Goal: Task Accomplishment & Management: Use online tool/utility

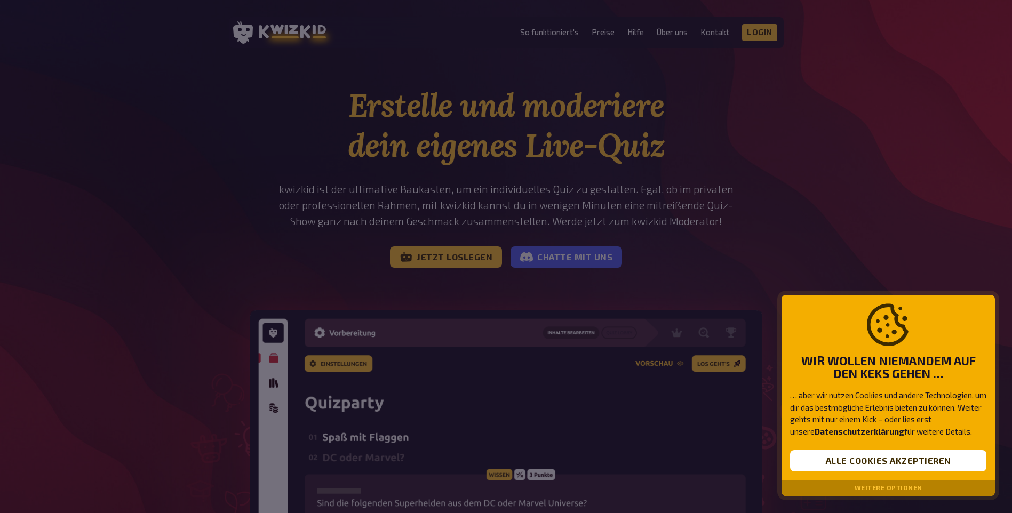
click at [875, 485] on button "Weitere Optionen" at bounding box center [889, 487] width 68 height 7
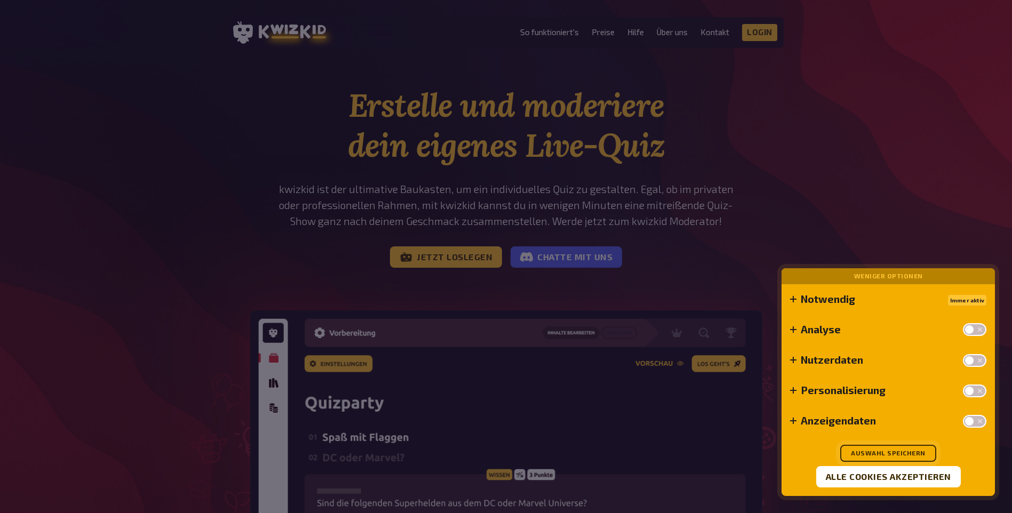
click at [881, 449] on button "Auswahl speichern" at bounding box center [888, 453] width 96 height 17
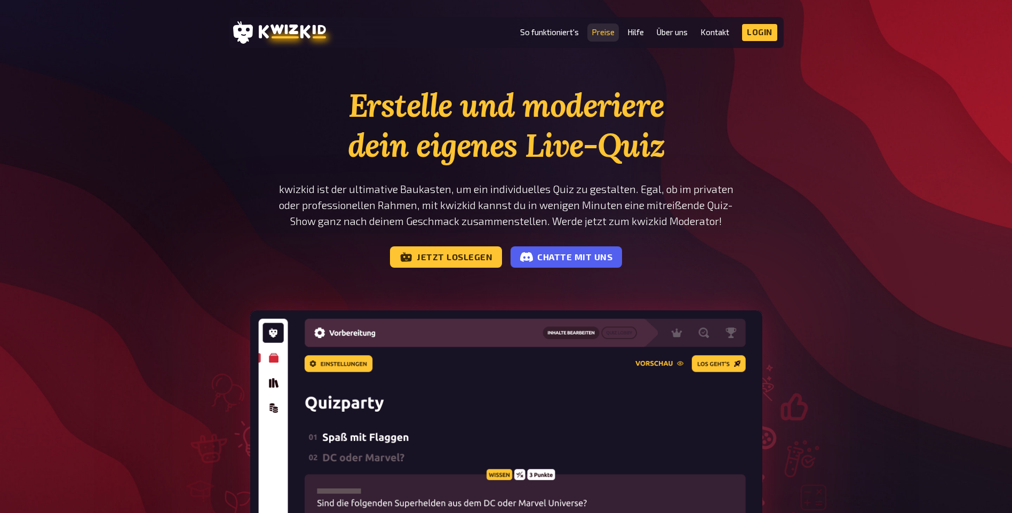
click at [593, 30] on link "Preise" at bounding box center [603, 32] width 23 height 9
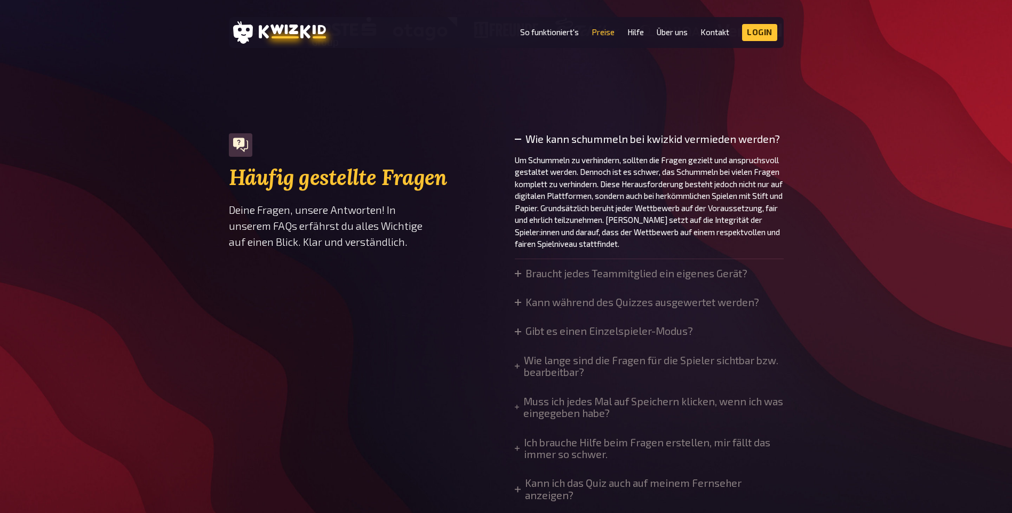
scroll to position [747, 0]
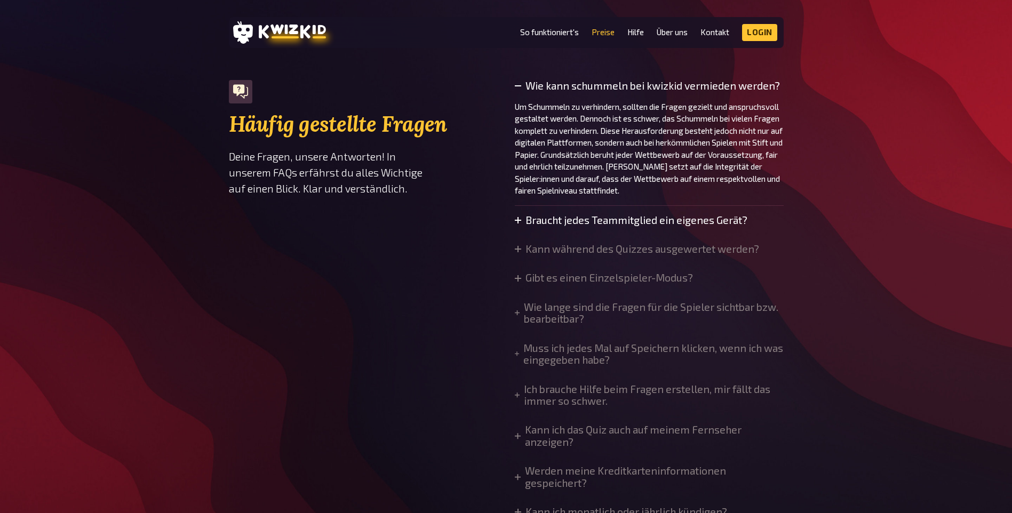
click at [674, 226] on summary "Braucht jedes Teammitglied ein eigenes Gerät?" at bounding box center [631, 220] width 233 height 12
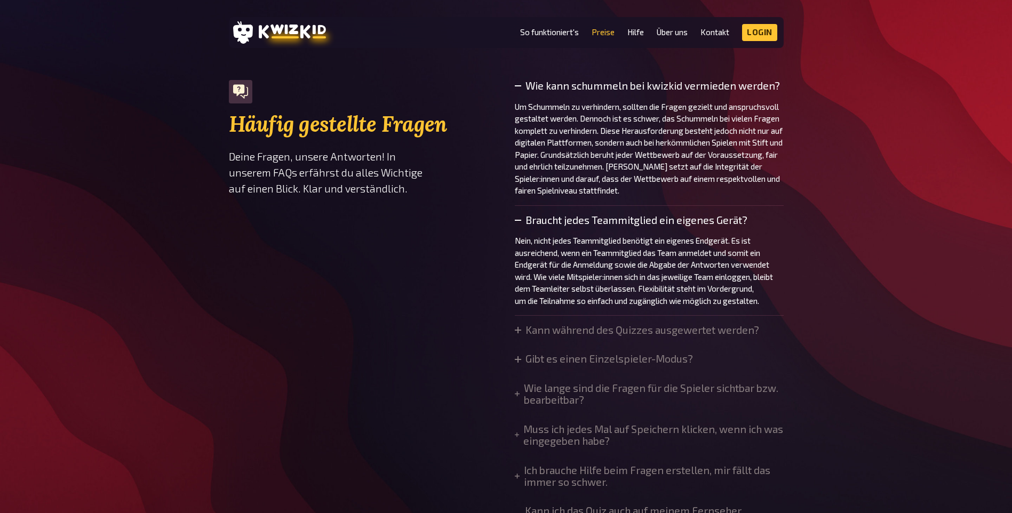
click at [679, 222] on summary "Braucht jedes Teammitglied ein eigenes Gerät?" at bounding box center [649, 220] width 269 height 12
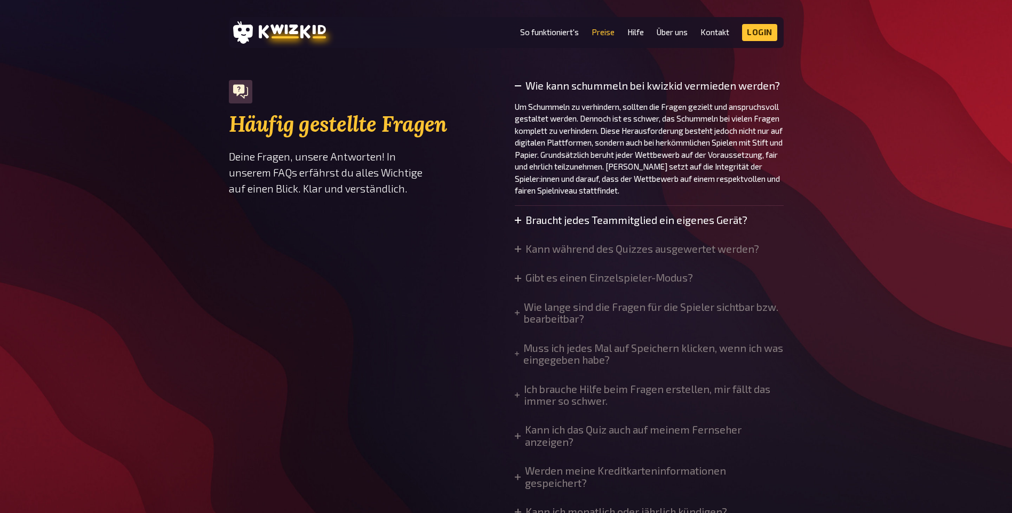
scroll to position [800, 0]
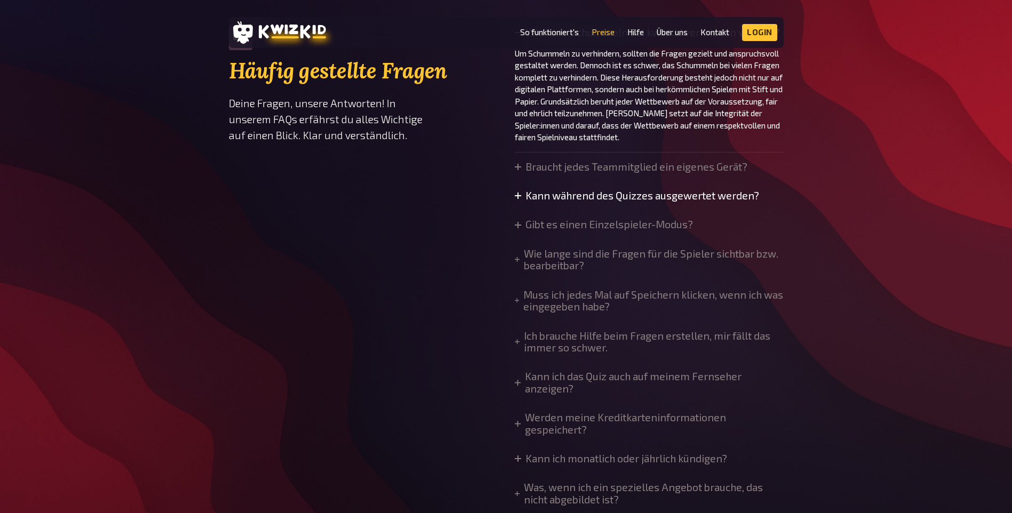
click at [632, 197] on summary "Kann während des Quizzes ausgewertet werden?" at bounding box center [637, 196] width 244 height 12
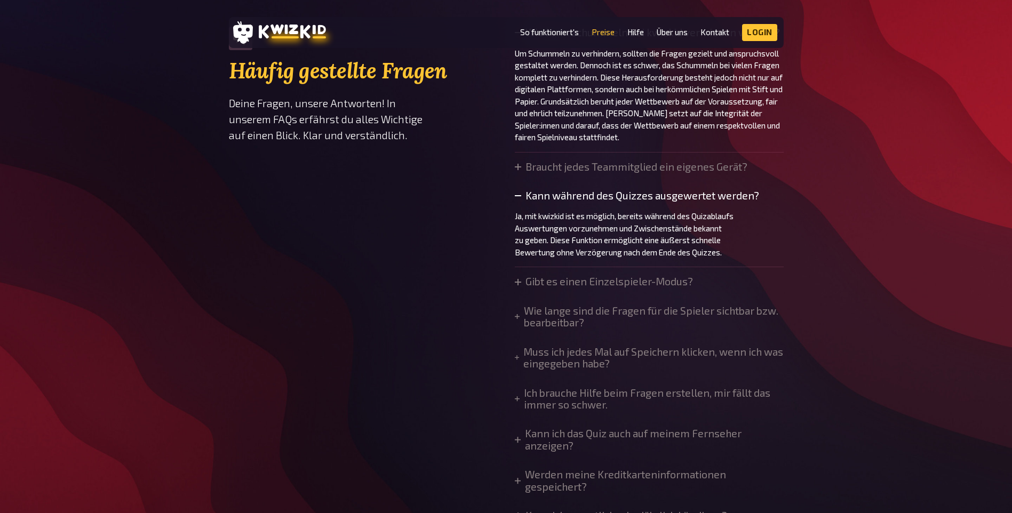
click at [632, 197] on summary "Kann während des Quizzes ausgewertet werden?" at bounding box center [649, 196] width 269 height 12
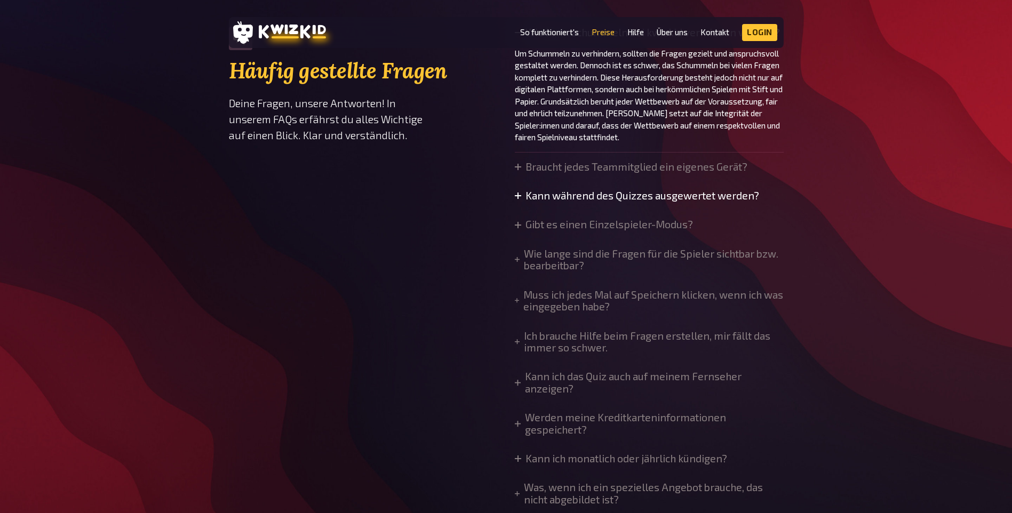
scroll to position [853, 0]
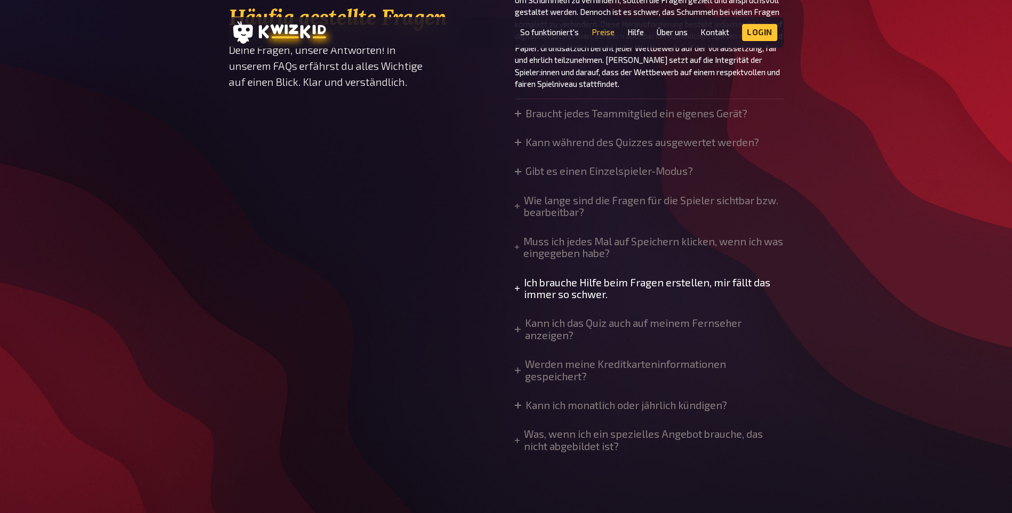
click at [605, 289] on summary "Ich brauche Hilfe beim Fragen erstellen, mir fällt das immer so schwer." at bounding box center [649, 289] width 269 height 24
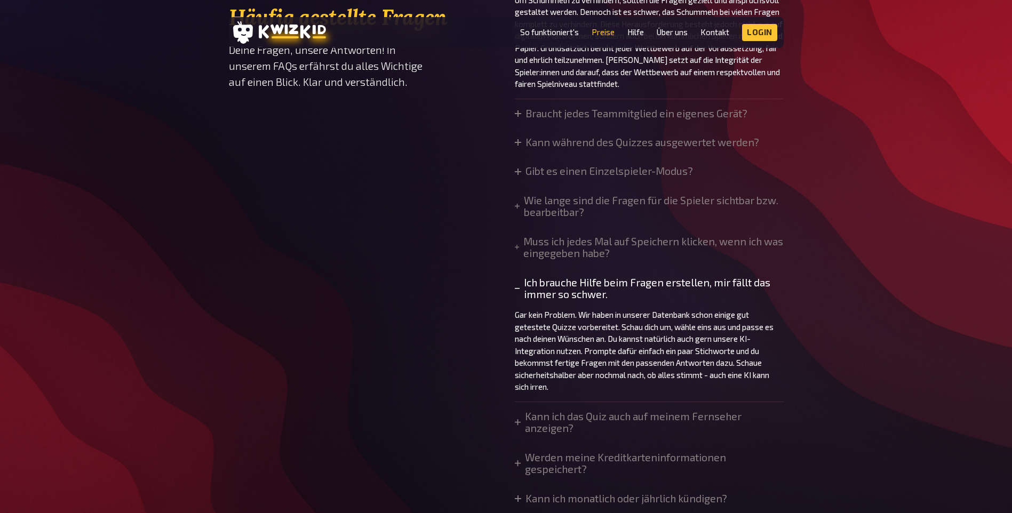
click at [606, 288] on summary "Ich brauche Hilfe beim Fragen erstellen, mir fällt das immer so schwer." at bounding box center [649, 289] width 269 height 24
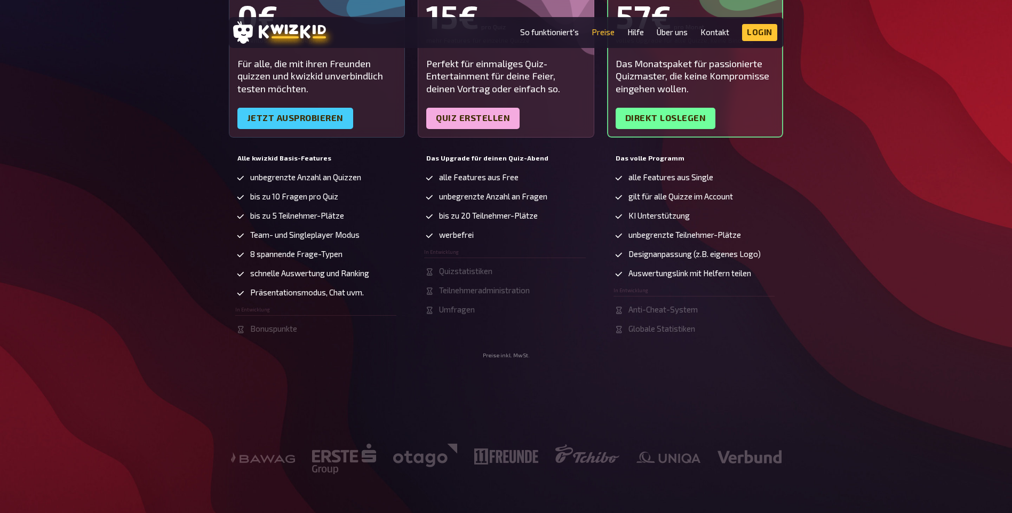
scroll to position [0, 0]
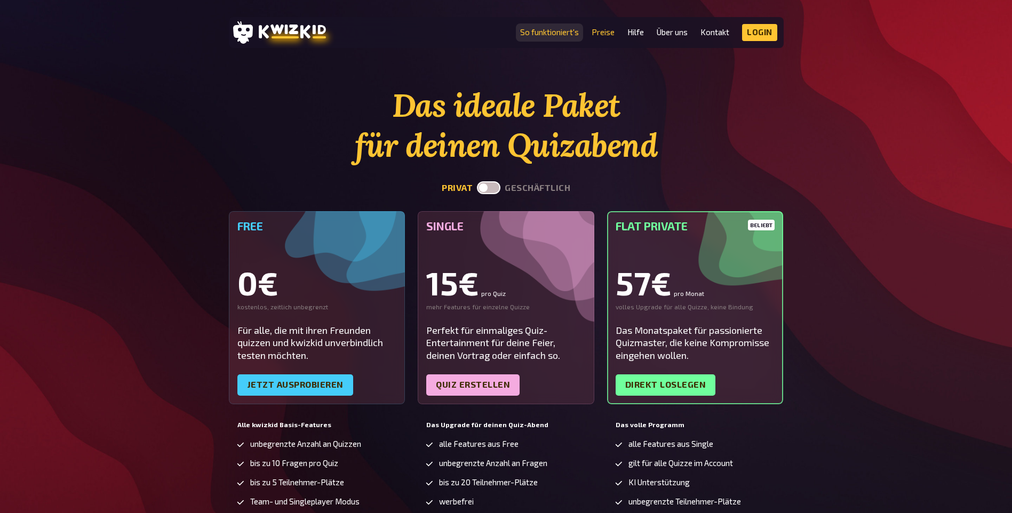
click at [560, 32] on link "So funktioniert's" at bounding box center [549, 32] width 59 height 9
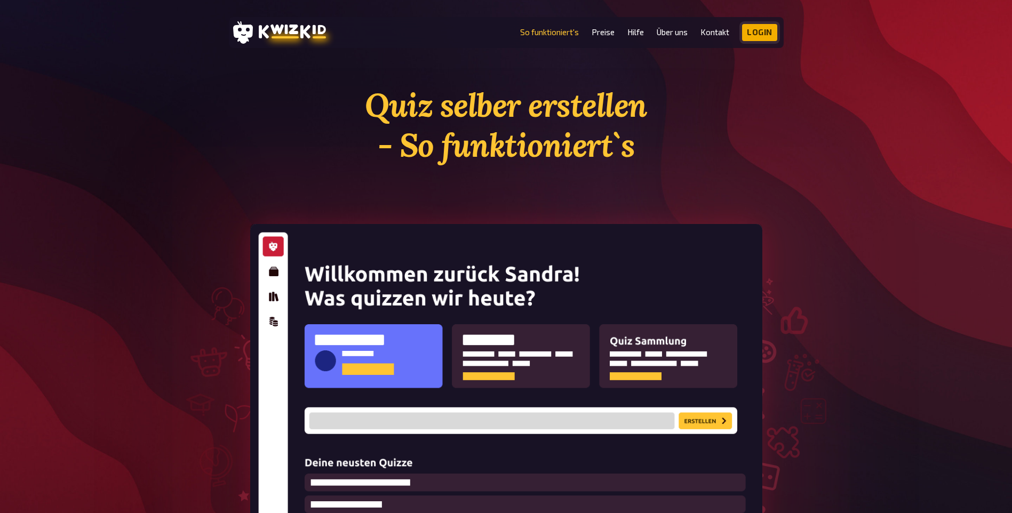
click at [762, 34] on link "Login" at bounding box center [759, 32] width 35 height 17
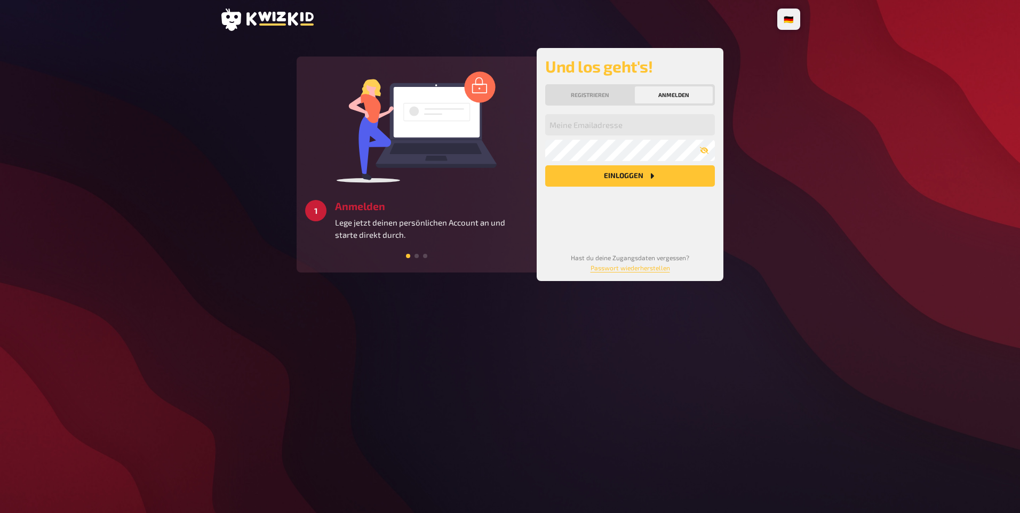
click at [398, 239] on p "Lege jetzt deinen persönlichen Account an und starte direkt durch." at bounding box center [431, 229] width 193 height 24
click at [590, 103] on button "Registrieren" at bounding box center [589, 94] width 85 height 17
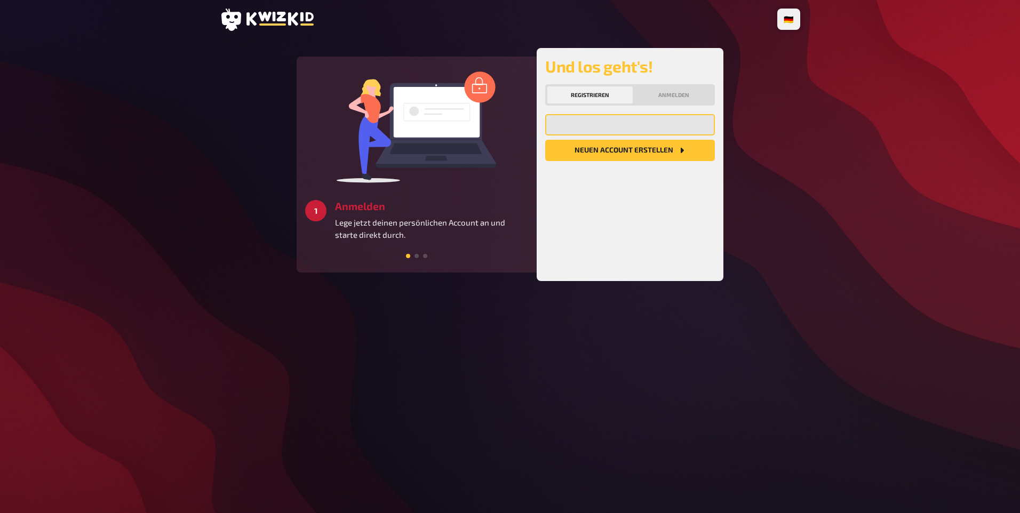
click at [589, 135] on input "email" at bounding box center [630, 124] width 170 height 21
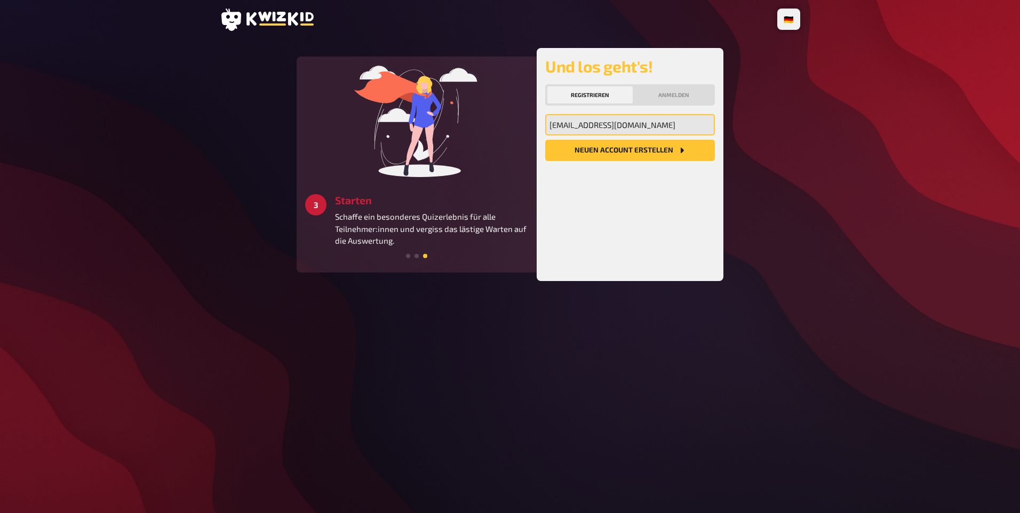
type input "icecreamm10@hotmail.com"
click at [600, 161] on button "Neuen Account Erstellen" at bounding box center [630, 150] width 170 height 21
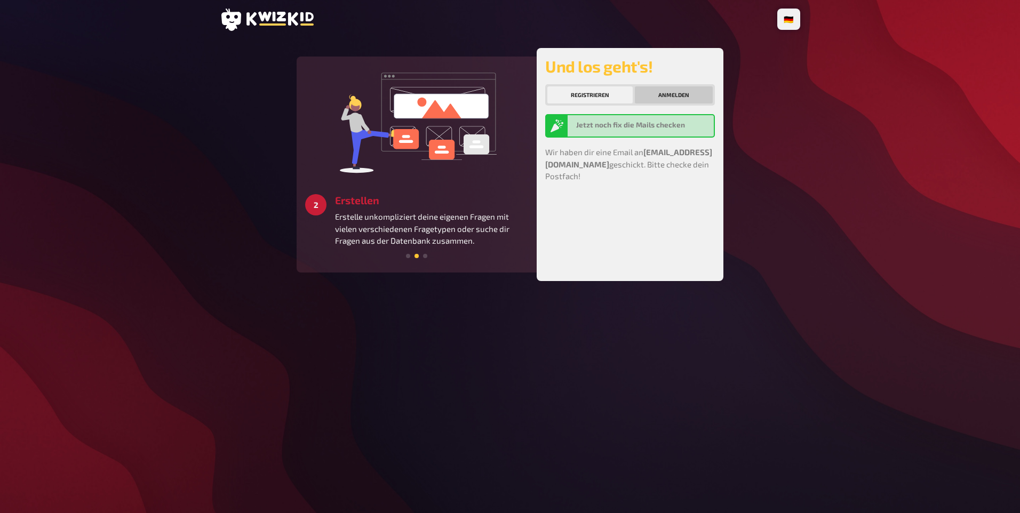
click at [662, 103] on button "Anmelden" at bounding box center [674, 94] width 78 height 17
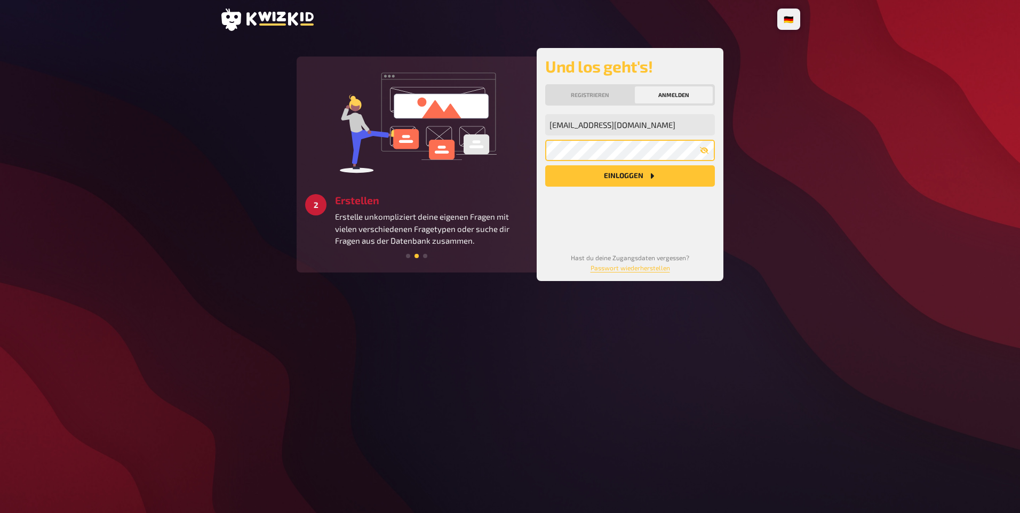
click at [545, 165] on button "Einloggen" at bounding box center [630, 175] width 170 height 21
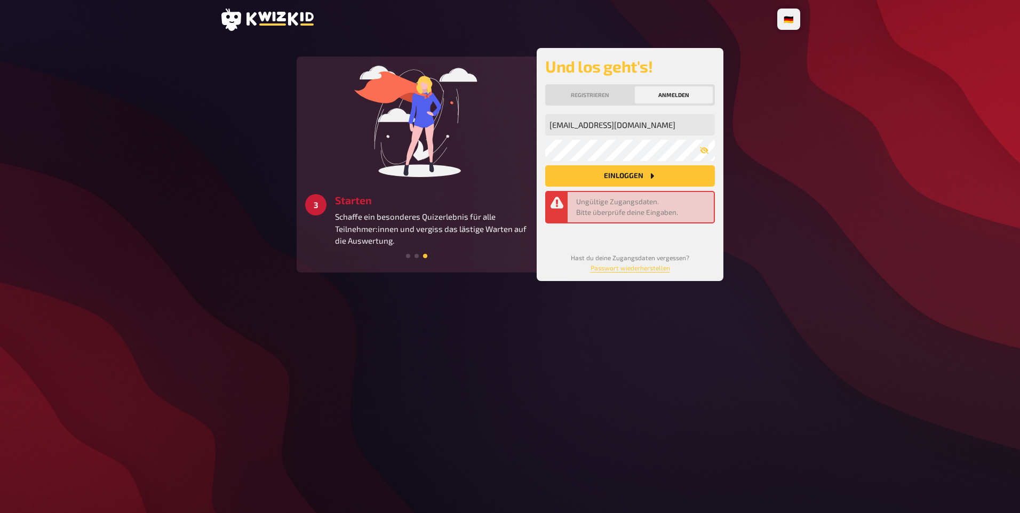
click at [645, 187] on button "Einloggen" at bounding box center [630, 175] width 170 height 21
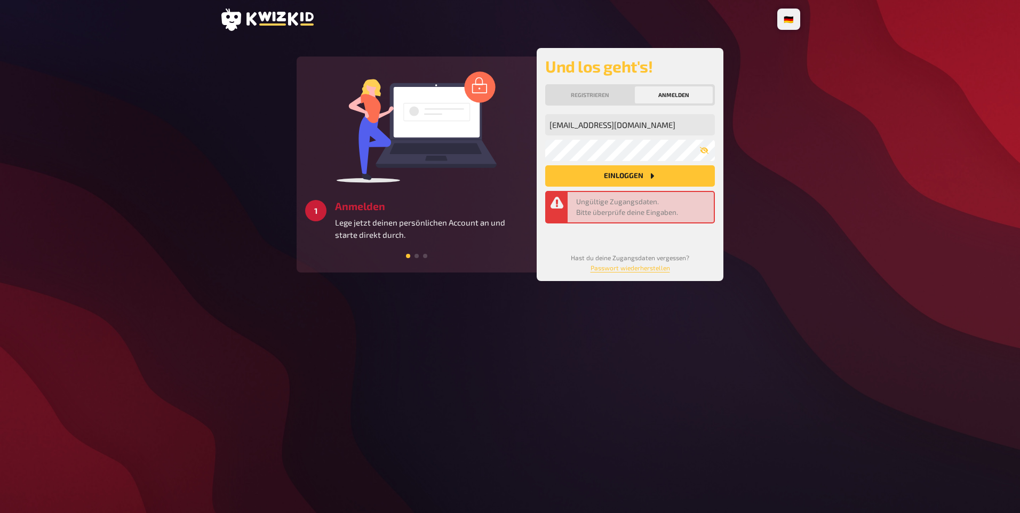
click at [644, 187] on button "Einloggen" at bounding box center [630, 175] width 170 height 21
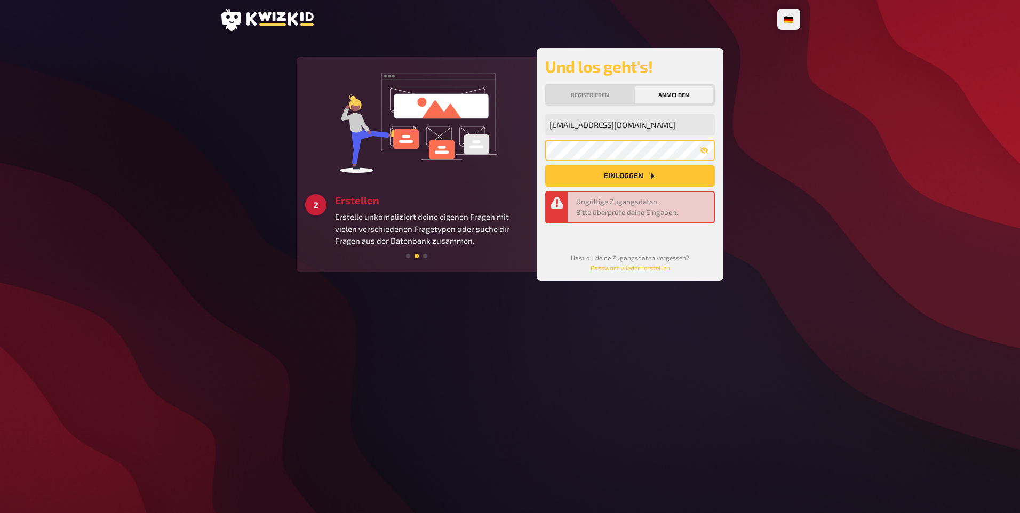
click at [502, 178] on div "3 Starten Schaffe ein besonderes Quizerlebnis für alle Teilnehmer:innen und ver…" at bounding box center [510, 164] width 427 height 233
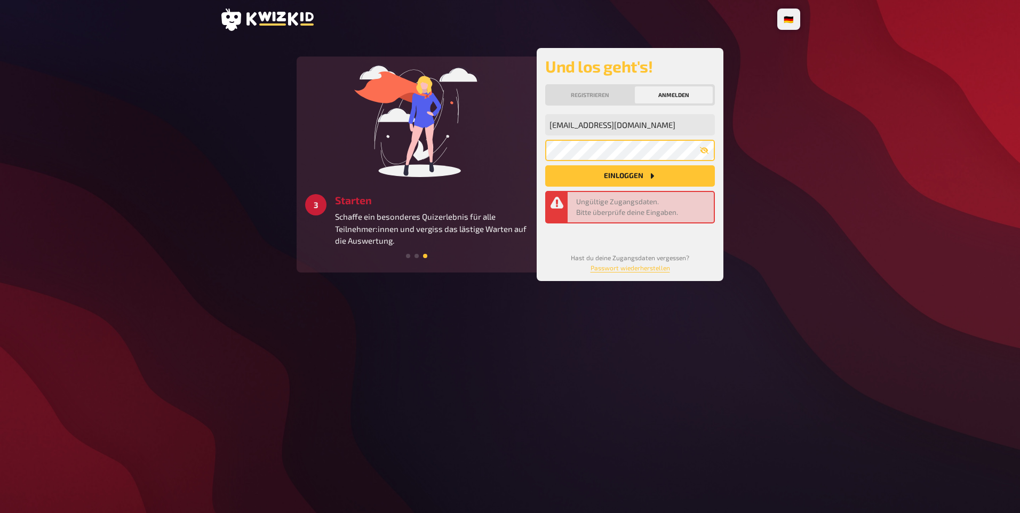
click at [545, 165] on button "Einloggen" at bounding box center [630, 175] width 170 height 21
click at [441, 170] on div "1 Anmelden Lege jetzt deinen persönlichen Account an und starte direkt durch. 2…" at bounding box center [510, 164] width 427 height 233
click at [508, 177] on div "1 Anmelden Lege jetzt deinen persönlichen Account an und starte direkt durch. 2…" at bounding box center [510, 164] width 427 height 233
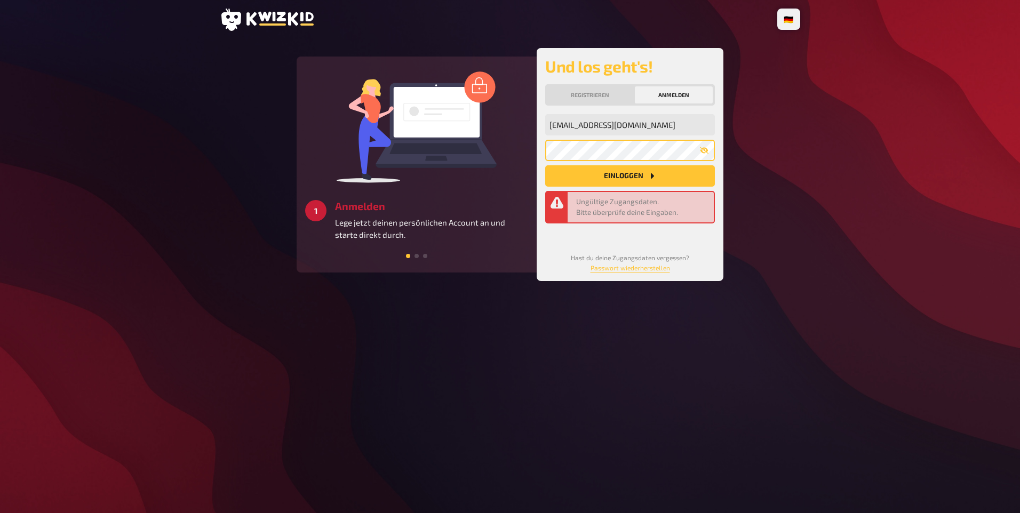
click at [545, 165] on button "Einloggen" at bounding box center [630, 175] width 170 height 21
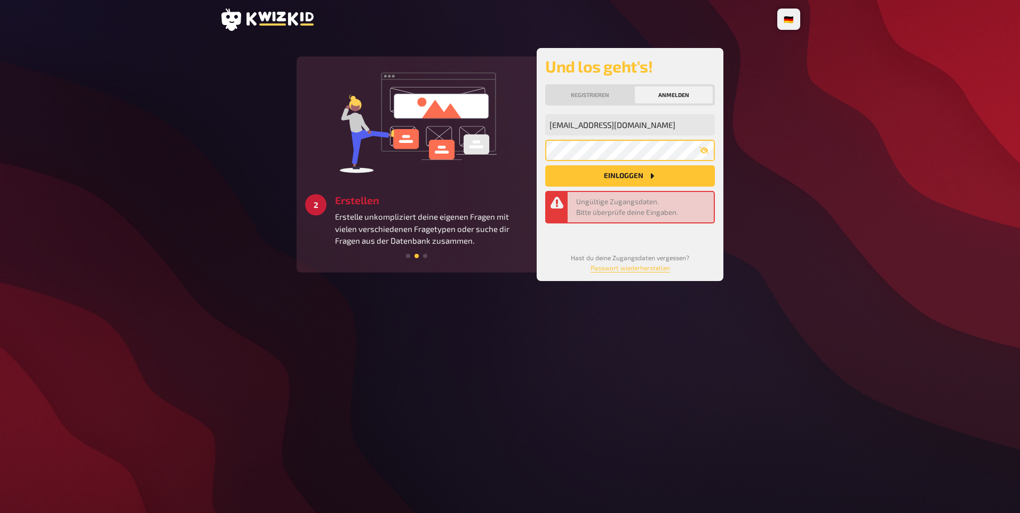
click at [481, 165] on div "3 Starten Schaffe ein besonderes Quizerlebnis für alle Teilnehmer:innen und ver…" at bounding box center [510, 164] width 427 height 233
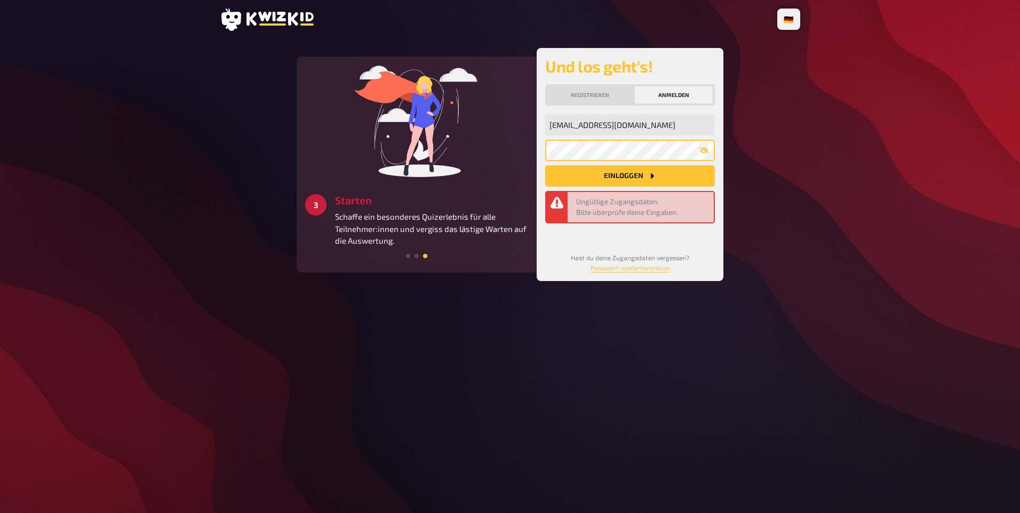
click at [545, 165] on button "Einloggen" at bounding box center [630, 175] width 170 height 21
click at [291, 18] on icon at bounding box center [279, 19] width 67 height 14
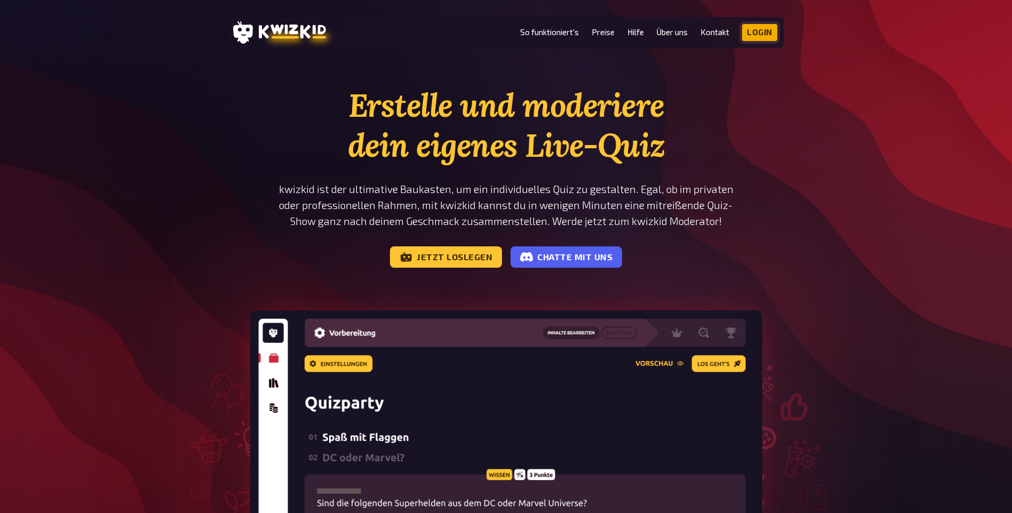
click at [763, 37] on link "Login" at bounding box center [759, 32] width 35 height 17
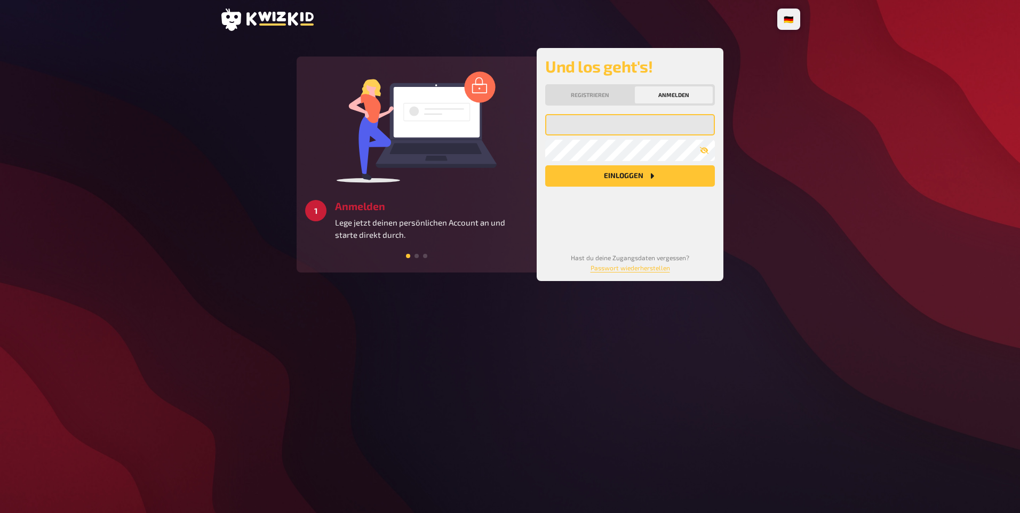
click at [571, 135] on input "email" at bounding box center [630, 124] width 170 height 21
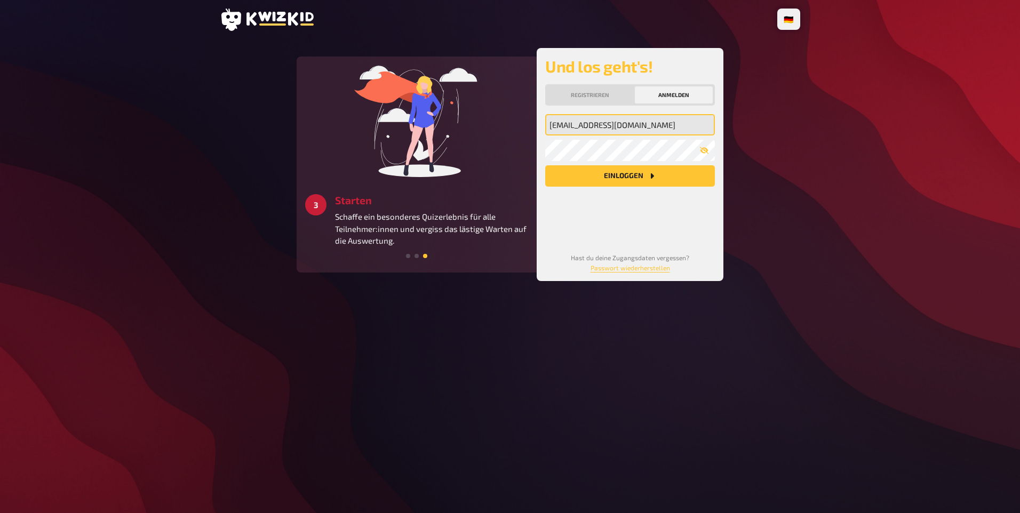
type input "icecreamm10@hotmail.com"
click at [545, 165] on button "Einloggen" at bounding box center [630, 175] width 170 height 21
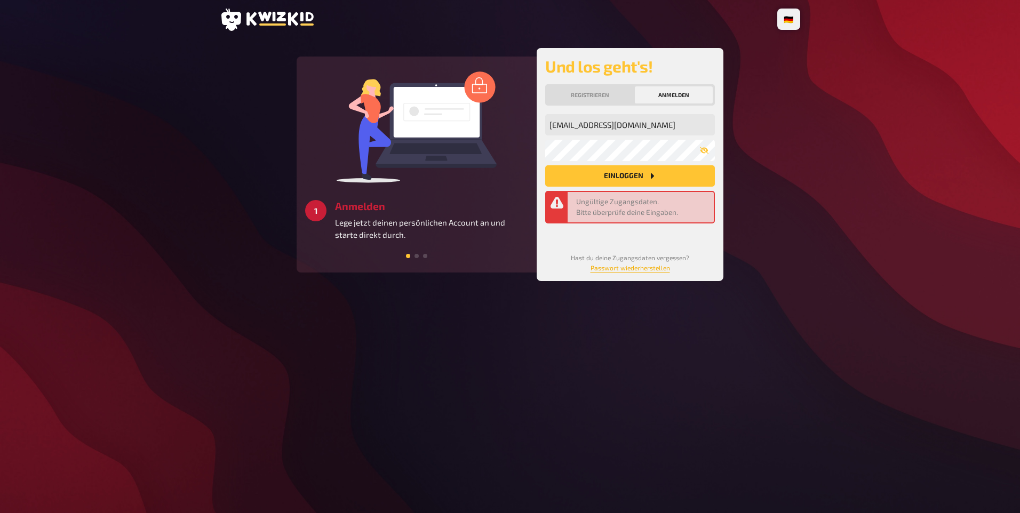
click at [664, 272] on link "Passwort wiederherstellen" at bounding box center [629, 267] width 79 height 7
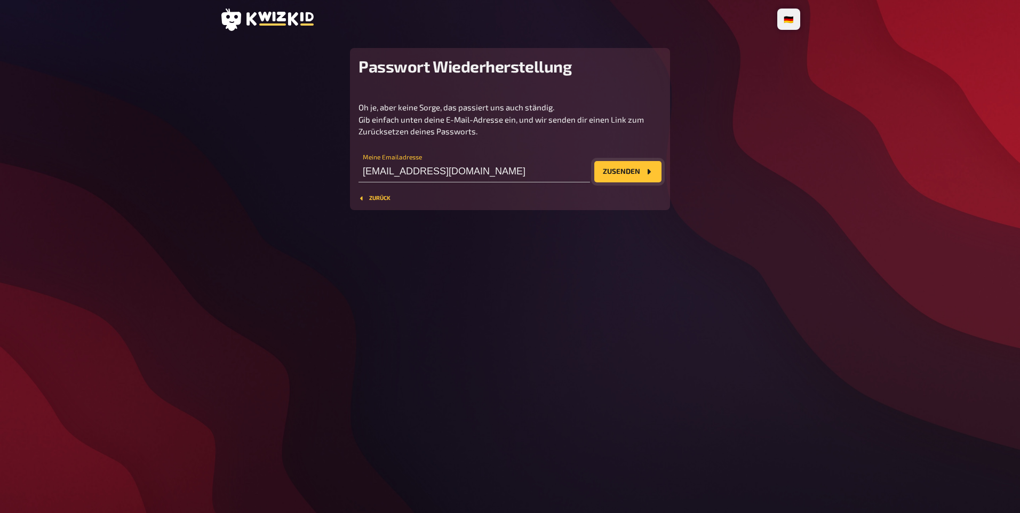
click at [632, 182] on button "Zusenden" at bounding box center [627, 171] width 67 height 21
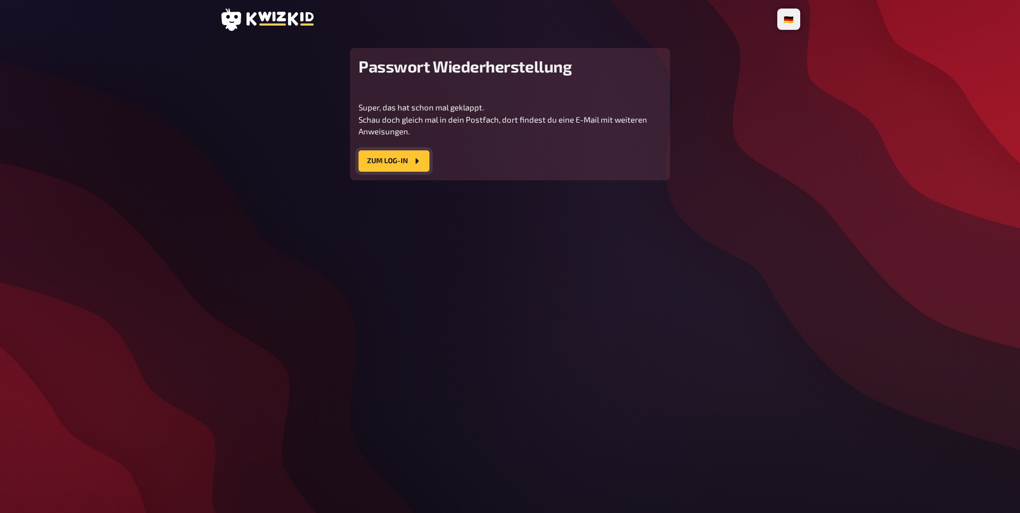
click at [391, 172] on button "Zum Log-In" at bounding box center [393, 160] width 71 height 21
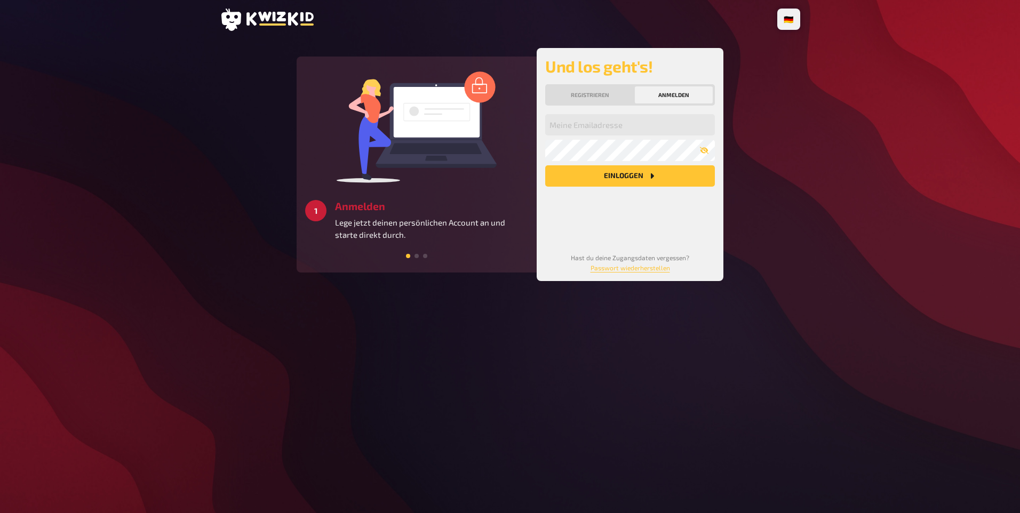
click at [562, 156] on div "Meine Emailadresse Mein Passwort Einloggen" at bounding box center [630, 174] width 170 height 121
click at [561, 135] on input "email" at bounding box center [630, 124] width 170 height 21
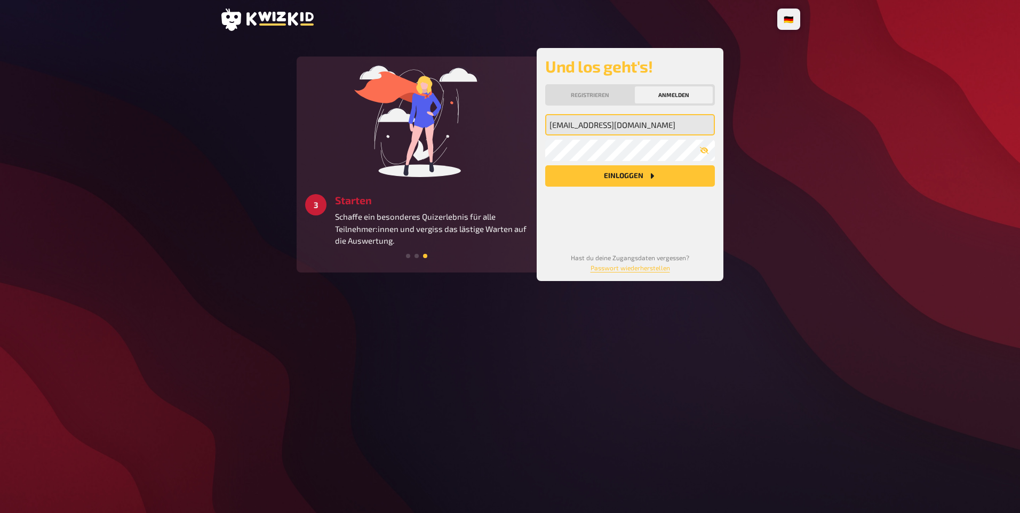
type input "icecreamm10@hotmail.com"
click at [575, 182] on button "Einloggen" at bounding box center [630, 175] width 170 height 21
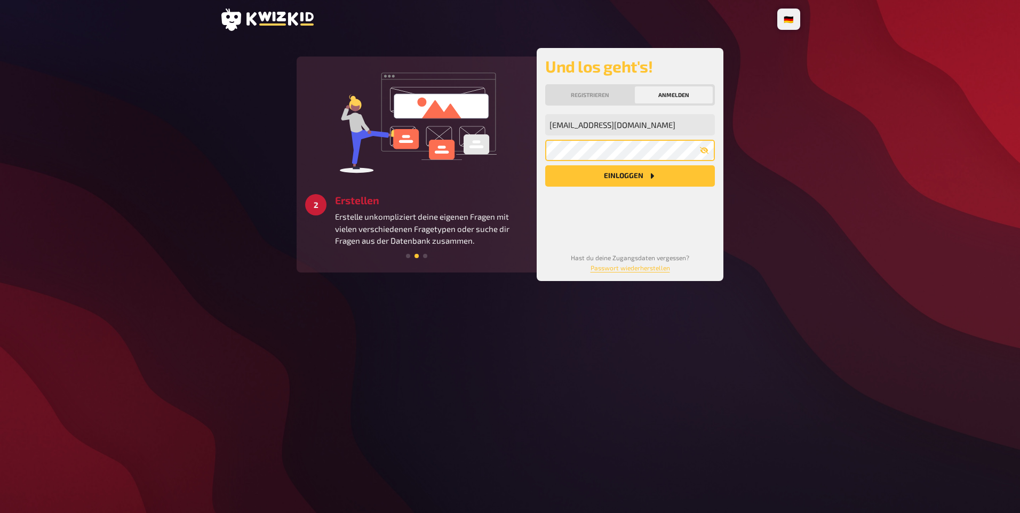
click at [545, 165] on button "Einloggen" at bounding box center [630, 175] width 170 height 21
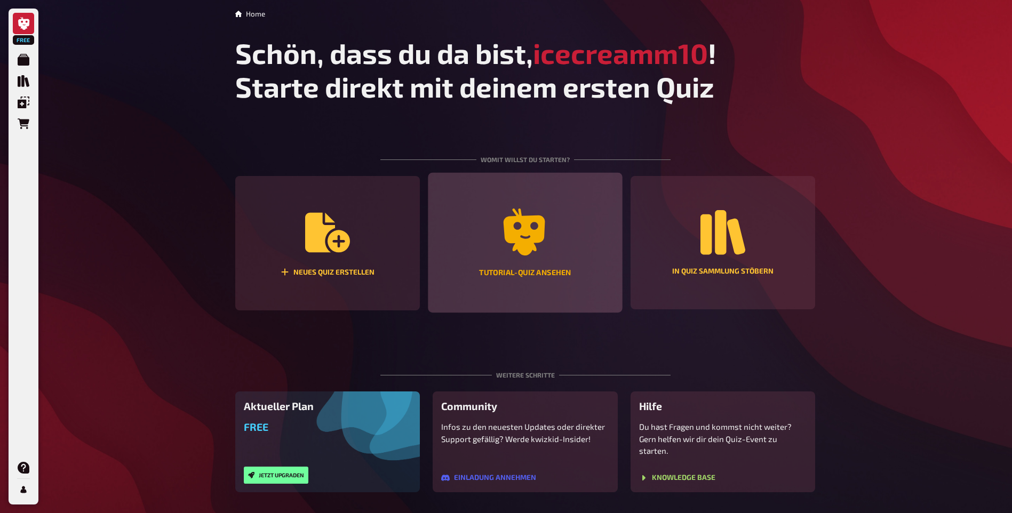
scroll to position [104, 0]
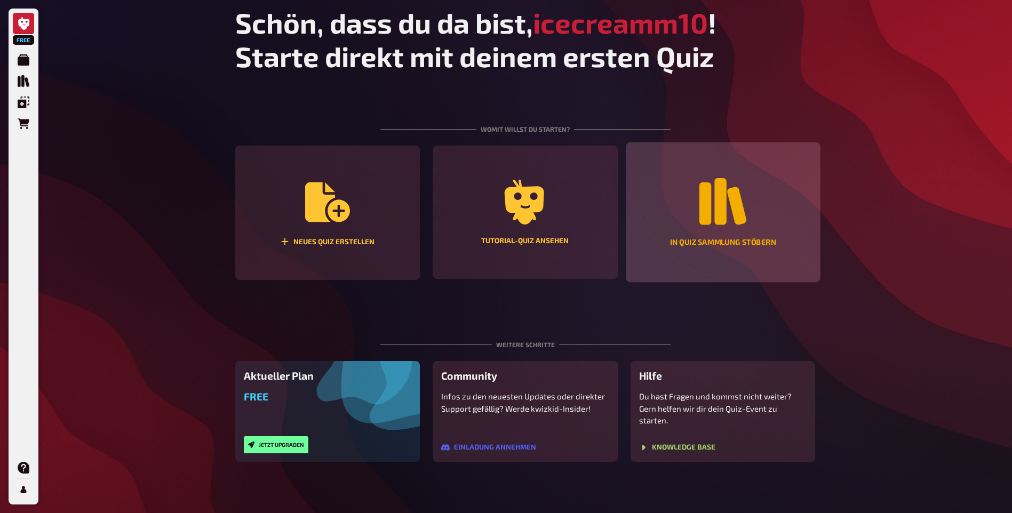
click at [689, 217] on div "In Quiz Sammlung stöbern" at bounding box center [723, 212] width 194 height 140
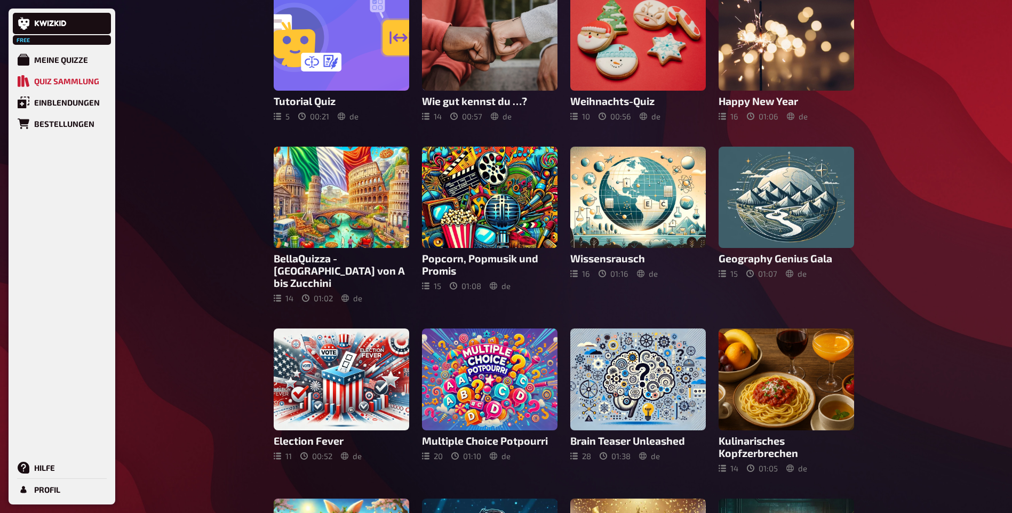
scroll to position [213, 0]
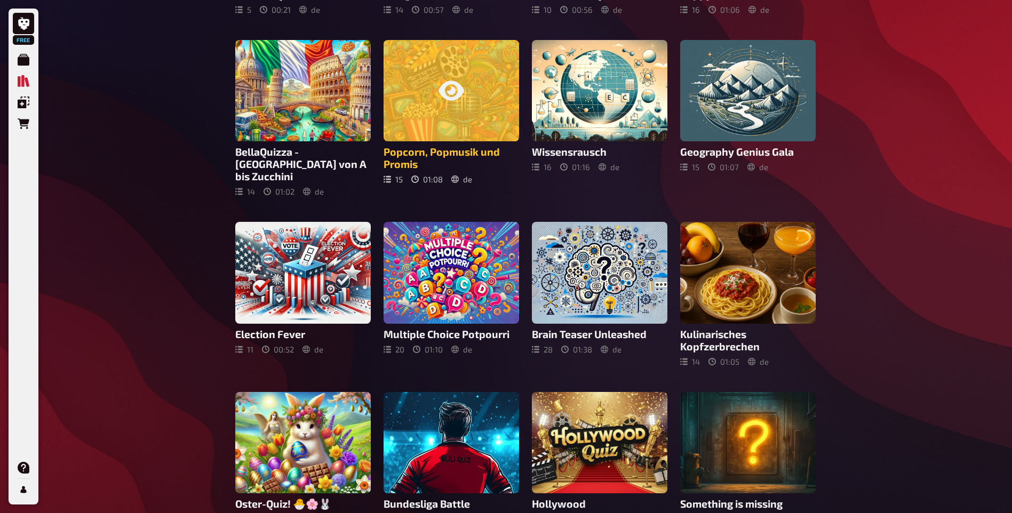
click at [432, 170] on h3 "Popcorn, Popmusik und Promis" at bounding box center [451, 158] width 135 height 25
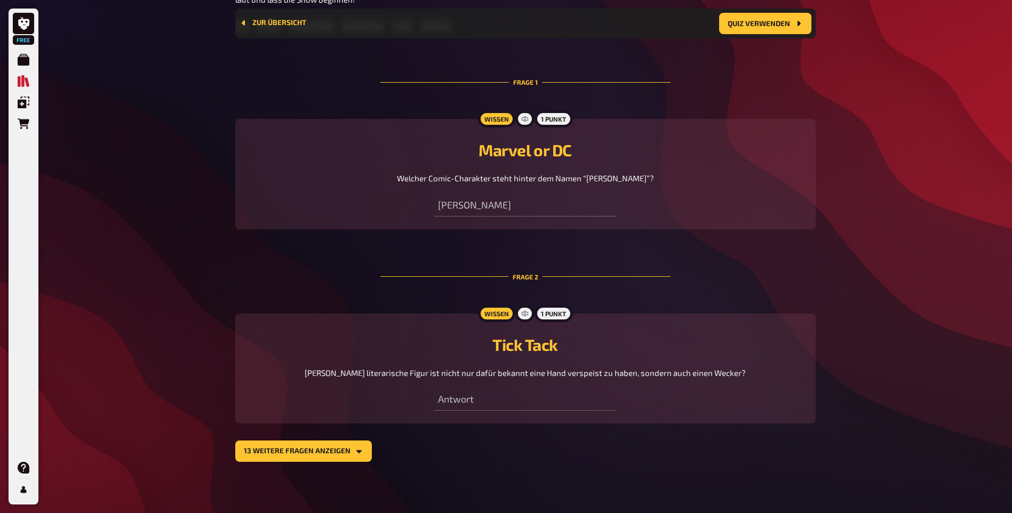
scroll to position [492, 0]
click at [311, 453] on button "13 weitere Fragen anzeigen" at bounding box center [303, 451] width 137 height 21
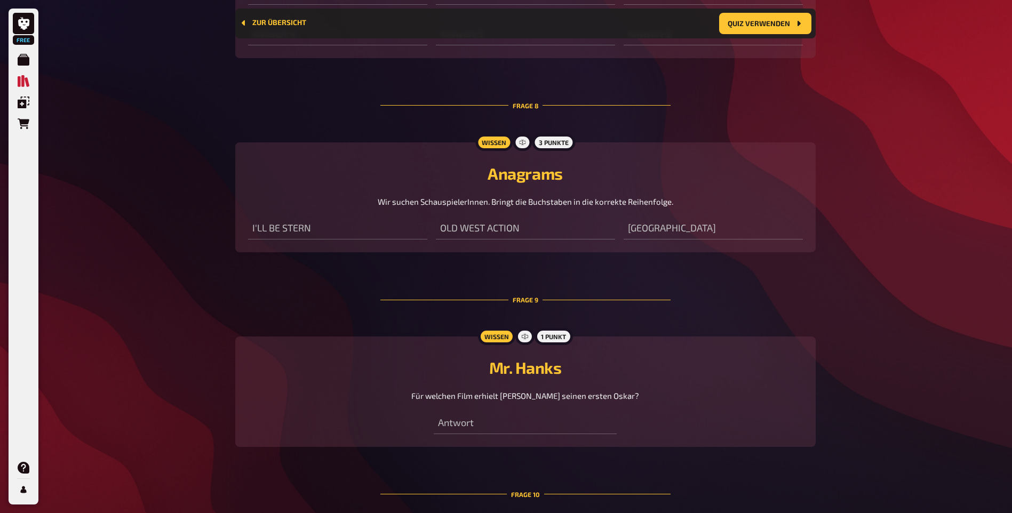
scroll to position [2305, 0]
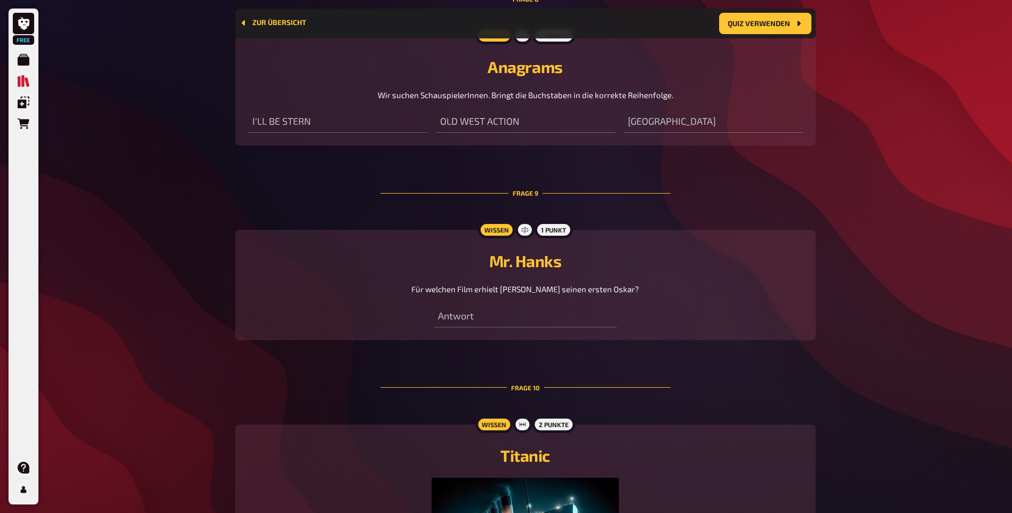
click at [521, 39] on icon at bounding box center [523, 36] width 6 height 6
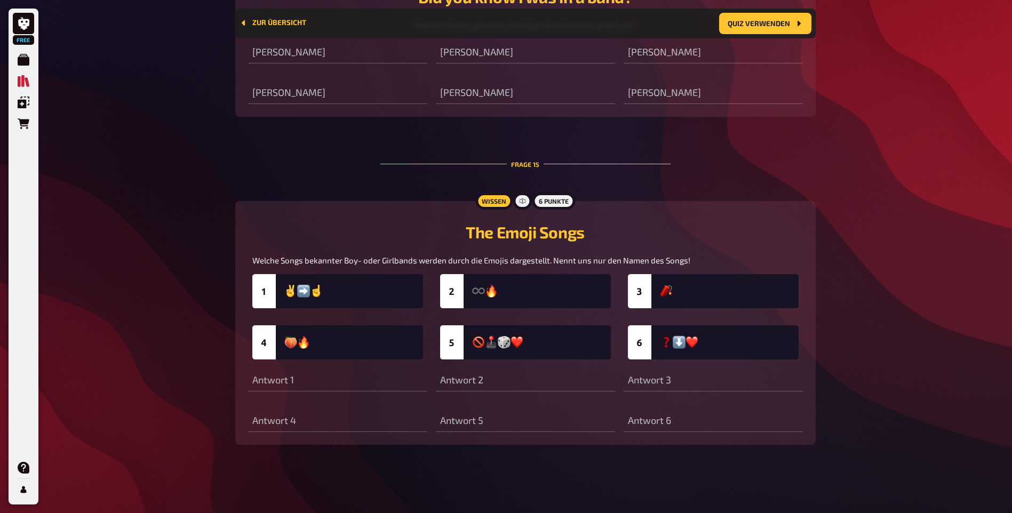
scroll to position [3712, 0]
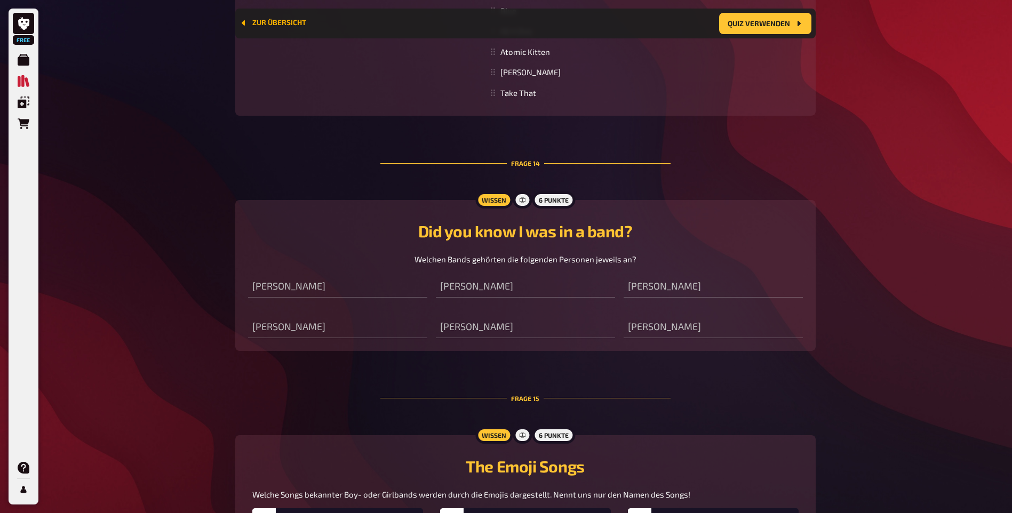
click at [265, 20] on button "Zur Übersicht" at bounding box center [272, 23] width 67 height 9
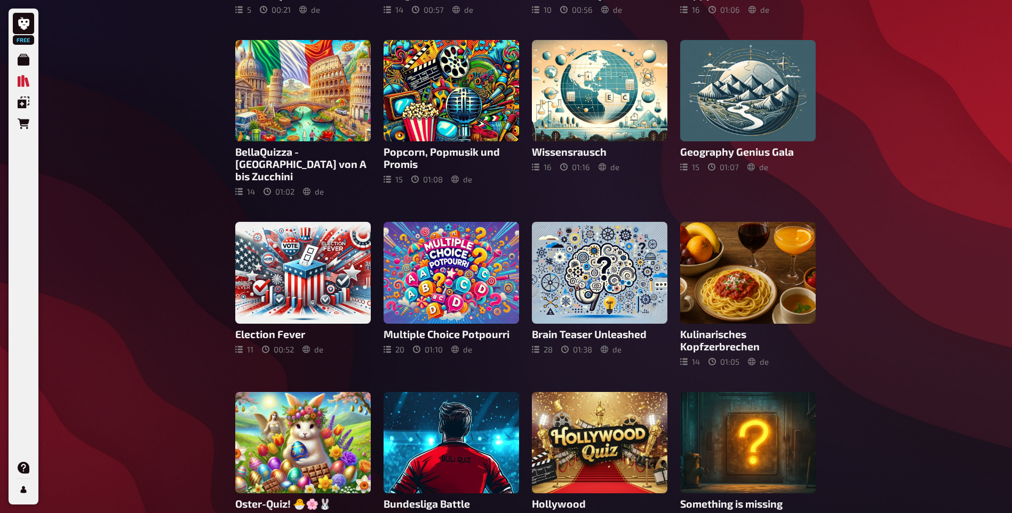
scroll to position [320, 0]
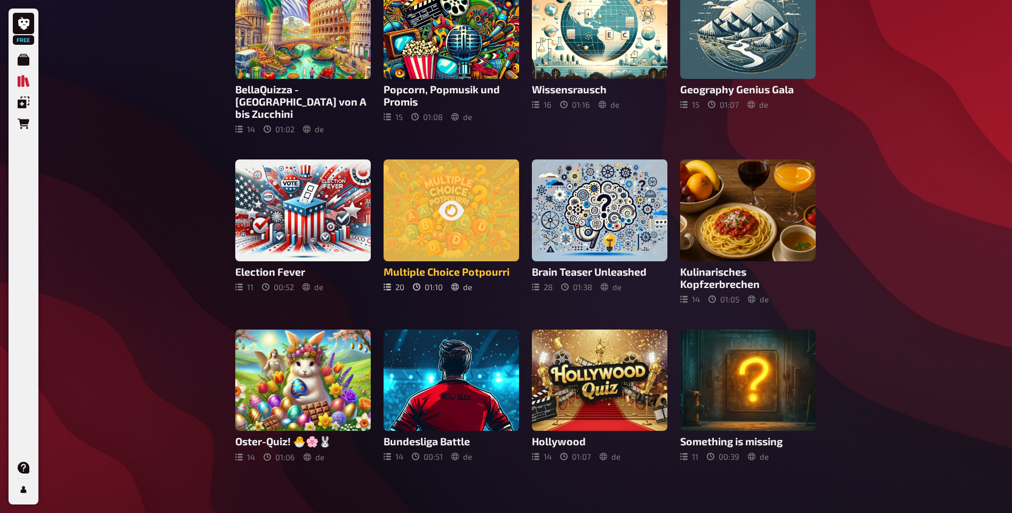
click at [453, 245] on div at bounding box center [451, 210] width 135 height 102
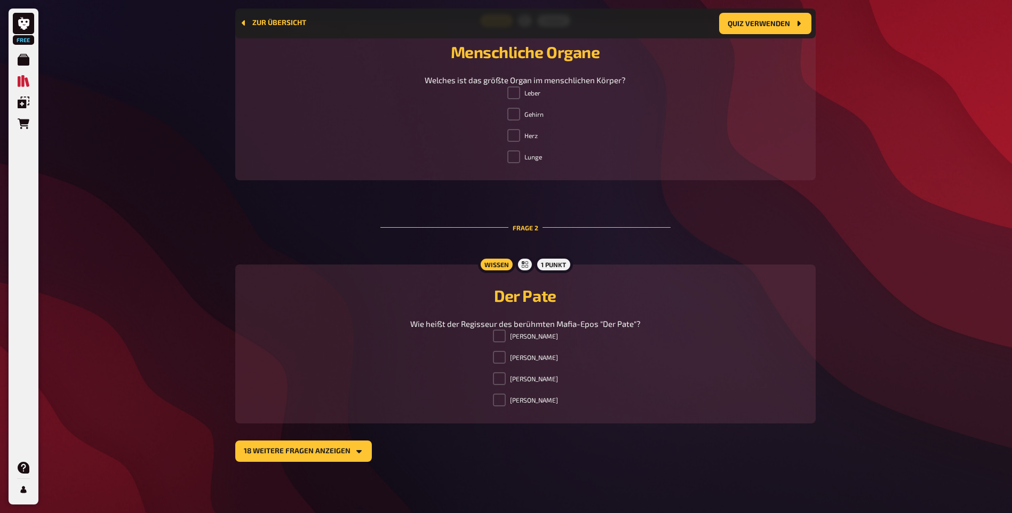
scroll to position [507, 0]
click at [317, 445] on button "18 weitere Fragen anzeigen" at bounding box center [303, 451] width 137 height 21
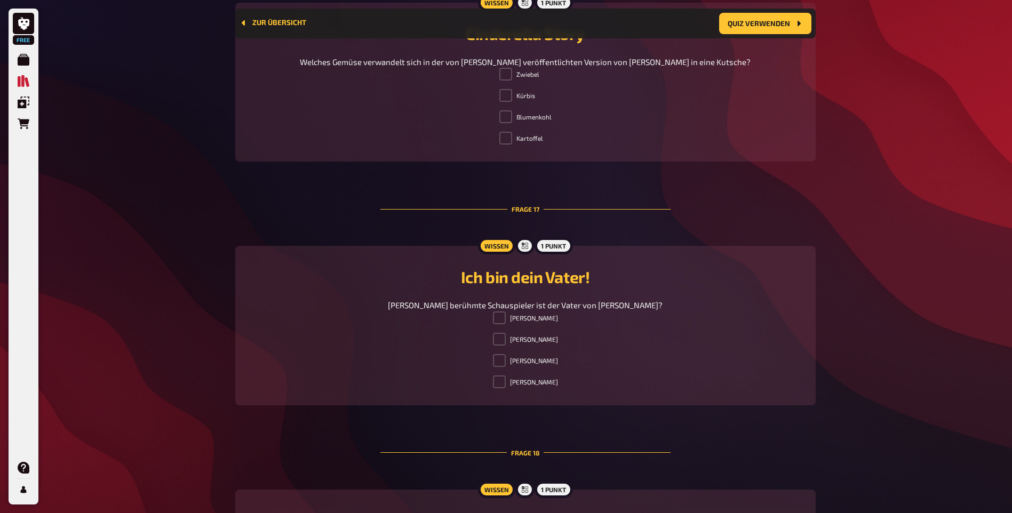
scroll to position [3832, 0]
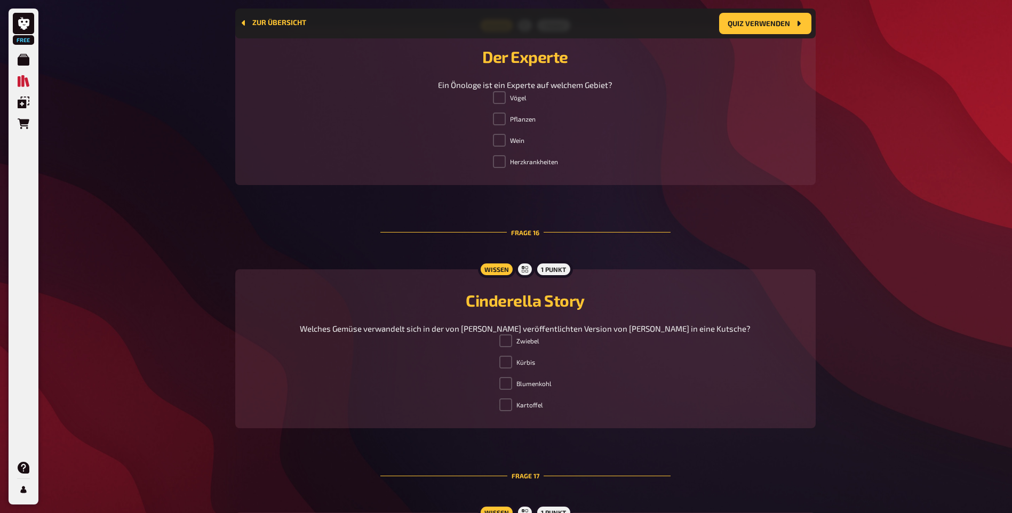
drag, startPoint x: 394, startPoint y: 175, endPoint x: 566, endPoint y: 230, distance: 180.7
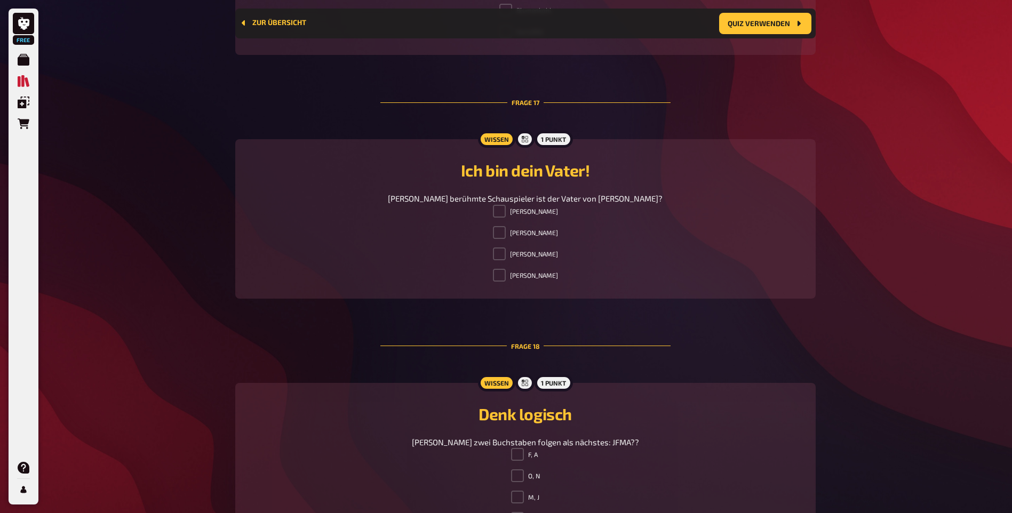
scroll to position [4099, 0]
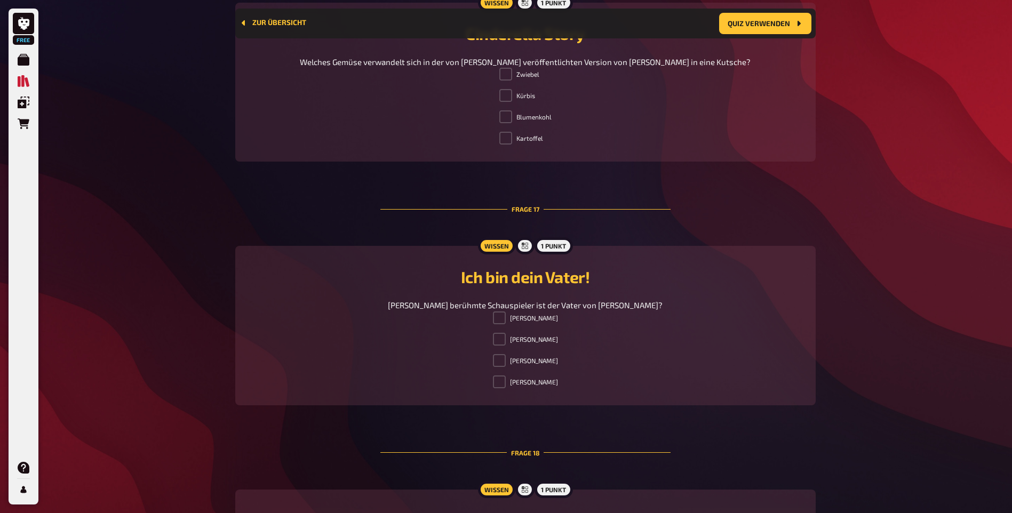
drag, startPoint x: 425, startPoint y: 185, endPoint x: 558, endPoint y: 266, distance: 156.1
copy div "Ein Önologe ist ein Experte auf welchem Gebiet? Vögel Pflanzen Wein Herzkrankhe…"
click at [381, 43] on h2 "Cinderella Story" at bounding box center [525, 33] width 555 height 19
drag, startPoint x: 440, startPoint y: 190, endPoint x: 462, endPoint y: 191, distance: 22.4
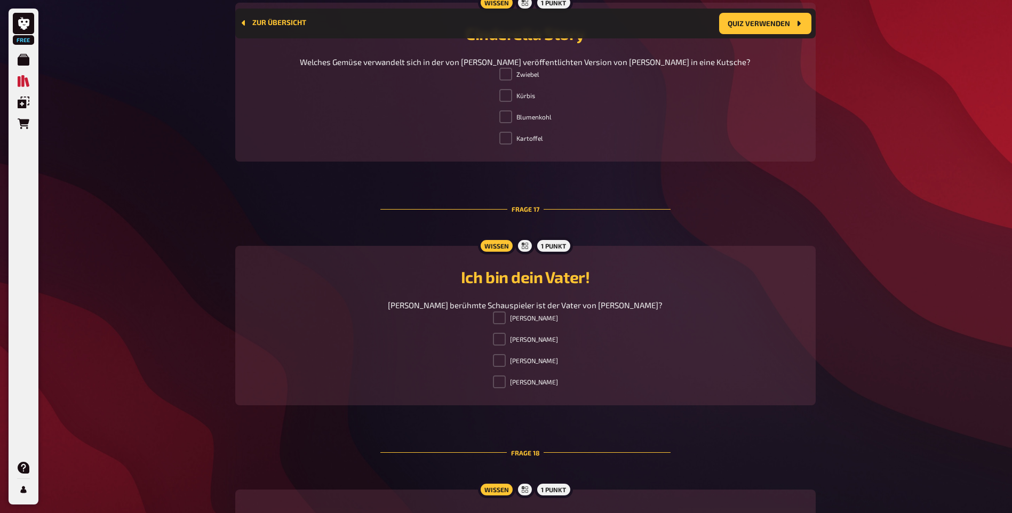
drag, startPoint x: 462, startPoint y: 191, endPoint x: 432, endPoint y: 188, distance: 30.0
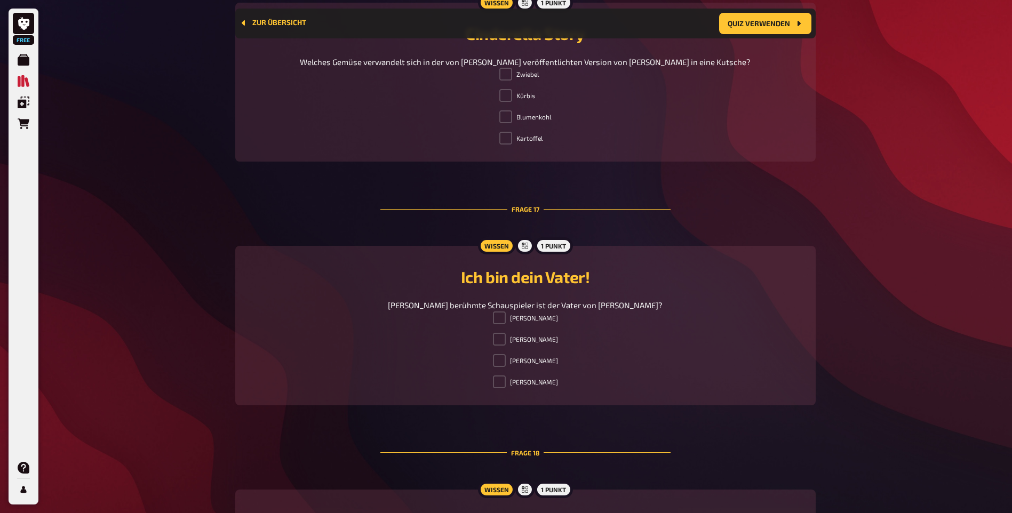
drag, startPoint x: 254, startPoint y: 481, endPoint x: 261, endPoint y: 475, distance: 9.1
click at [254, 149] on div "Zwiebel Kürbis Blumenkohl Kartoffel" at bounding box center [525, 108] width 555 height 81
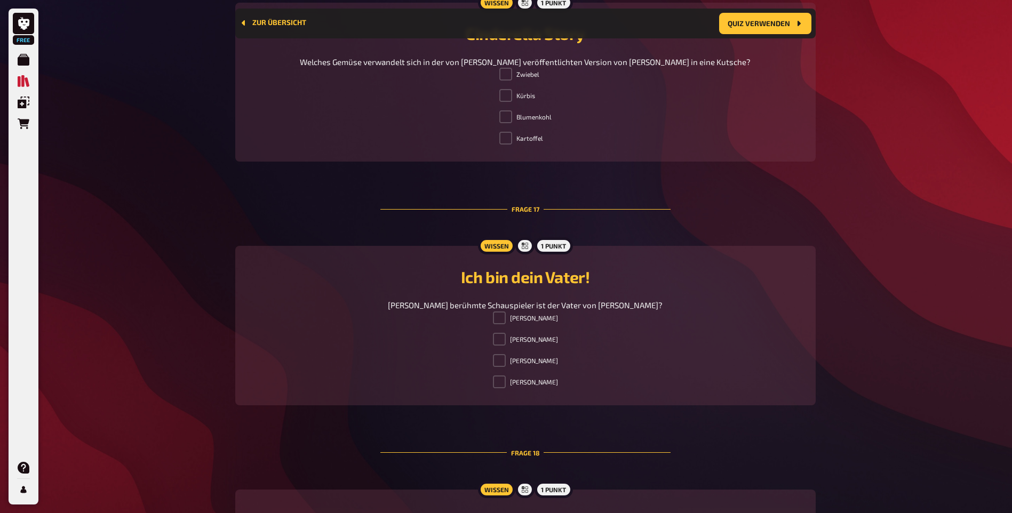
drag, startPoint x: 525, startPoint y: 199, endPoint x: 508, endPoint y: 213, distance: 21.6
drag, startPoint x: 487, startPoint y: 203, endPoint x: 560, endPoint y: 265, distance: 95.7
copy ul "Vögel Pflanzen Wein Herzkrankheiten"
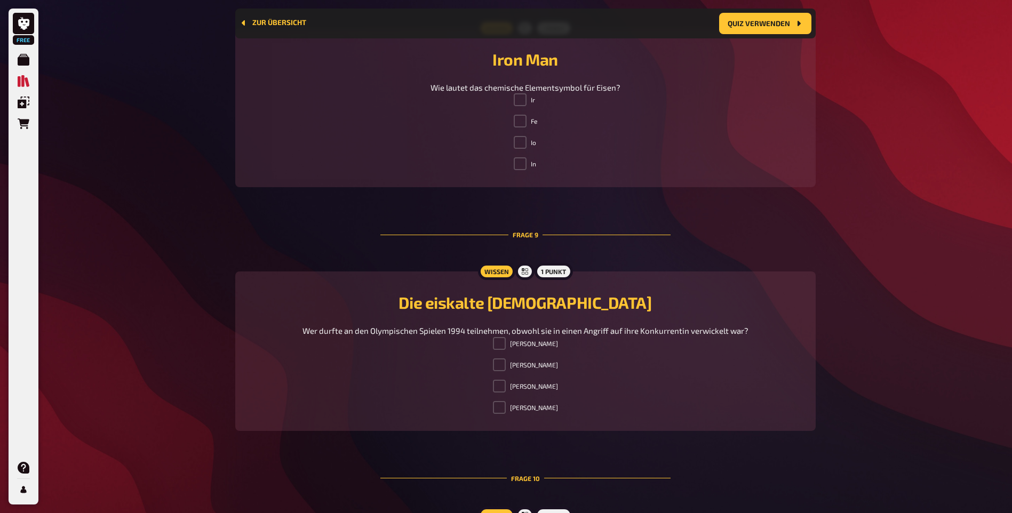
scroll to position [1912, 0]
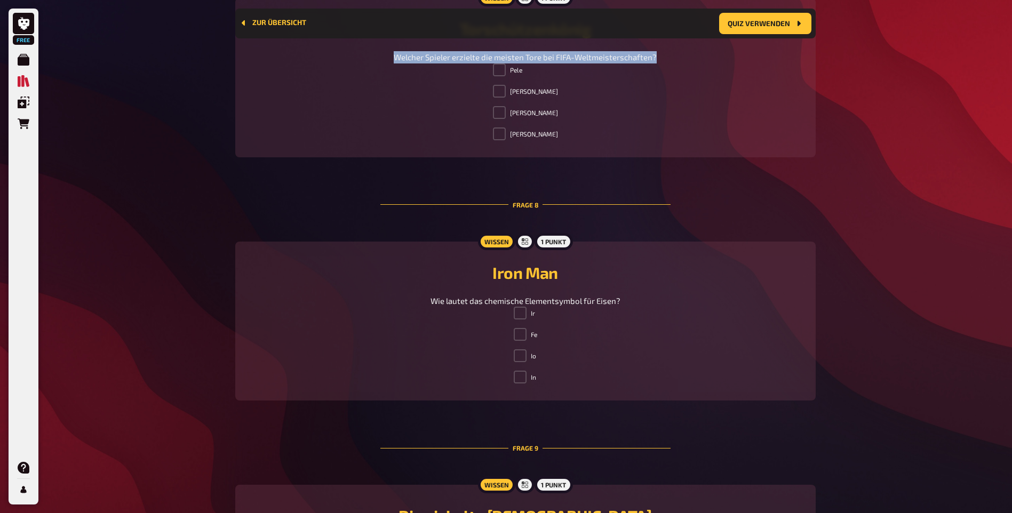
drag, startPoint x: 390, startPoint y: 247, endPoint x: 654, endPoint y: 249, distance: 264.0
click at [654, 63] on div "Welcher Spieler erzielte die meisten Tore bei FIFA-Weltmeisterschaften?" at bounding box center [525, 57] width 555 height 12
copy span "Welcher Spieler erzielte die meisten Tore bei FIFA-Weltmeisterschaften?"
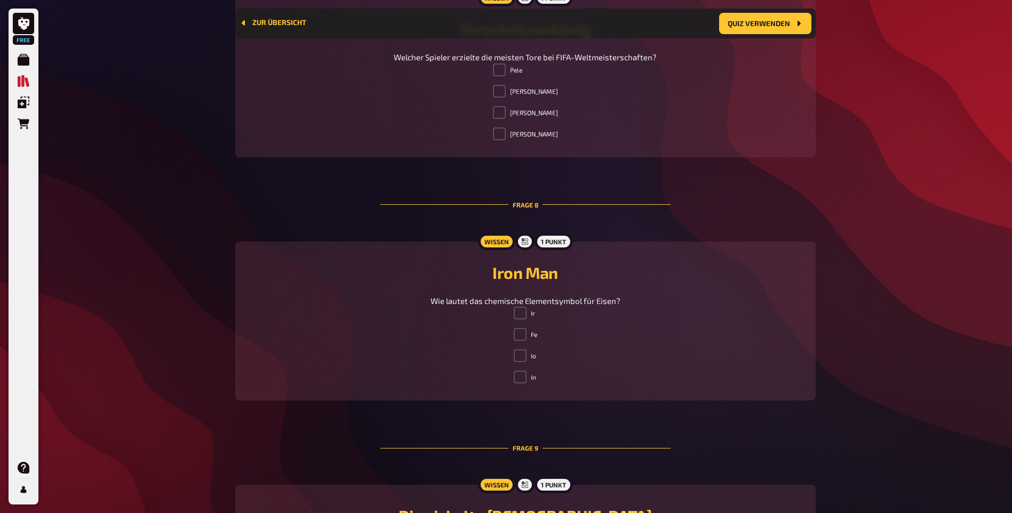
click at [396, 235] on div "Frage 8" at bounding box center [525, 204] width 290 height 61
drag, startPoint x: 522, startPoint y: 261, endPoint x: 493, endPoint y: 259, distance: 28.9
click at [506, 145] on ul "Pele Cristiano Ronaldo Lionel Messi Miroslav Klose" at bounding box center [525, 103] width 65 height 81
click at [480, 145] on div "Pele Cristiano Ronaldo Lionel Messi Miroslav Klose" at bounding box center [525, 103] width 555 height 81
drag, startPoint x: 505, startPoint y: 264, endPoint x: 557, endPoint y: 330, distance: 83.9
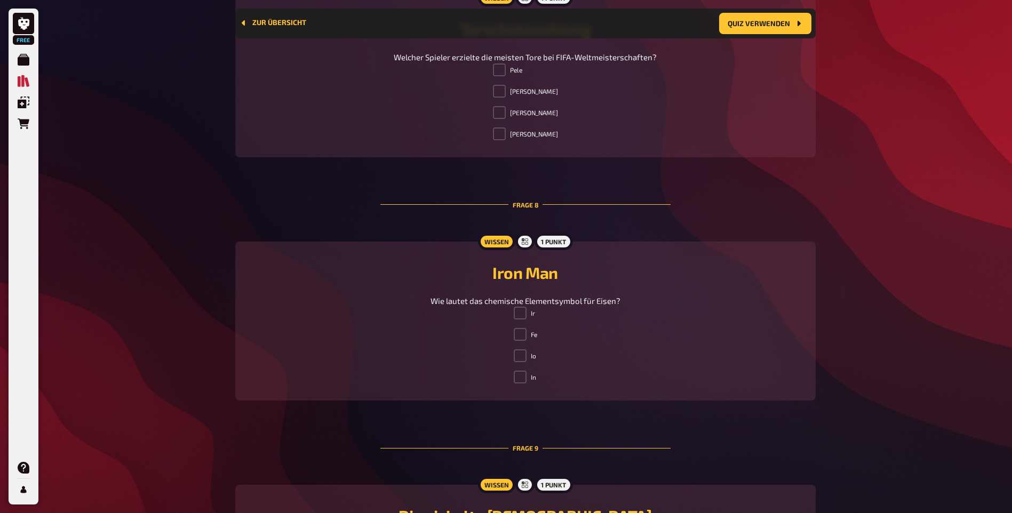
click at [557, 145] on ul "Pele Cristiano Ronaldo Lionel Messi Miroslav Klose" at bounding box center [525, 103] width 65 height 81
copy ul "Pele Cristiano Ronaldo Lionel Messi Miroslav Klose"
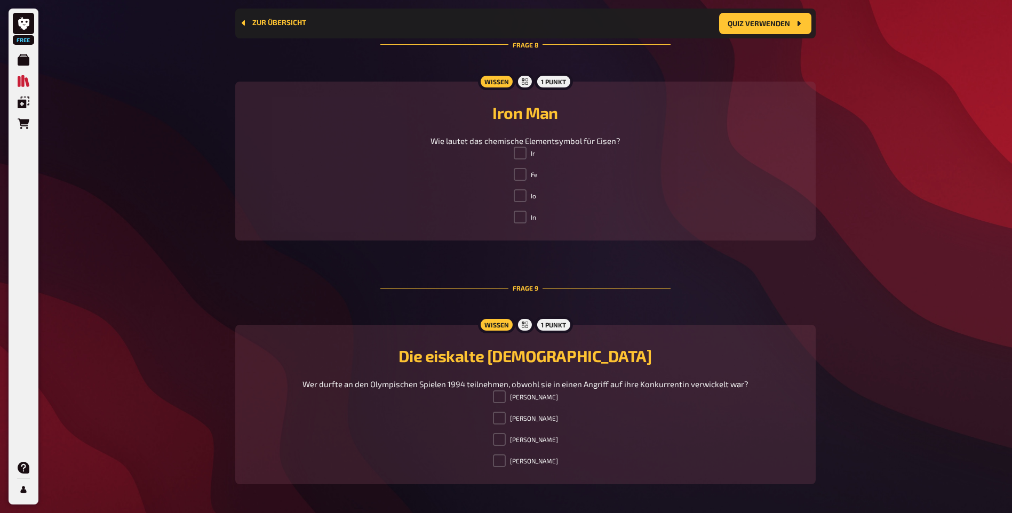
click at [252, 28] on link "Zur Übersicht" at bounding box center [272, 24] width 67 height 10
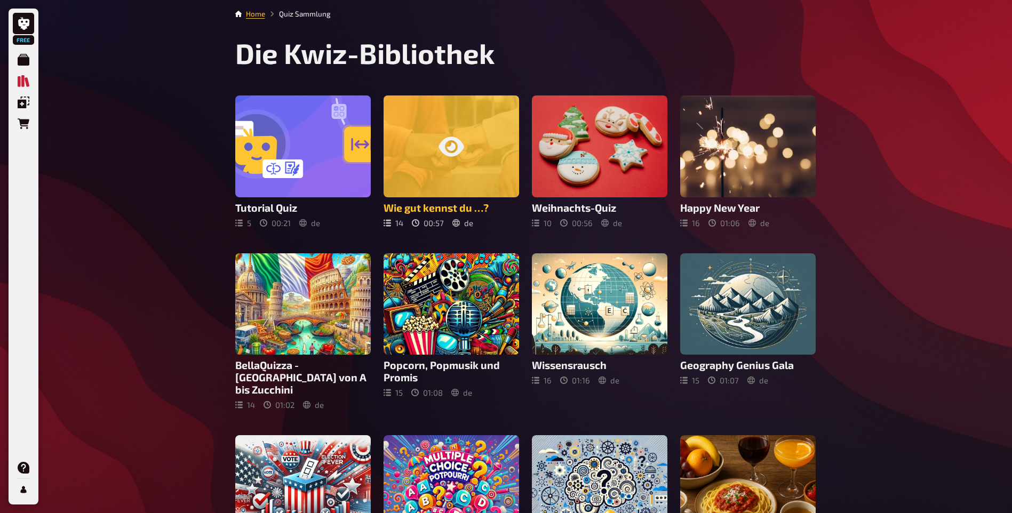
click at [472, 197] on div at bounding box center [451, 146] width 135 height 102
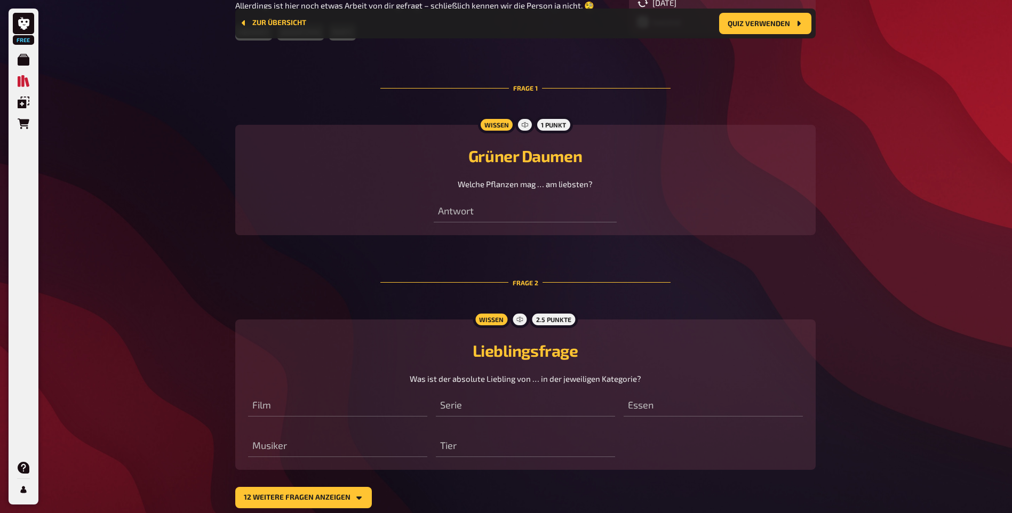
scroll to position [115, 0]
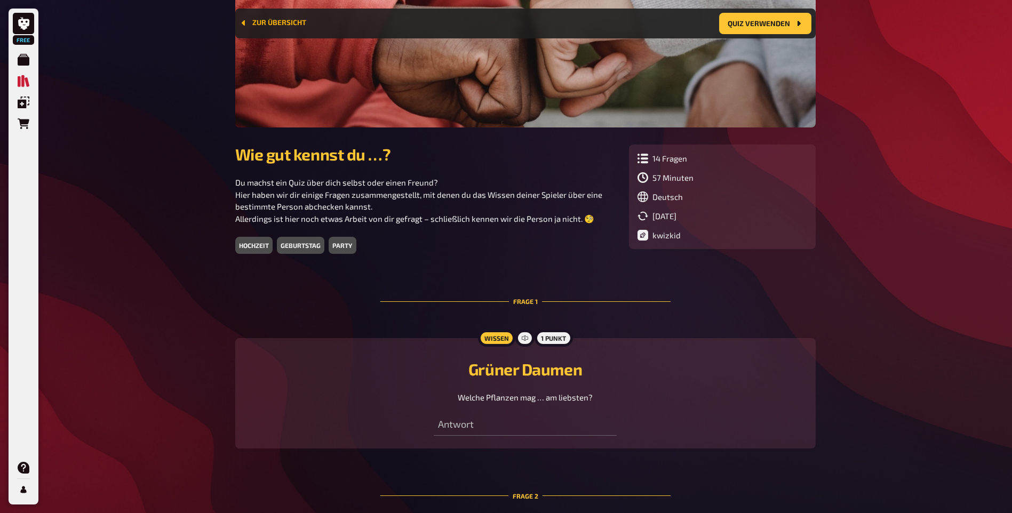
click at [259, 26] on button "Zur Übersicht" at bounding box center [272, 23] width 67 height 9
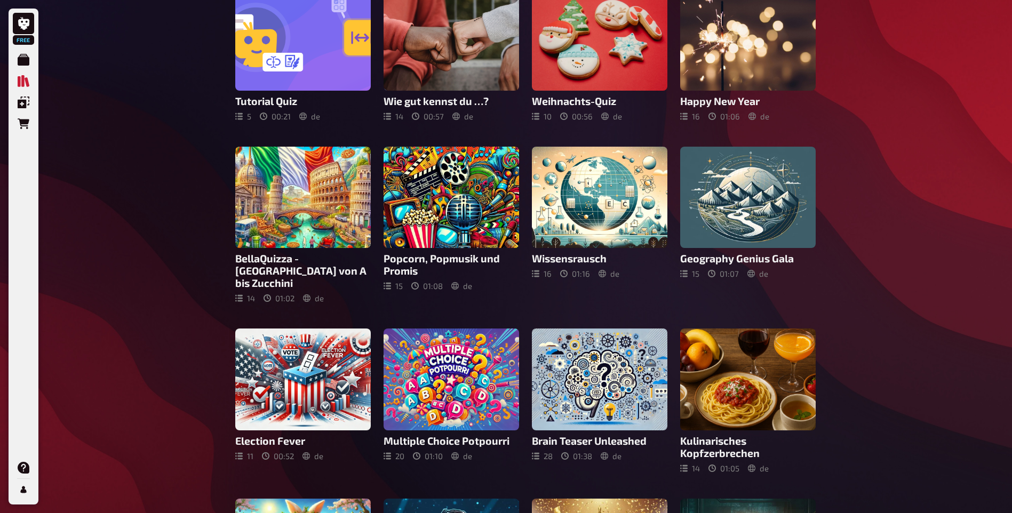
scroll to position [160, 0]
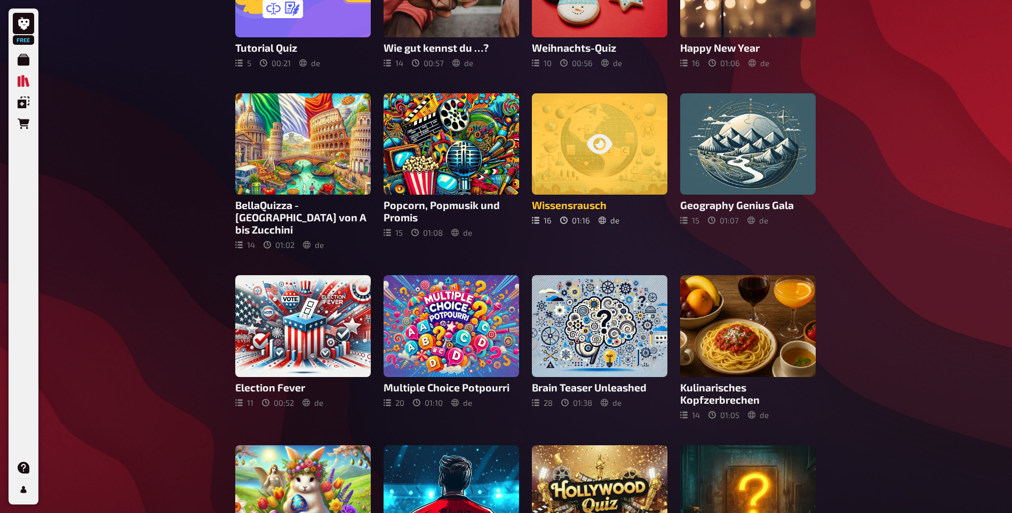
click at [583, 211] on h3 "Wissensrausch" at bounding box center [599, 205] width 135 height 12
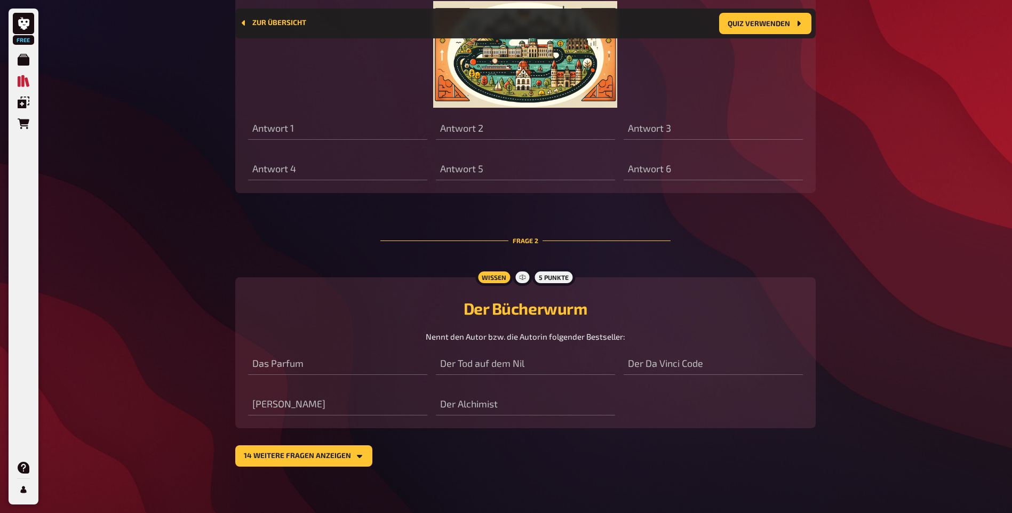
scroll to position [714, 0]
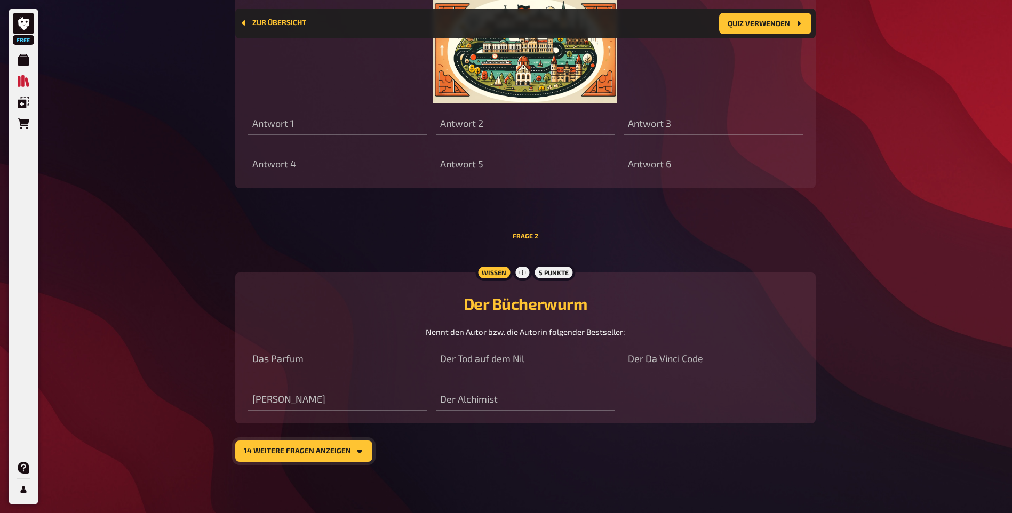
click at [301, 442] on button "14 weitere Fragen anzeigen" at bounding box center [303, 451] width 137 height 21
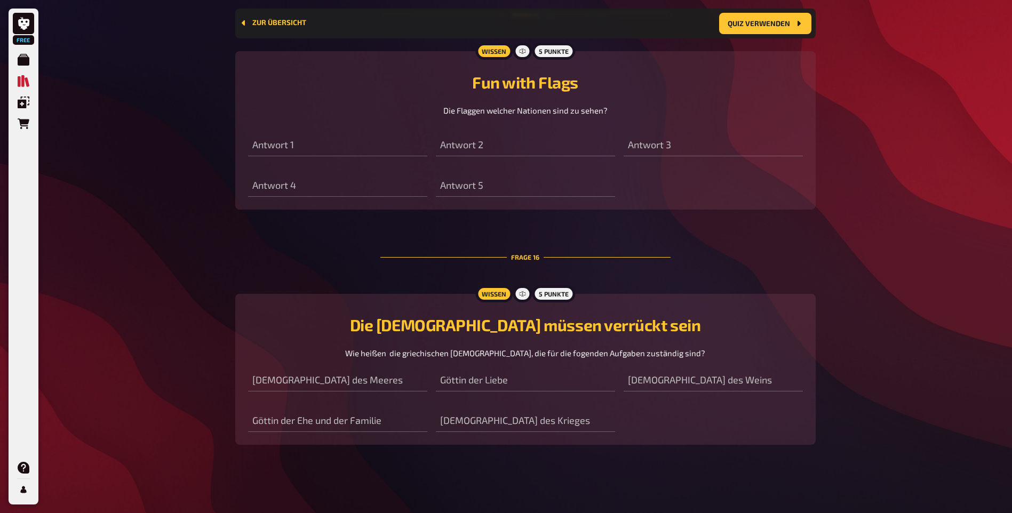
scroll to position [4608, 0]
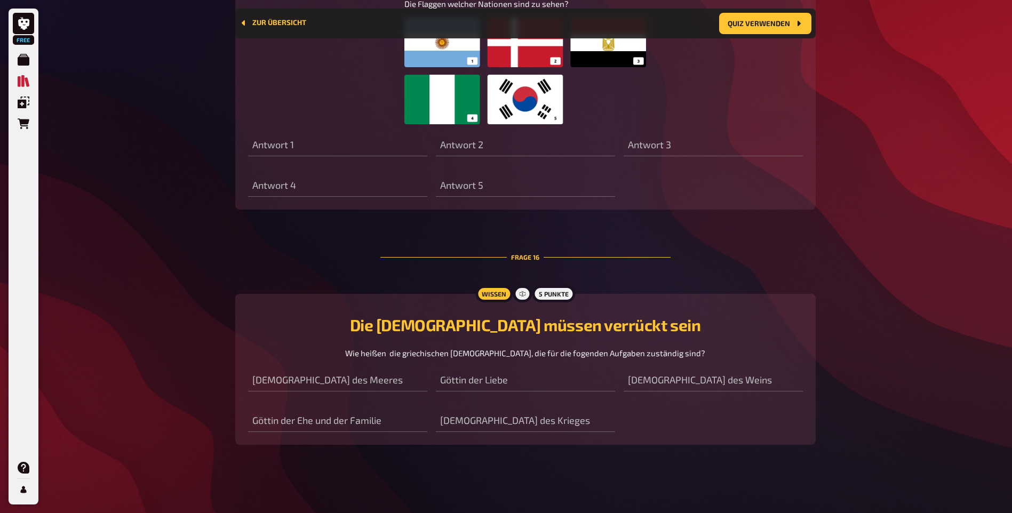
click at [607, 124] on img at bounding box center [525, 71] width 242 height 107
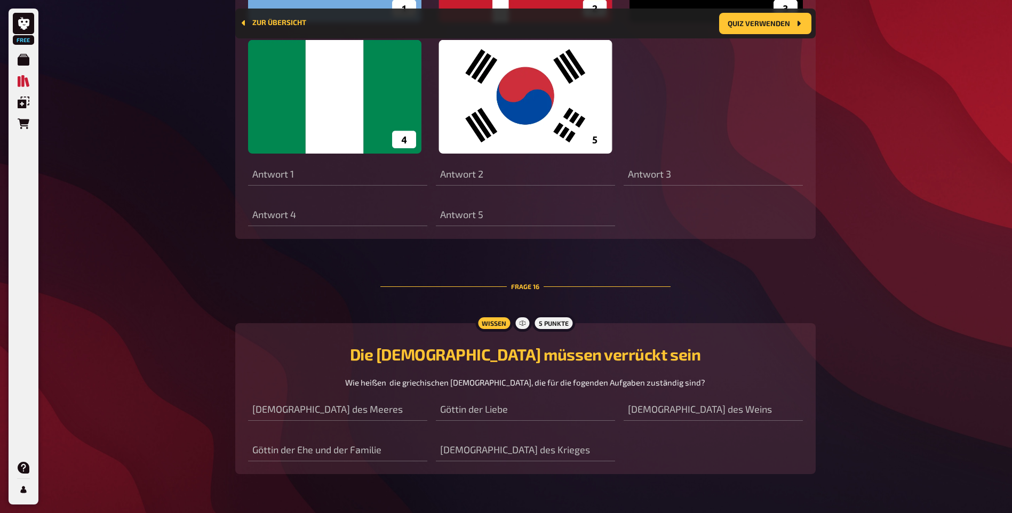
click at [661, 154] on img at bounding box center [525, 31] width 555 height 245
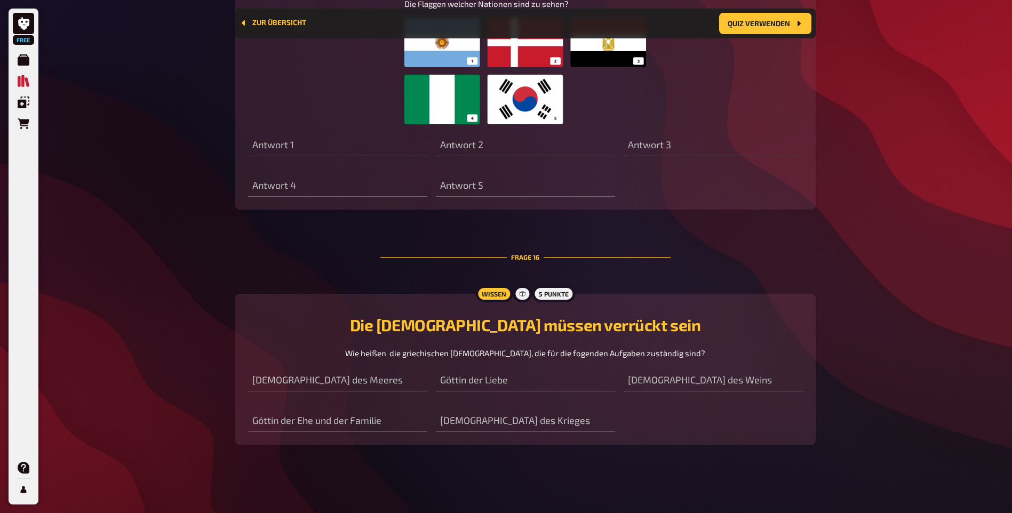
scroll to position [4874, 0]
drag, startPoint x: 255, startPoint y: 13, endPoint x: 253, endPoint y: 20, distance: 7.6
click at [254, 19] on div "Zur Übersicht Quiz verwenden" at bounding box center [525, 23] width 572 height 21
click at [253, 22] on button "Zur Übersicht" at bounding box center [272, 23] width 67 height 9
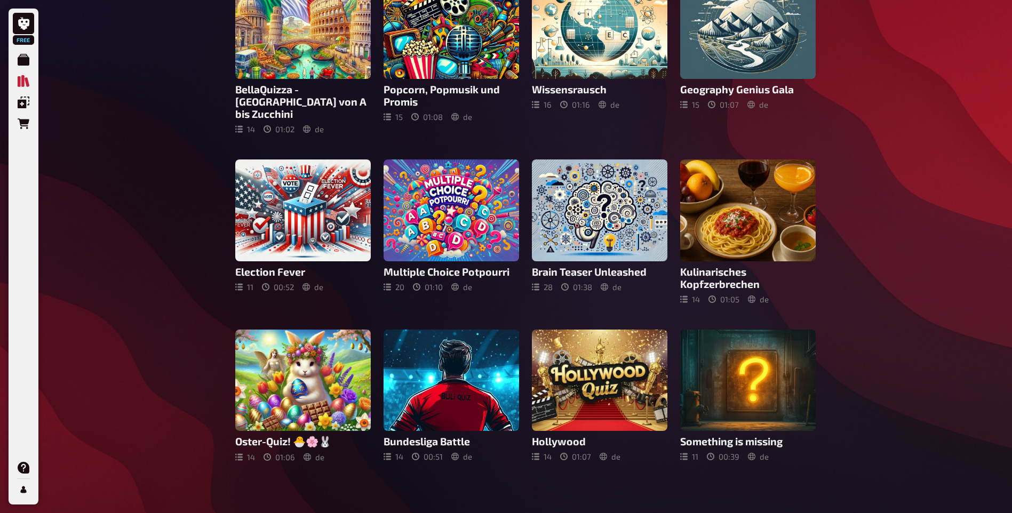
scroll to position [384, 0]
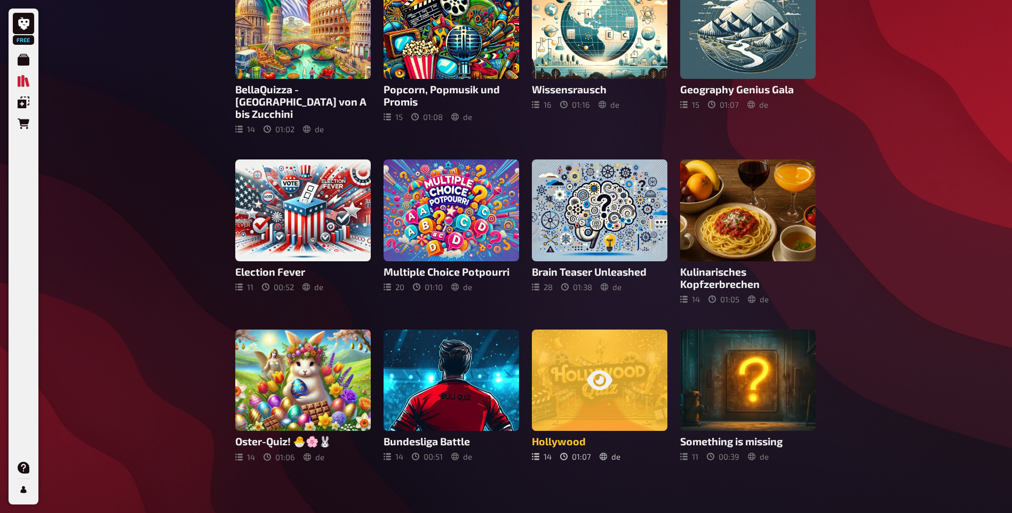
click at [546, 435] on h3 "Hollywood" at bounding box center [599, 441] width 135 height 12
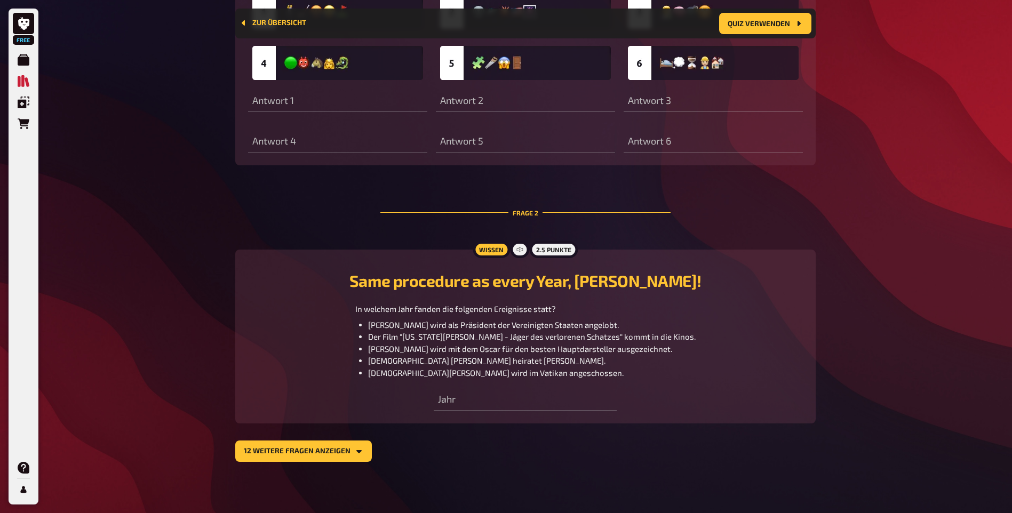
scroll to position [619, 0]
click at [334, 450] on button "12 weitere Fragen anzeigen" at bounding box center [303, 451] width 137 height 21
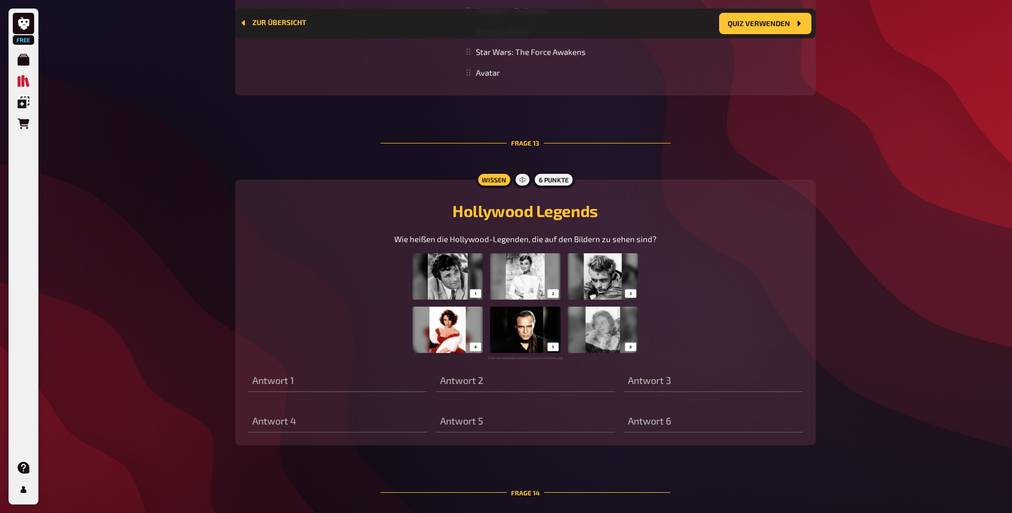
scroll to position [3500, 0]
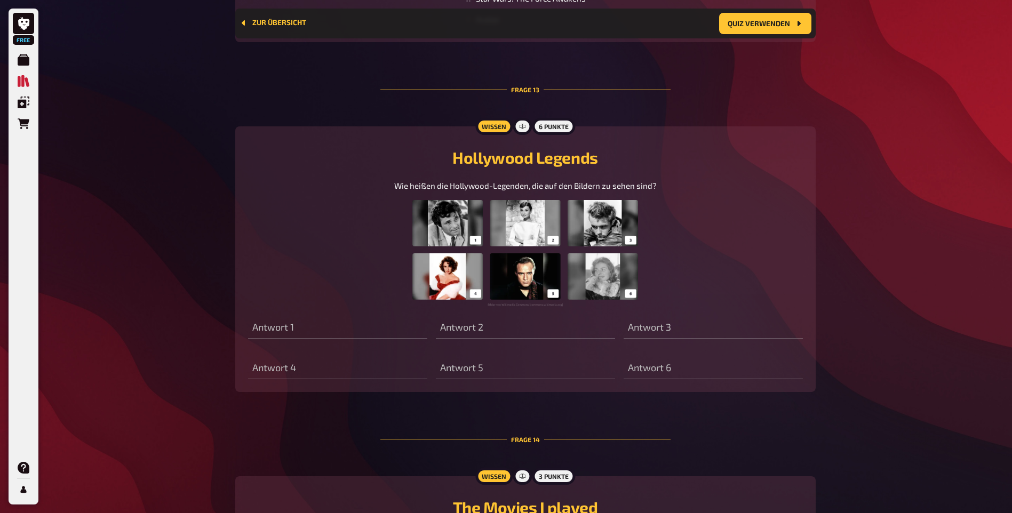
drag, startPoint x: 298, startPoint y: 244, endPoint x: 369, endPoint y: 265, distance: 73.6
drag, startPoint x: 369, startPoint y: 265, endPoint x: 344, endPoint y: 239, distance: 35.8
copy div "Hier sind vier der erfolgreichsten Filme aller Zeiten. Sortiere diese nach Eins…"
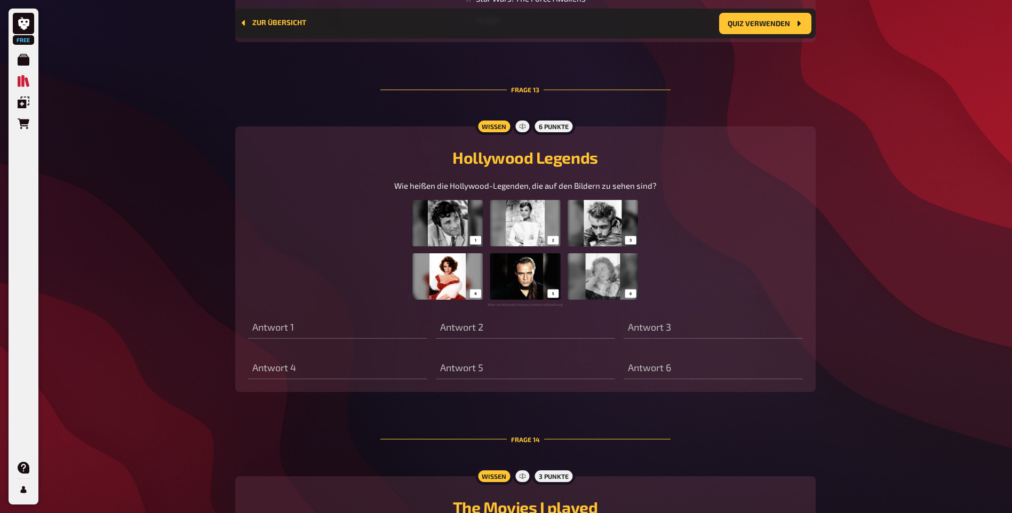
click at [413, 120] on div "Frage 13" at bounding box center [525, 89] width 290 height 61
drag, startPoint x: 475, startPoint y: 278, endPoint x: 506, endPoint y: 347, distance: 76.1
copy ol "Avengers: Endgame Jurassic World Star Wars: The Force Awakens Avatar"
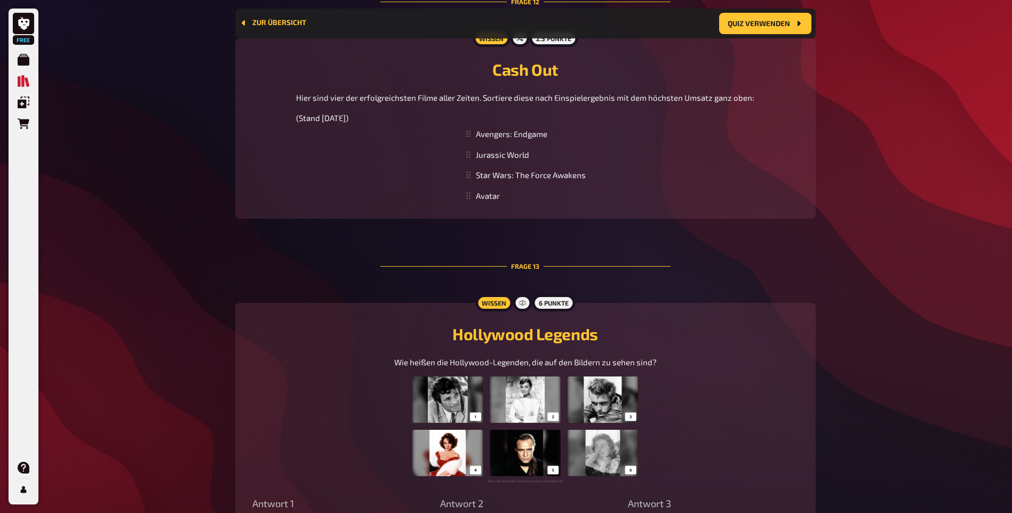
scroll to position [3003, 0]
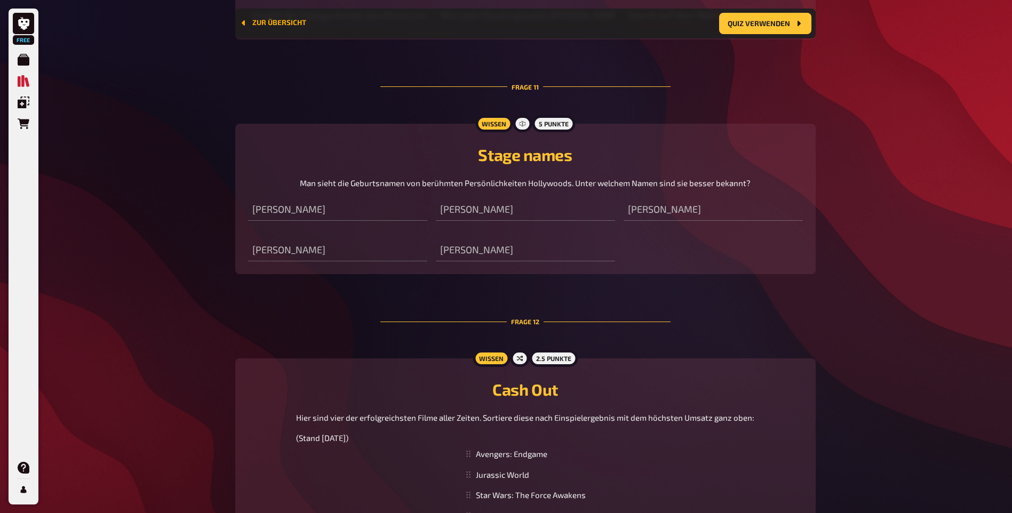
click at [259, 19] on button "Zur Übersicht" at bounding box center [272, 23] width 67 height 9
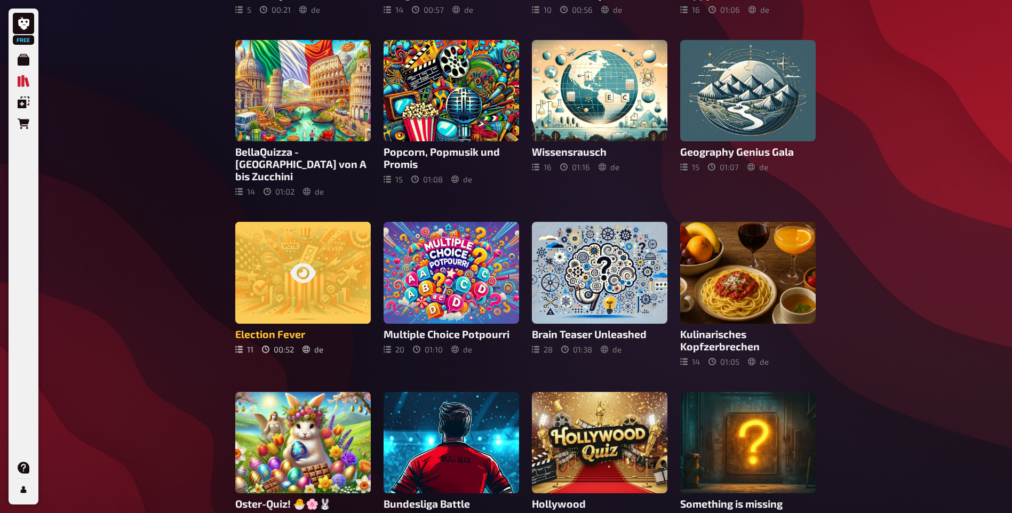
scroll to position [384, 0]
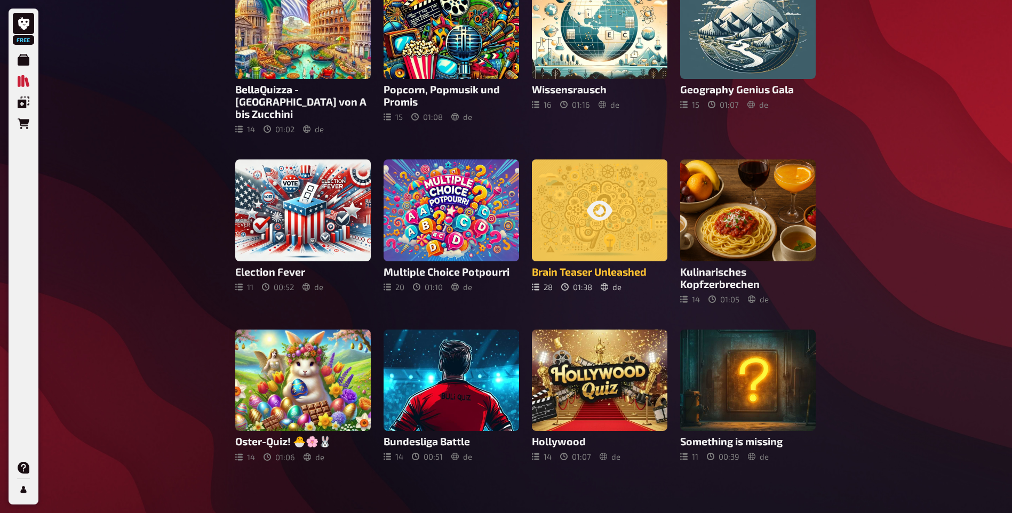
click at [537, 266] on h3 "Brain Teaser Unleashed" at bounding box center [599, 272] width 135 height 12
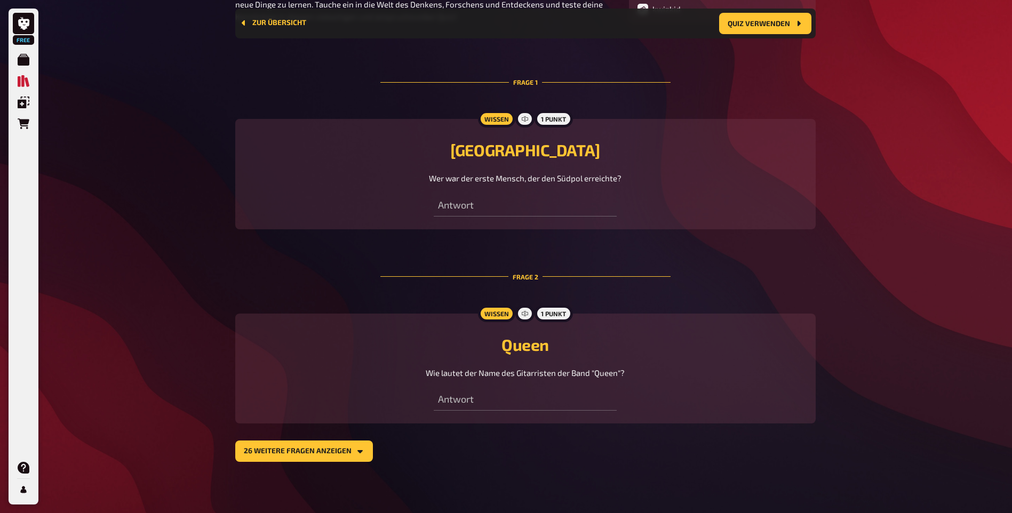
scroll to position [409, 0]
click at [264, 445] on button "26 weitere Fragen anzeigen" at bounding box center [304, 451] width 138 height 21
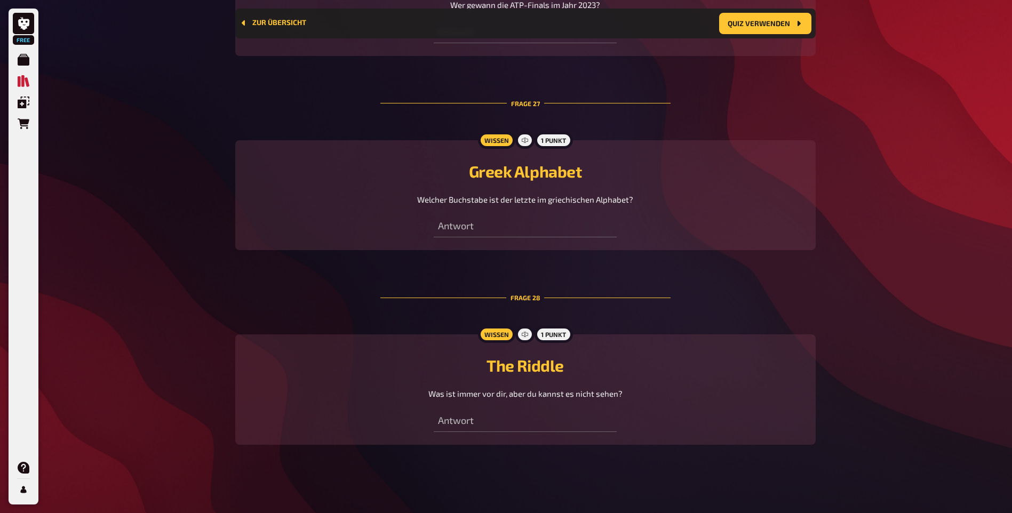
scroll to position [6025, 0]
click at [244, 25] on icon "Zur Übersicht" at bounding box center [243, 23] width 9 height 9
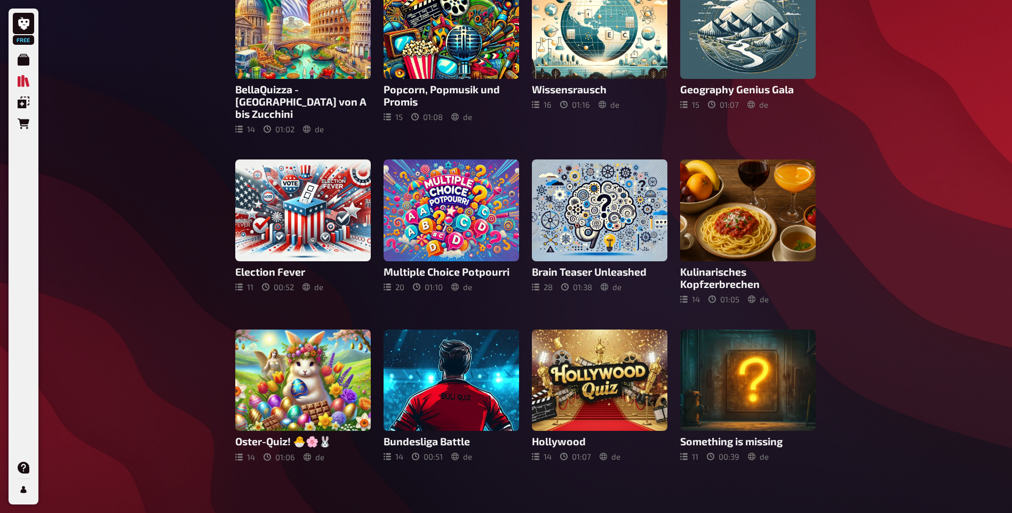
scroll to position [384, 0]
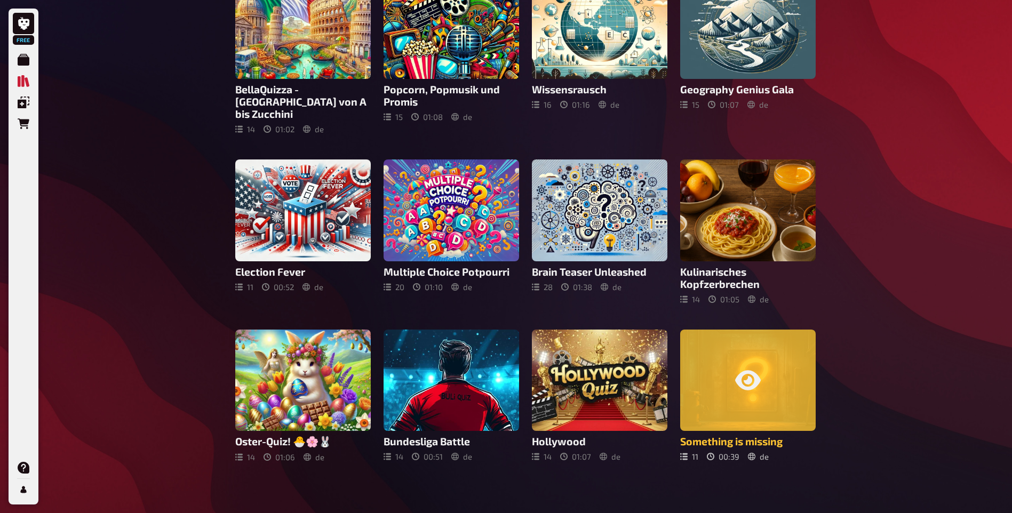
click at [701, 435] on h3 "Something is missing" at bounding box center [747, 441] width 135 height 12
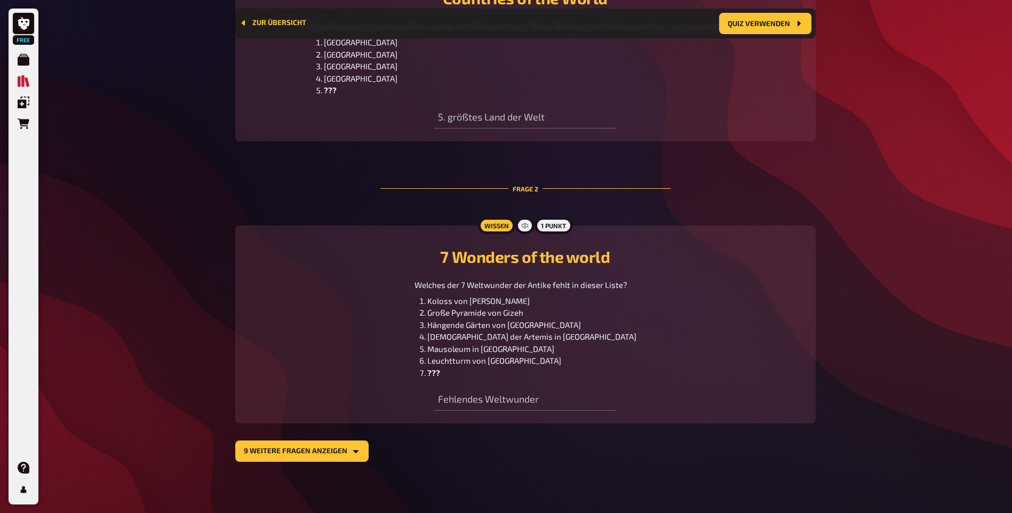
scroll to position [561, 0]
click at [326, 456] on button "9 weitere Fragen anzeigen" at bounding box center [301, 451] width 133 height 21
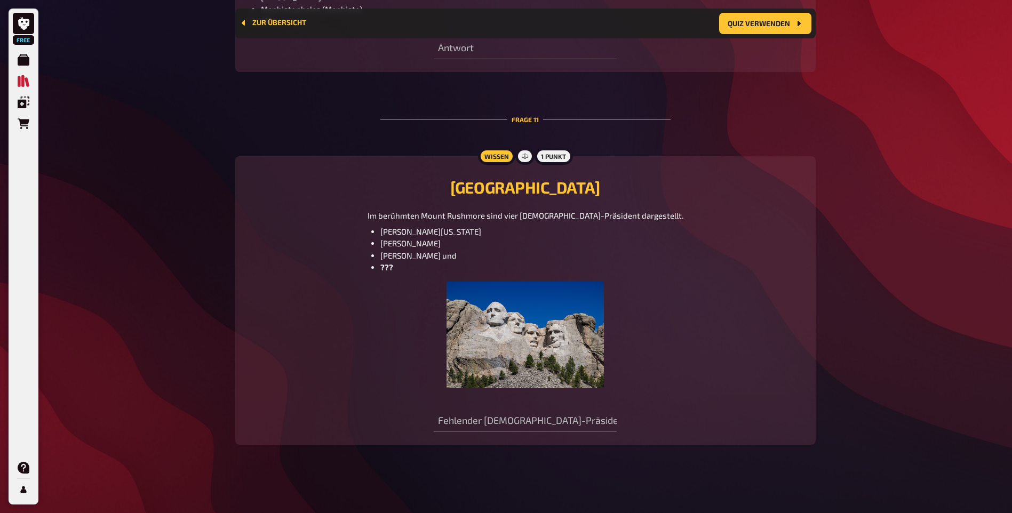
scroll to position [3428, 0]
click at [247, 20] on icon "Zur Übersicht" at bounding box center [243, 23] width 9 height 9
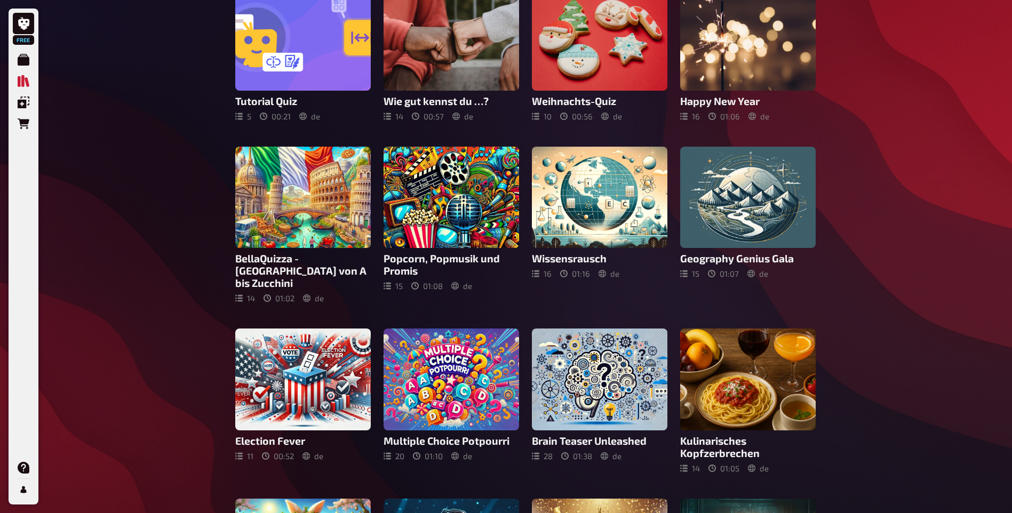
scroll to position [213, 0]
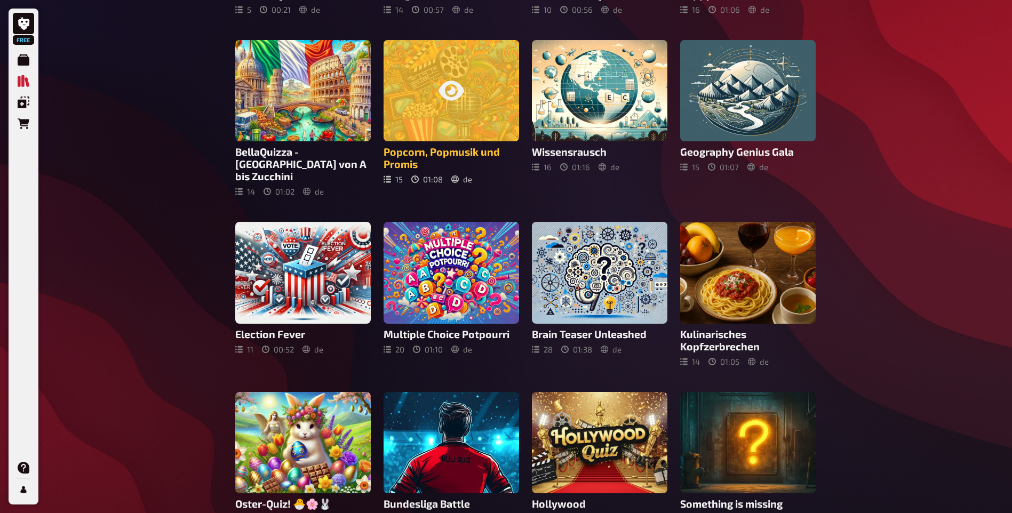
click at [405, 170] on h3 "Popcorn, Popmusik und Promis" at bounding box center [451, 158] width 135 height 25
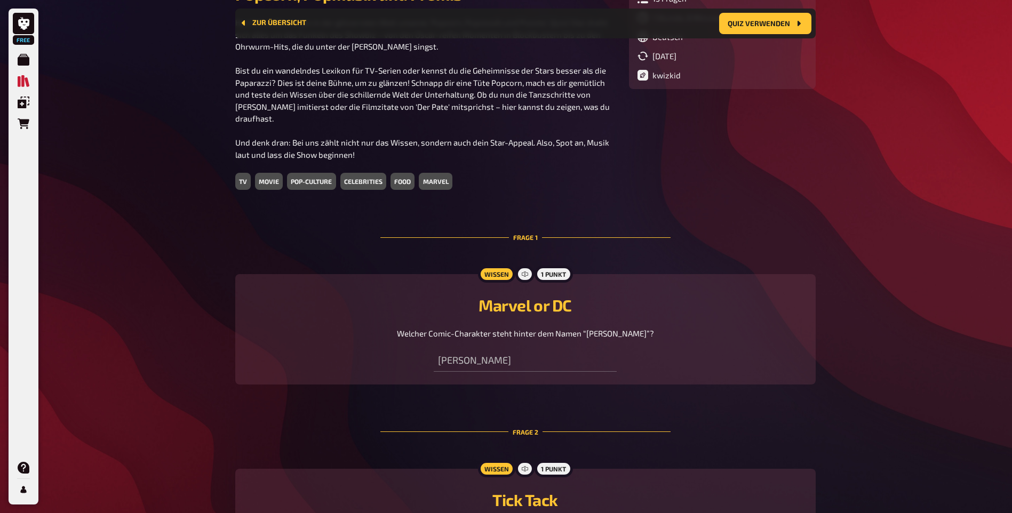
scroll to position [489, 0]
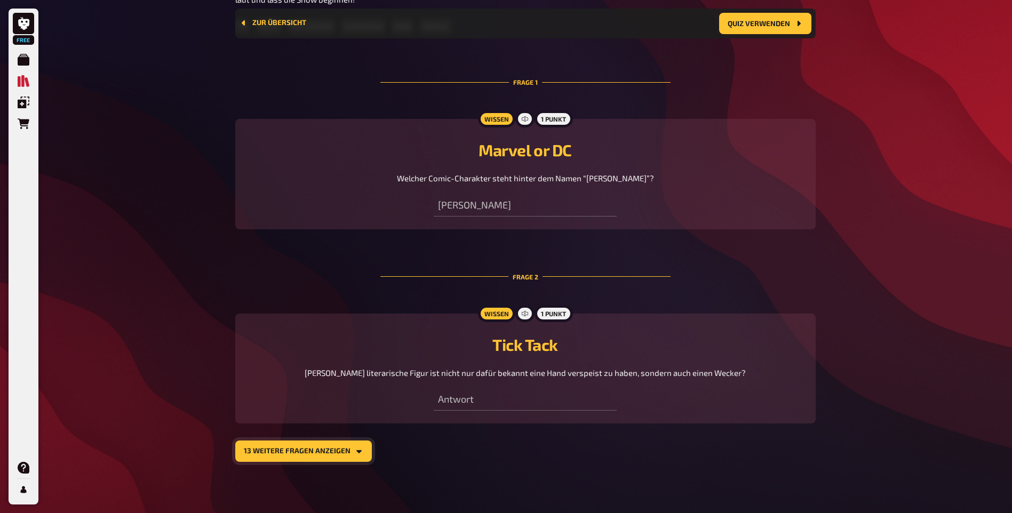
click at [351, 453] on button "13 weitere Fragen anzeigen" at bounding box center [303, 451] width 137 height 21
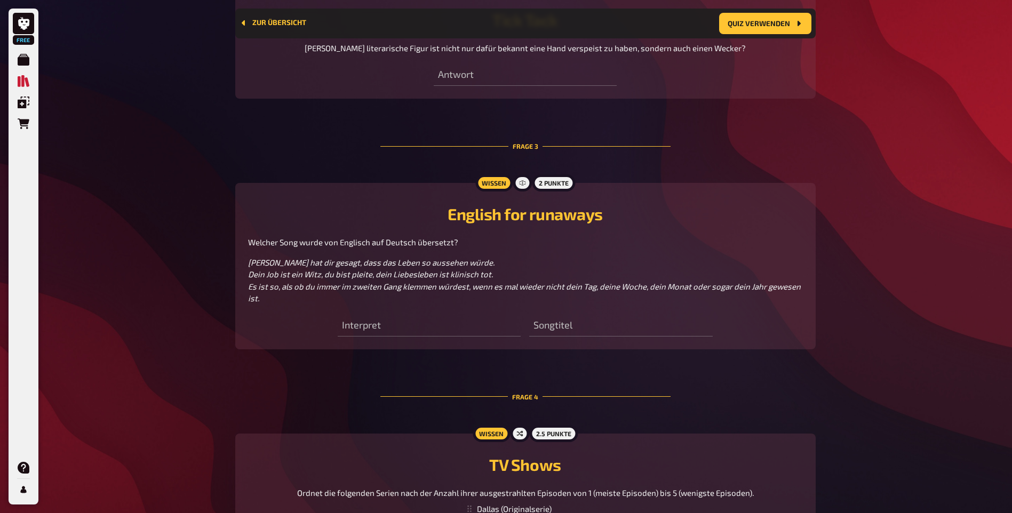
scroll to position [969, 0]
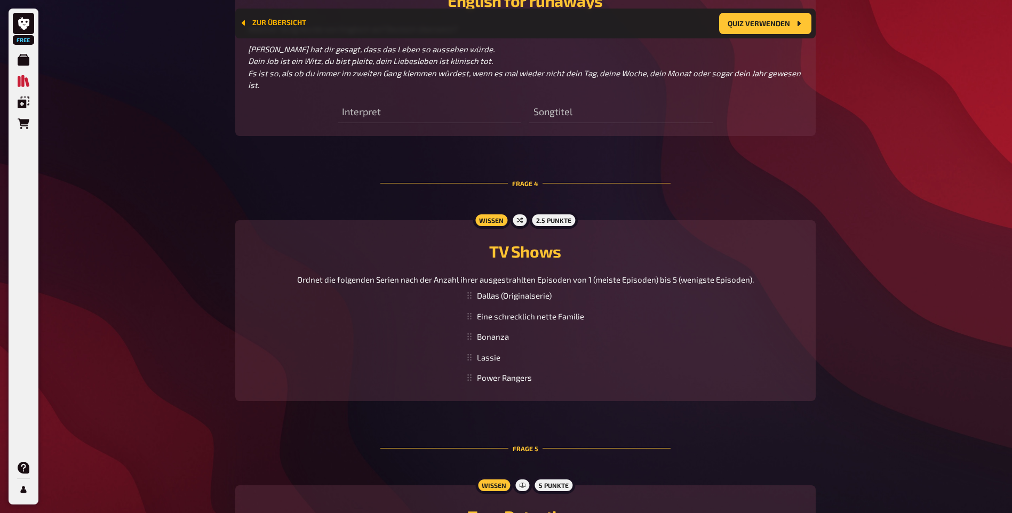
click at [251, 25] on button "Zur Übersicht" at bounding box center [272, 23] width 67 height 9
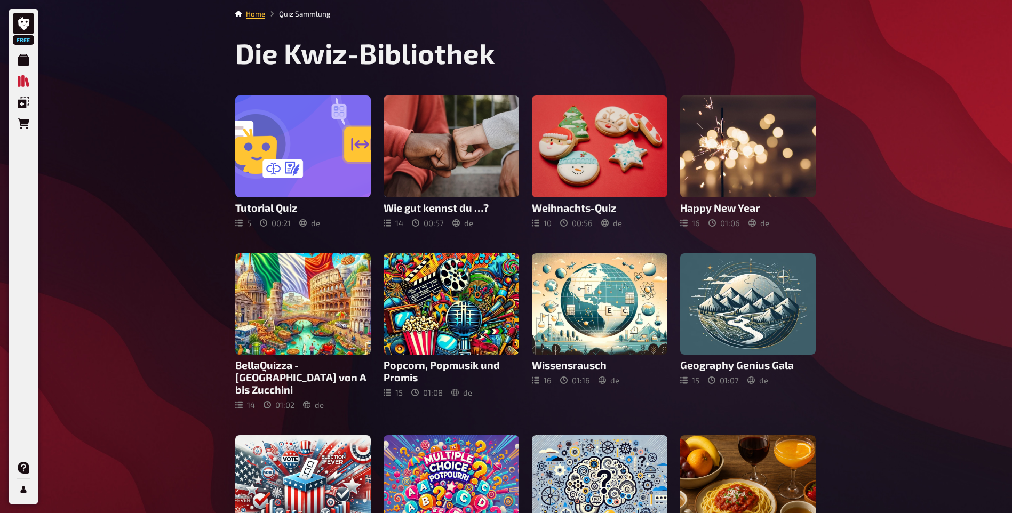
click at [314, 15] on li "Quiz Sammlung" at bounding box center [298, 14] width 66 height 11
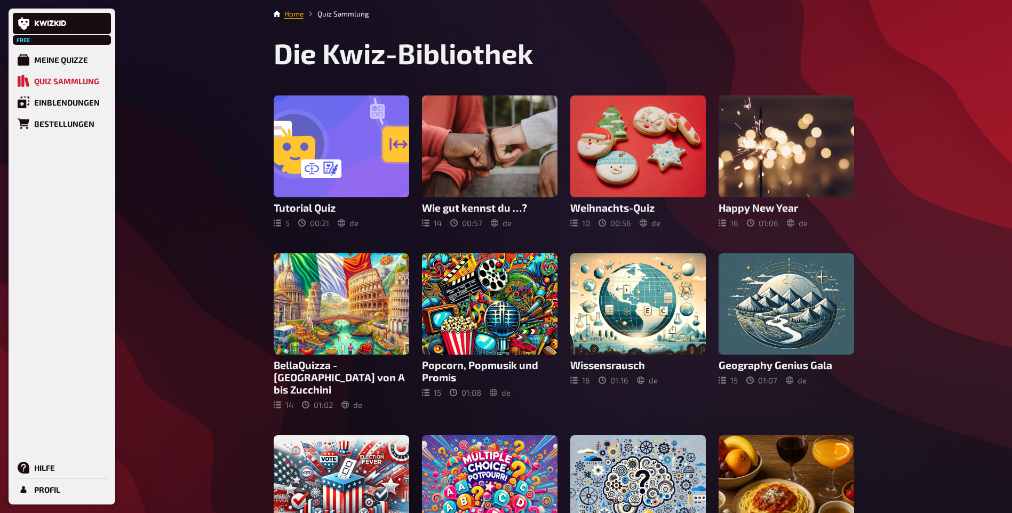
click at [291, 11] on link "Home" at bounding box center [293, 14] width 19 height 9
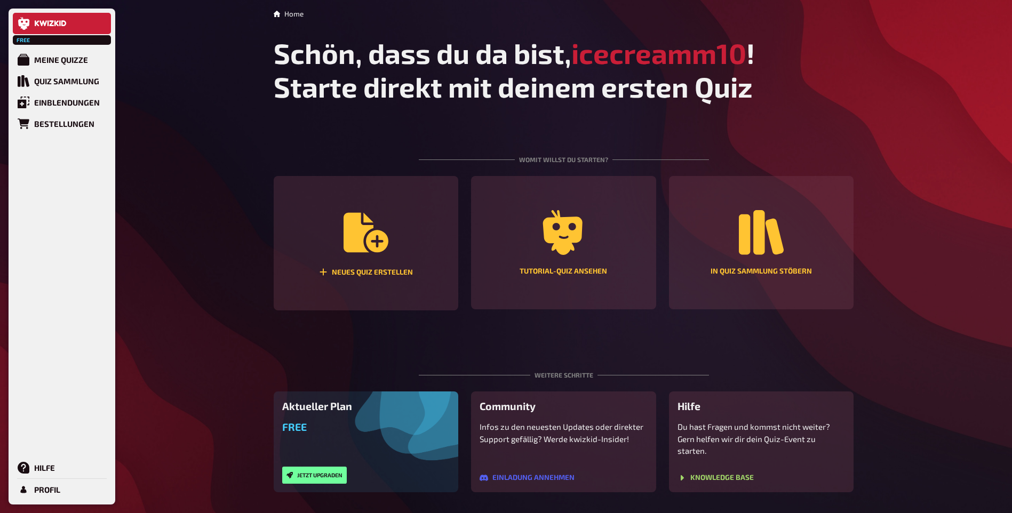
scroll to position [104, 0]
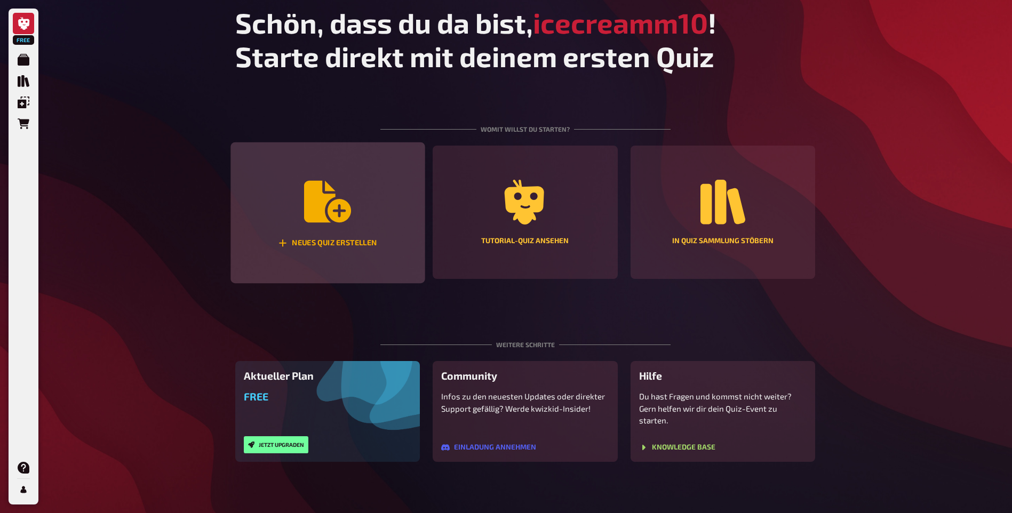
click at [346, 239] on div "Neues Quiz erstellen" at bounding box center [327, 243] width 99 height 9
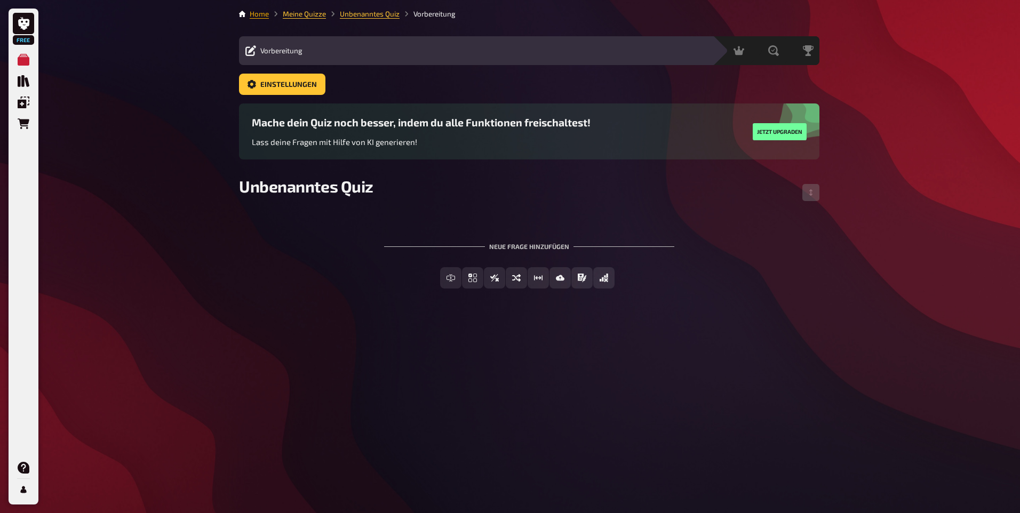
click at [261, 13] on link "Home" at bounding box center [259, 14] width 19 height 9
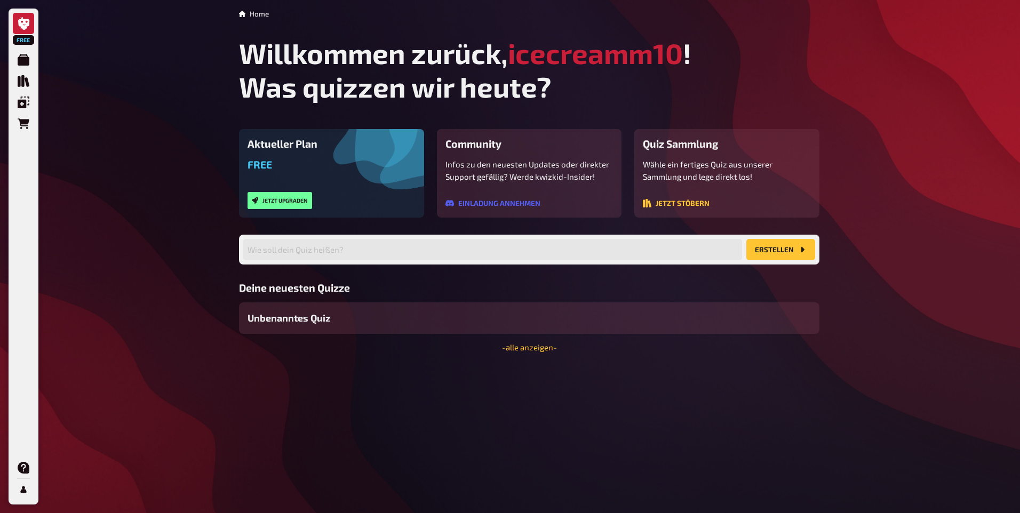
drag, startPoint x: 468, startPoint y: 394, endPoint x: 457, endPoint y: 396, distance: 12.0
click at [457, 334] on div "Unbenanntes Quiz" at bounding box center [529, 317] width 580 height 31
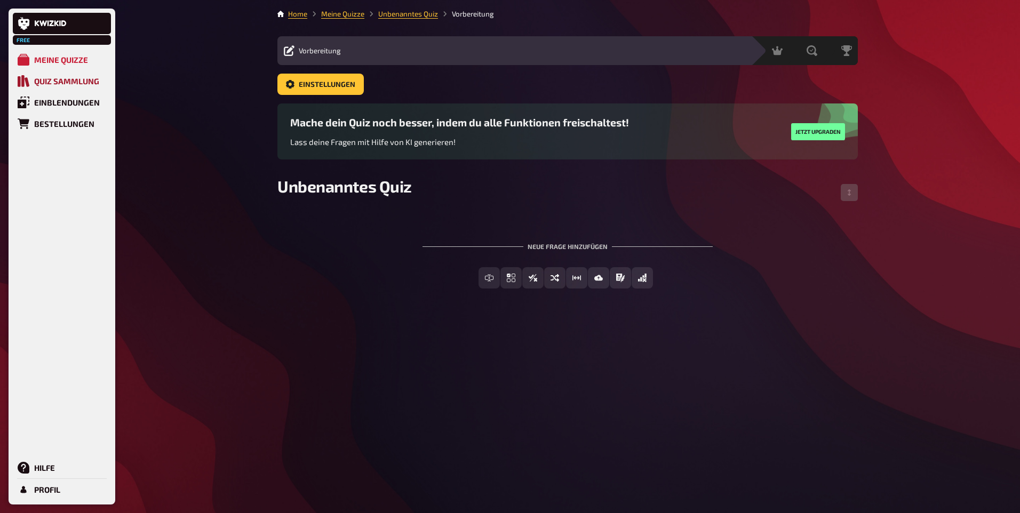
click at [53, 86] on div "Quiz Sammlung" at bounding box center [66, 81] width 65 height 10
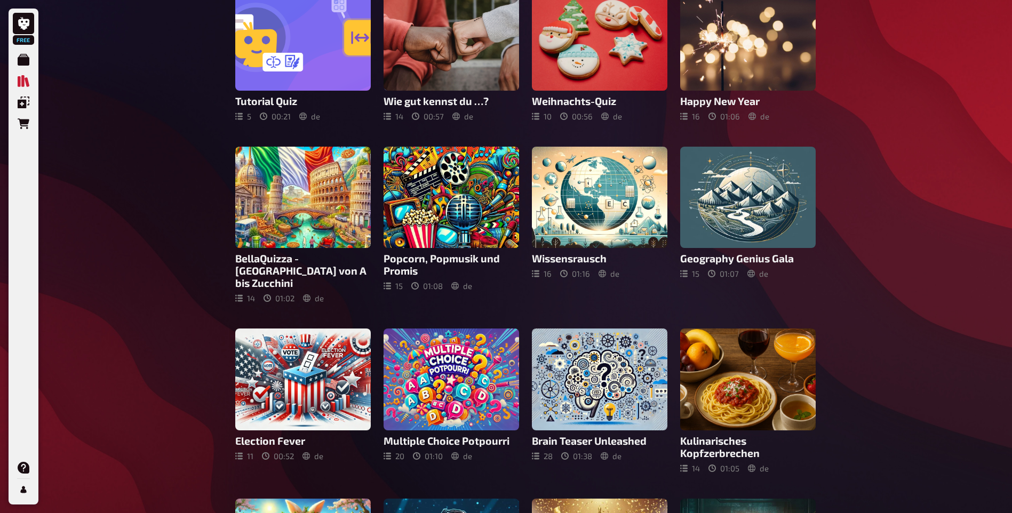
scroll to position [213, 0]
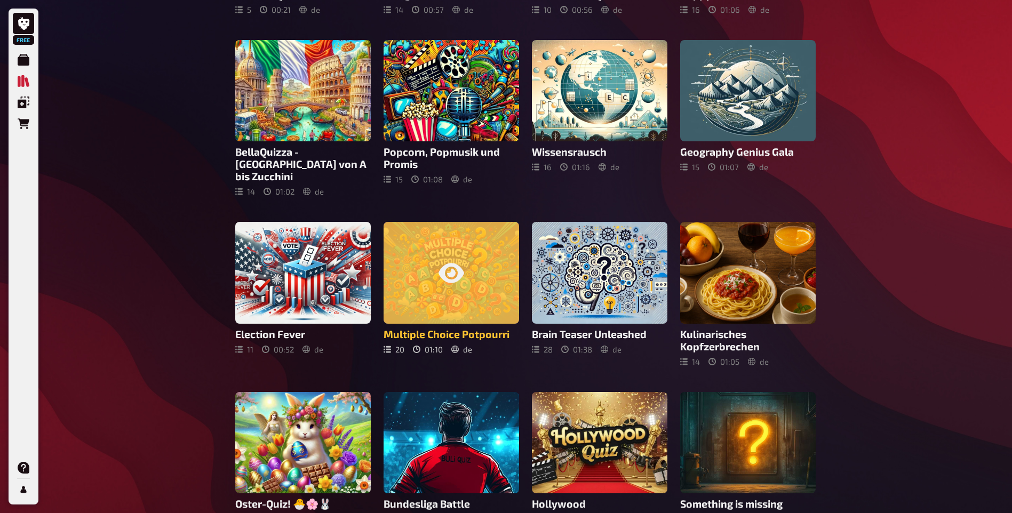
click at [458, 354] on div "Multiple Choice Potpourri 20 01 : 10 de" at bounding box center [451, 288] width 135 height 132
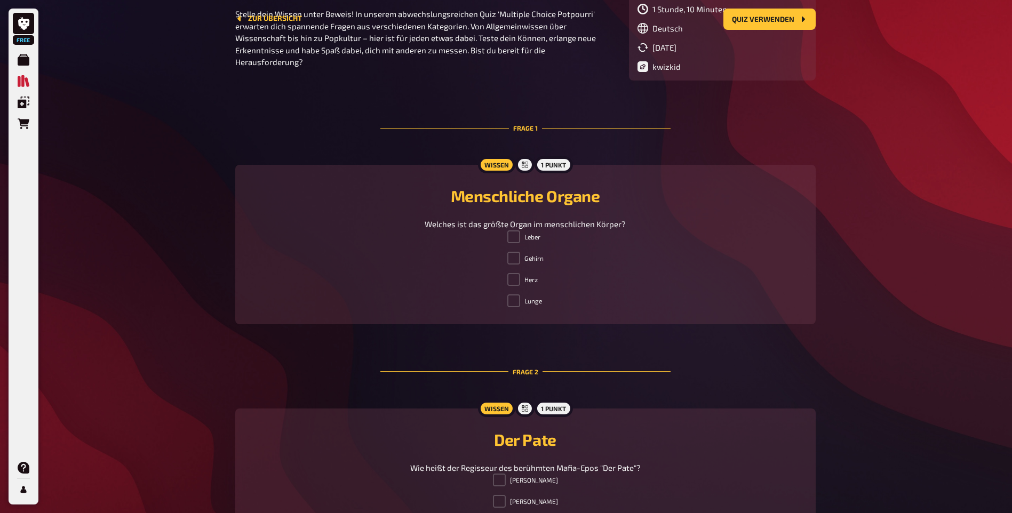
scroll to position [9, 0]
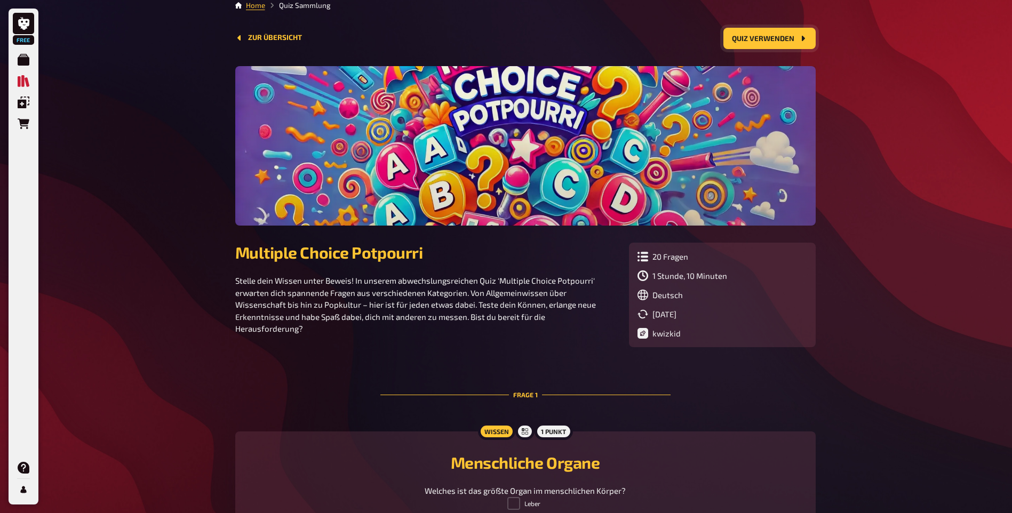
click at [745, 39] on button "Quiz verwenden" at bounding box center [769, 38] width 92 height 21
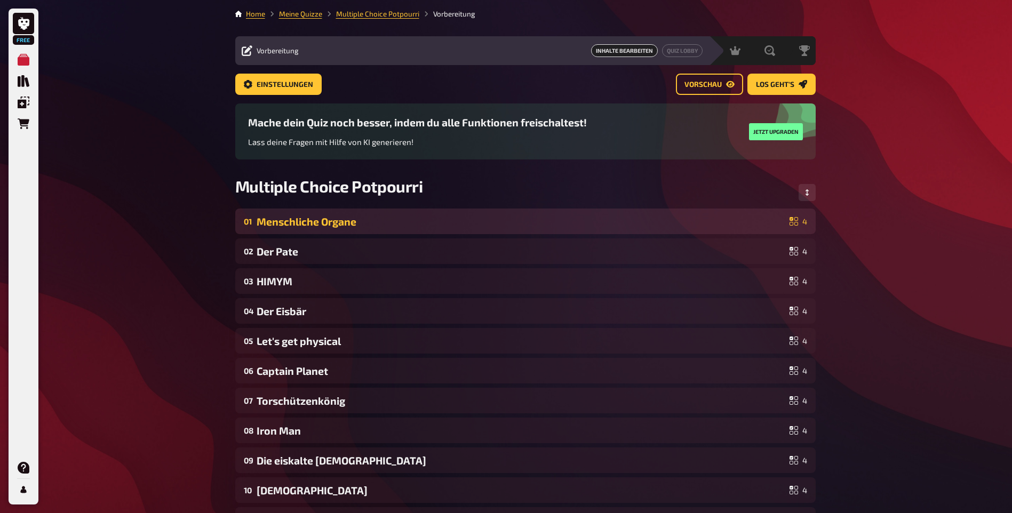
scroll to position [53, 0]
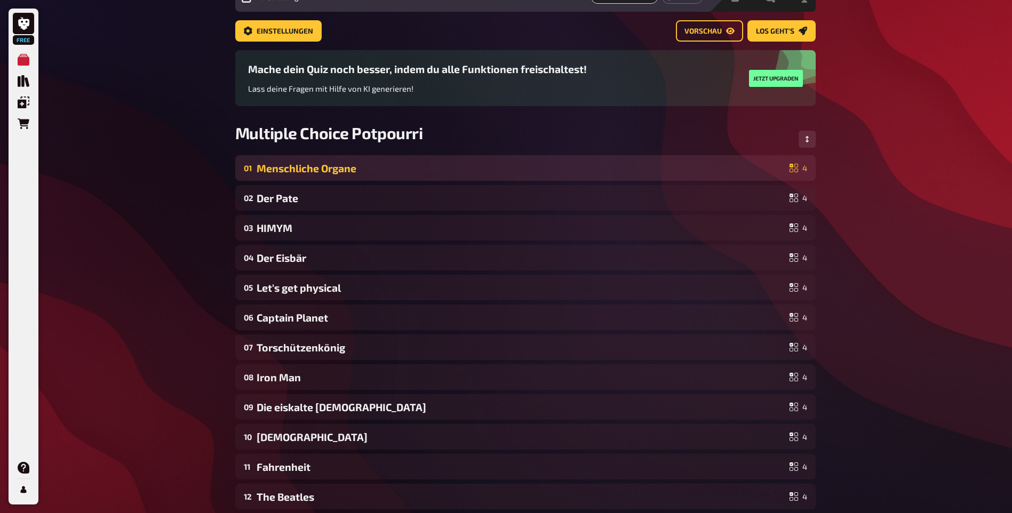
click at [511, 174] on div "Menschliche Organe" at bounding box center [521, 168] width 529 height 12
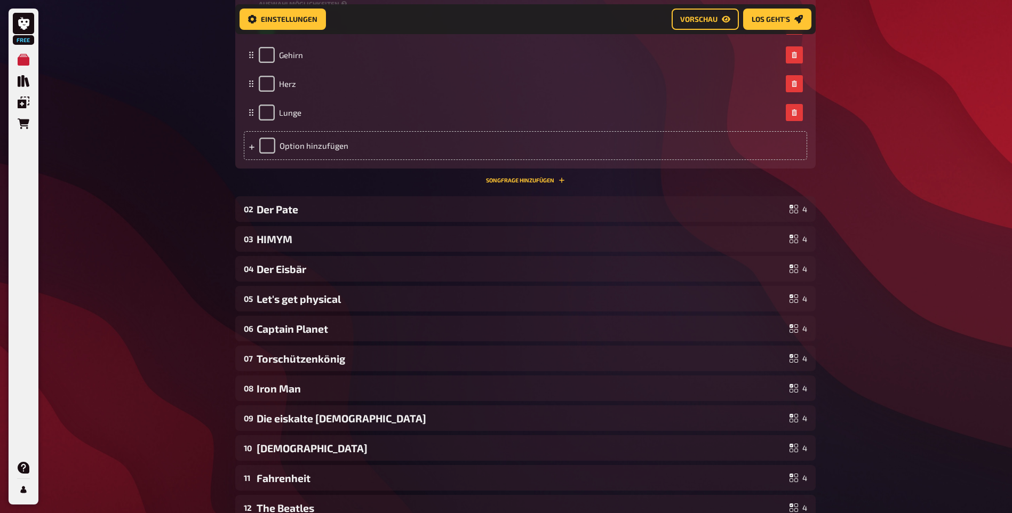
scroll to position [435, 0]
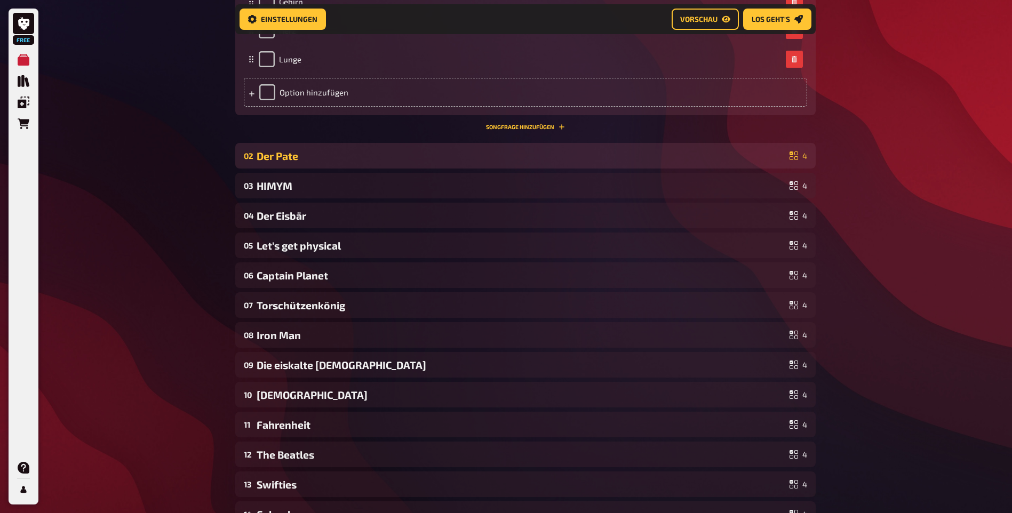
click at [288, 162] on div "Der Pate" at bounding box center [521, 156] width 529 height 12
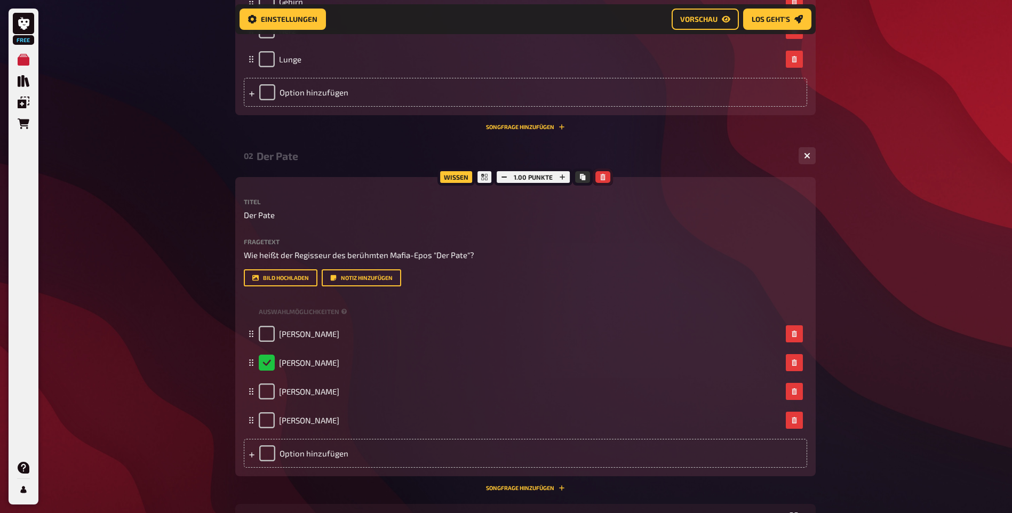
click at [602, 183] on button "button" at bounding box center [602, 177] width 15 height 12
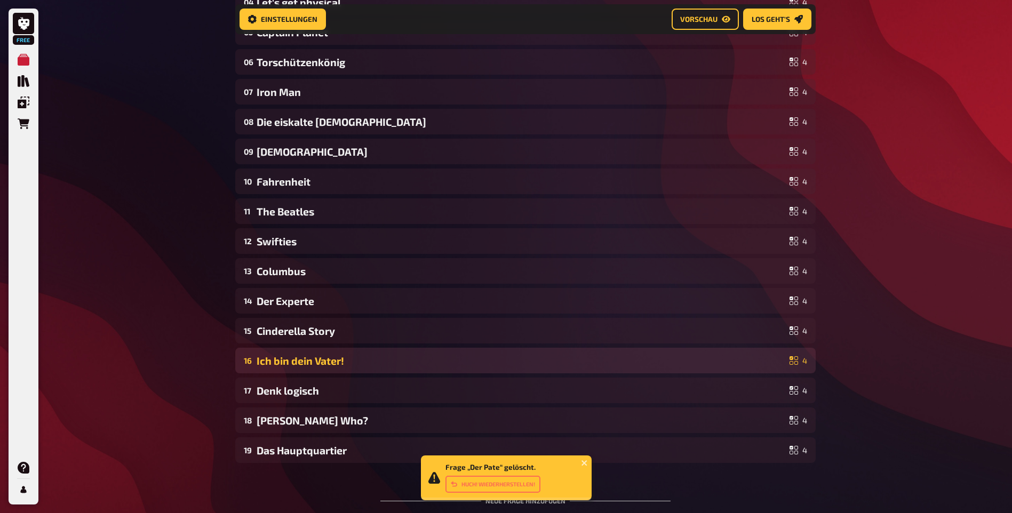
scroll to position [788, 0]
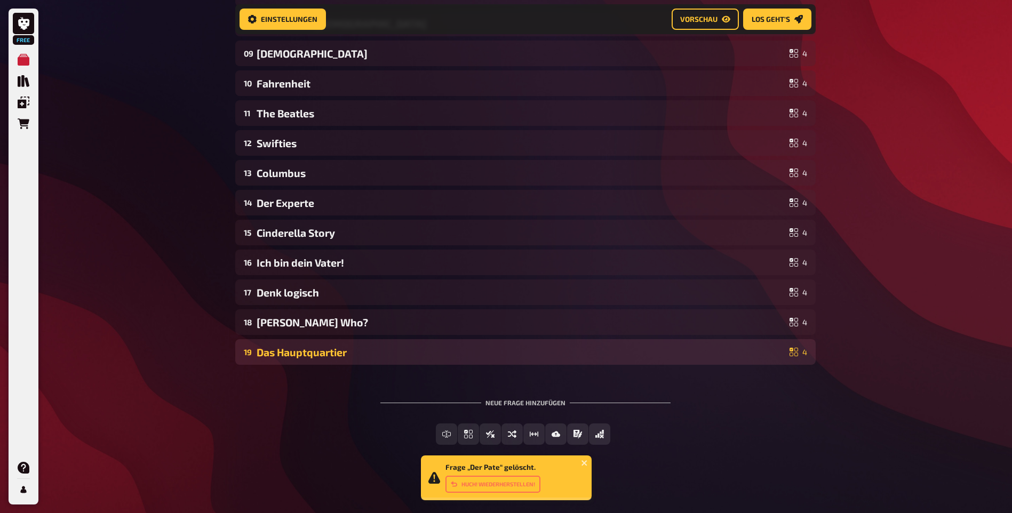
click at [460, 351] on div "Das Hauptquartier" at bounding box center [521, 352] width 529 height 12
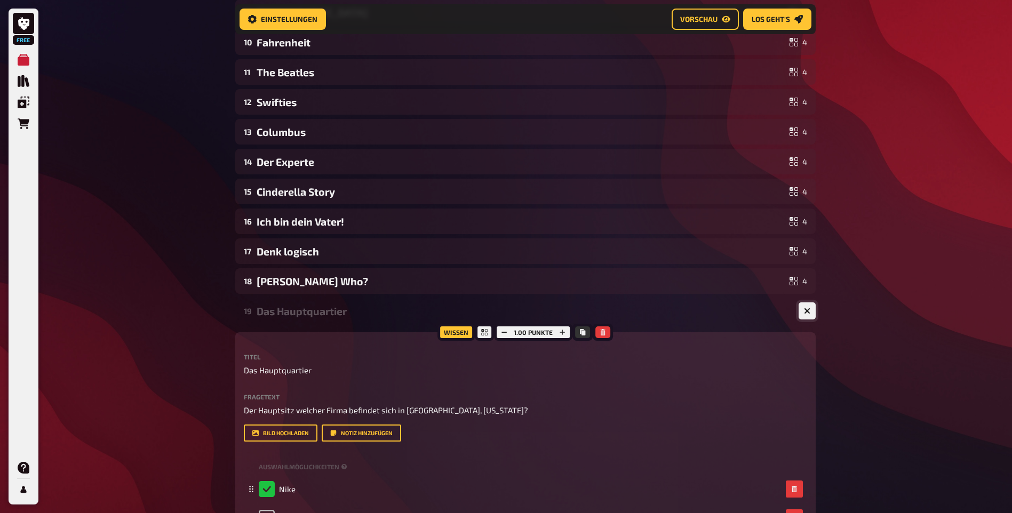
click at [807, 316] on icon "button" at bounding box center [807, 311] width 10 height 10
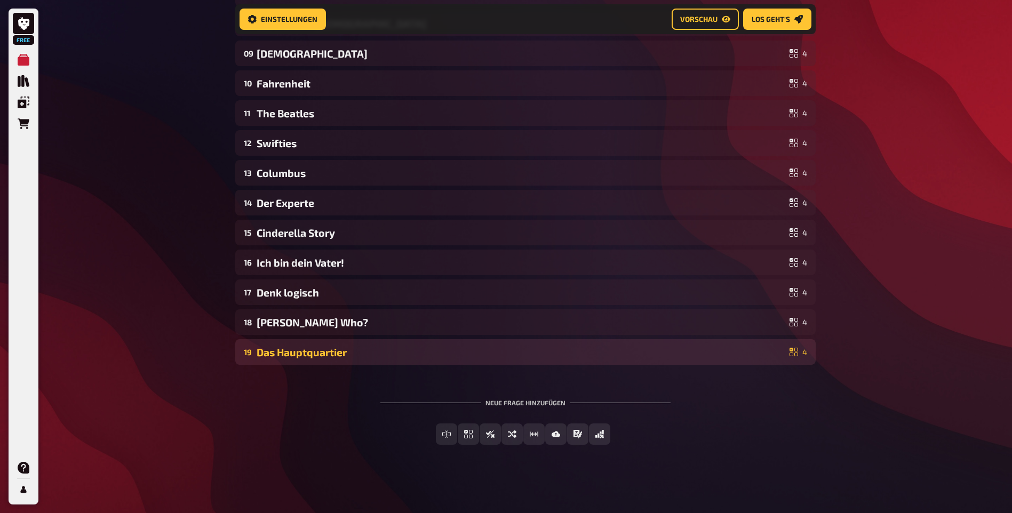
click at [759, 348] on div "Das Hauptquartier" at bounding box center [521, 352] width 529 height 12
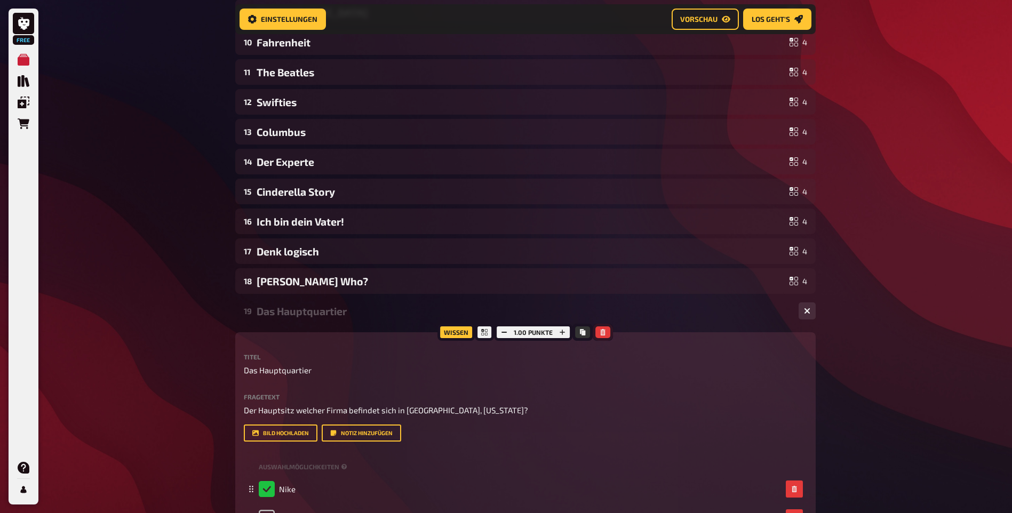
click at [603, 336] on icon "button" at bounding box center [603, 332] width 5 height 6
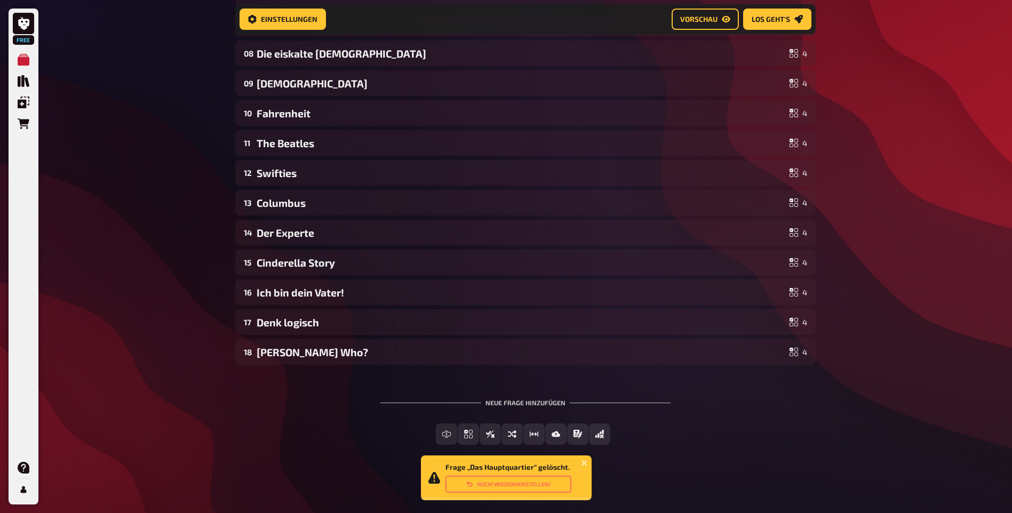
scroll to position [758, 0]
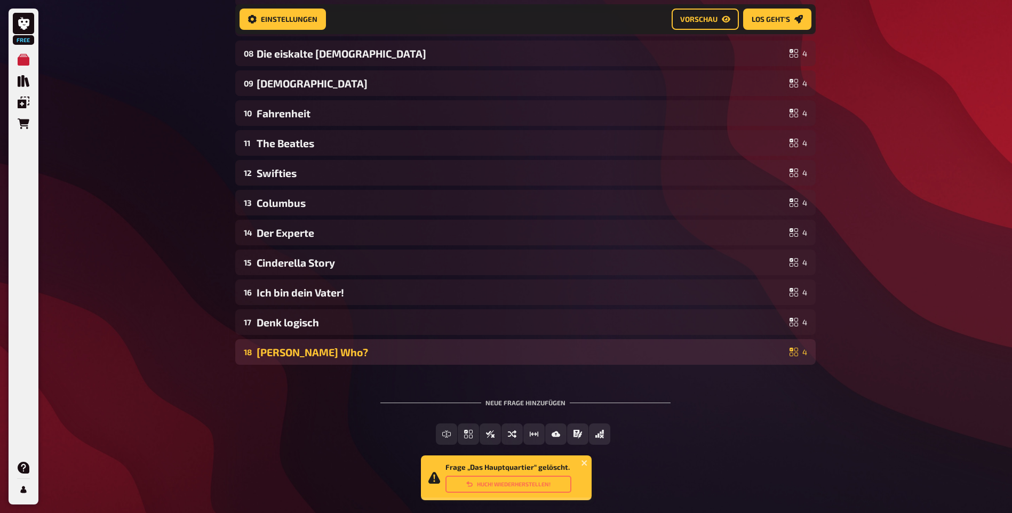
click at [319, 346] on div "Mary Who?" at bounding box center [521, 352] width 529 height 12
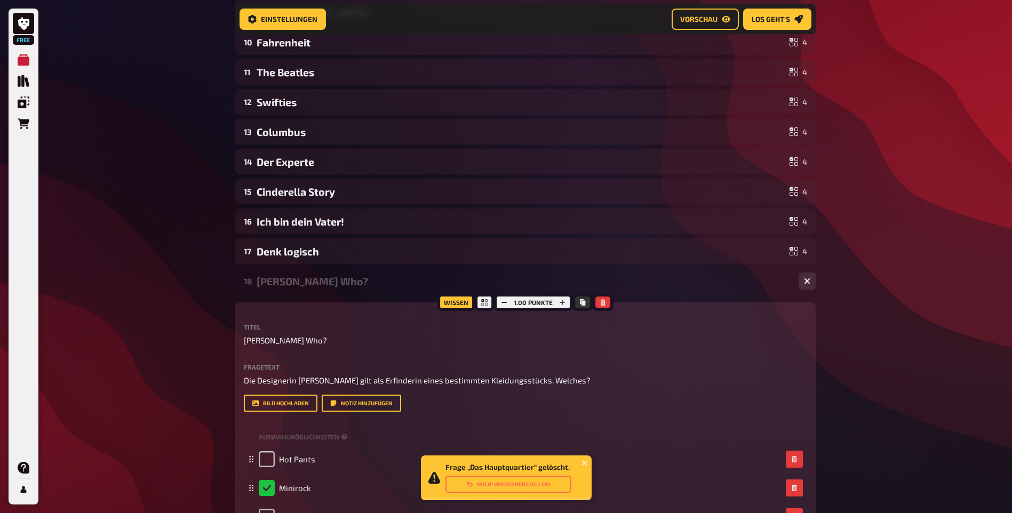
scroll to position [734, 0]
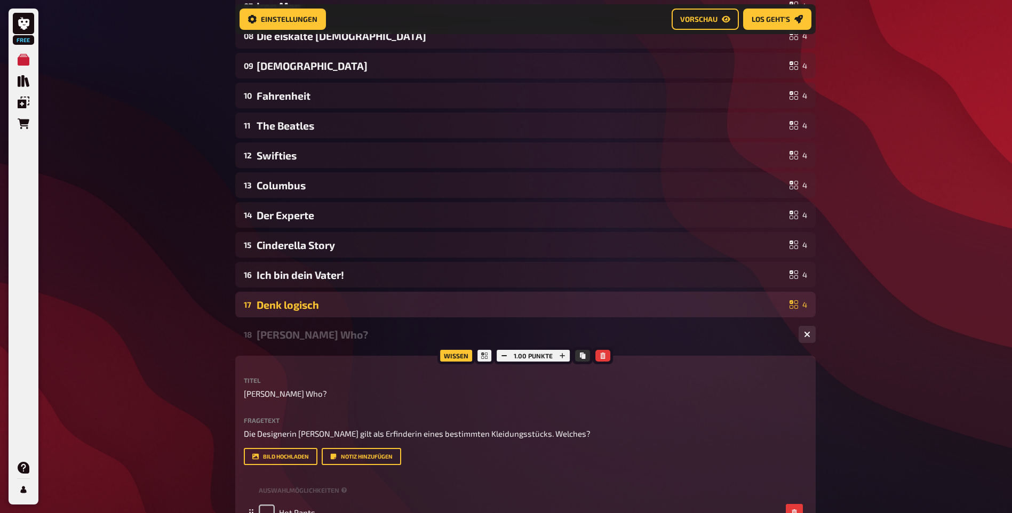
click at [332, 311] on div "Denk logisch" at bounding box center [521, 305] width 529 height 12
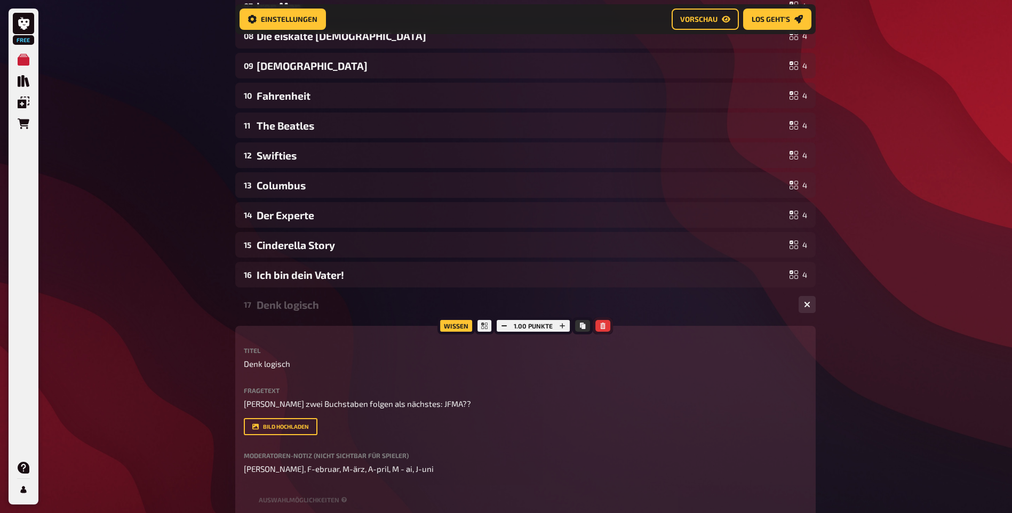
click at [603, 329] on icon "button" at bounding box center [603, 326] width 6 height 6
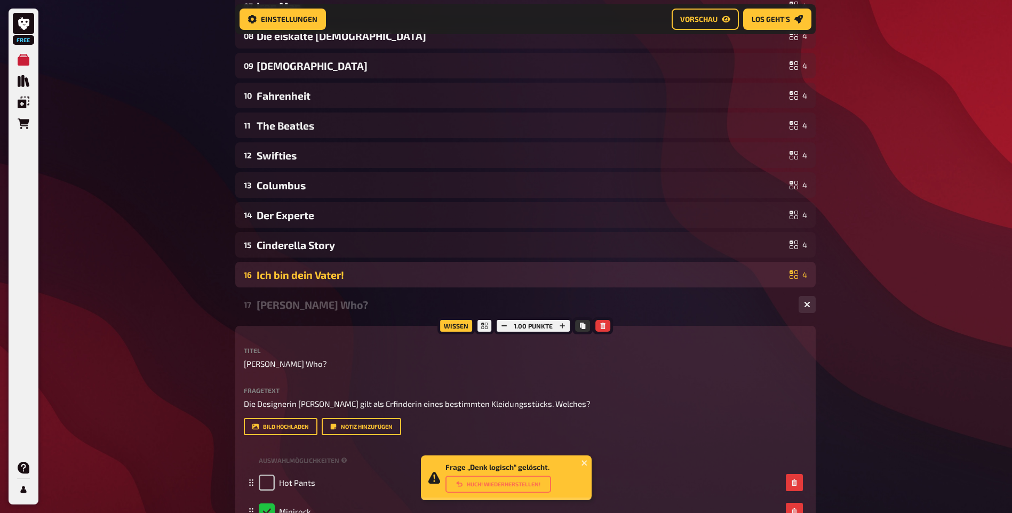
click at [336, 281] on div "Ich bin dein Vater!" at bounding box center [521, 275] width 529 height 12
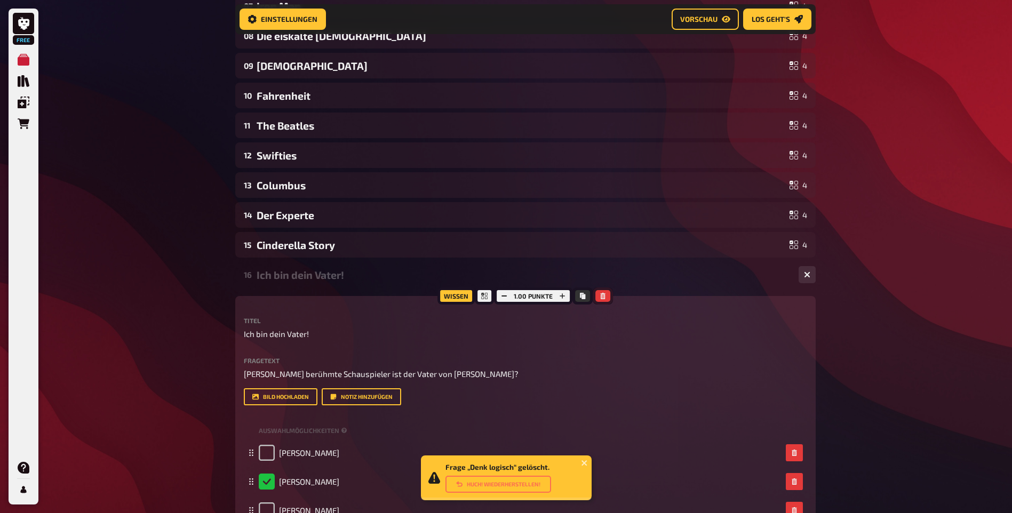
click at [600, 299] on icon "button" at bounding box center [603, 296] width 6 height 6
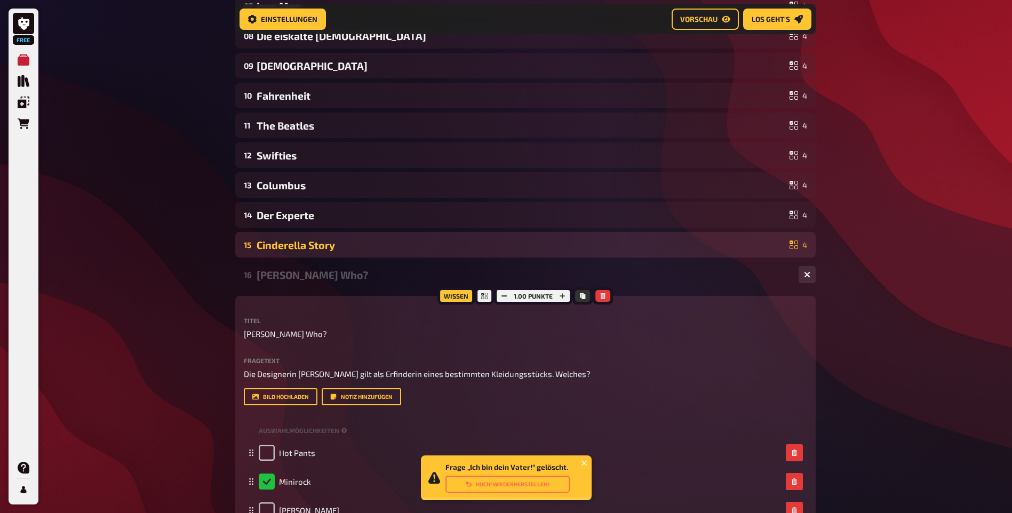
click at [387, 251] on div "Cinderella Story" at bounding box center [521, 245] width 529 height 12
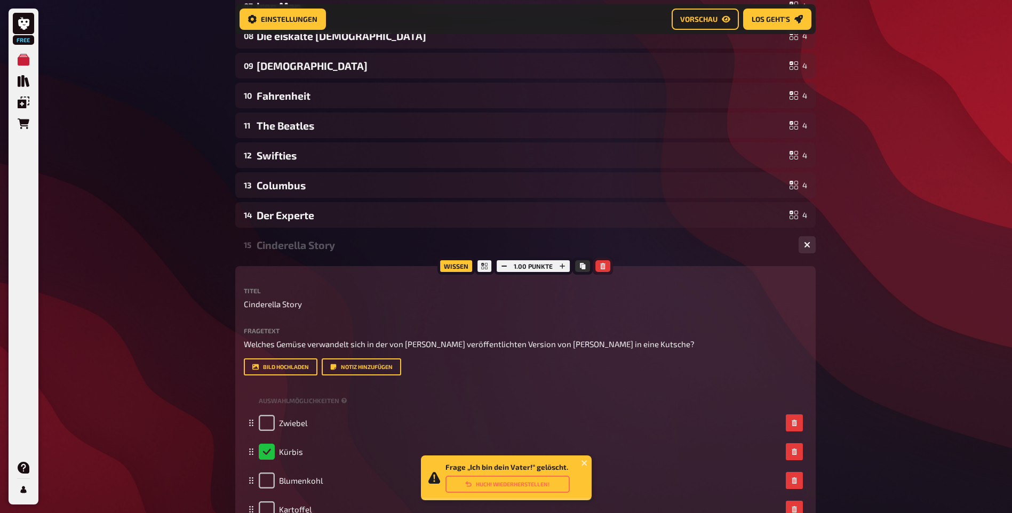
click at [604, 269] on icon "button" at bounding box center [603, 266] width 5 height 6
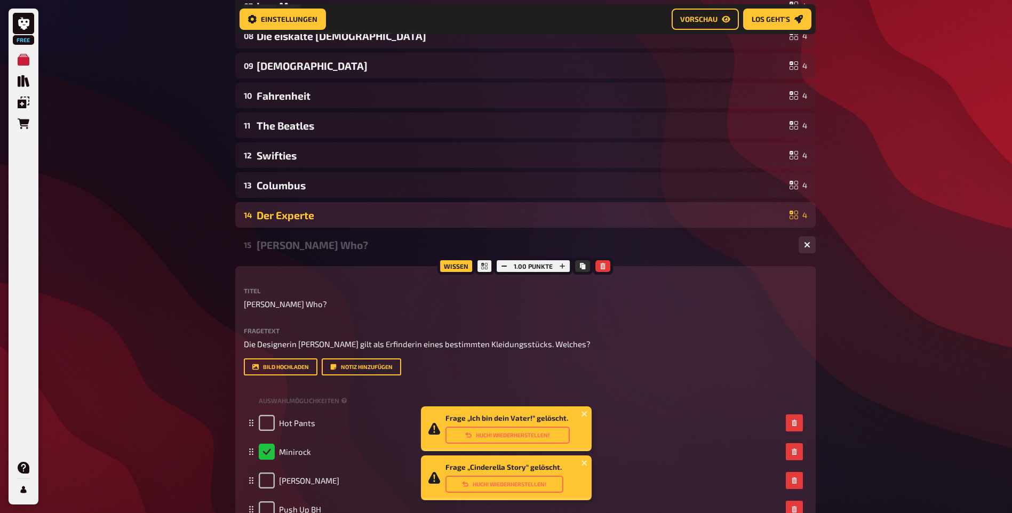
click at [374, 228] on div "14 Der Experte 4" at bounding box center [525, 215] width 580 height 26
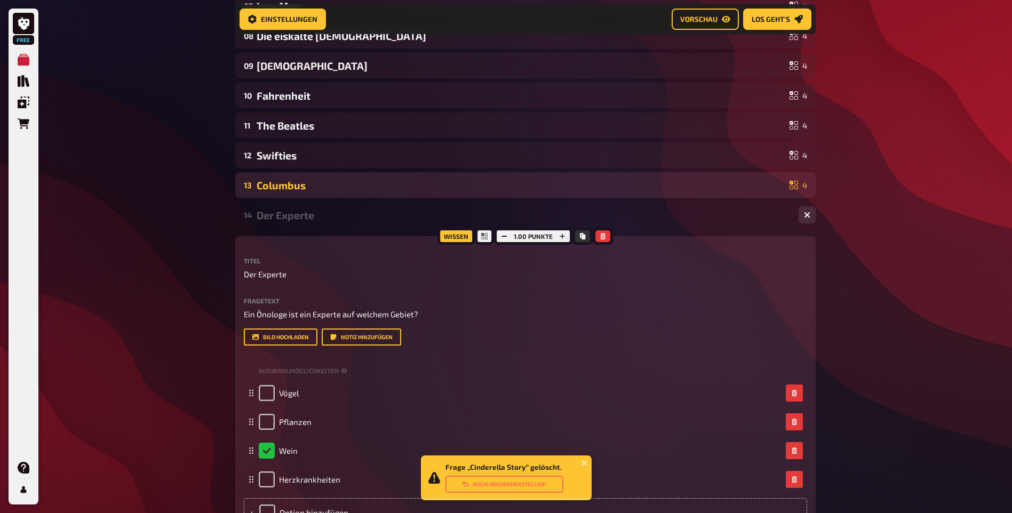
click at [360, 191] on div "Columbus" at bounding box center [521, 185] width 529 height 12
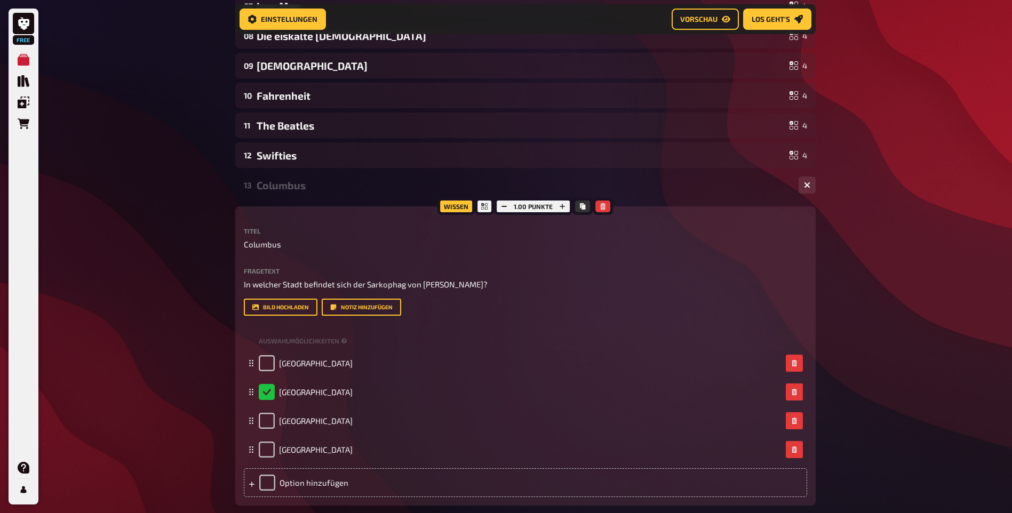
scroll to position [681, 0]
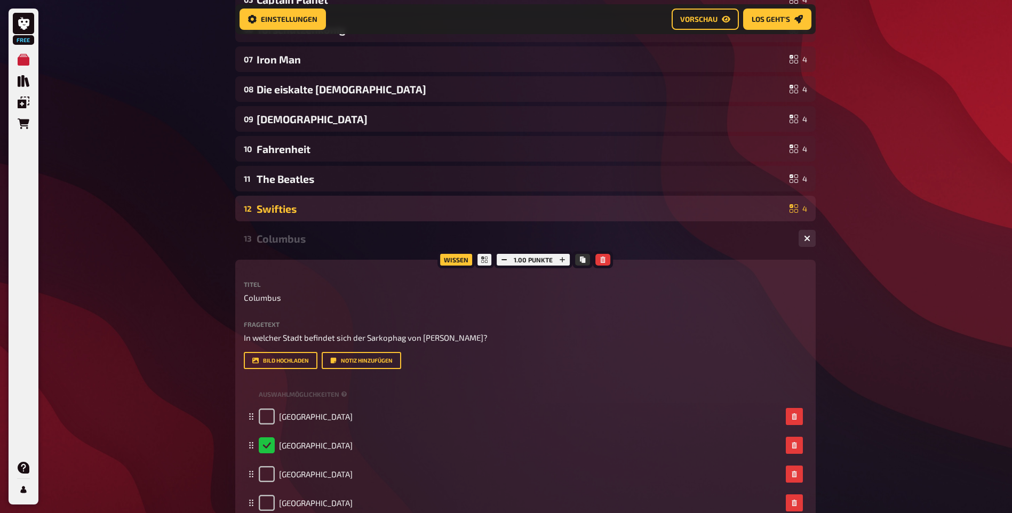
click at [382, 215] on div "Swifties" at bounding box center [521, 209] width 529 height 12
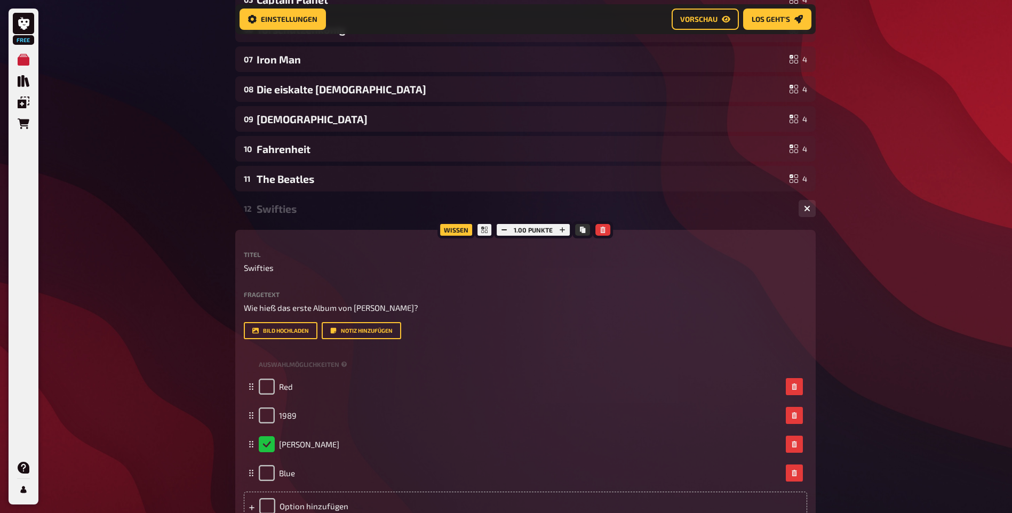
click at [593, 238] on div at bounding box center [603, 229] width 20 height 17
click at [601, 233] on icon "button" at bounding box center [603, 230] width 5 height 6
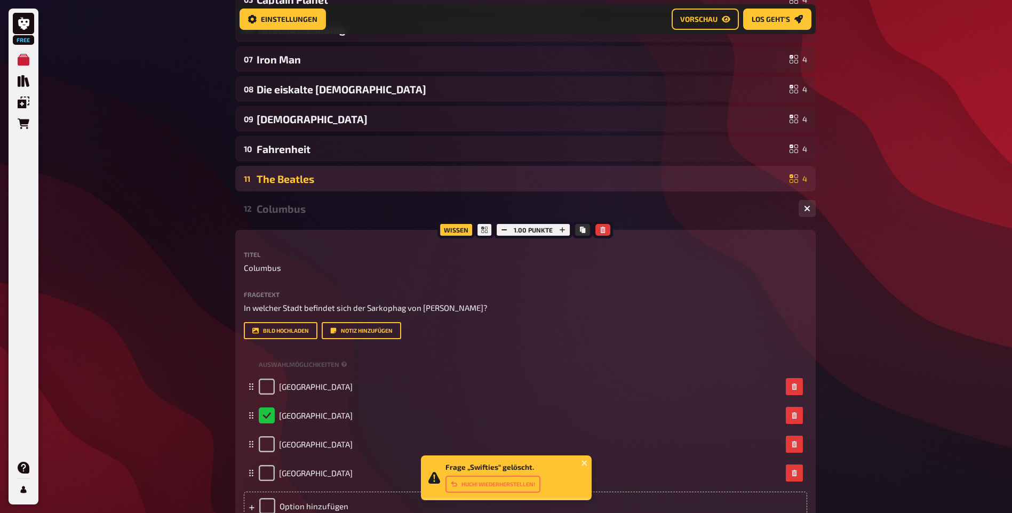
click at [304, 185] on div "The Beatles" at bounding box center [521, 179] width 529 height 12
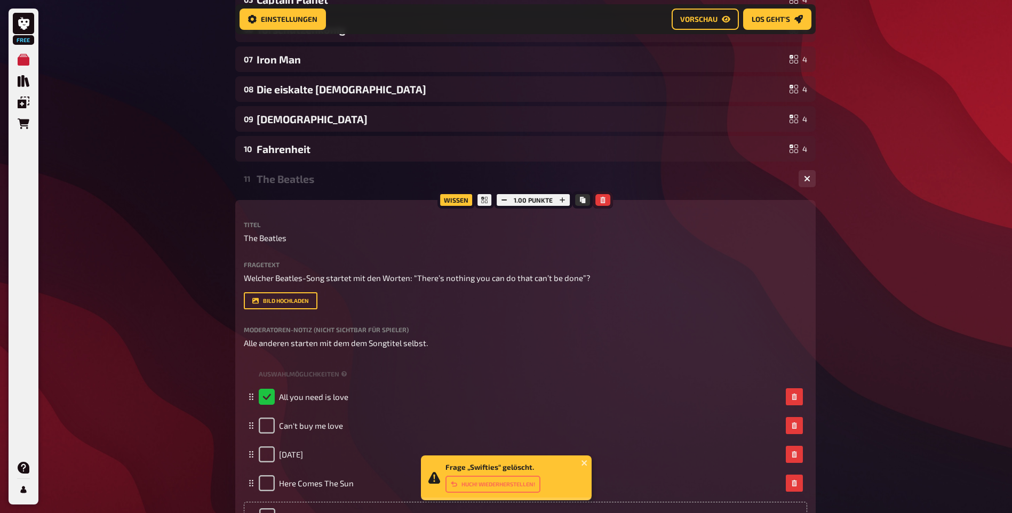
click at [604, 203] on icon "button" at bounding box center [603, 200] width 5 height 6
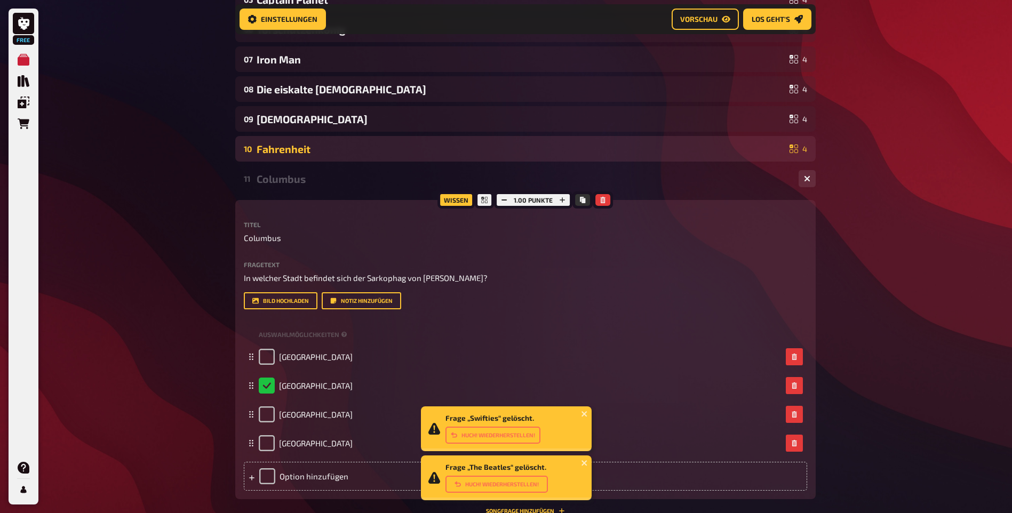
click at [379, 155] on div "Fahrenheit" at bounding box center [521, 149] width 529 height 12
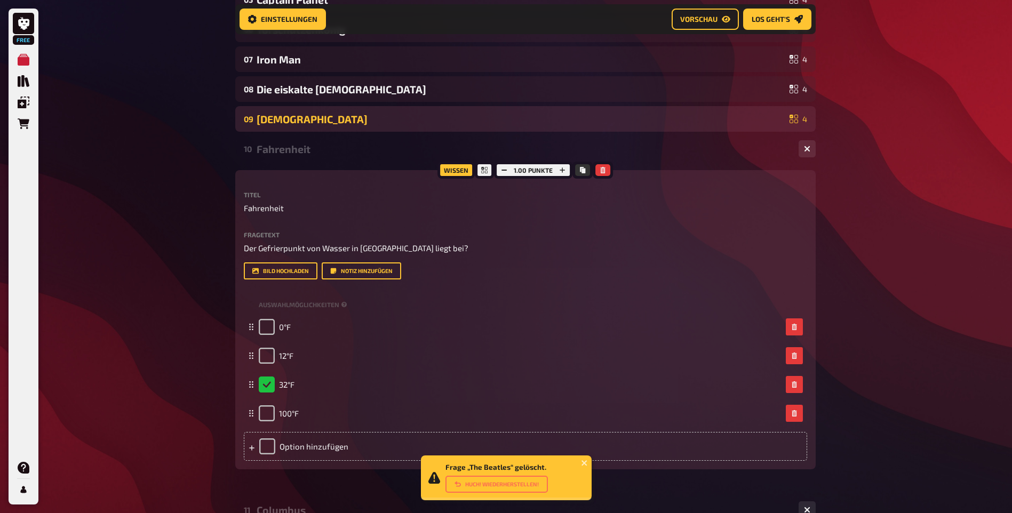
click at [358, 125] on div "Muhammed" at bounding box center [521, 119] width 529 height 12
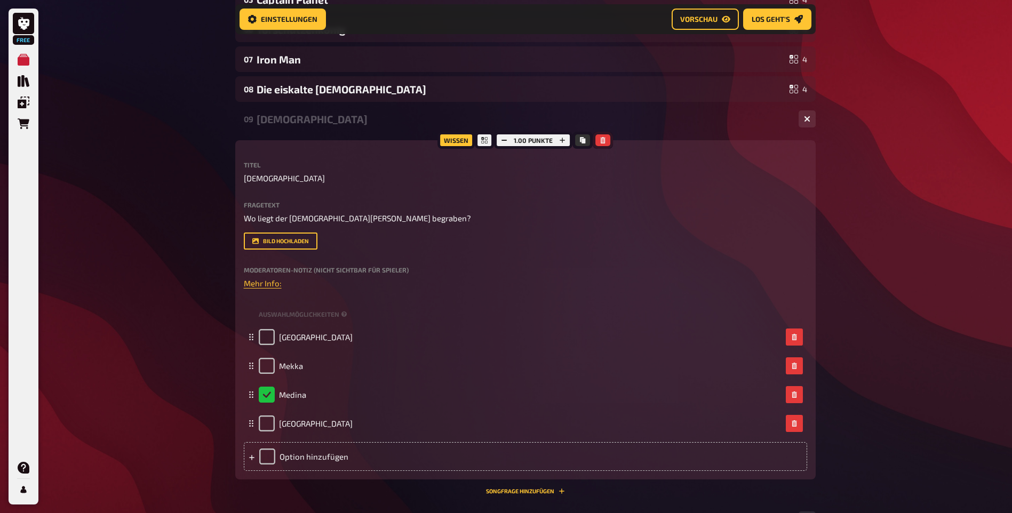
click at [601, 143] on icon "button" at bounding box center [603, 140] width 6 height 6
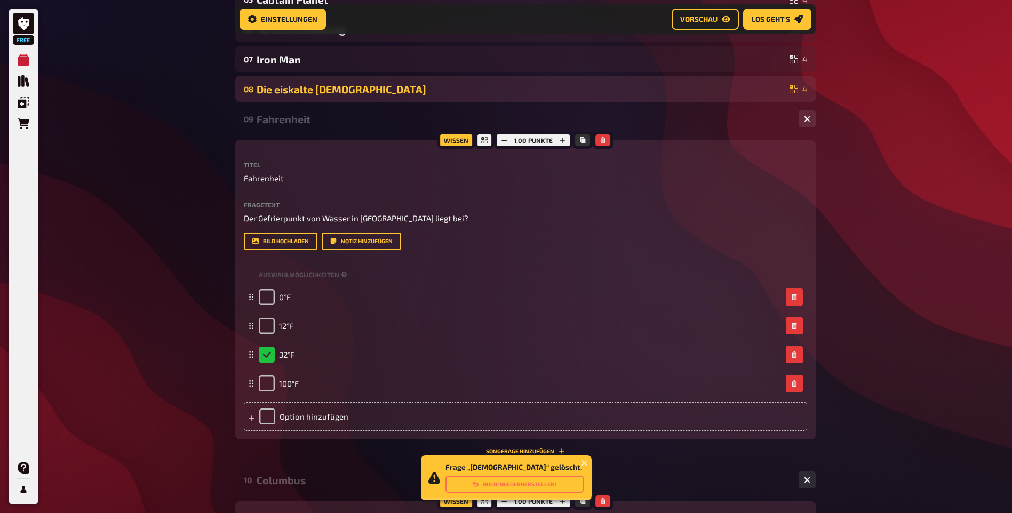
click at [360, 95] on div "Die eiskalte Lady" at bounding box center [521, 89] width 529 height 12
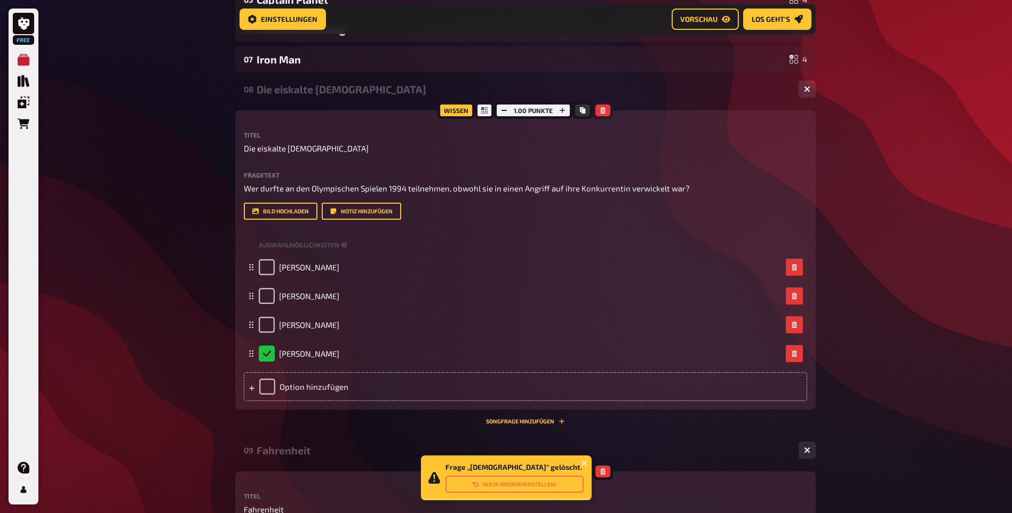
click at [602, 114] on icon "button" at bounding box center [603, 110] width 6 height 6
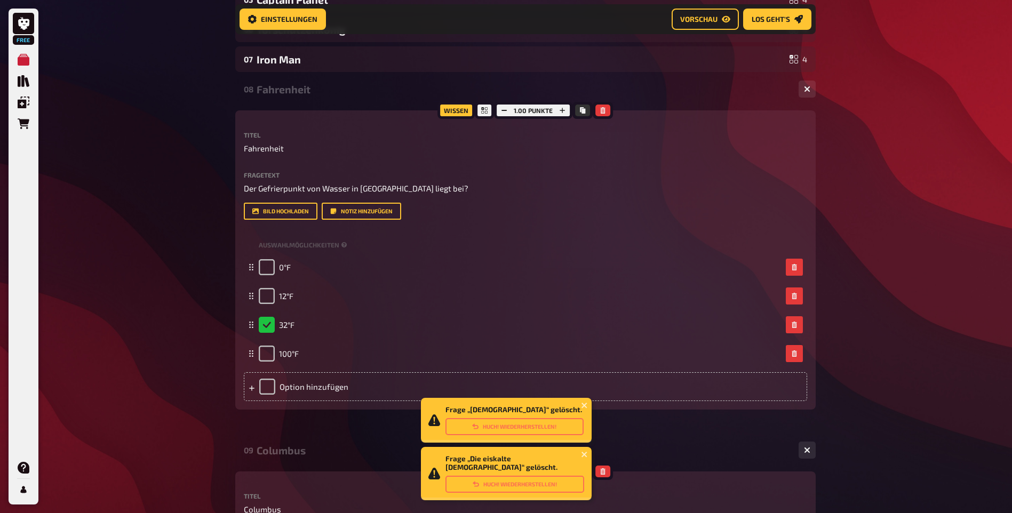
scroll to position [628, 0]
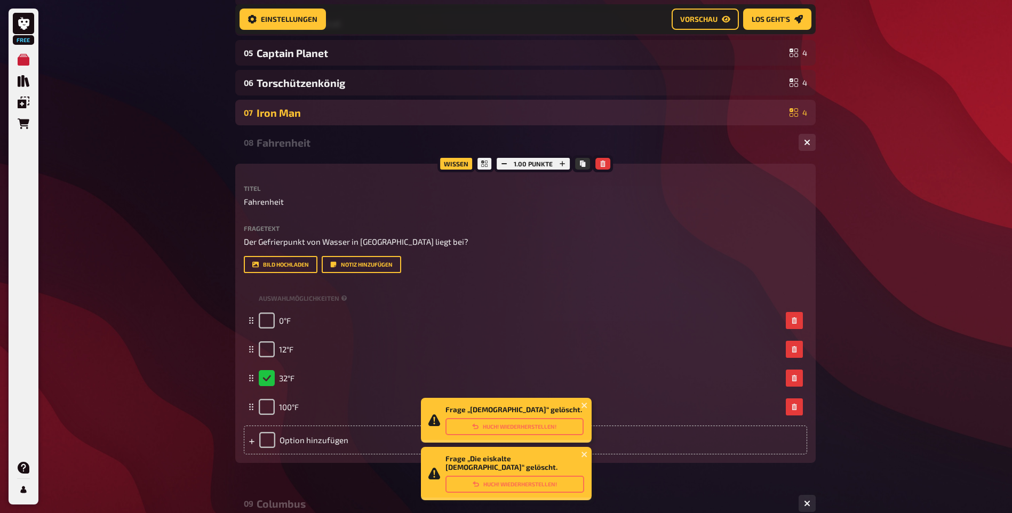
click at [382, 119] on div "Iron Man" at bounding box center [521, 113] width 529 height 12
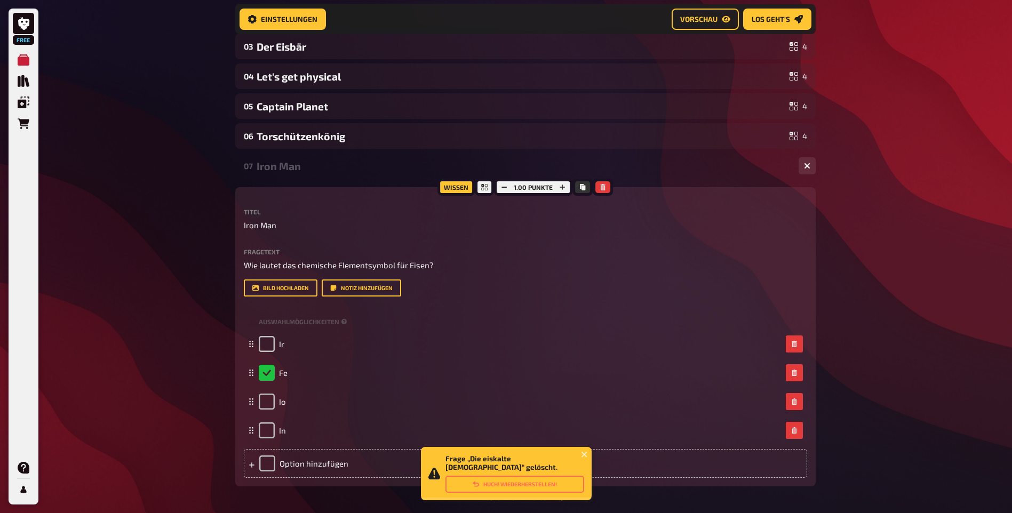
scroll to position [521, 0]
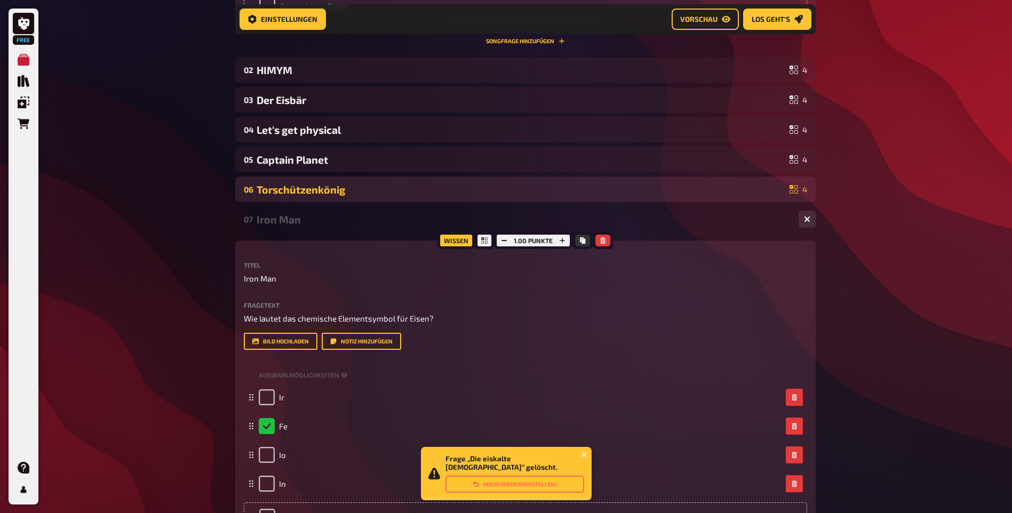
click at [382, 202] on div "06 Torschützenkönig 4" at bounding box center [525, 190] width 580 height 26
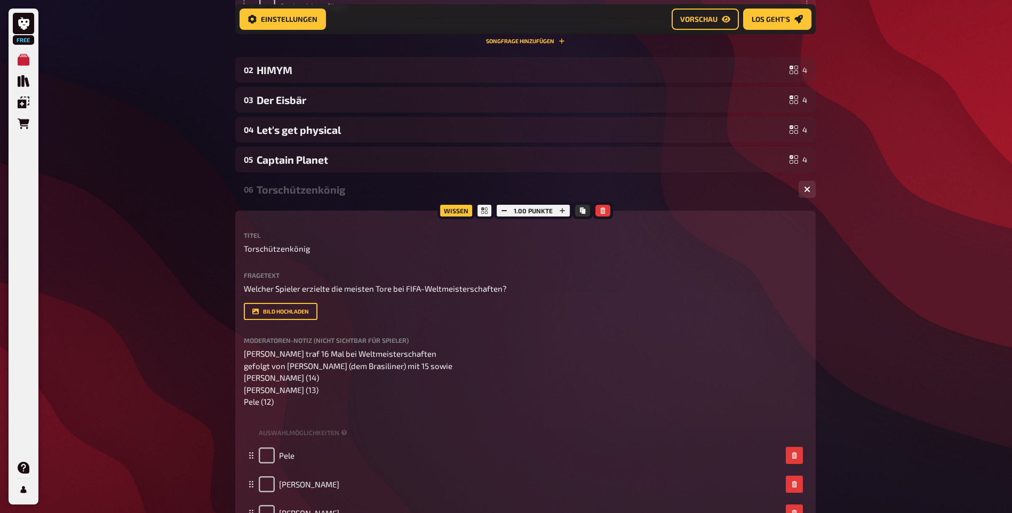
scroll to position [468, 0]
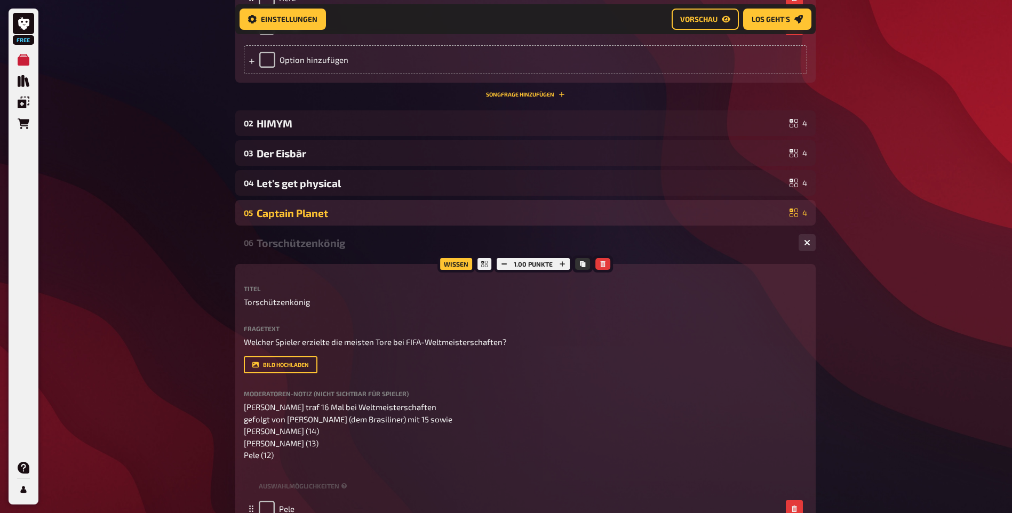
click at [370, 219] on div "Captain Planet" at bounding box center [521, 213] width 529 height 12
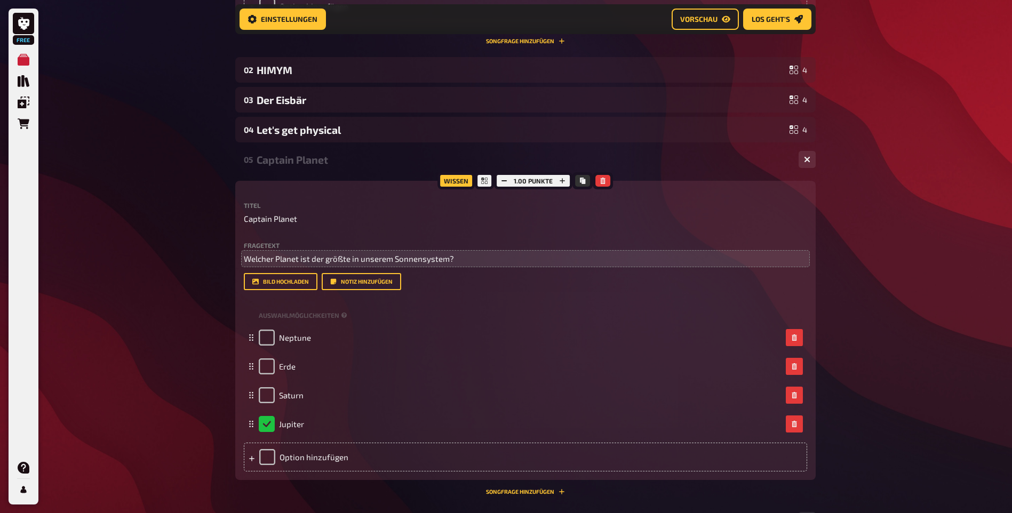
scroll to position [414, 0]
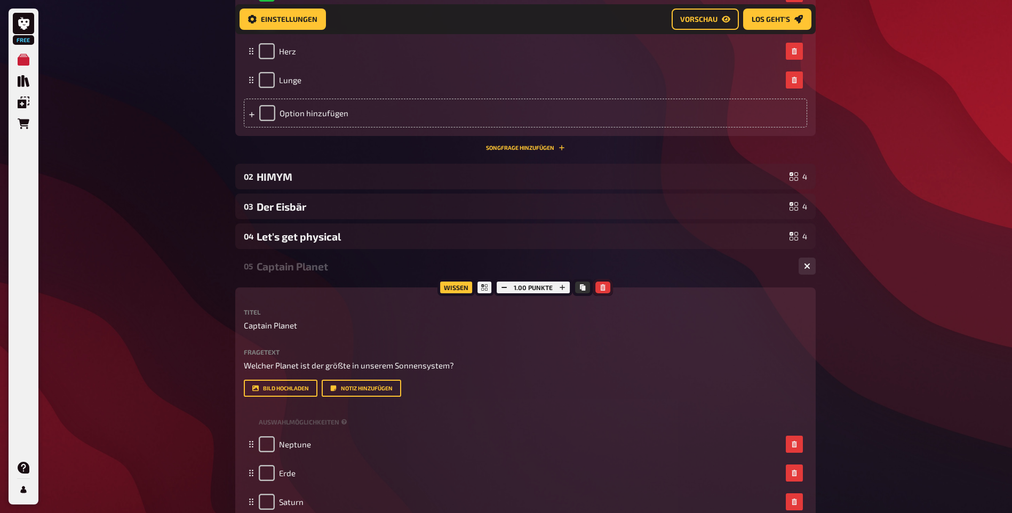
click at [600, 293] on button "button" at bounding box center [602, 288] width 15 height 12
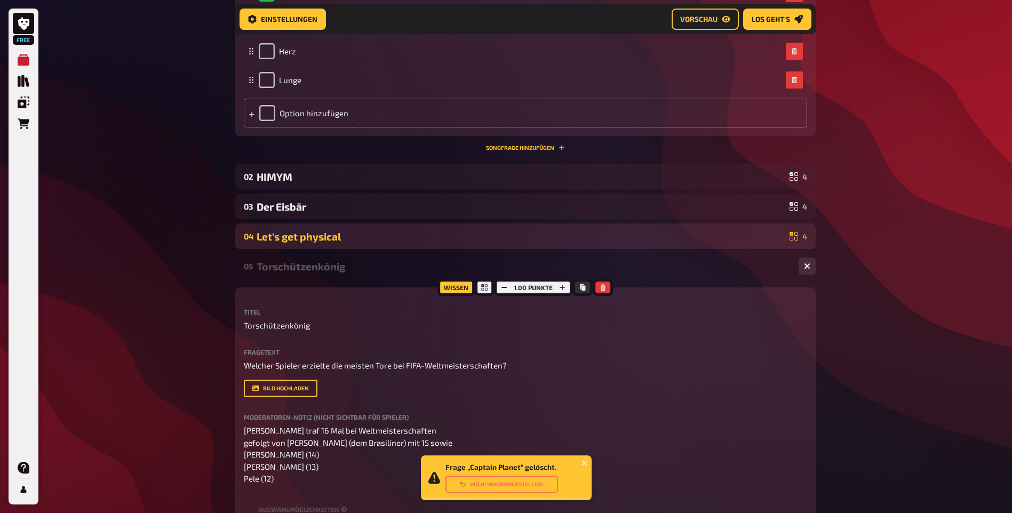
click at [371, 243] on div "Let's get physical" at bounding box center [521, 236] width 529 height 12
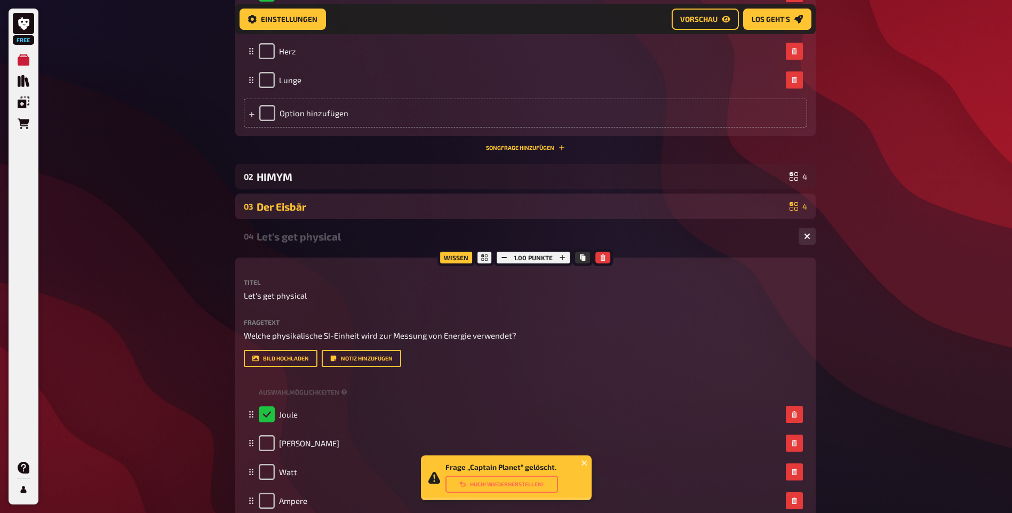
click at [366, 213] on div "Der Eisbär" at bounding box center [521, 207] width 529 height 12
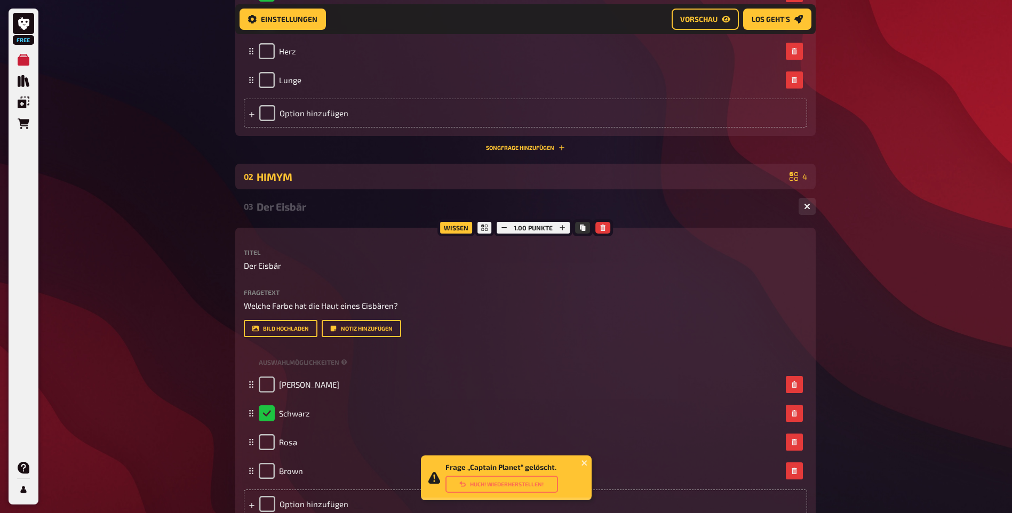
click at [372, 183] on div "HIMYM" at bounding box center [521, 177] width 529 height 12
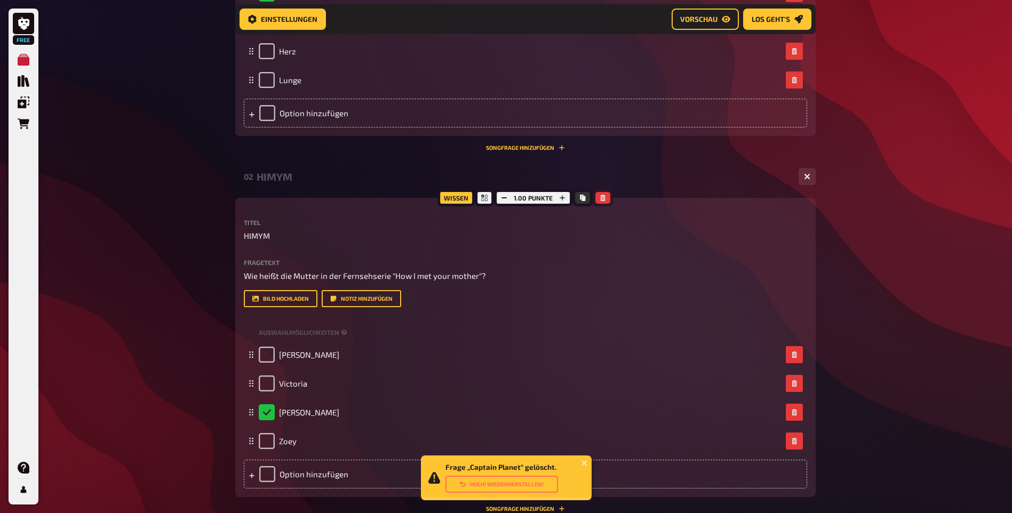
click at [602, 201] on icon "button" at bounding box center [603, 198] width 5 height 6
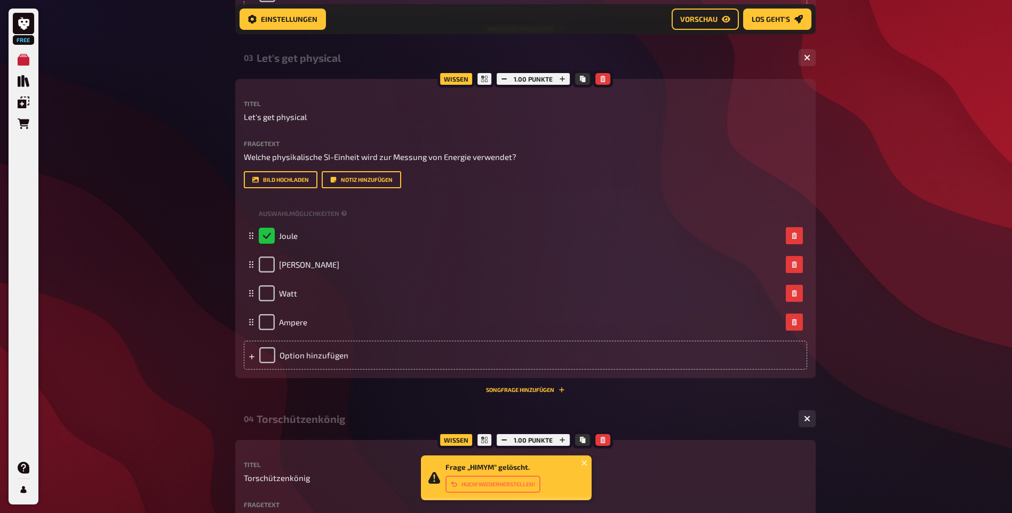
scroll to position [1161, 0]
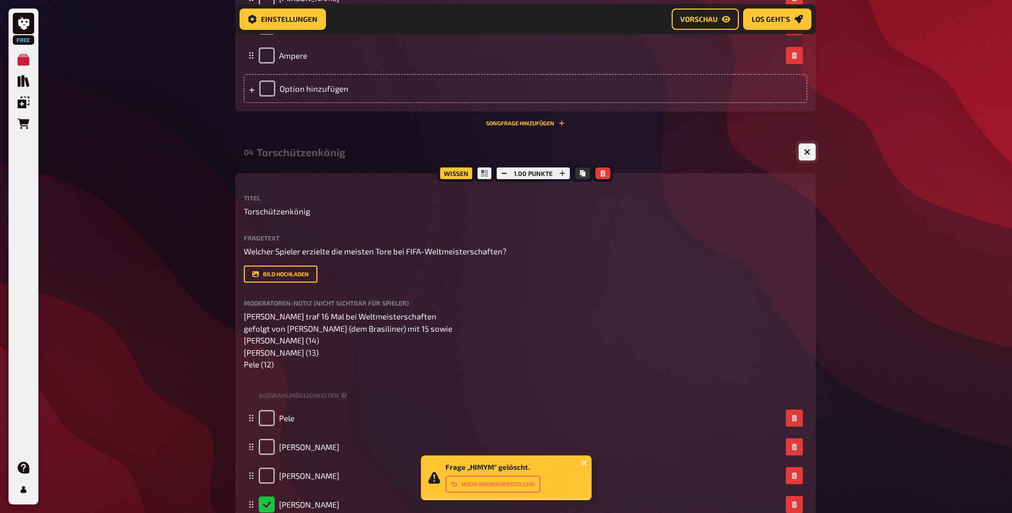
click at [812, 161] on button "button" at bounding box center [807, 151] width 17 height 17
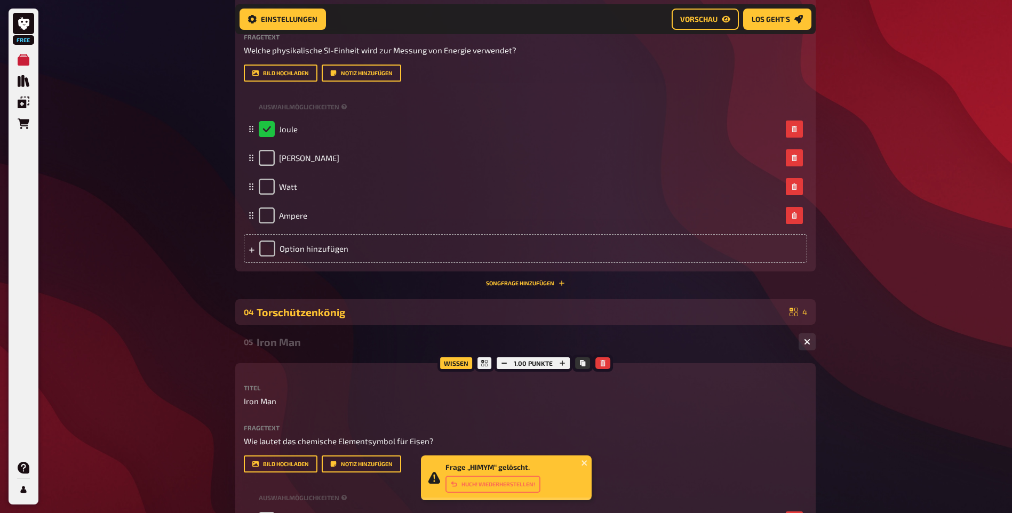
scroll to position [841, 0]
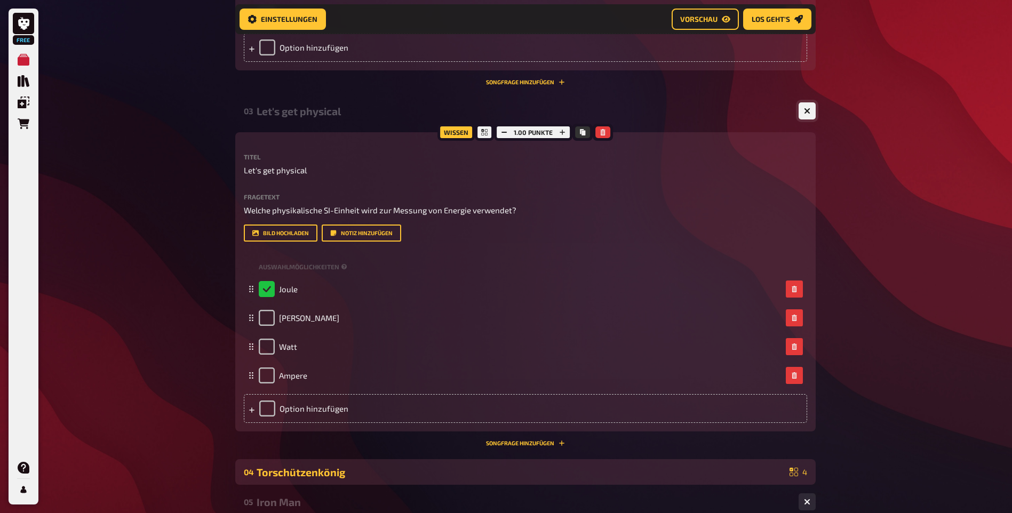
click at [809, 119] on button "button" at bounding box center [807, 110] width 17 height 17
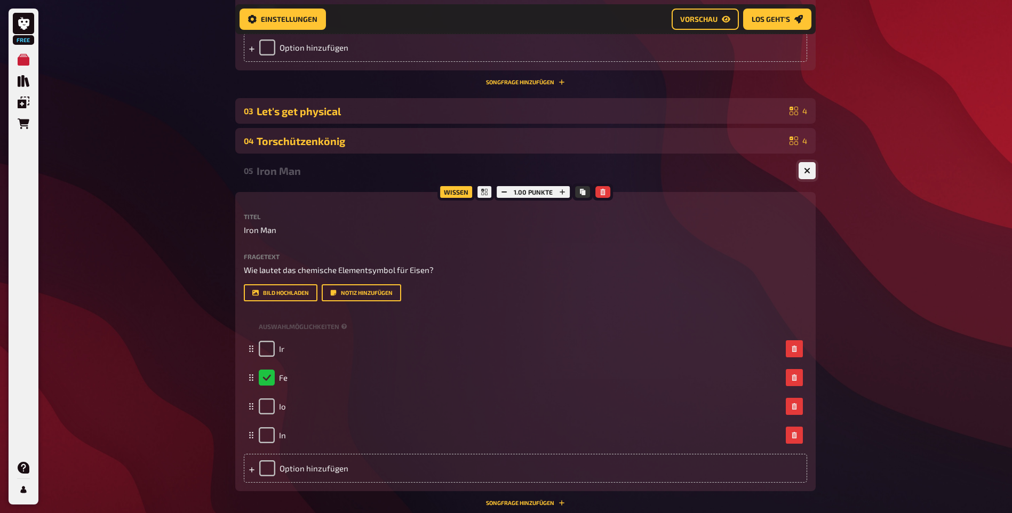
click at [801, 179] on button "button" at bounding box center [807, 170] width 17 height 17
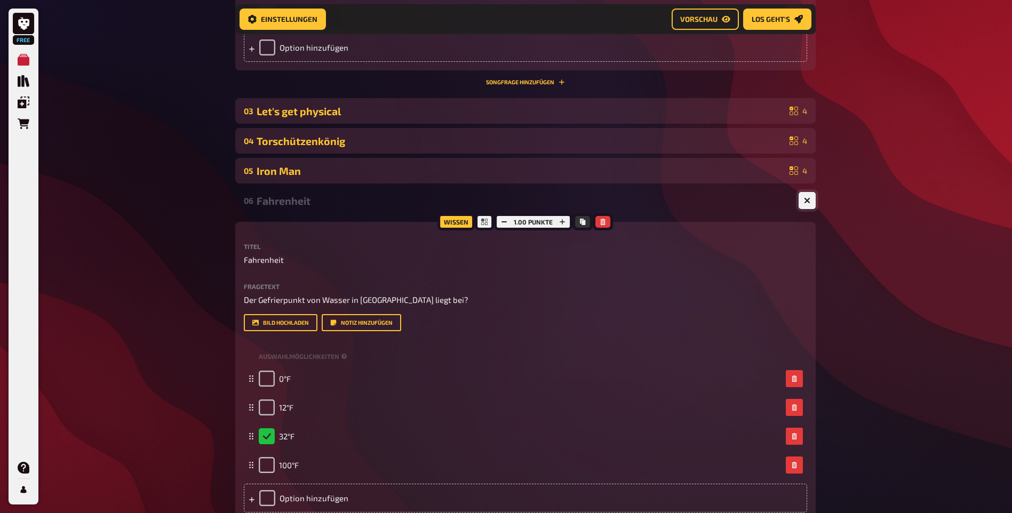
click at [804, 204] on icon "button" at bounding box center [807, 200] width 6 height 6
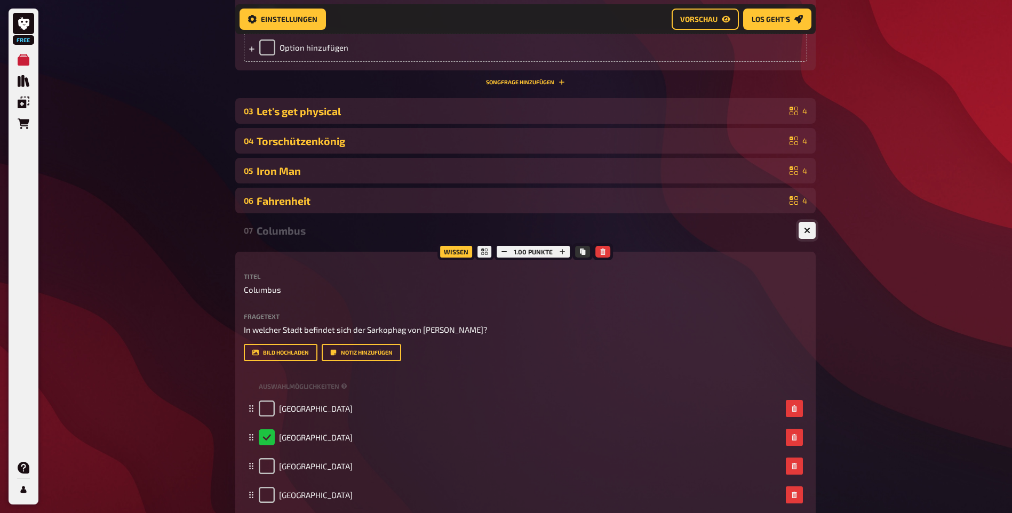
click at [809, 239] on button "button" at bounding box center [807, 230] width 17 height 17
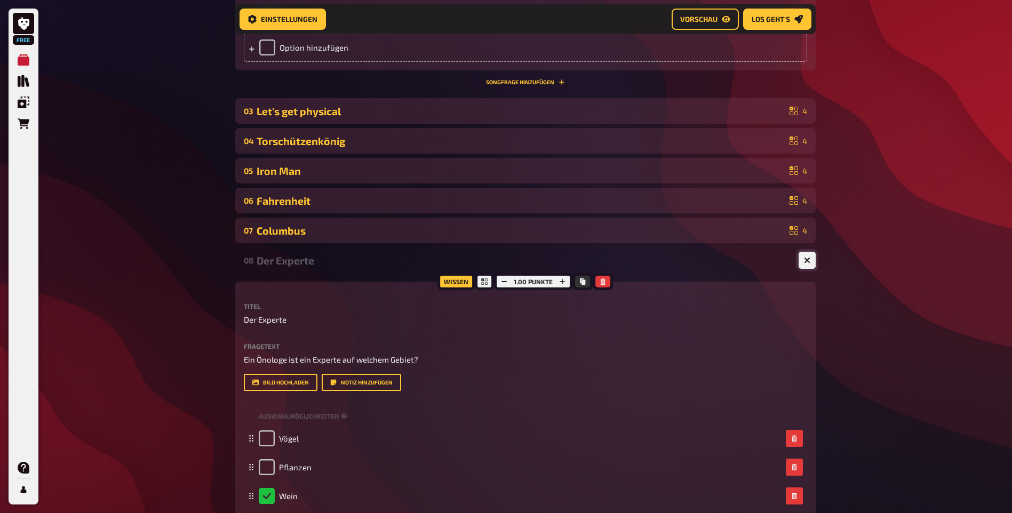
click at [807, 266] on icon "button" at bounding box center [807, 260] width 10 height 10
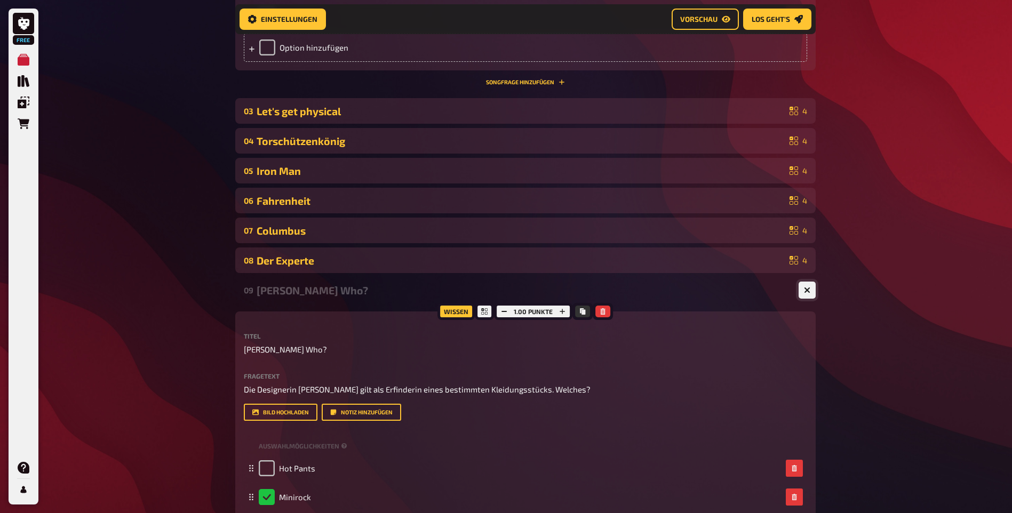
click at [802, 299] on button "button" at bounding box center [807, 290] width 17 height 17
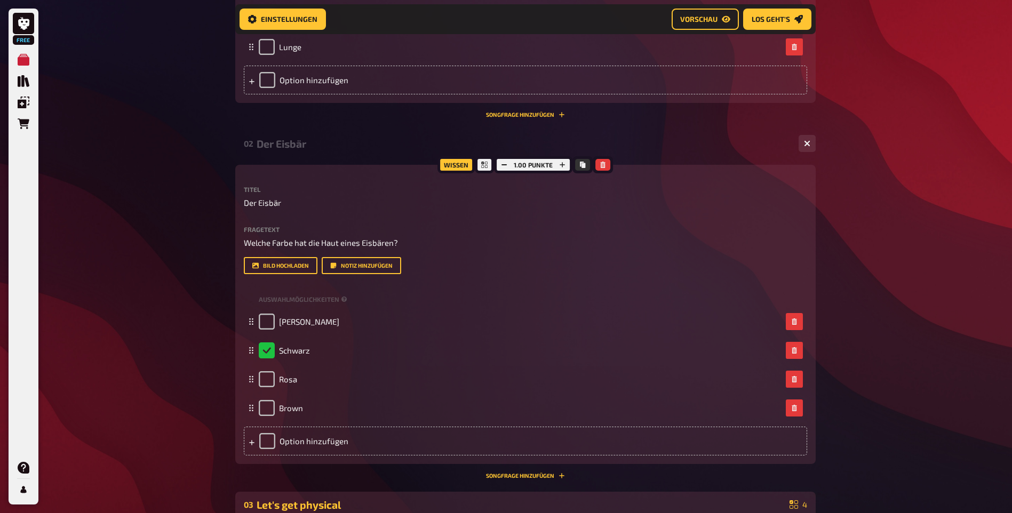
scroll to position [608, 0]
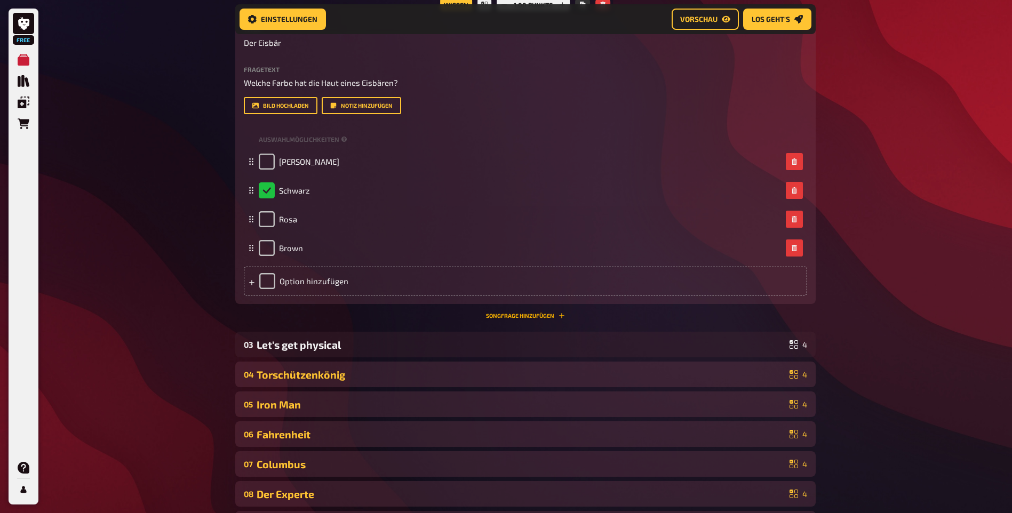
click at [549, 319] on button "Songfrage hinzufügen" at bounding box center [525, 316] width 79 height 6
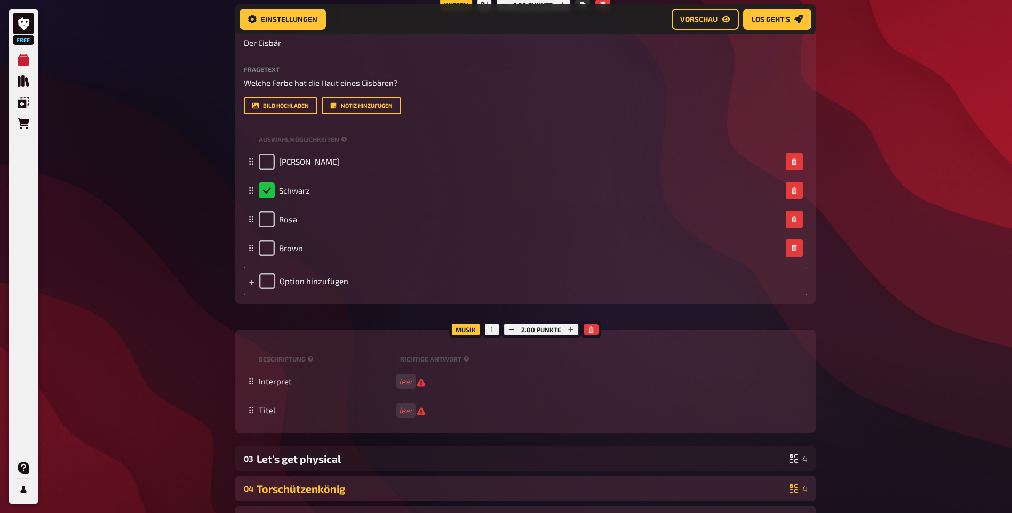
click at [476, 338] on div "Musik" at bounding box center [465, 329] width 33 height 17
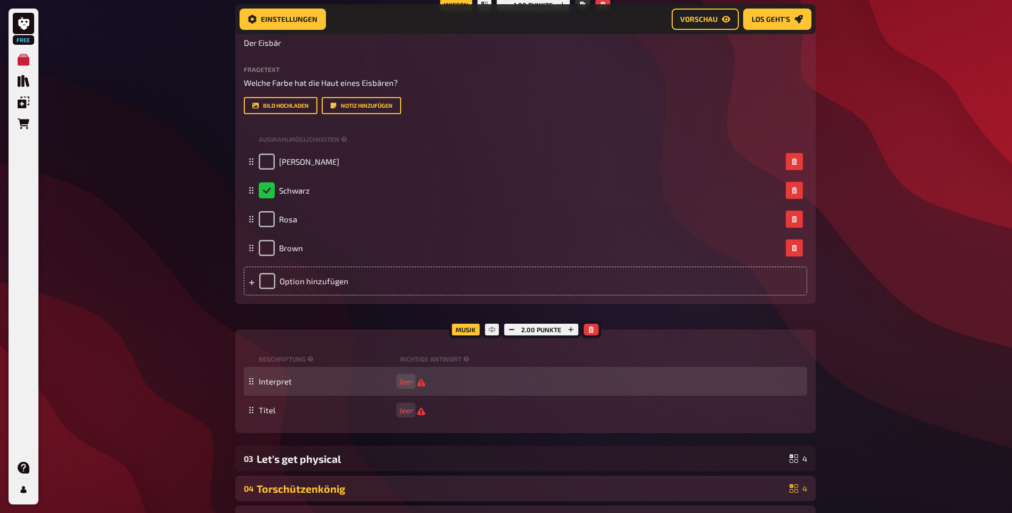
drag, startPoint x: 469, startPoint y: 402, endPoint x: 424, endPoint y: 413, distance: 46.1
click at [468, 367] on div "Beschriftung Richtige Antwort" at bounding box center [525, 359] width 563 height 16
click at [244, 396] on div "Interpret" at bounding box center [525, 381] width 563 height 29
click at [252, 379] on rect at bounding box center [252, 378] width 1 height 1
click at [254, 385] on icon at bounding box center [251, 381] width 6 height 6
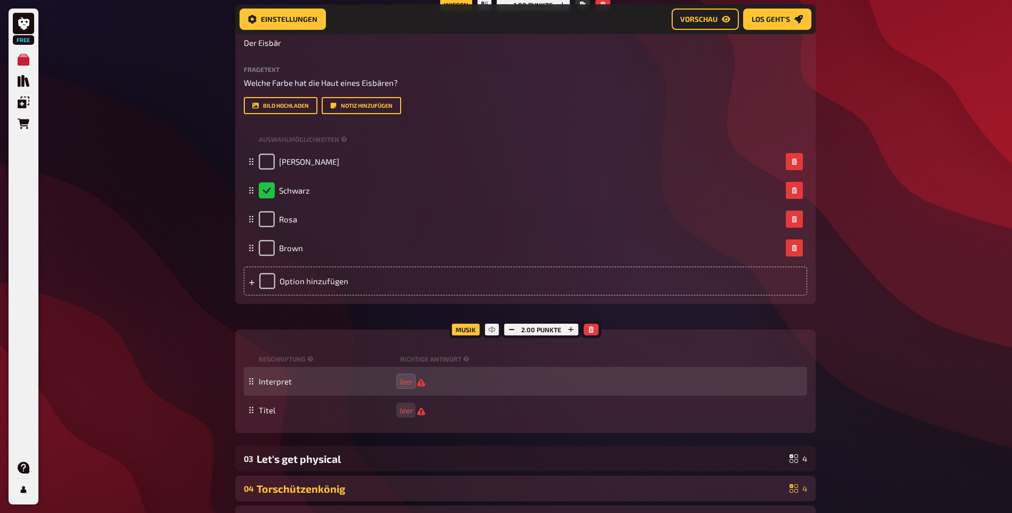
scroll to position [614, 0]
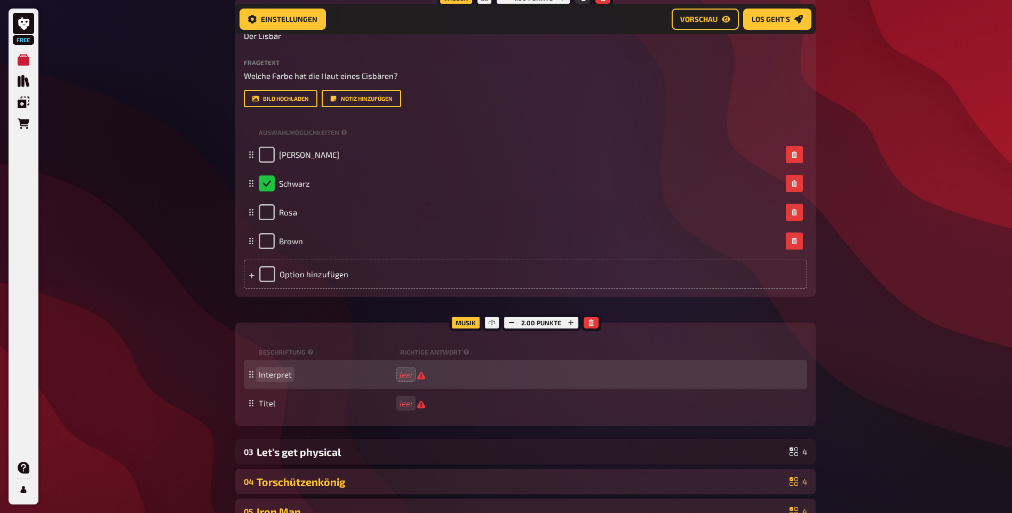
click at [254, 389] on div "Interpret leer" at bounding box center [525, 374] width 563 height 29
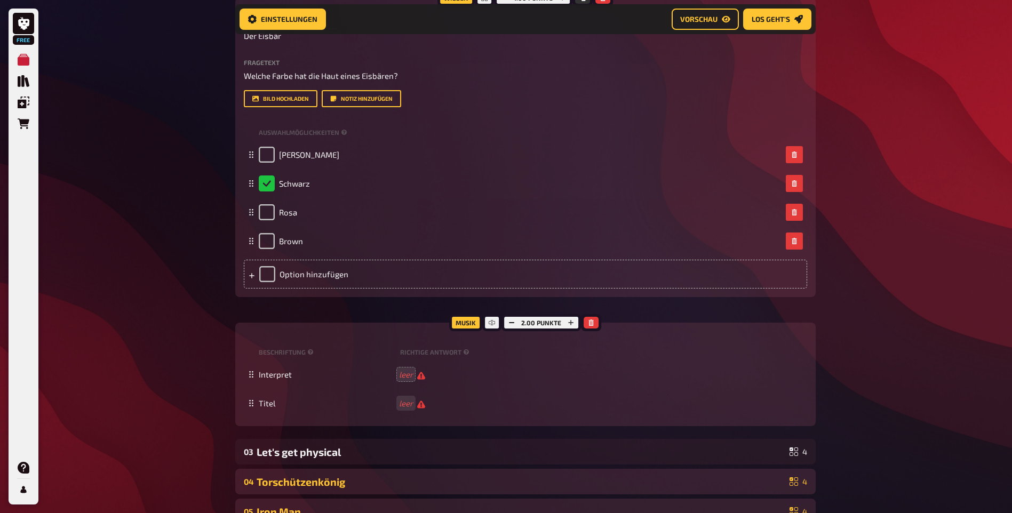
click at [464, 331] on div "Musik" at bounding box center [465, 322] width 33 height 17
click at [590, 326] on icon "button" at bounding box center [591, 323] width 5 height 6
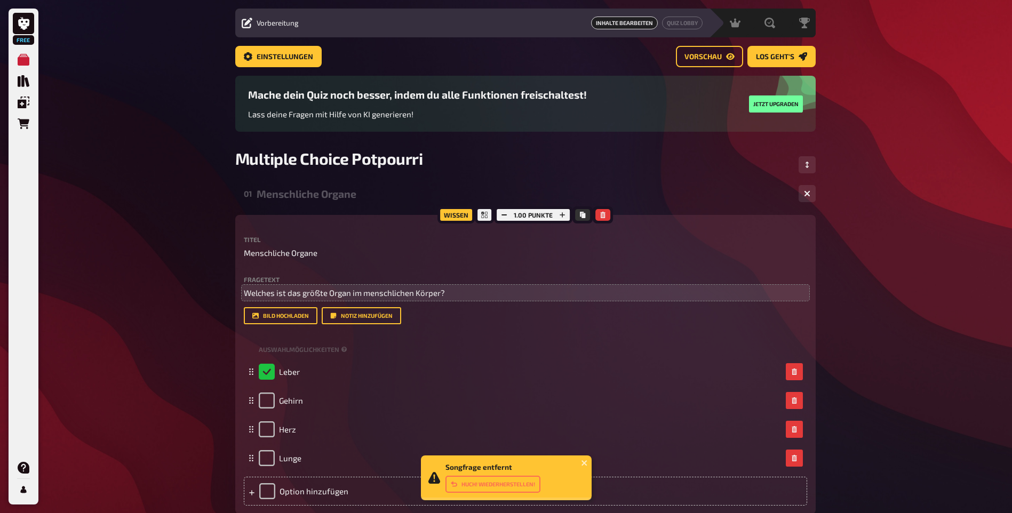
scroll to position [0, 0]
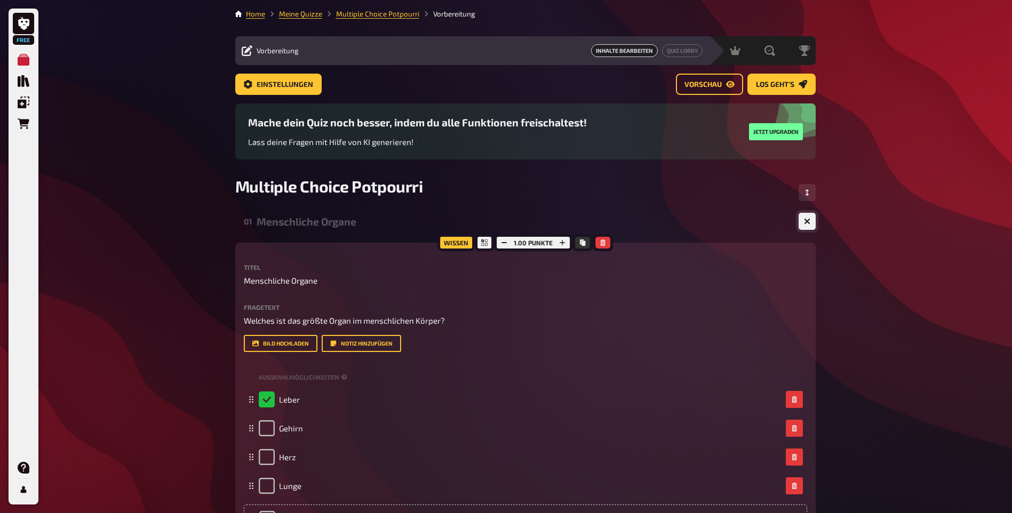
click at [802, 230] on button "button" at bounding box center [807, 221] width 17 height 17
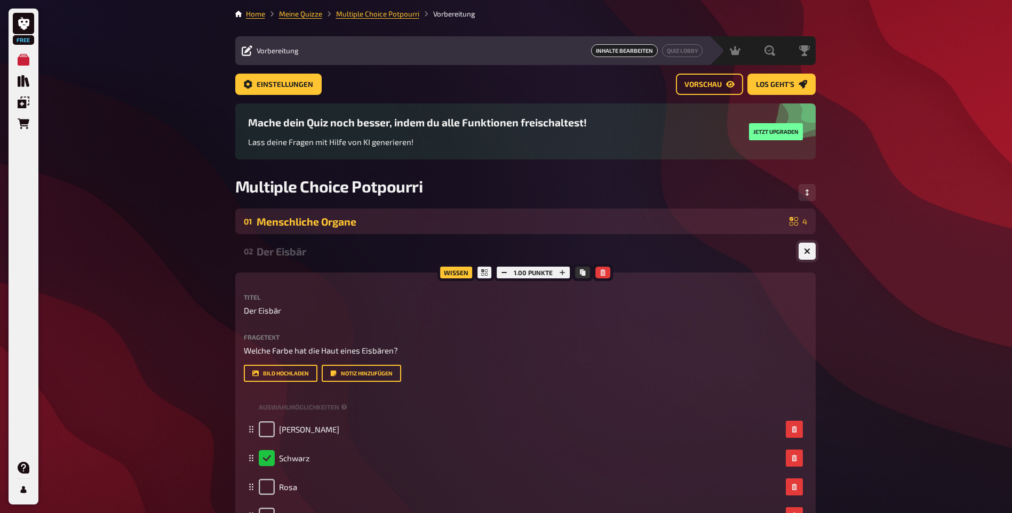
click at [803, 260] on button "button" at bounding box center [807, 251] width 17 height 17
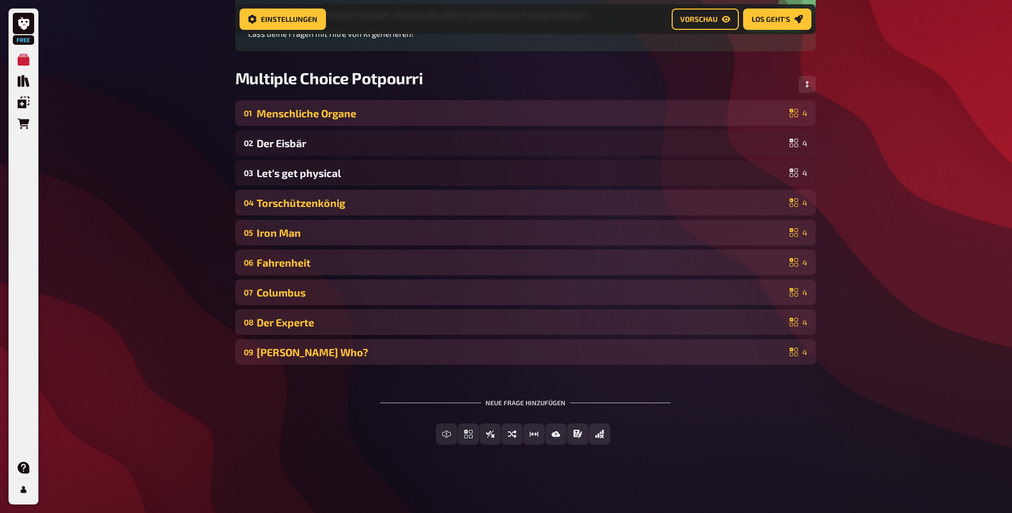
scroll to position [157, 0]
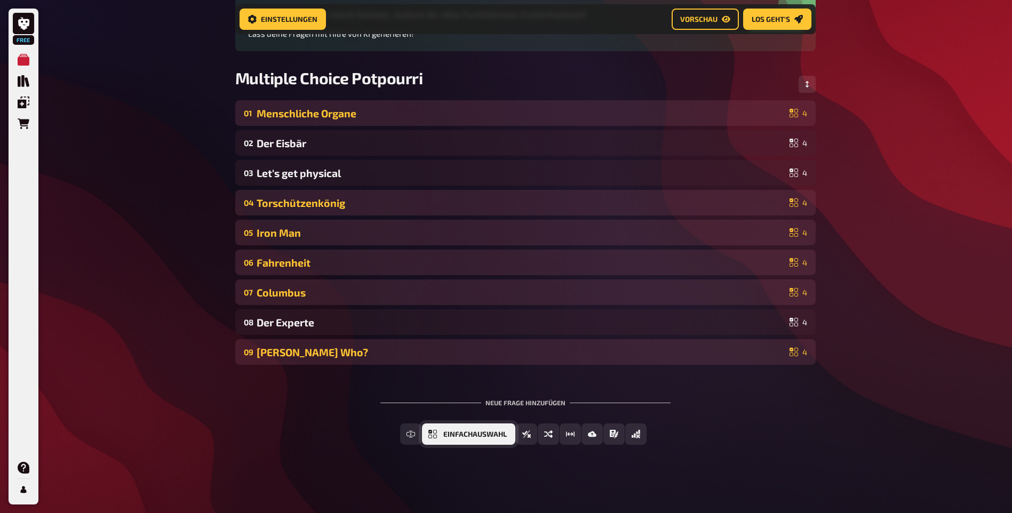
click at [469, 438] on button "Einfachauswahl" at bounding box center [468, 434] width 93 height 21
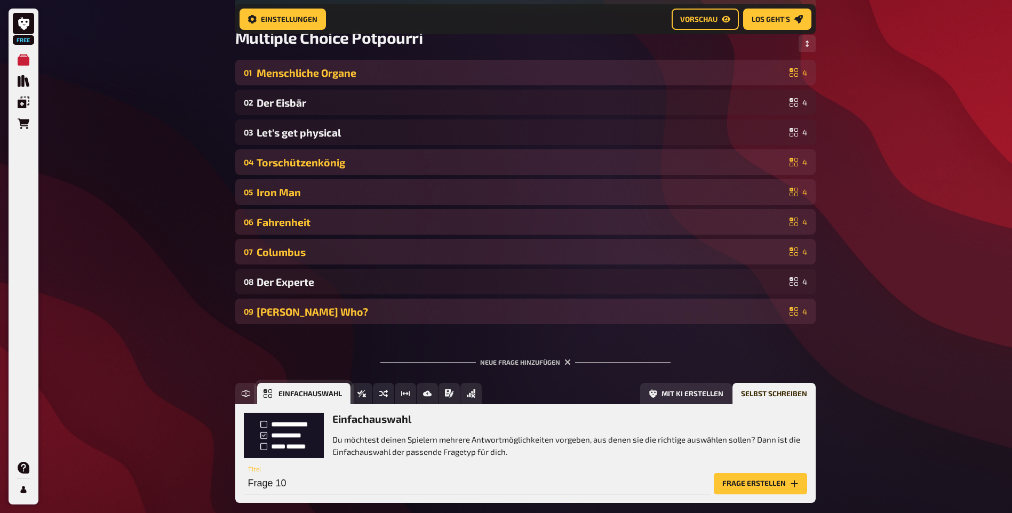
scroll to position [266, 0]
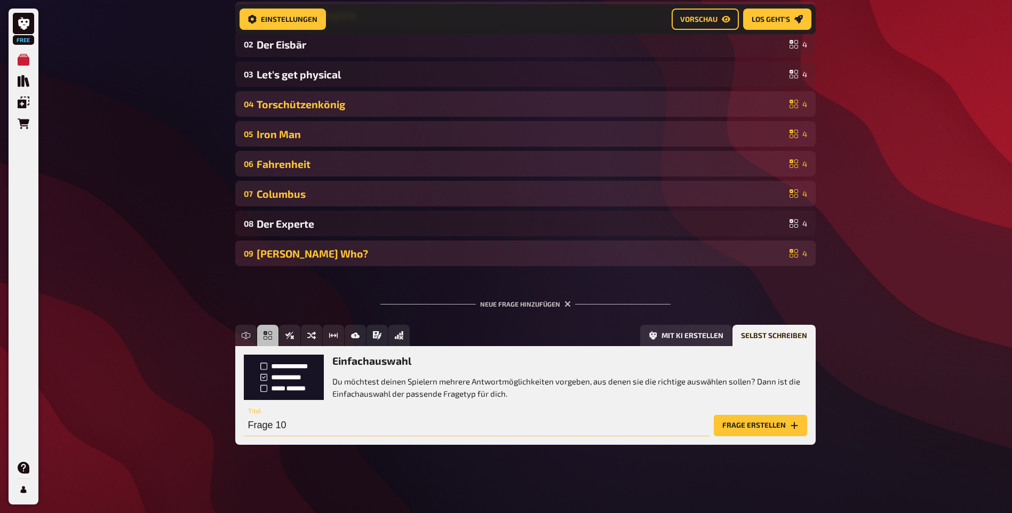
click at [330, 428] on input "Frage 10" at bounding box center [477, 425] width 466 height 21
click at [394, 429] on input "Frage 10" at bounding box center [477, 425] width 466 height 21
paste input "Welcher Spieler erzielte die meisten Tore bei FIFA-Weltmeisterschaften?"
type input "Welcher Spieler erzielte die meisten Tore bei FIFA-Weltmeisterschaften?"
click at [750, 423] on button "Frage erstellen" at bounding box center [760, 425] width 93 height 21
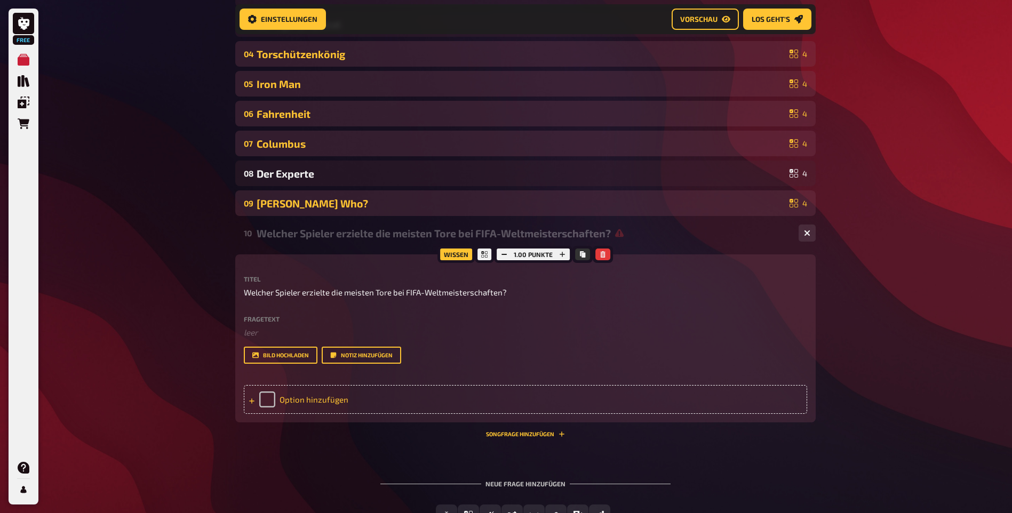
click at [295, 414] on div "Option hinzufügen" at bounding box center [525, 399] width 563 height 29
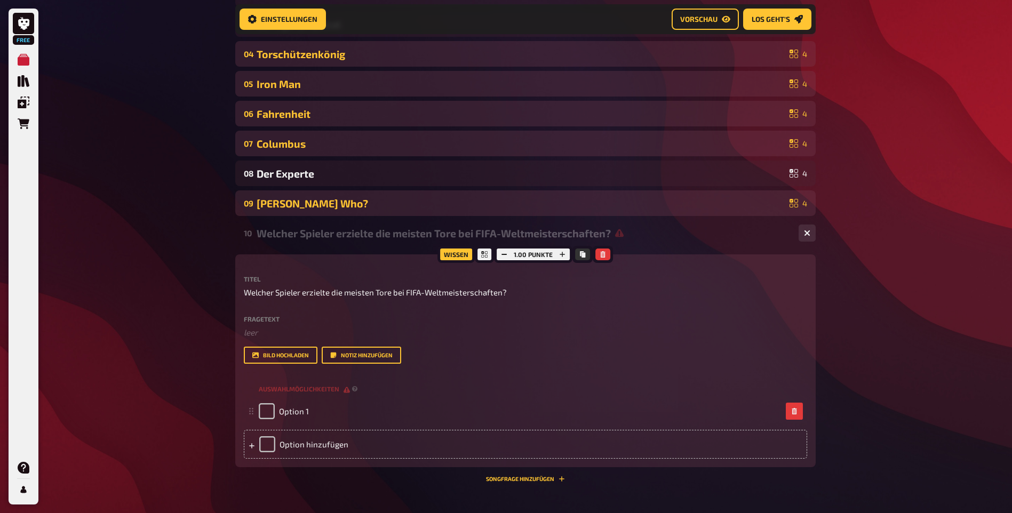
scroll to position [319, 0]
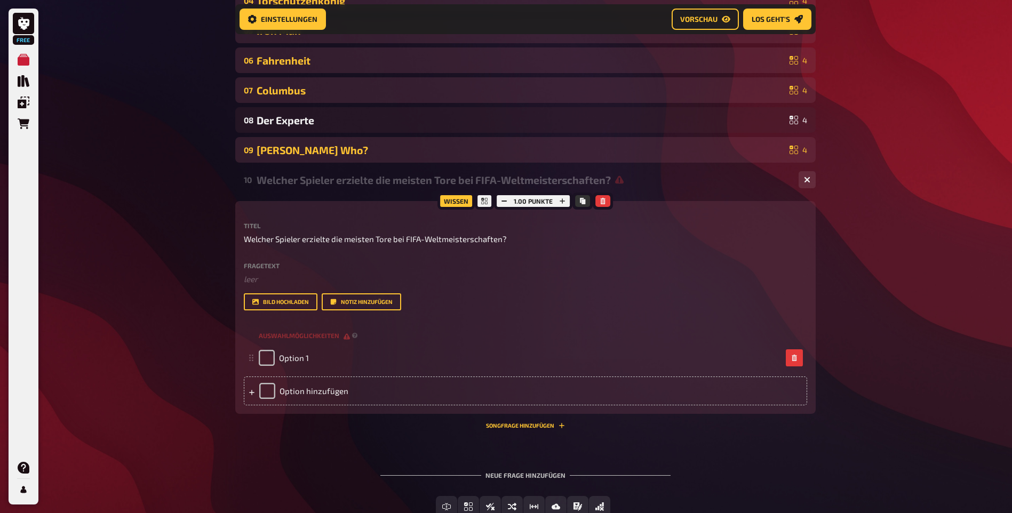
click at [295, 429] on div "Wissen 1.00 Punkte Titel Welcher Spieler erzielte die meisten Tore bei FIFA-Wel…" at bounding box center [525, 315] width 580 height 228
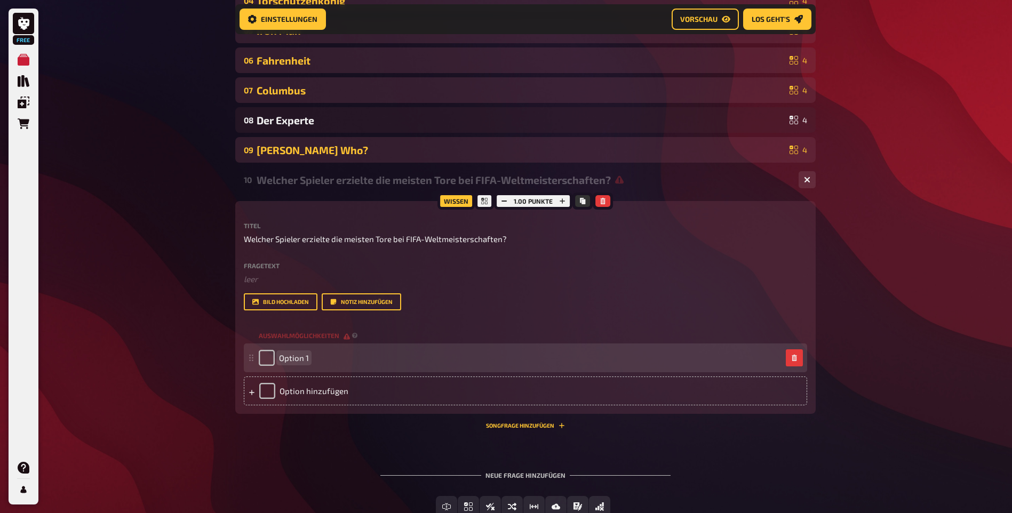
click at [283, 363] on span "Option 1" at bounding box center [294, 358] width 30 height 10
click at [285, 363] on span "Option 1" at bounding box center [294, 358] width 30 height 10
click at [287, 363] on span "Option 1" at bounding box center [294, 358] width 30 height 10
click at [288, 363] on span "Option 1" at bounding box center [294, 358] width 30 height 10
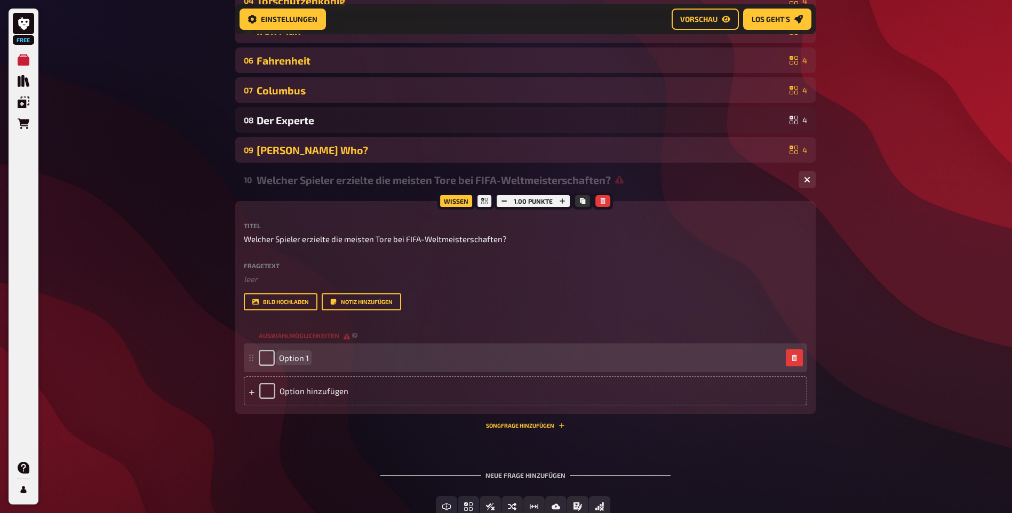
click at [289, 363] on span "Option 1" at bounding box center [294, 358] width 30 height 10
paste span
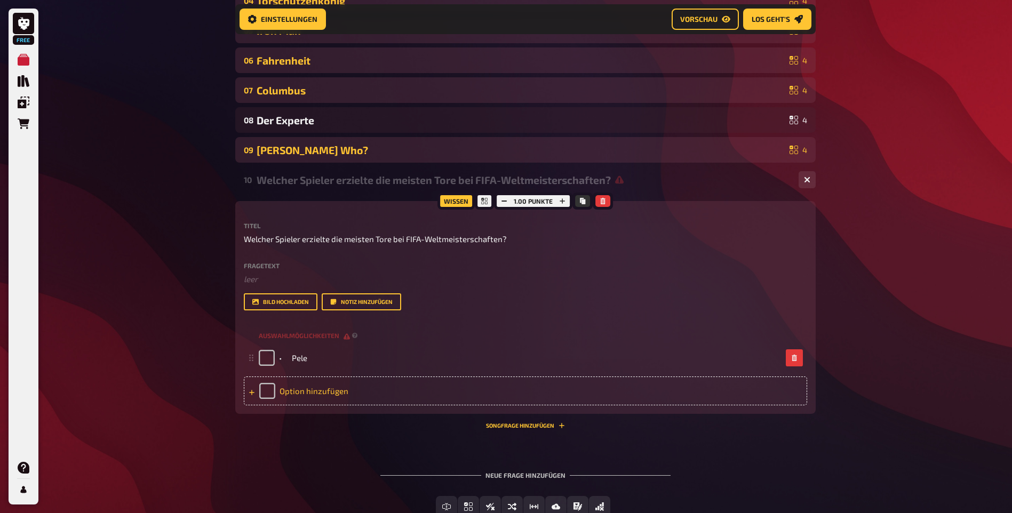
click at [321, 405] on div "Option hinzufügen" at bounding box center [525, 391] width 563 height 29
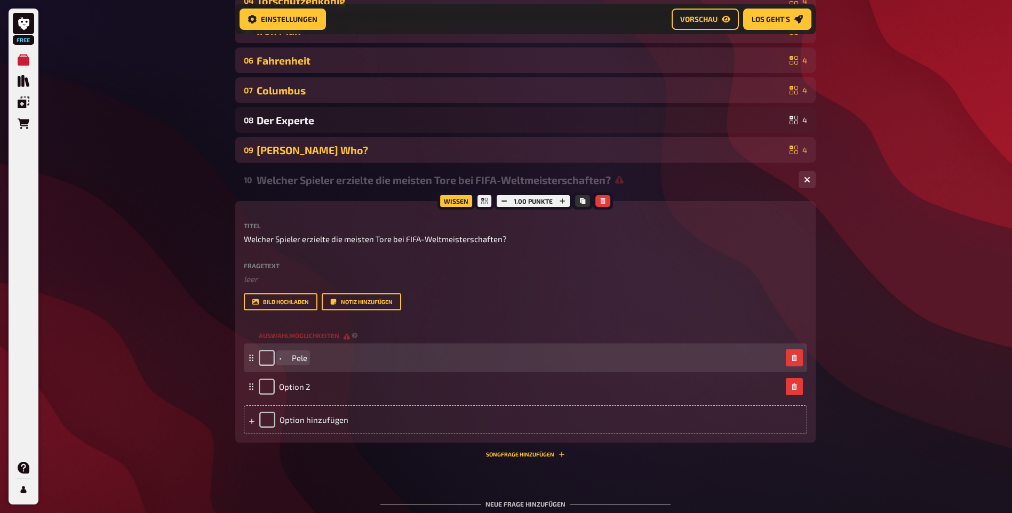
click at [290, 363] on span "• Pele" at bounding box center [293, 358] width 28 height 10
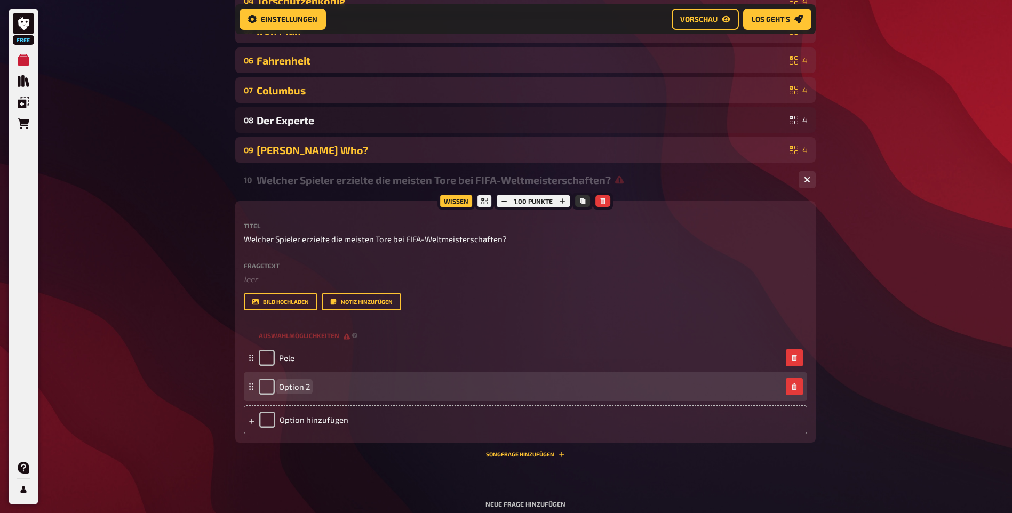
click at [356, 395] on div "Option 2" at bounding box center [520, 387] width 523 height 16
paste span
click at [290, 392] on span "• Cristiano Ronaldo" at bounding box center [315, 387] width 73 height 10
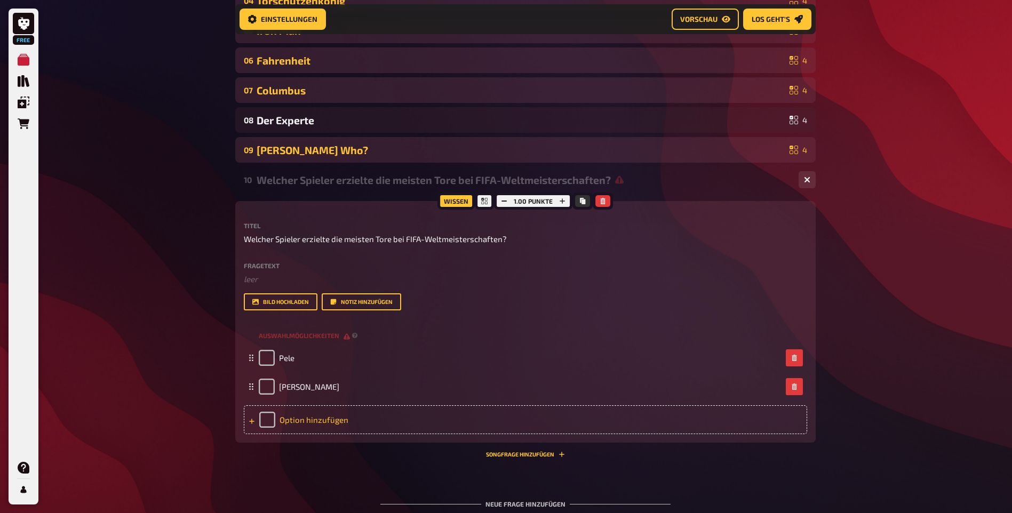
click at [284, 434] on div "Option hinzufügen" at bounding box center [525, 419] width 563 height 29
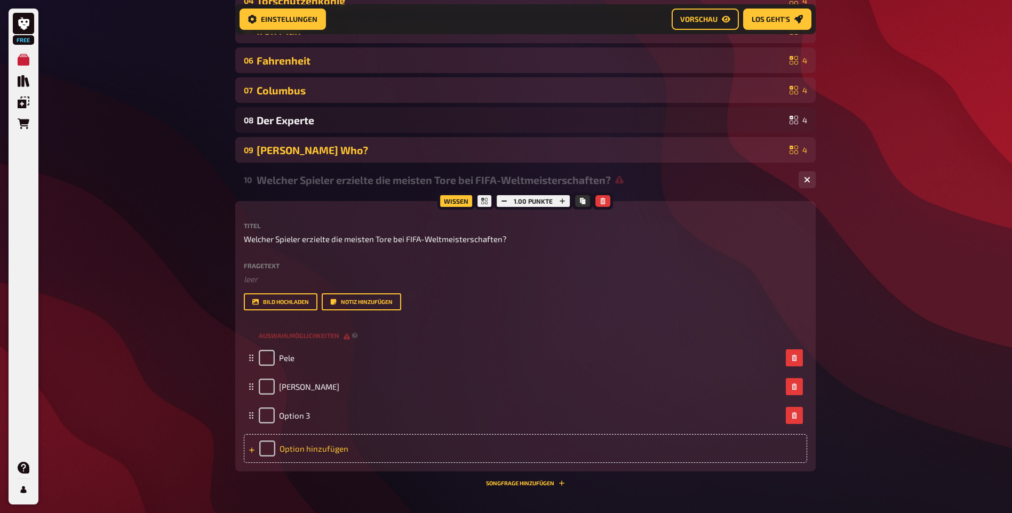
click at [282, 463] on div "Option hinzufügen" at bounding box center [525, 448] width 563 height 29
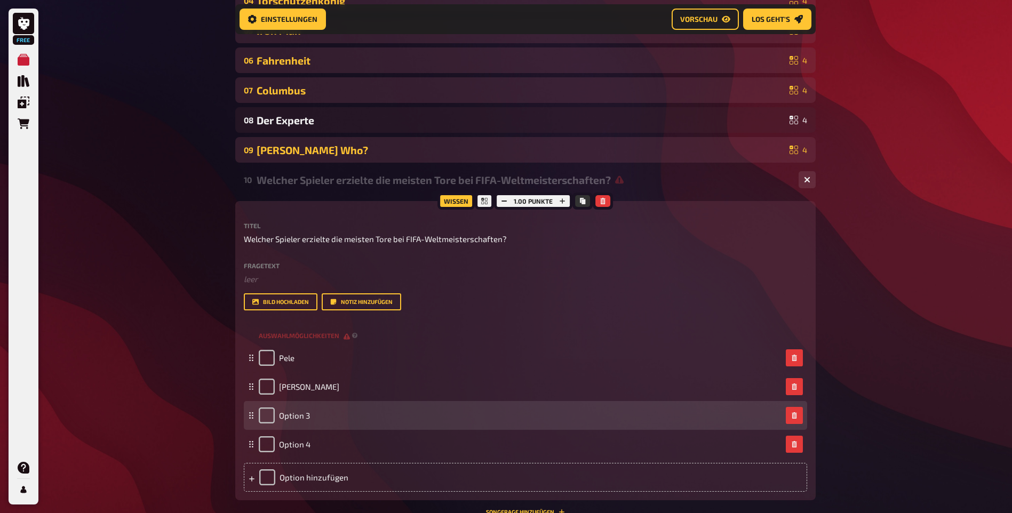
scroll to position [426, 0]
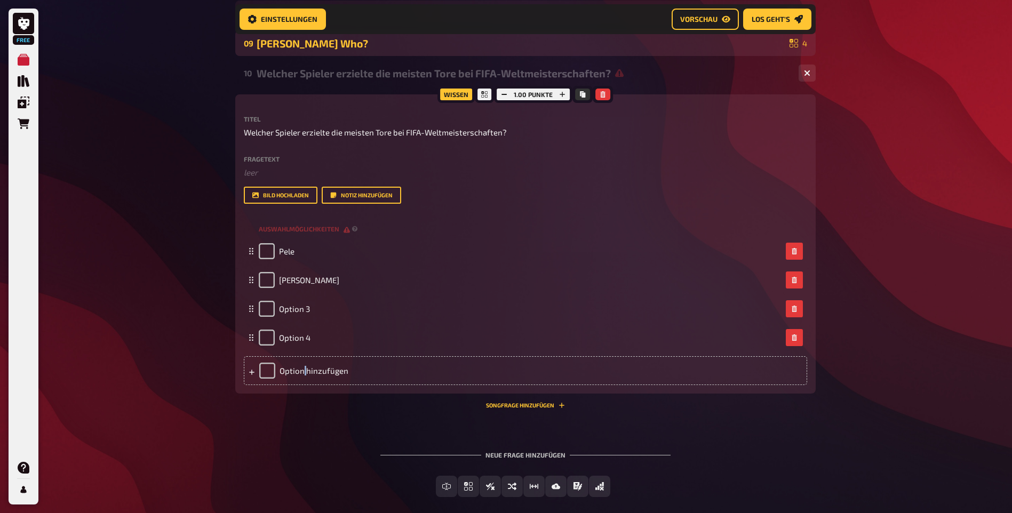
click at [305, 394] on div "Wissen 1.00 Punkte Titel Welcher Spieler erzielte die meisten Tore bei FIFA-Wel…" at bounding box center [525, 243] width 580 height 299
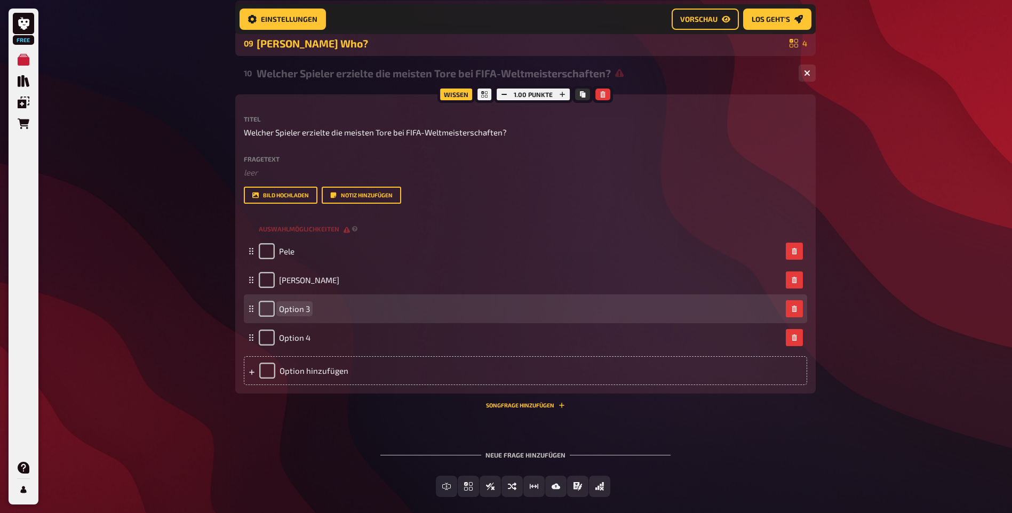
click at [296, 314] on span "Option 3" at bounding box center [294, 309] width 31 height 10
paste span
click at [285, 314] on span "• Lionel Messi" at bounding box center [315, 309] width 73 height 10
click at [288, 314] on span "Lionel Messi" at bounding box center [309, 309] width 60 height 10
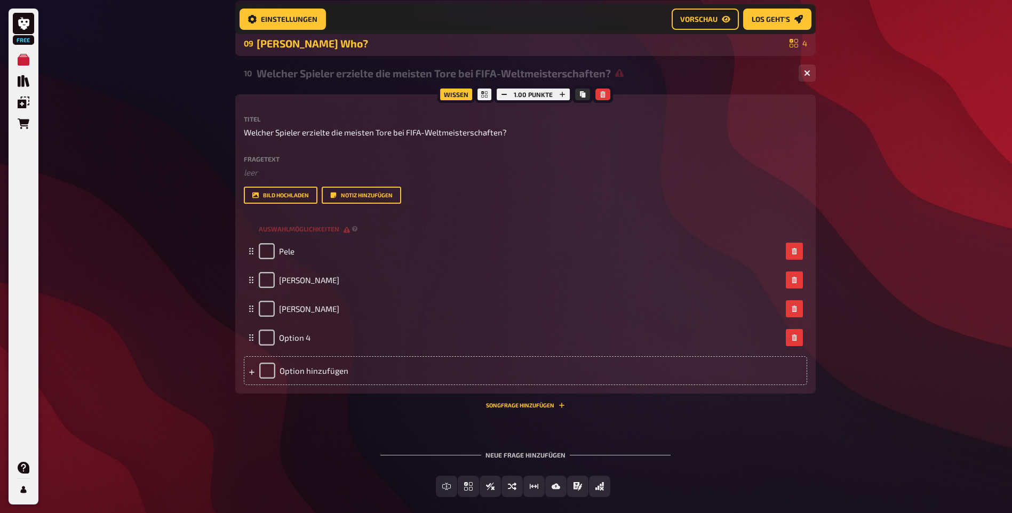
click at [272, 470] on div "Neue Frage hinzufügen Freitext Eingabe Einfachauswahl Wahr / Falsch Sortierfrag…" at bounding box center [525, 474] width 580 height 80
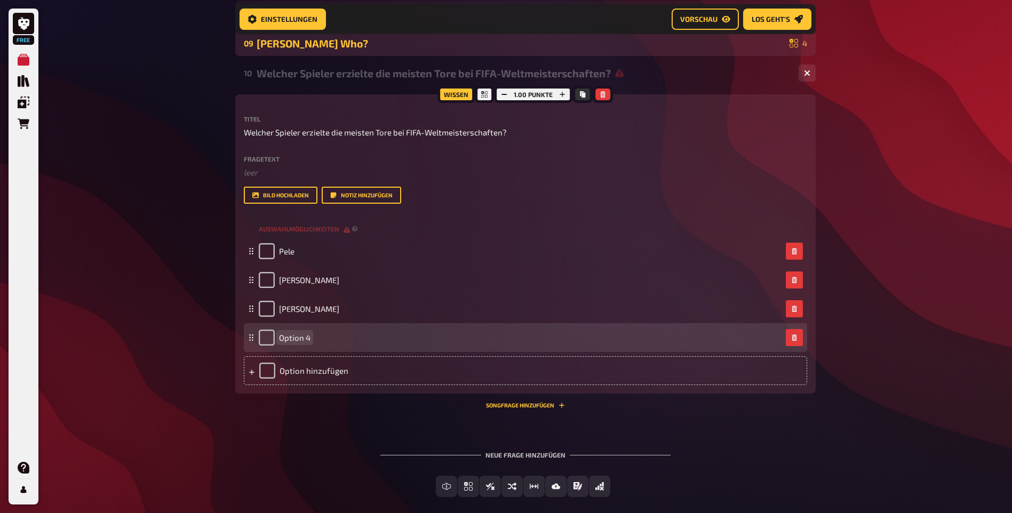
click at [298, 342] on span "Option 4" at bounding box center [294, 338] width 31 height 10
click at [299, 342] on span "Option 4" at bounding box center [294, 338] width 31 height 10
paste span
click at [291, 342] on span "• Miroslav Klose" at bounding box center [315, 338] width 73 height 10
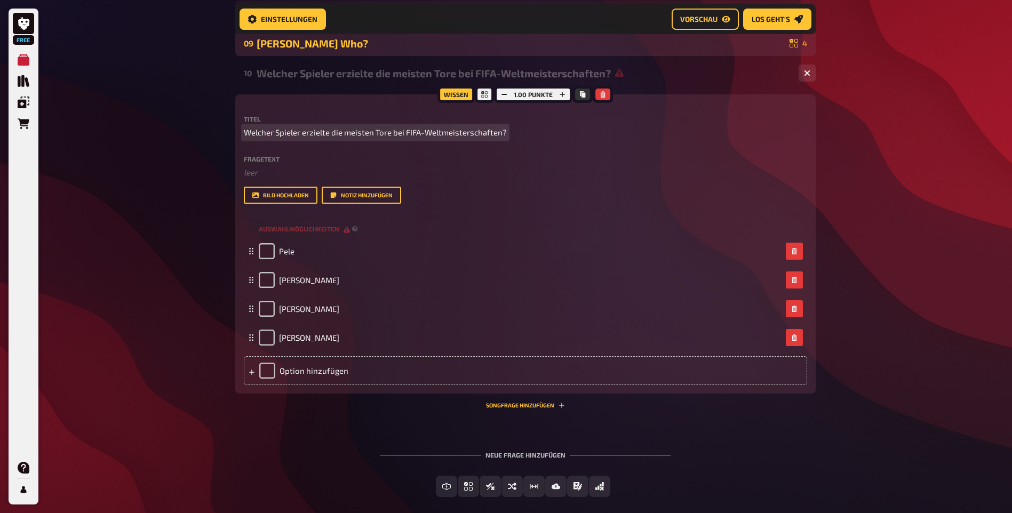
click at [370, 139] on span "Welcher Spieler erzielte die meisten Tore bei FIFA-Weltmeisterschaften?" at bounding box center [375, 132] width 263 height 12
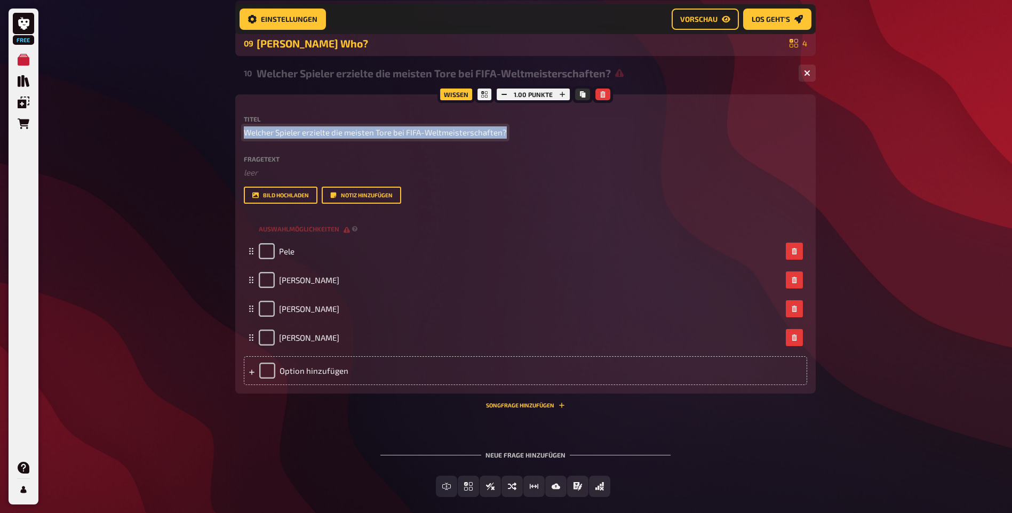
click at [370, 139] on span "Welcher Spieler erzielte die meisten Tore bei FIFA-Weltmeisterschaften?" at bounding box center [375, 132] width 263 height 12
copy span "Welcher Spieler erzielte die meisten Tore bei FIFA-Weltmeisterschaften?"
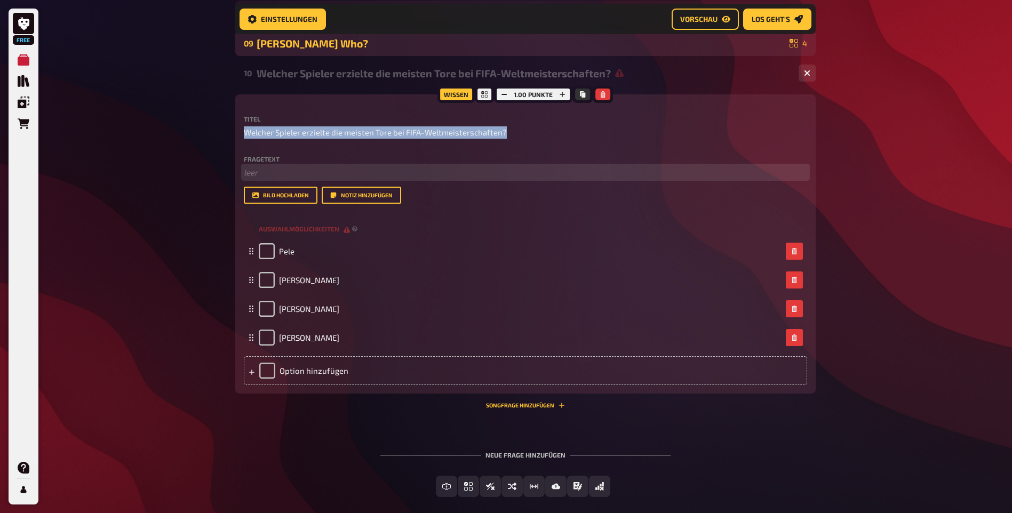
click at [264, 179] on p "﻿ leer" at bounding box center [525, 172] width 563 height 12
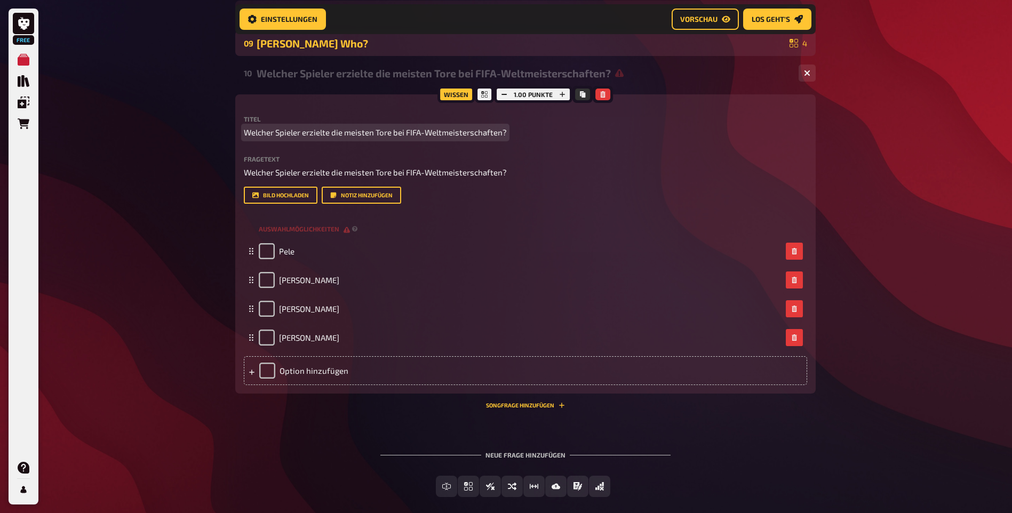
click at [365, 139] on span "Welcher Spieler erzielte die meisten Tore bei FIFA-Weltmeisterschaften?" at bounding box center [375, 132] width 263 height 12
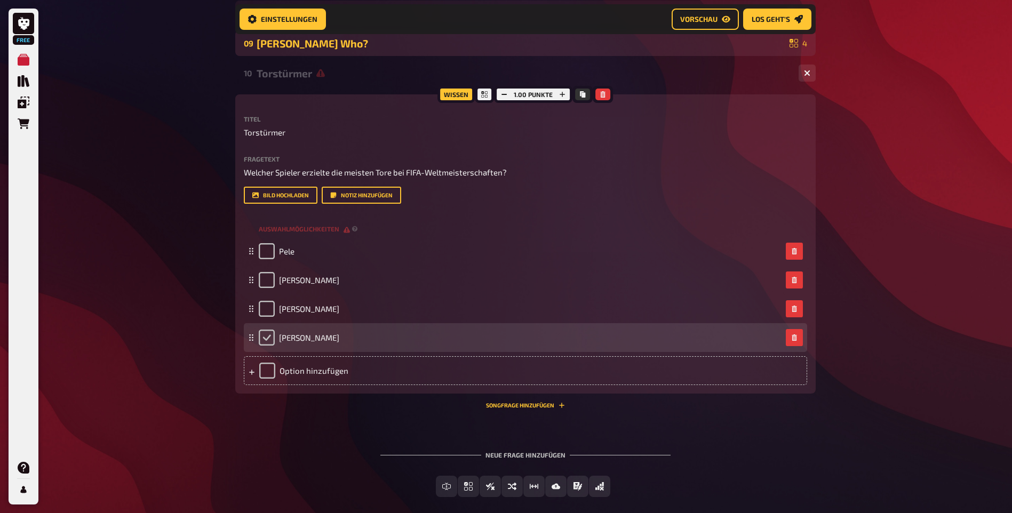
click at [266, 346] on input "checkbox" at bounding box center [267, 338] width 16 height 16
checkbox input "true"
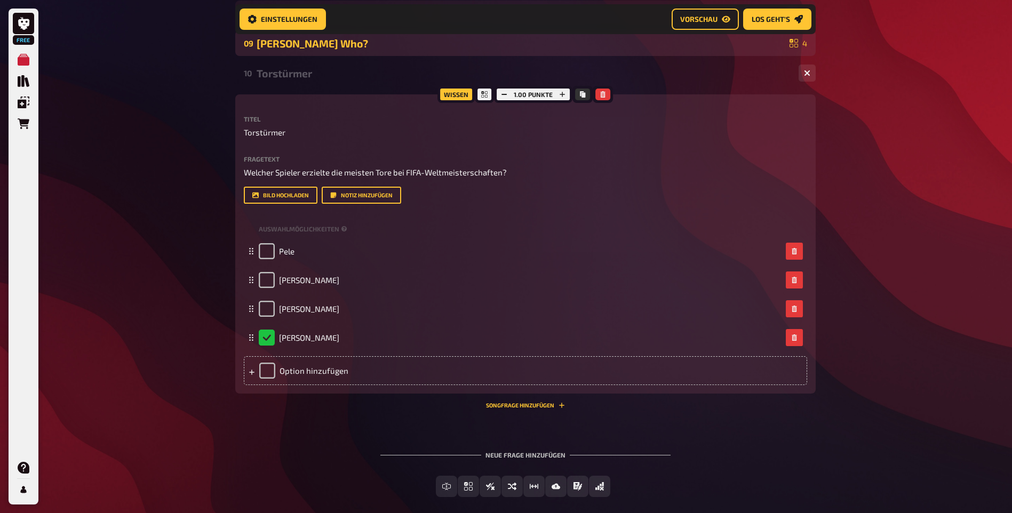
click at [191, 352] on div "Free Meine Quizze Quiz Sammlung Einblendungen Bestellungen Hilfe Profil Home Me…" at bounding box center [506, 69] width 1012 height 991
click at [801, 82] on button "button" at bounding box center [807, 73] width 17 height 17
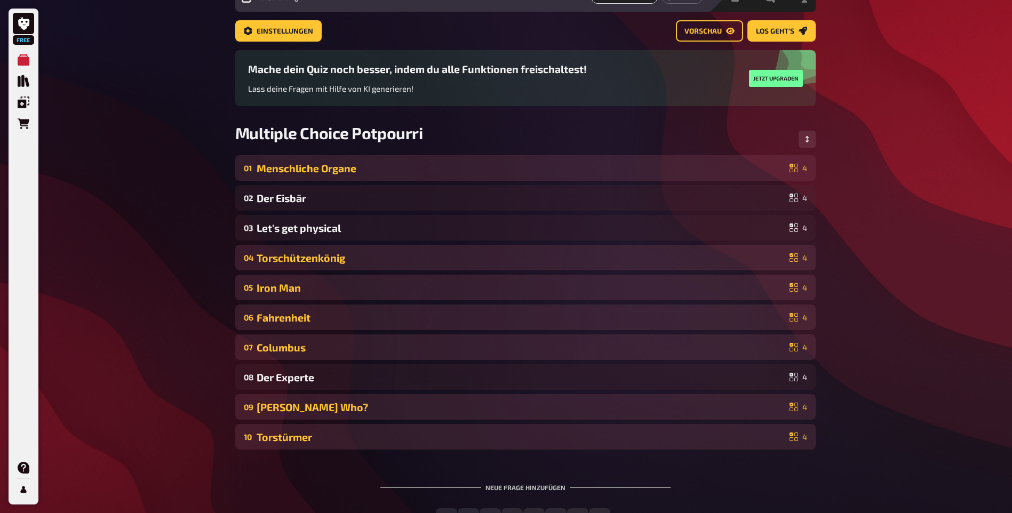
scroll to position [0, 0]
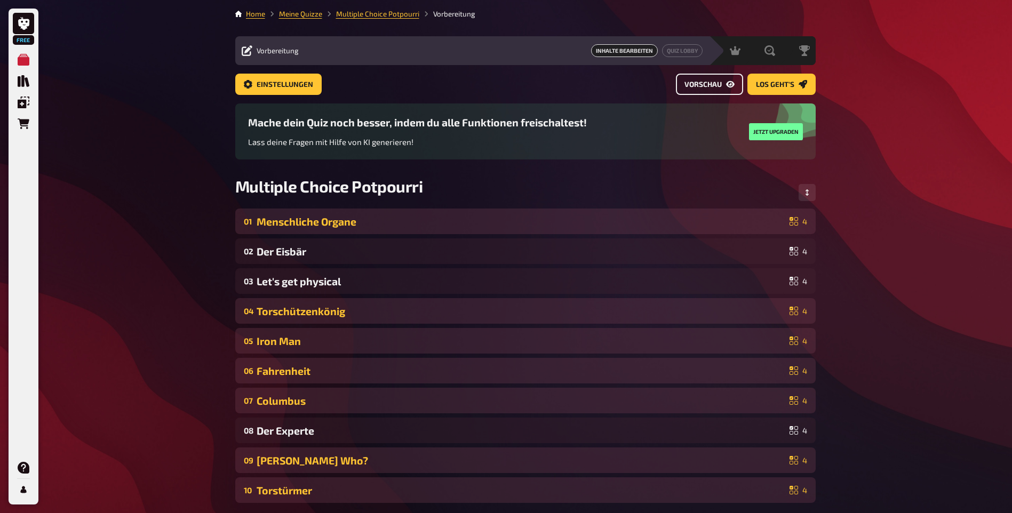
click at [716, 82] on span "Vorschau" at bounding box center [702, 84] width 37 height 7
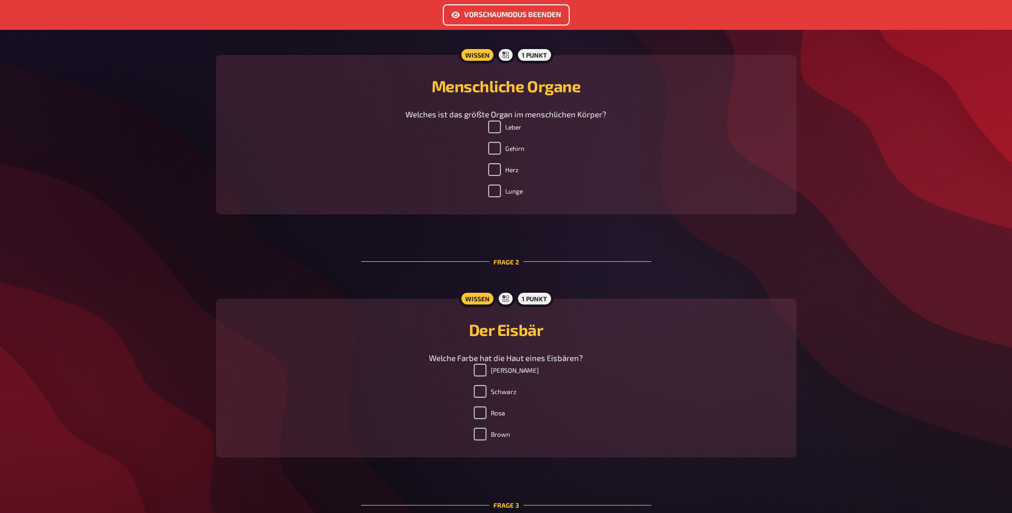
scroll to position [373, 0]
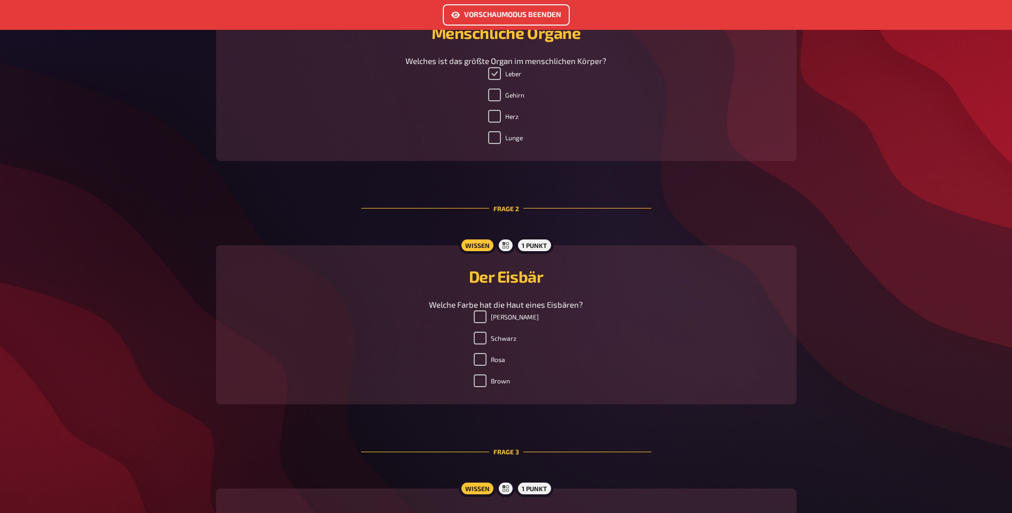
click at [498, 80] on input "Leber" at bounding box center [494, 73] width 13 height 13
checkbox input "false"
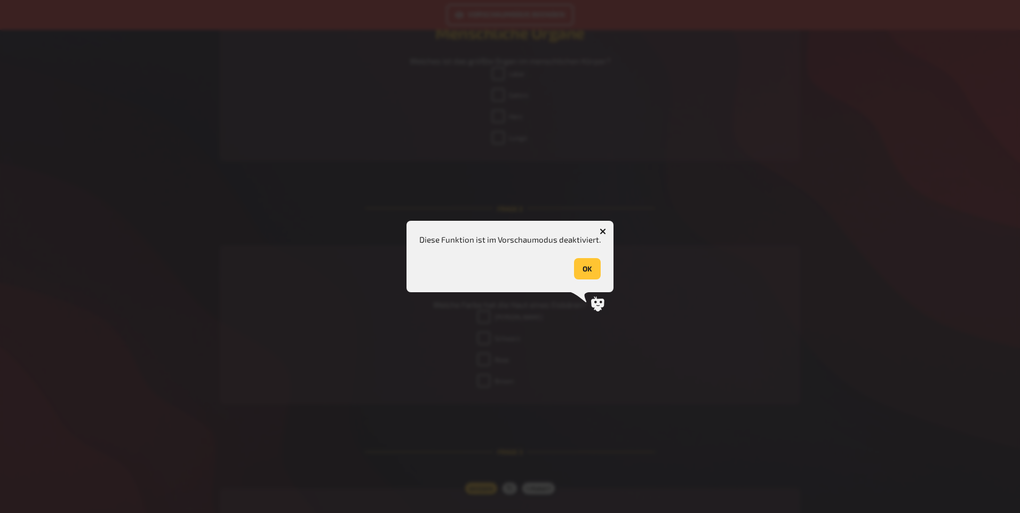
click at [587, 266] on button "OK" at bounding box center [587, 268] width 27 height 21
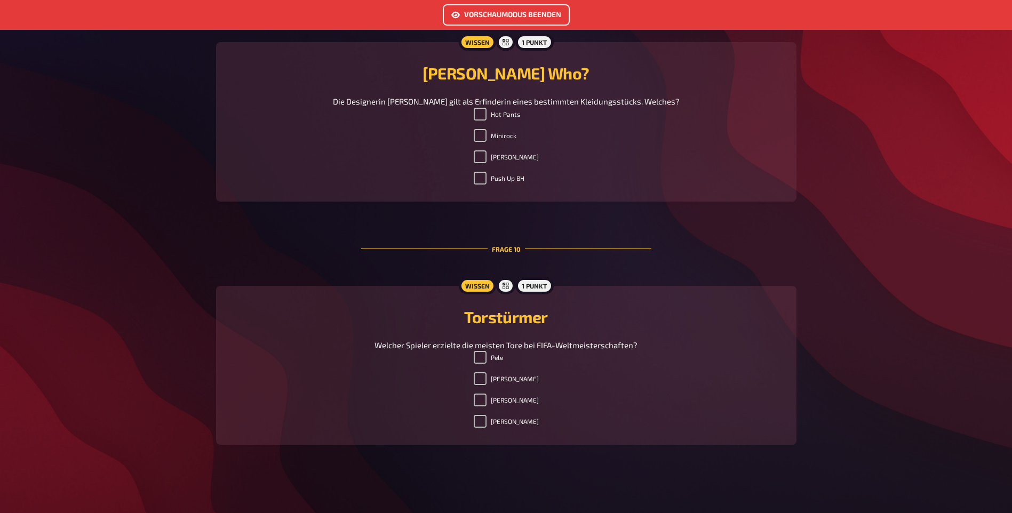
scroll to position [2352, 0]
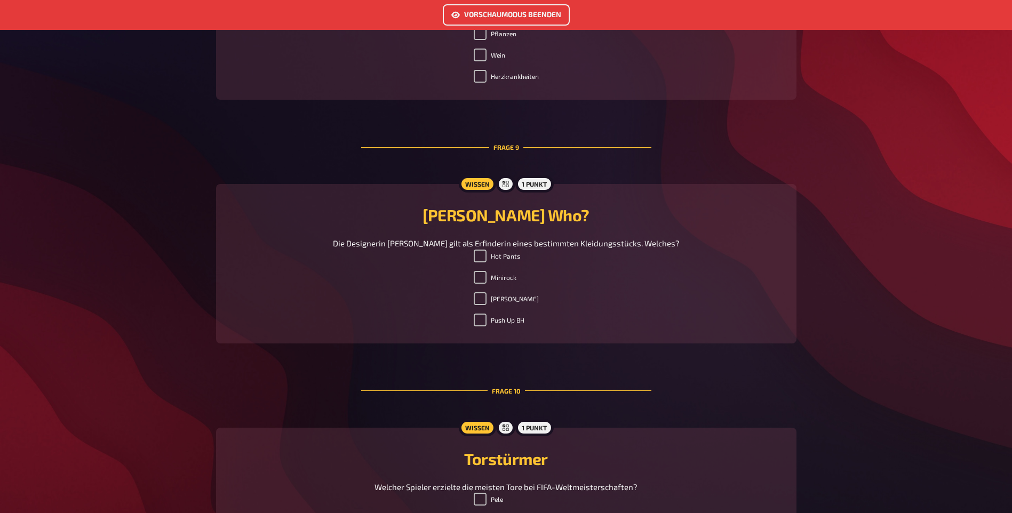
scroll to position [1926, 0]
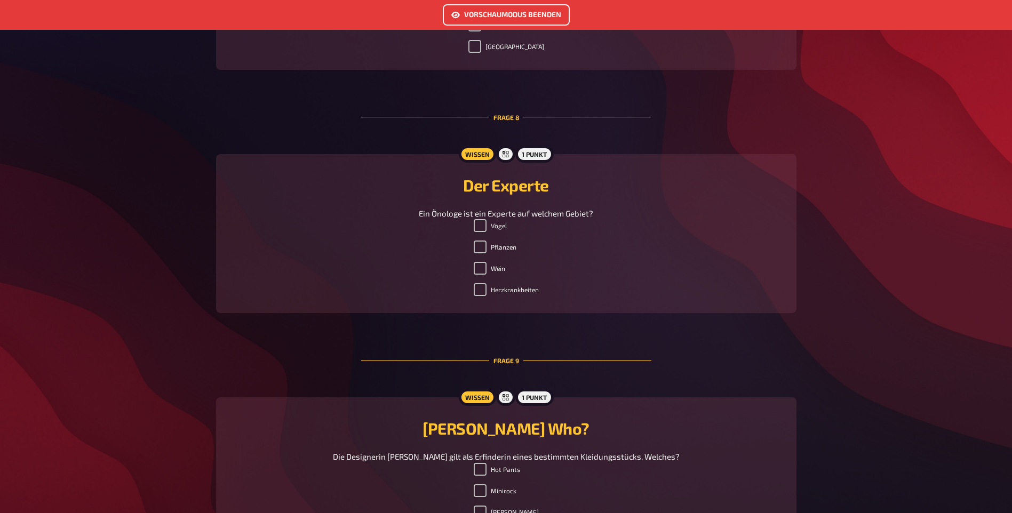
click at [486, 3] on div "Vorschaumodus beenden" at bounding box center [506, 15] width 1012 height 30
click at [481, 8] on button "Vorschaumodus beenden" at bounding box center [506, 14] width 127 height 21
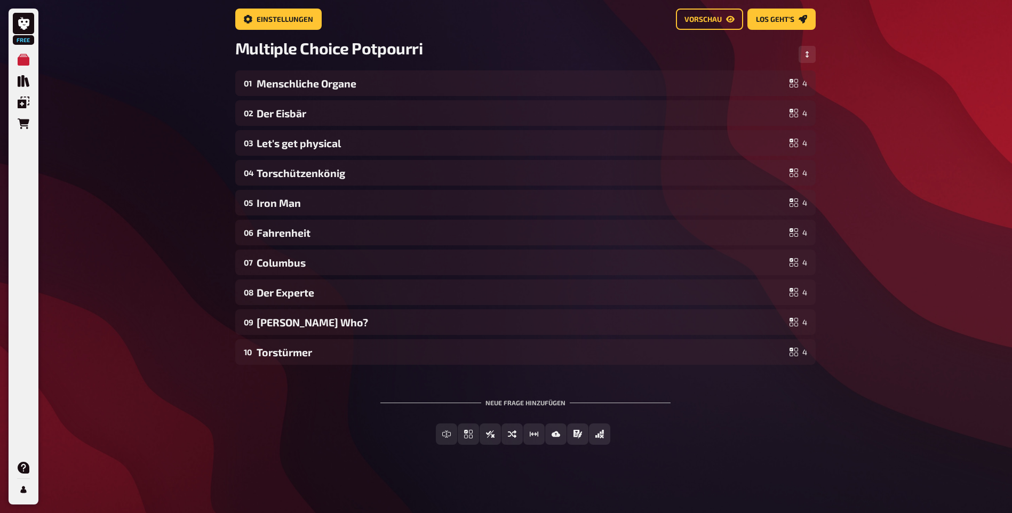
scroll to position [43, 0]
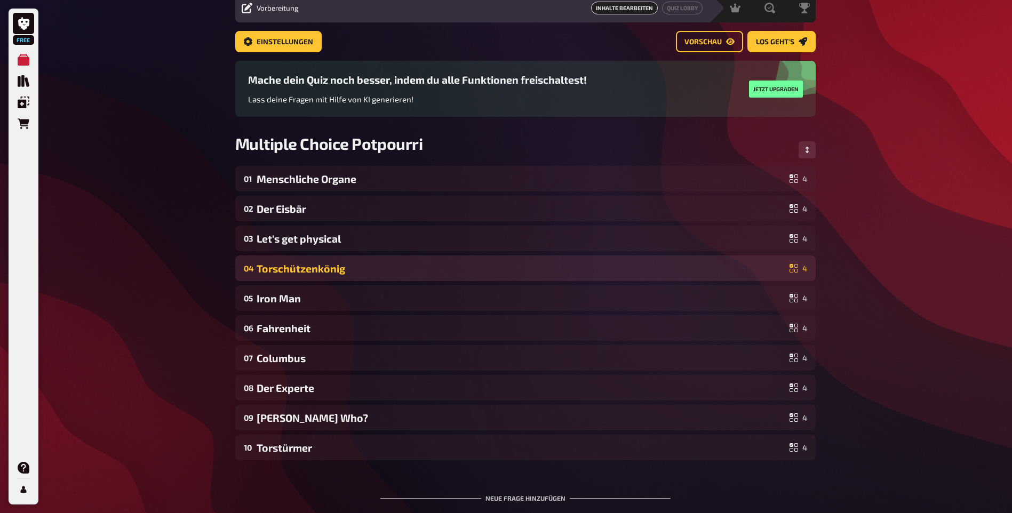
click at [568, 275] on div "Torschützenkönig" at bounding box center [521, 268] width 529 height 12
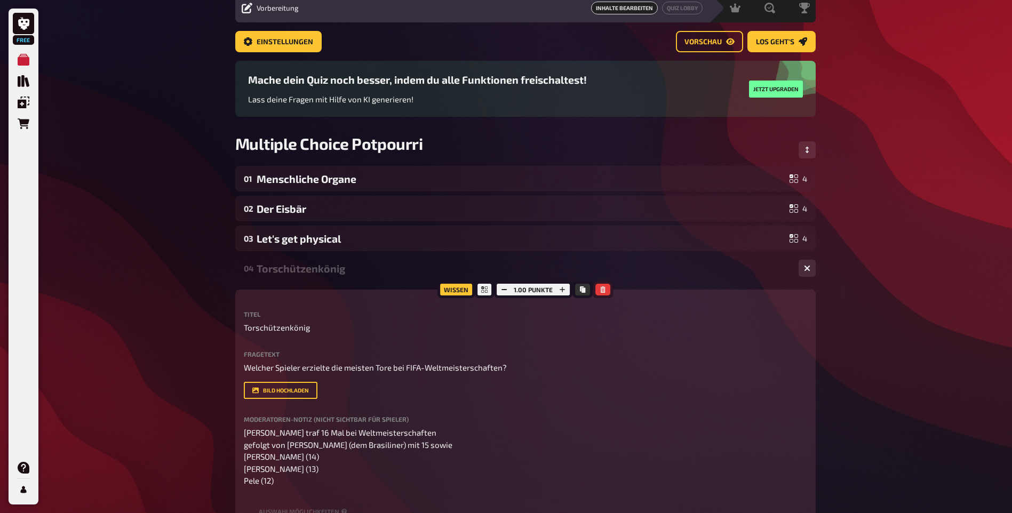
click at [606, 296] on button "button" at bounding box center [602, 290] width 15 height 12
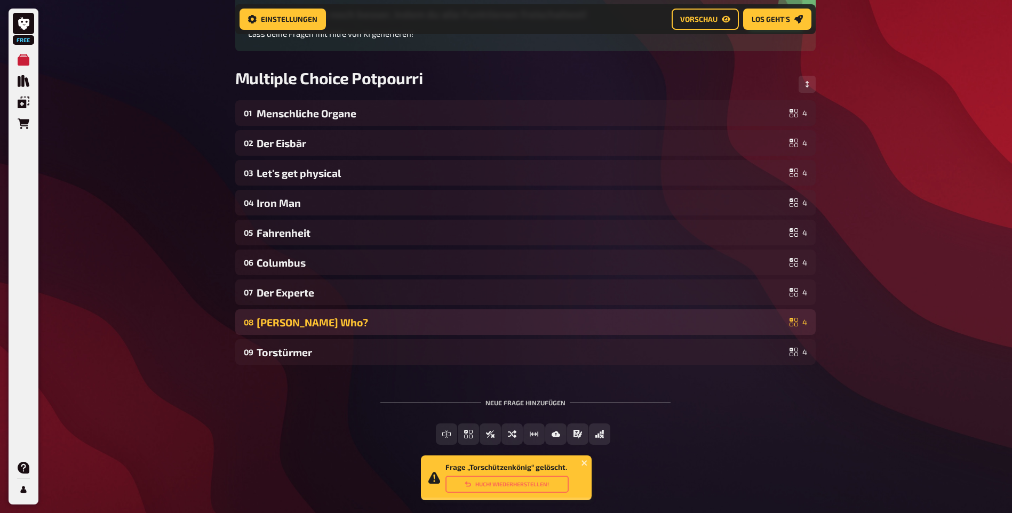
scroll to position [157, 0]
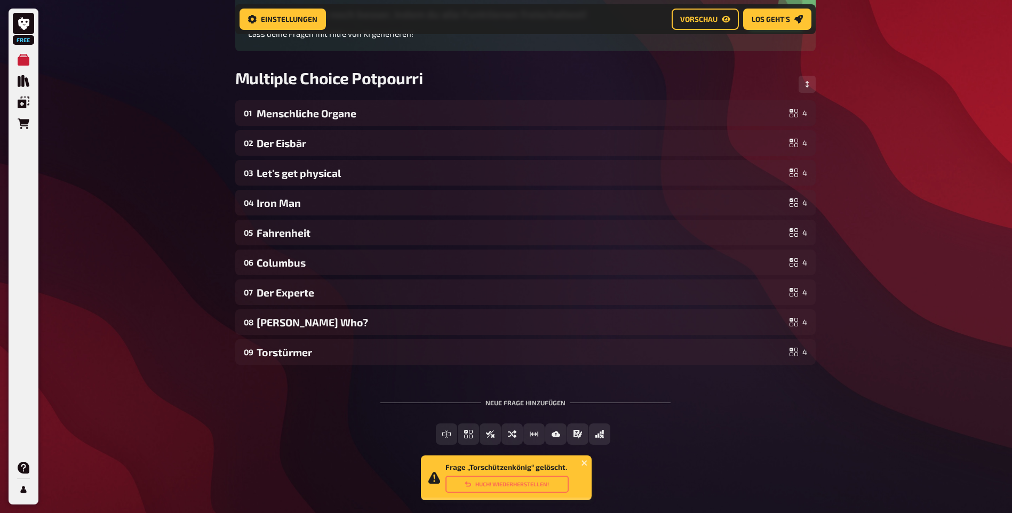
click at [519, 396] on div "Neue Frage hinzufügen" at bounding box center [525, 398] width 290 height 33
click at [497, 433] on span "Einfachauswahl" at bounding box center [474, 434] width 63 height 7
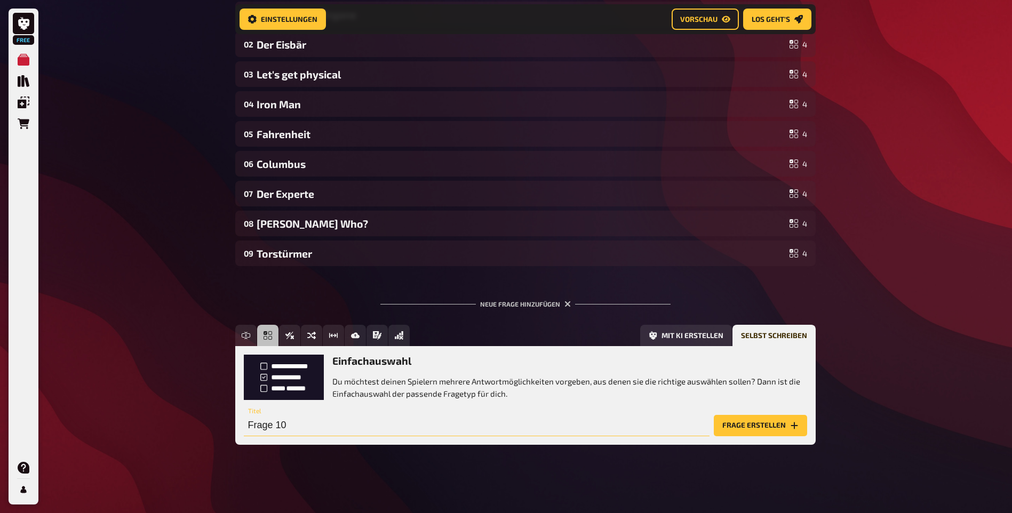
click at [373, 419] on input "Frage 10" at bounding box center [477, 425] width 466 height 21
type input "Kassenschlager"
click at [730, 427] on button "Frage erstellen" at bounding box center [760, 425] width 93 height 21
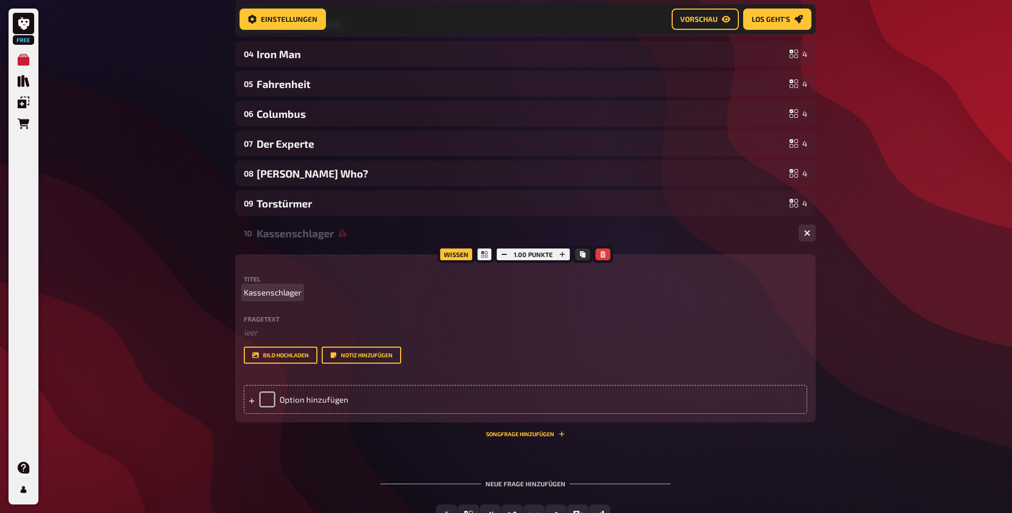
click at [142, 327] on div "Free Meine Quizze Quiz Sammlung Einblendungen Bestellungen Hilfe Profil Home Me…" at bounding box center [506, 164] width 1012 height 860
click at [481, 263] on div at bounding box center [484, 254] width 19 height 17
click at [604, 258] on icon "button" at bounding box center [603, 254] width 5 height 6
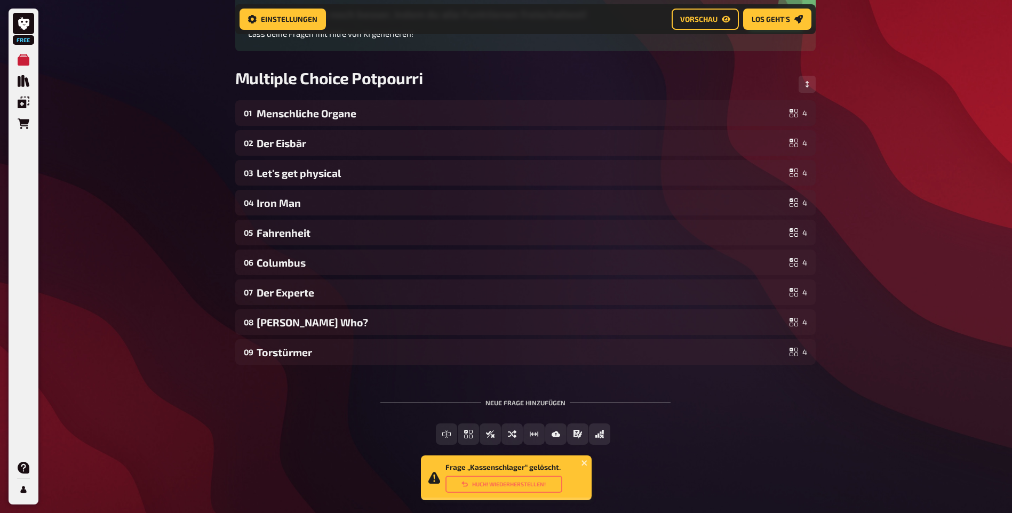
scroll to position [157, 0]
click at [540, 432] on span "Sortierfrage" at bounding box center [518, 434] width 52 height 7
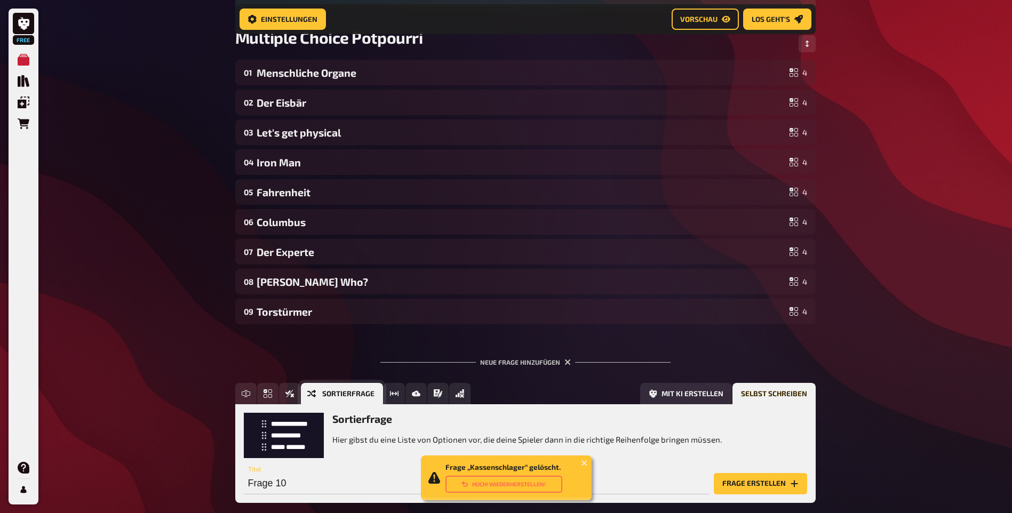
scroll to position [256, 0]
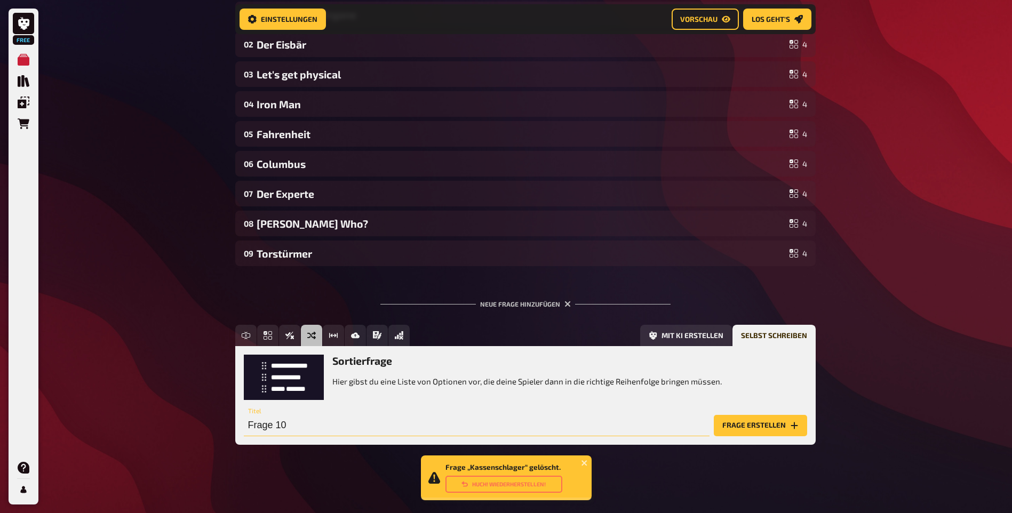
click at [295, 428] on input "Frage 10" at bounding box center [477, 425] width 466 height 21
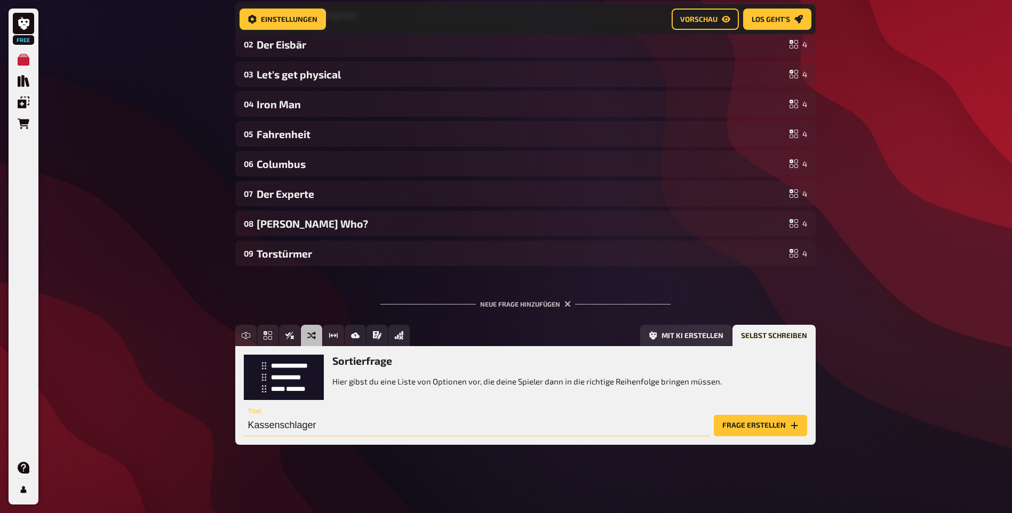
type input "Kassenschlager"
click at [729, 422] on button "Frage erstellen" at bounding box center [760, 425] width 93 height 21
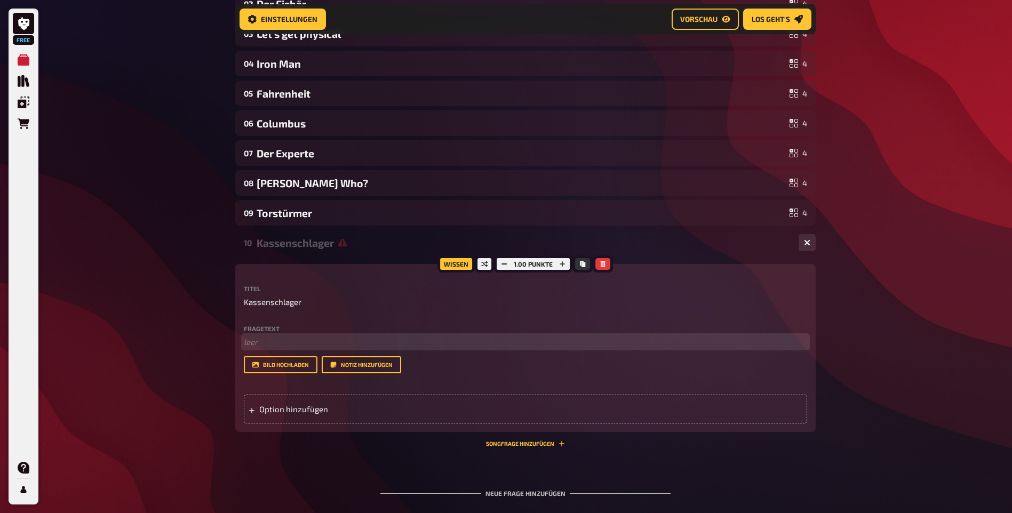
click at [261, 348] on p "﻿ leer" at bounding box center [525, 342] width 563 height 12
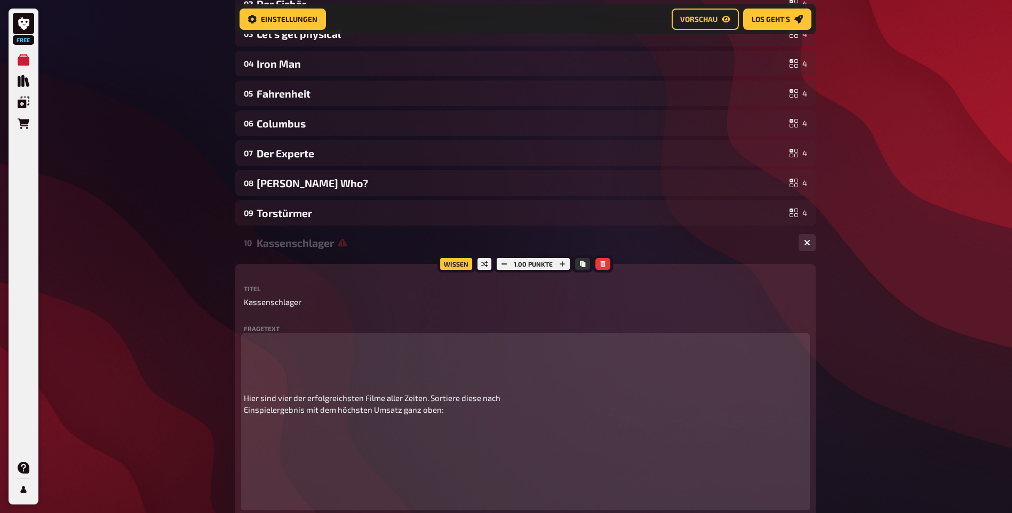
scroll to position [363, 0]
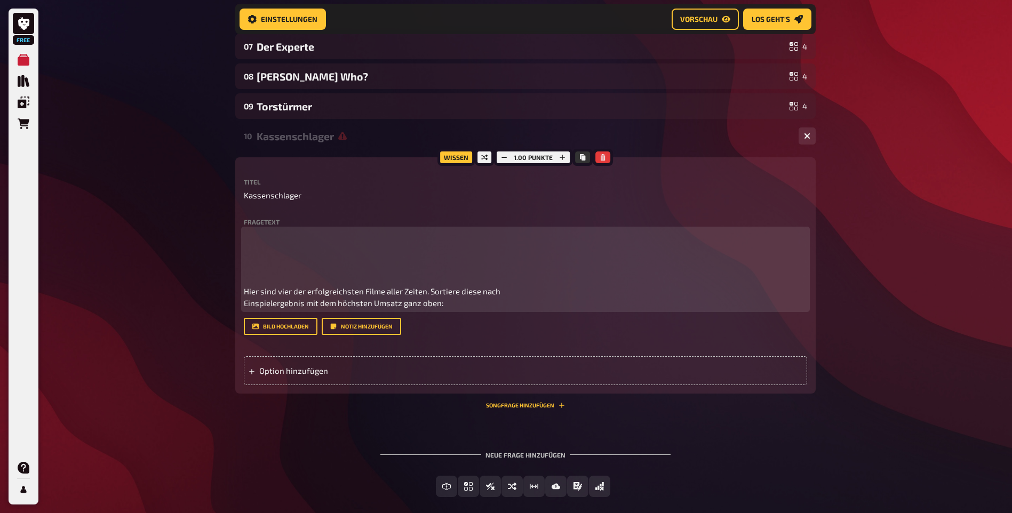
click at [244, 308] on span "Hier sind vier der erfolgreichsten Filme aller Zeiten. Sortiere diese nach Eins…" at bounding box center [372, 297] width 257 height 22
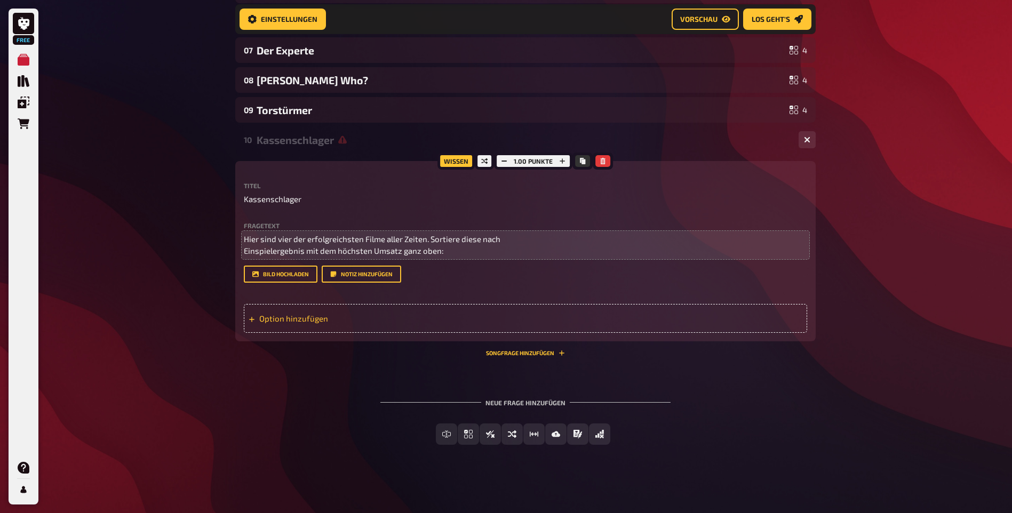
click at [304, 333] on div "Option hinzufügen" at bounding box center [525, 318] width 563 height 29
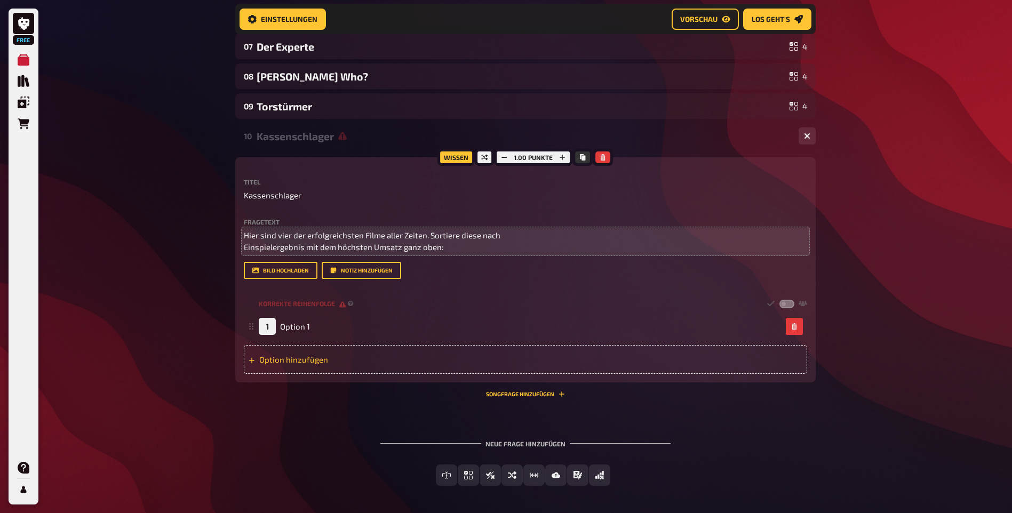
scroll to position [416, 0]
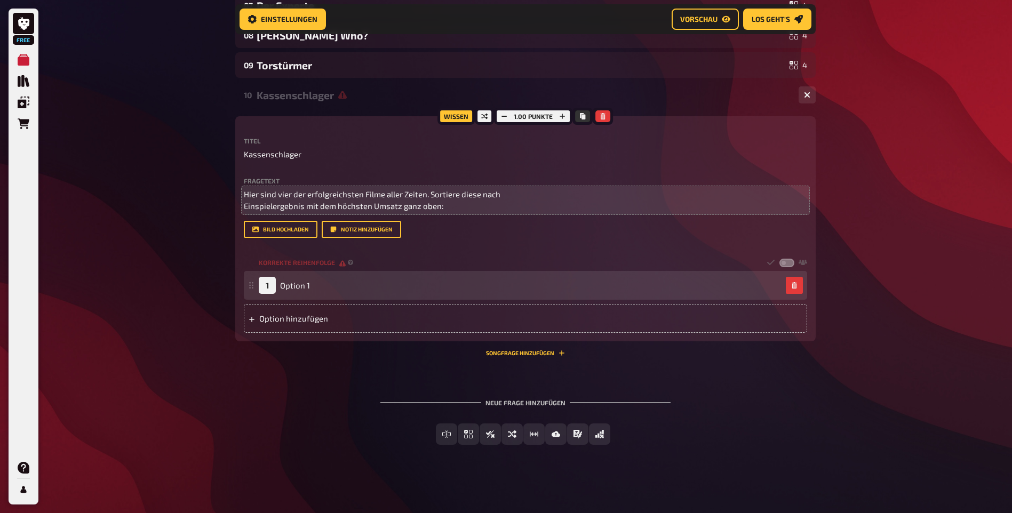
click at [264, 294] on div "1" at bounding box center [267, 285] width 17 height 17
click at [290, 290] on span "Option 1" at bounding box center [295, 286] width 30 height 10
paste span
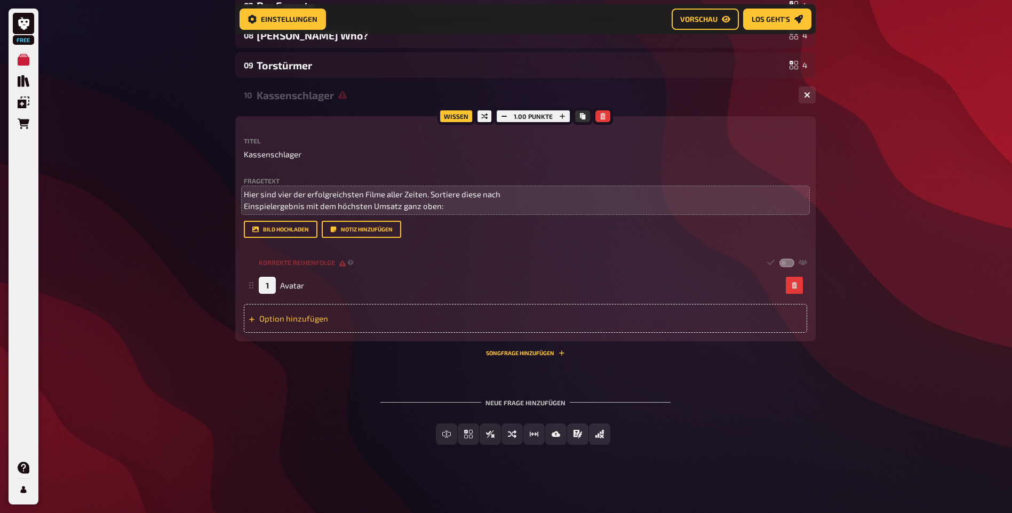
click at [304, 333] on div "Option hinzufügen" at bounding box center [525, 318] width 563 height 29
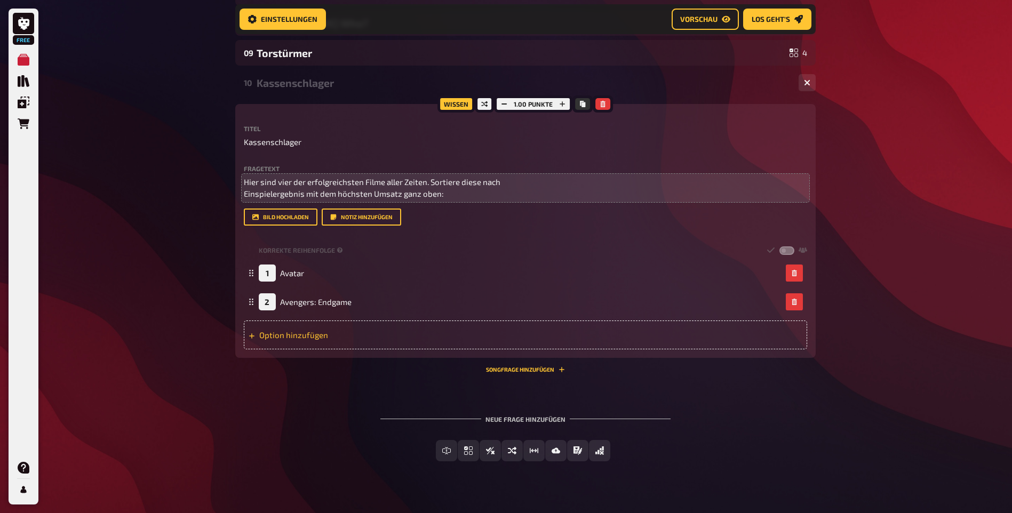
click at [306, 349] on div "Option hinzufügen" at bounding box center [525, 335] width 563 height 29
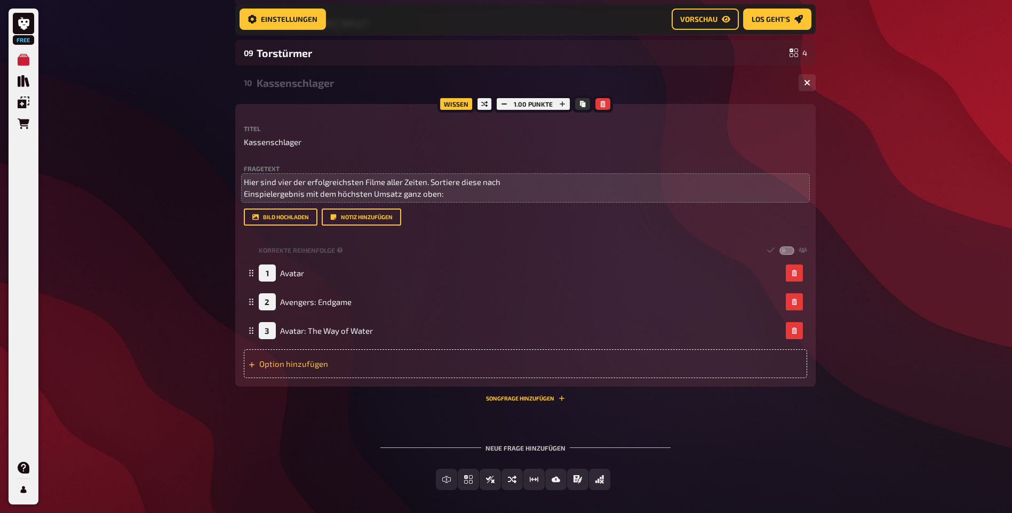
click at [326, 378] on div "Option hinzufügen" at bounding box center [525, 363] width 563 height 29
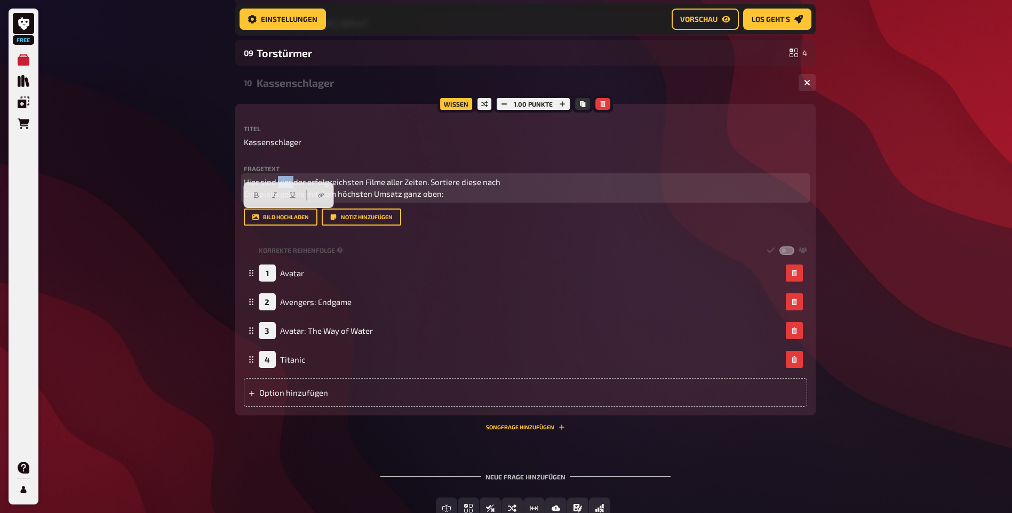
drag, startPoint x: 292, startPoint y: 216, endPoint x: 278, endPoint y: 216, distance: 13.3
click at [278, 199] on span "Hier sind vier der erfolgreichsten Filme aller Zeiten. Sortiere diese nach Eins…" at bounding box center [372, 188] width 257 height 22
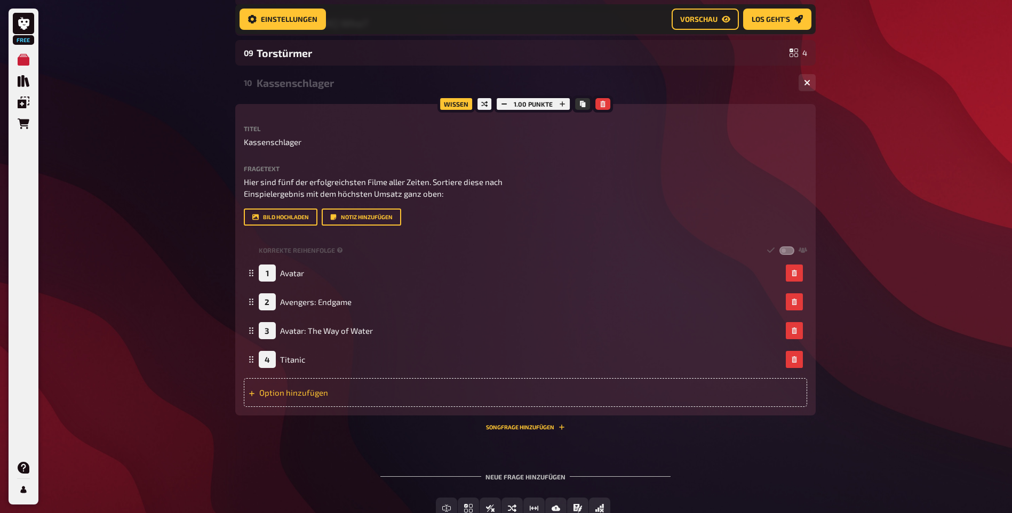
click at [289, 407] on div "Option hinzufügen" at bounding box center [525, 392] width 563 height 29
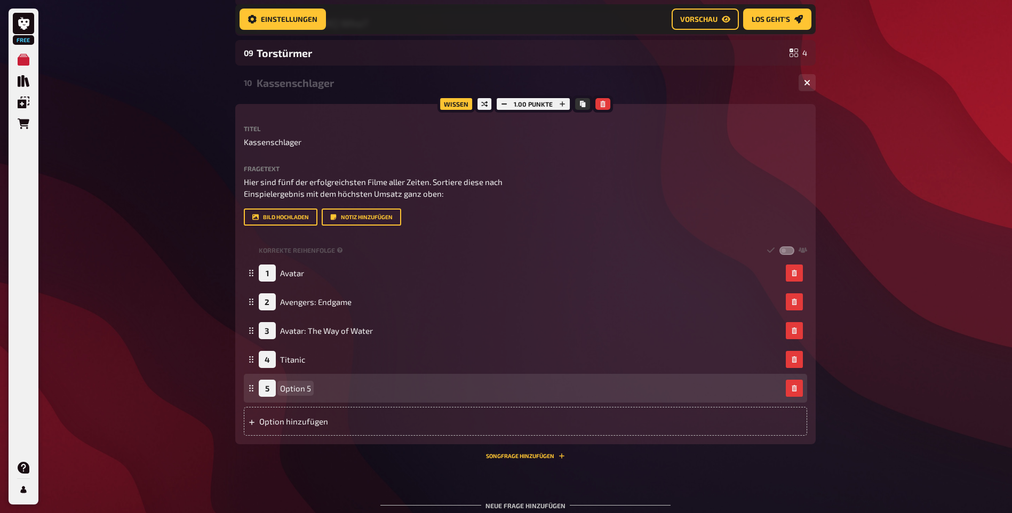
paste span
drag, startPoint x: 391, startPoint y: 423, endPoint x: 338, endPoint y: 419, distance: 52.9
click at [338, 397] on div "5 Star Wars: The Force Awakens" at bounding box center [520, 388] width 523 height 17
click at [338, 393] on span "Star Wars: The Force Awakens" at bounding box center [335, 389] width 110 height 10
drag, startPoint x: 318, startPoint y: 422, endPoint x: 386, endPoint y: 421, distance: 68.3
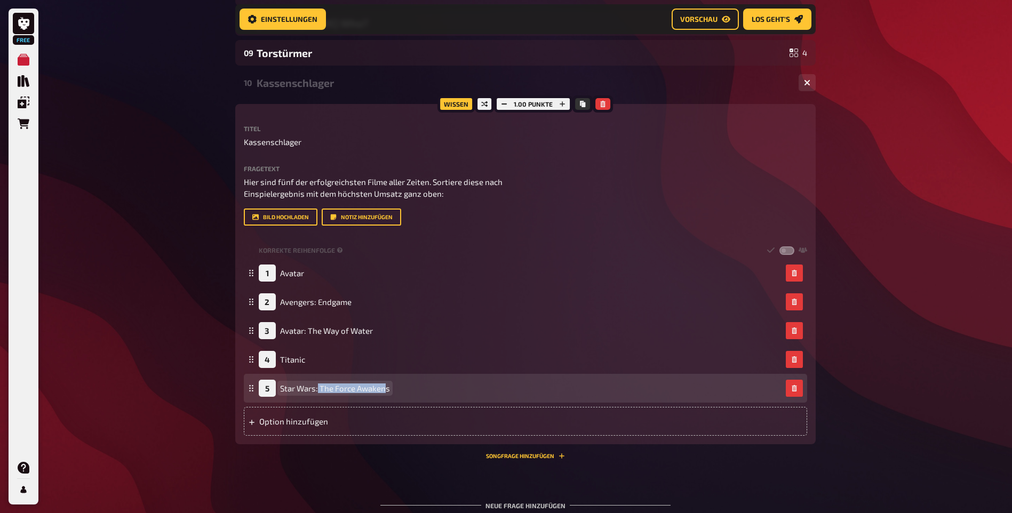
click at [386, 393] on span "Star Wars: The Force Awakens" at bounding box center [335, 389] width 110 height 10
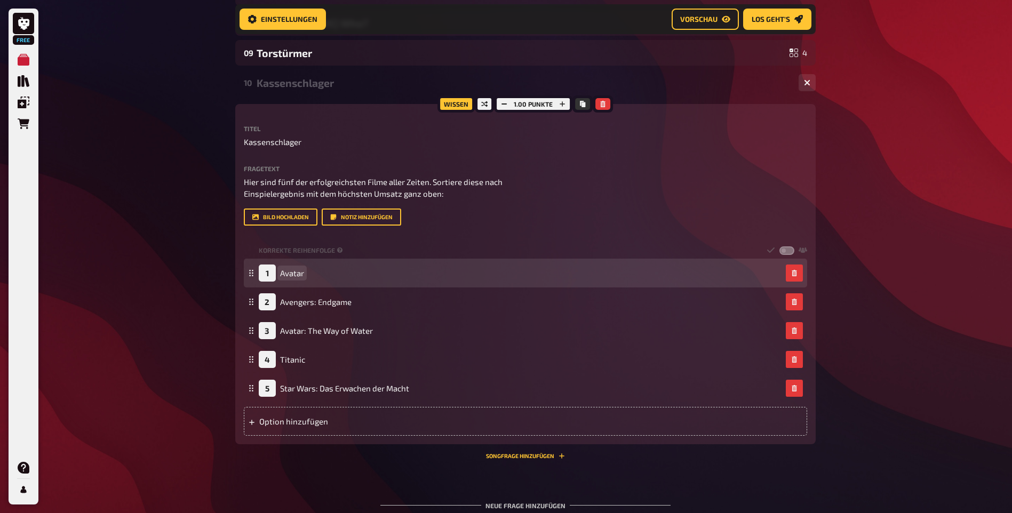
click at [319, 282] on div "1 Avatar" at bounding box center [520, 273] width 523 height 17
click at [311, 282] on div "1 Avatar" at bounding box center [520, 273] width 523 height 17
click at [307, 282] on div "1 Avatar" at bounding box center [520, 273] width 523 height 17
click at [304, 278] on span "Avatar" at bounding box center [292, 273] width 24 height 10
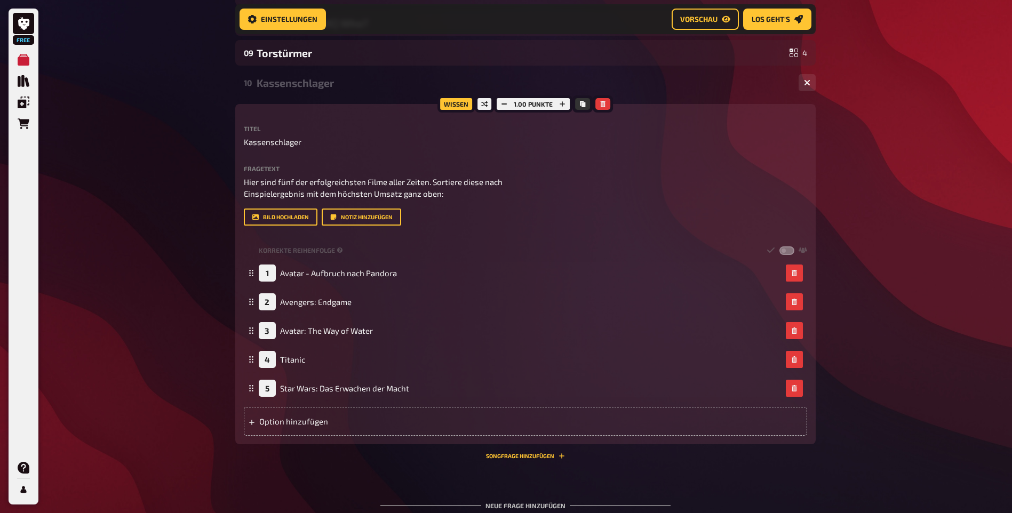
click at [180, 338] on div "Free Meine Quizze Quiz Sammlung Einblendungen Bestellungen Hilfe Profil Home Me…" at bounding box center [506, 100] width 1012 height 1032
click at [880, 234] on div "Free Meine Quizze Quiz Sammlung Einblendungen Bestellungen Hilfe Profil Home Me…" at bounding box center [506, 100] width 1012 height 1032
click at [784, 255] on label at bounding box center [786, 250] width 15 height 9
click at [779, 246] on input "checkbox" at bounding box center [779, 245] width 1 height 1
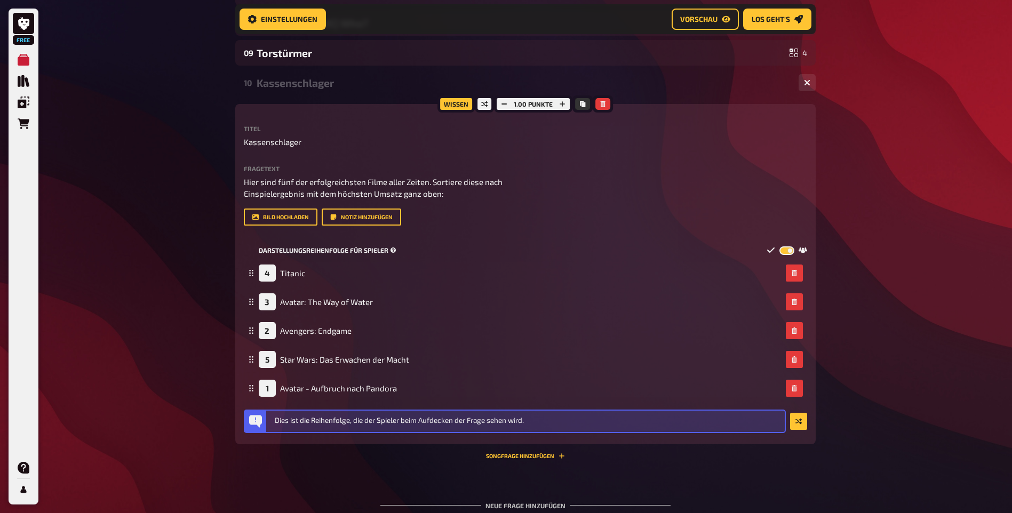
click at [784, 255] on label at bounding box center [786, 250] width 15 height 9
click at [779, 246] on input "checkbox" at bounding box center [779, 245] width 1 height 1
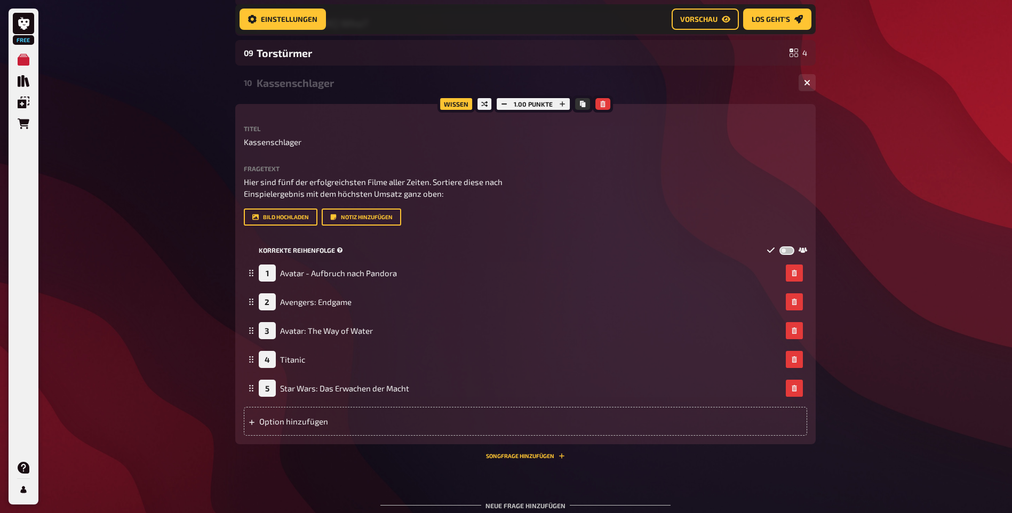
click at [784, 255] on label at bounding box center [786, 250] width 15 height 9
click at [779, 246] on input "checkbox" at bounding box center [779, 245] width 1 height 1
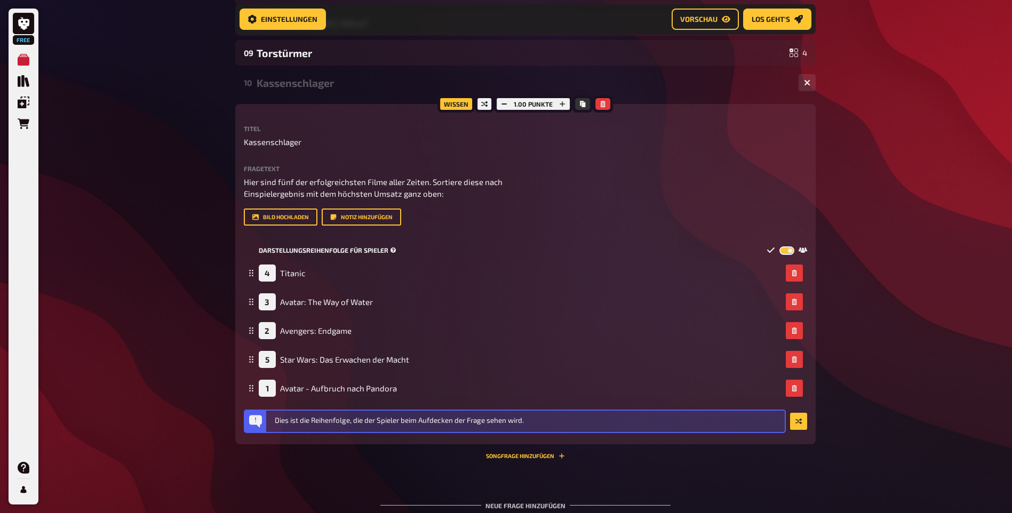
click at [784, 255] on label at bounding box center [786, 250] width 15 height 9
click at [779, 246] on input "checkbox" at bounding box center [779, 245] width 1 height 1
checkbox input "false"
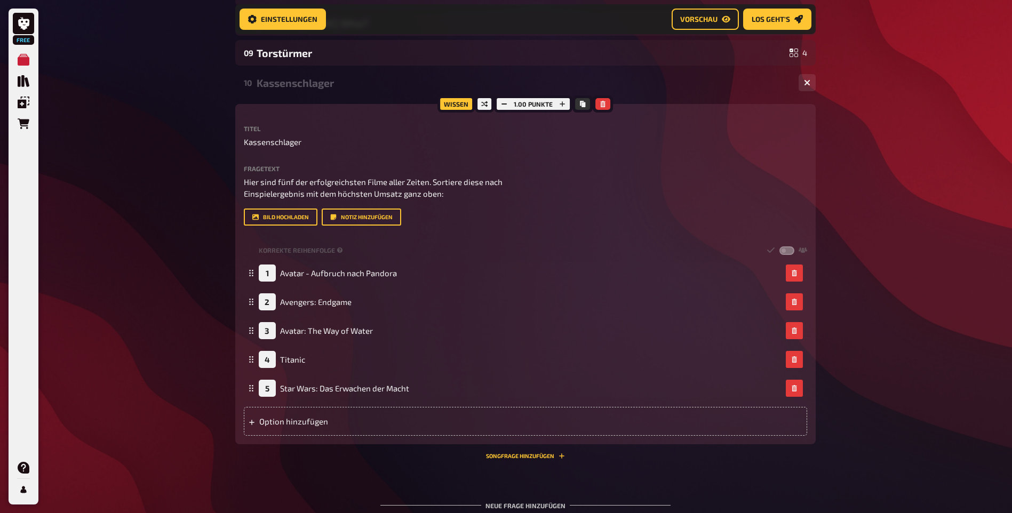
scroll to position [363, 0]
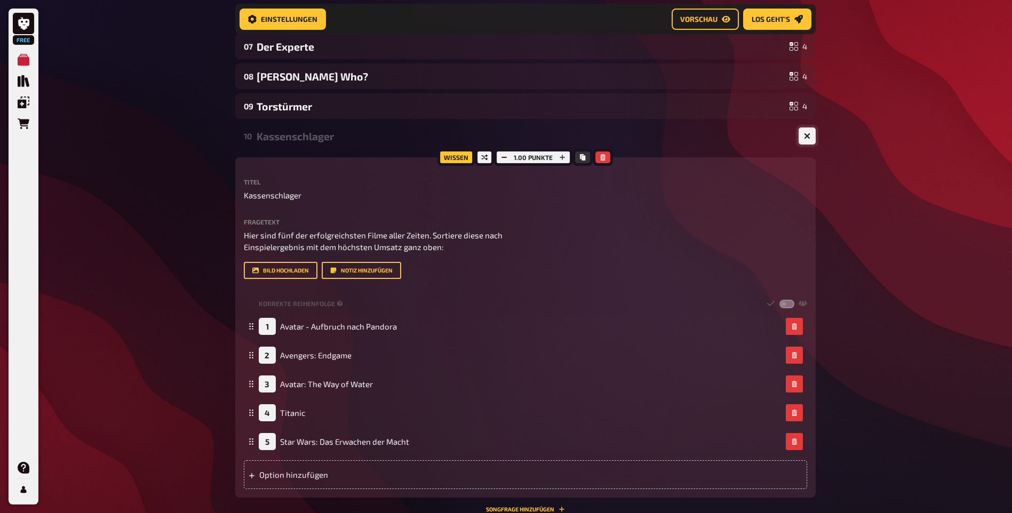
click at [804, 139] on icon "button" at bounding box center [807, 136] width 6 height 6
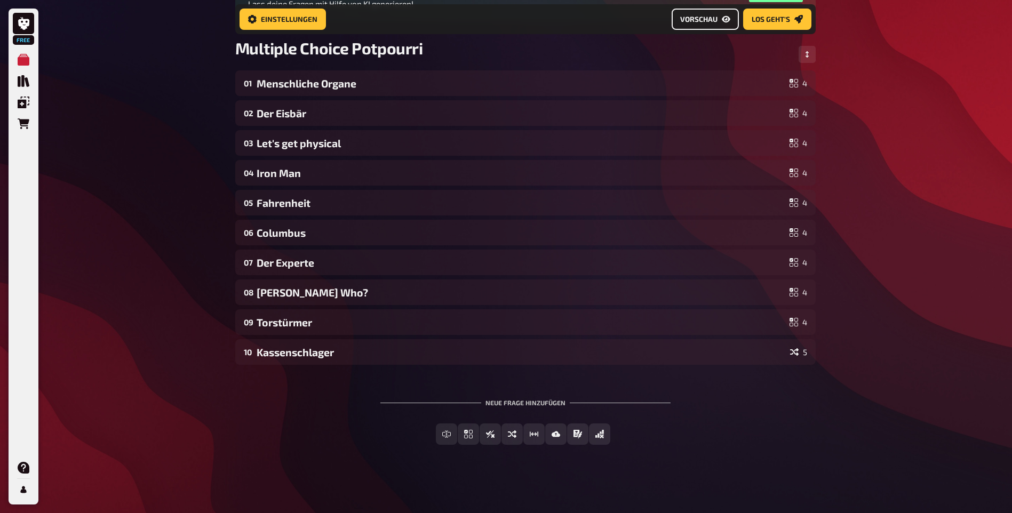
scroll to position [0, 0]
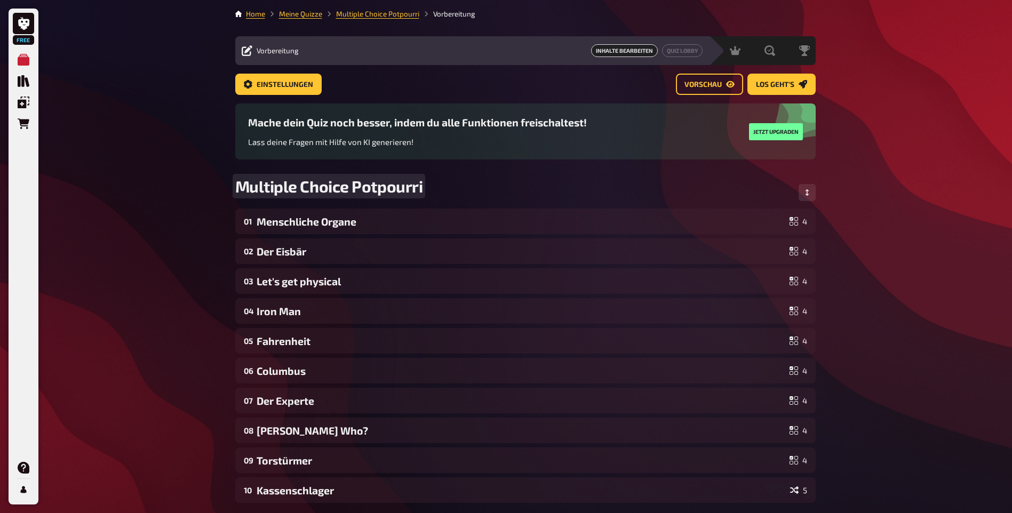
click at [356, 196] on span "Multiple Choice Potpourri" at bounding box center [329, 186] width 188 height 19
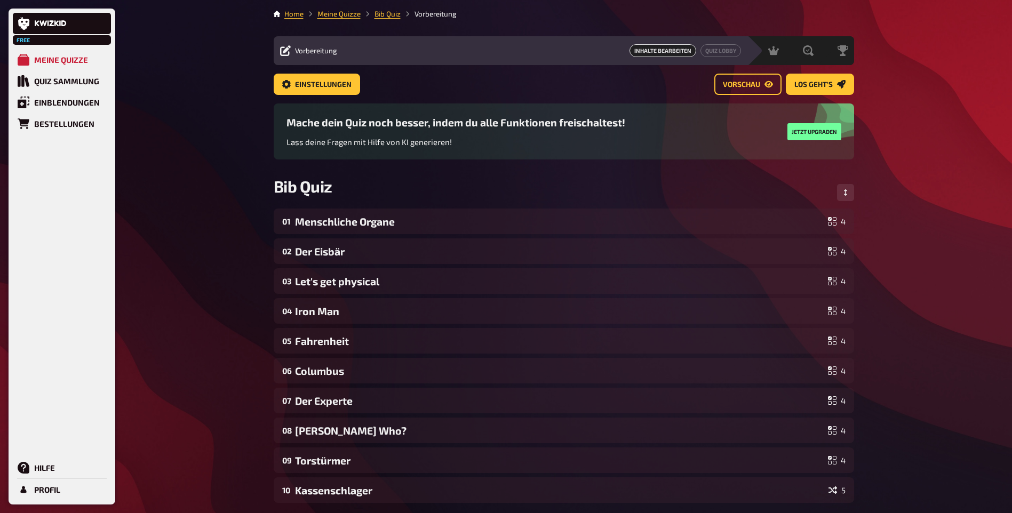
click at [197, 146] on div "Free Meine Quizze Quiz Sammlung Einblendungen Bestellungen Hilfe Profil Home Me…" at bounding box center [506, 325] width 1012 height 651
click at [809, 84] on span "Los geht's" at bounding box center [813, 84] width 38 height 7
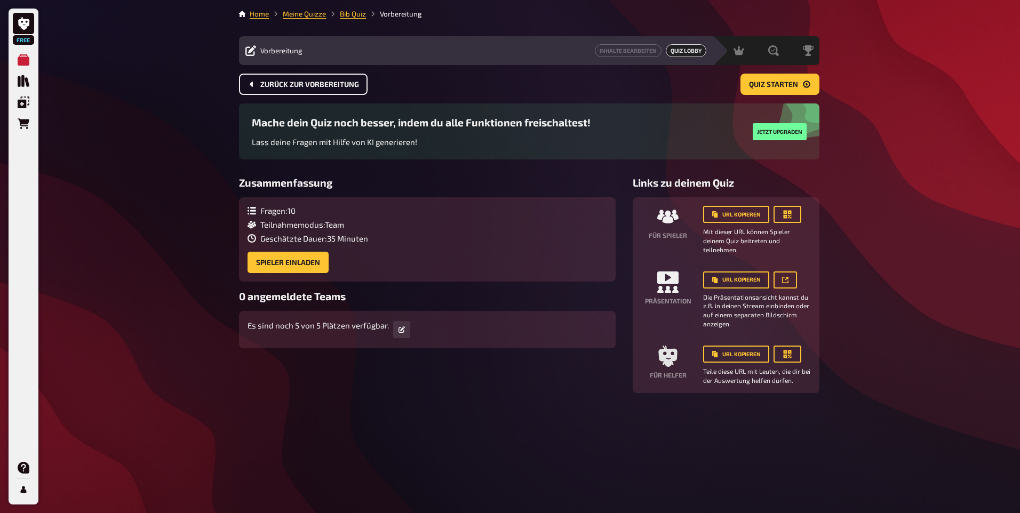
click at [349, 87] on span "Zurück zur Vorbereitung" at bounding box center [309, 84] width 99 height 7
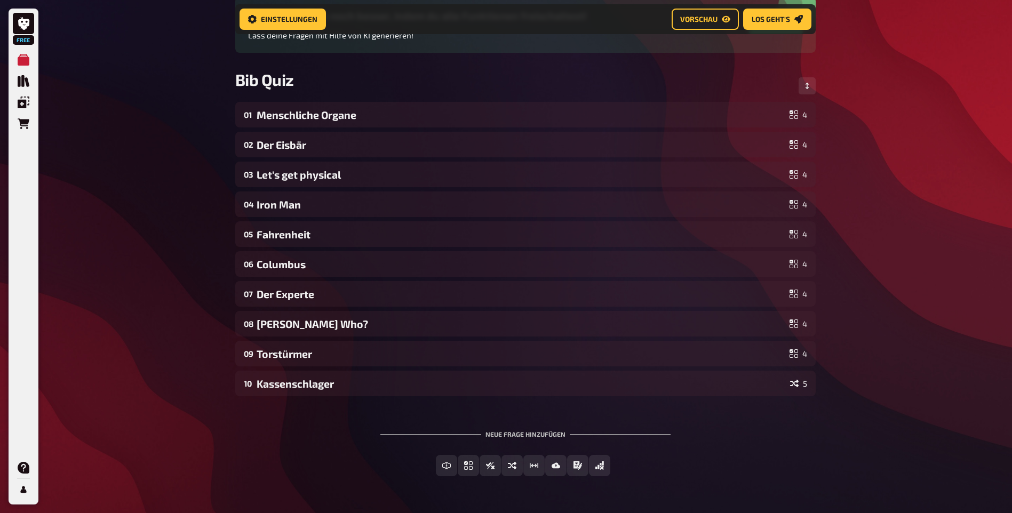
scroll to position [9, 0]
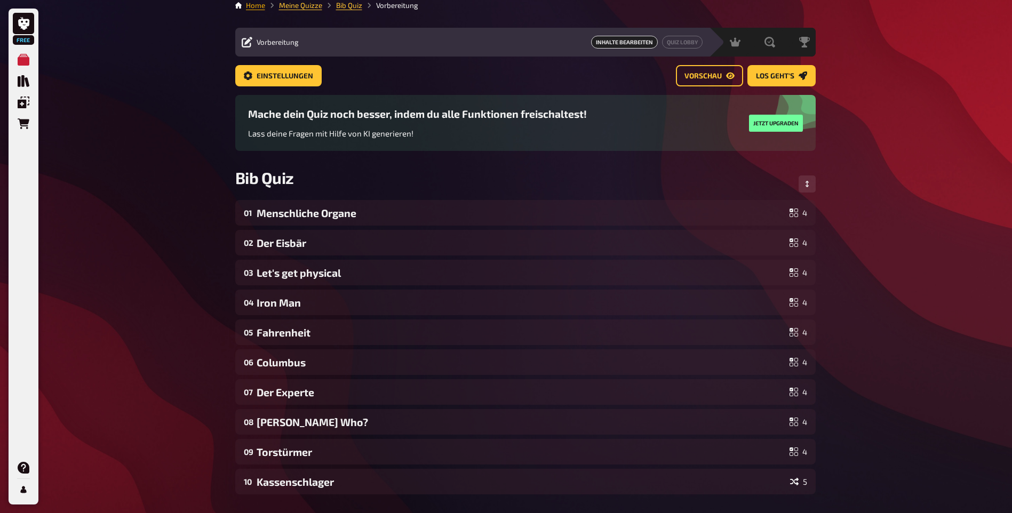
click at [259, 5] on link "Home" at bounding box center [255, 5] width 19 height 9
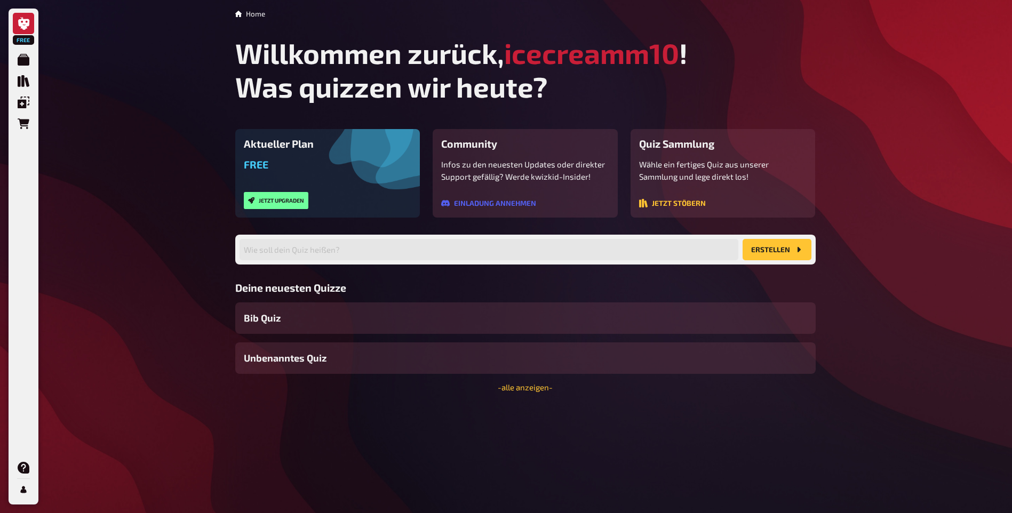
scroll to position [21, 0]
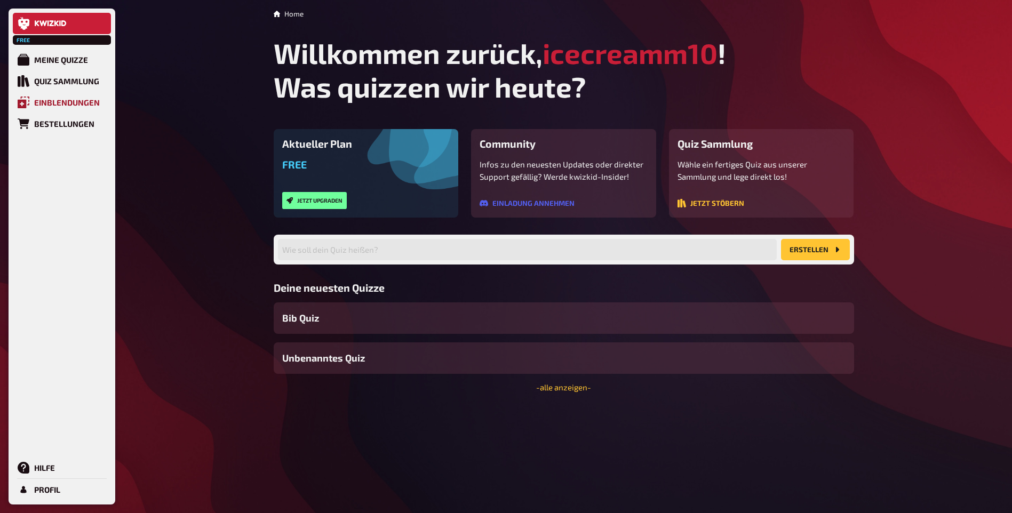
click at [44, 107] on div "Einblendungen" at bounding box center [67, 103] width 66 height 10
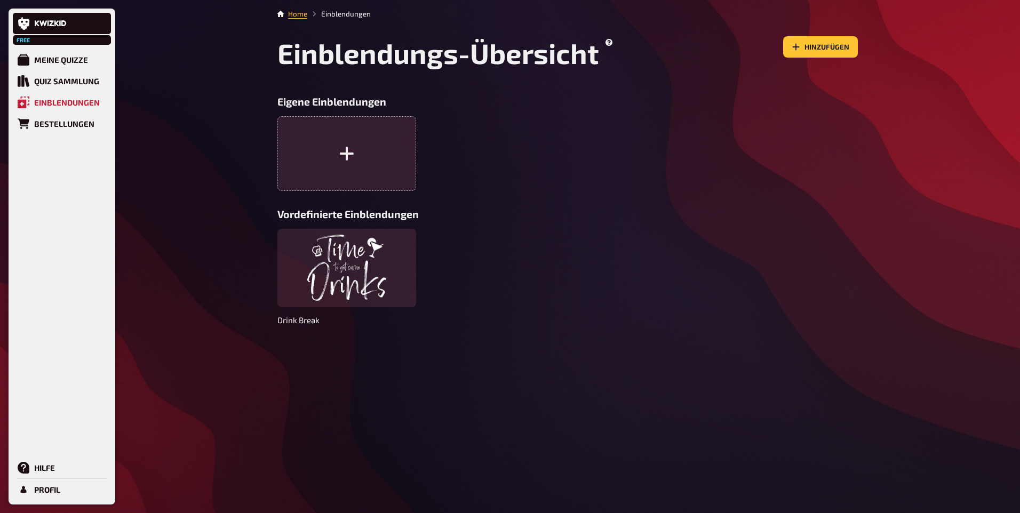
click at [42, 41] on div "Free" at bounding box center [62, 40] width 98 height 10
click at [46, 61] on div "Meine Quizze" at bounding box center [61, 60] width 54 height 10
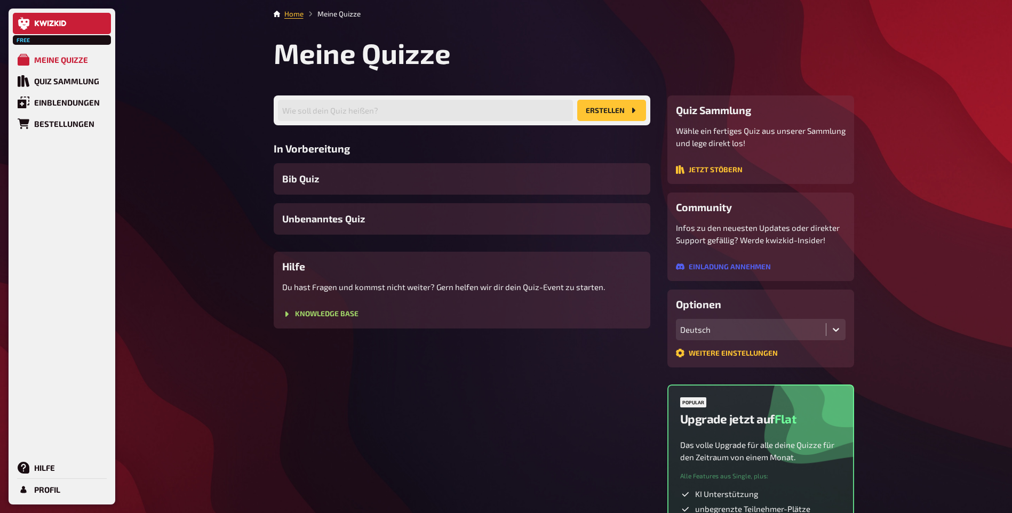
click at [61, 26] on icon at bounding box center [63, 23] width 5 height 6
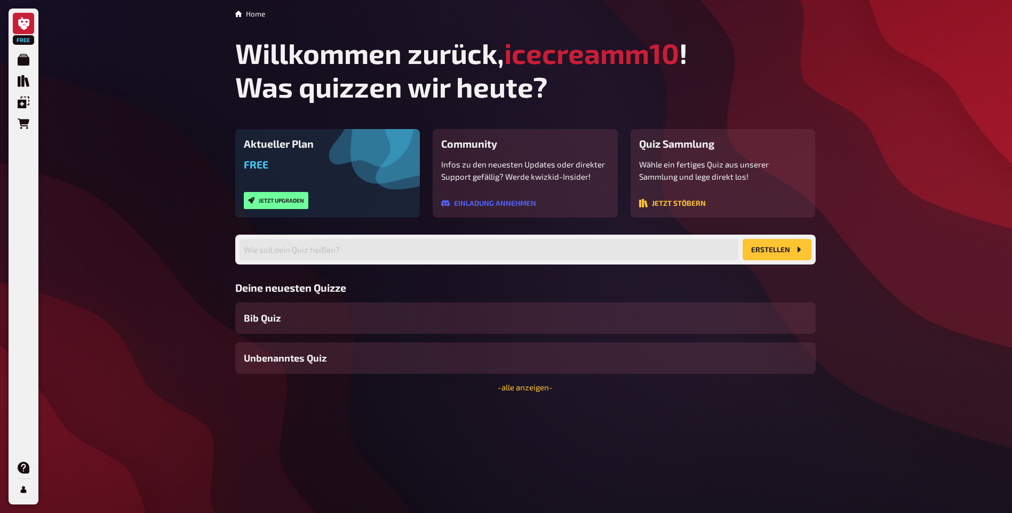
scroll to position [21, 0]
click at [657, 207] on button "Jetzt stöbern" at bounding box center [672, 203] width 67 height 9
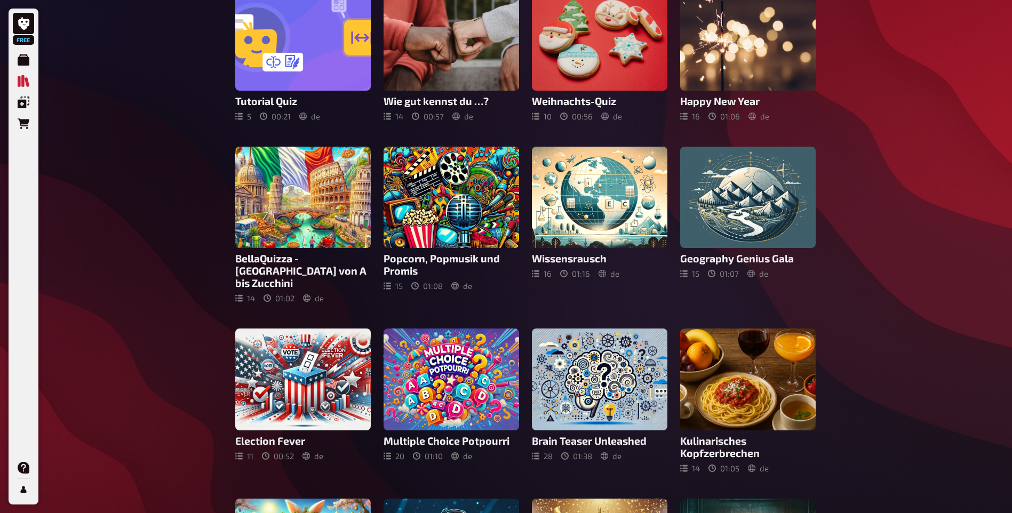
scroll to position [160, 0]
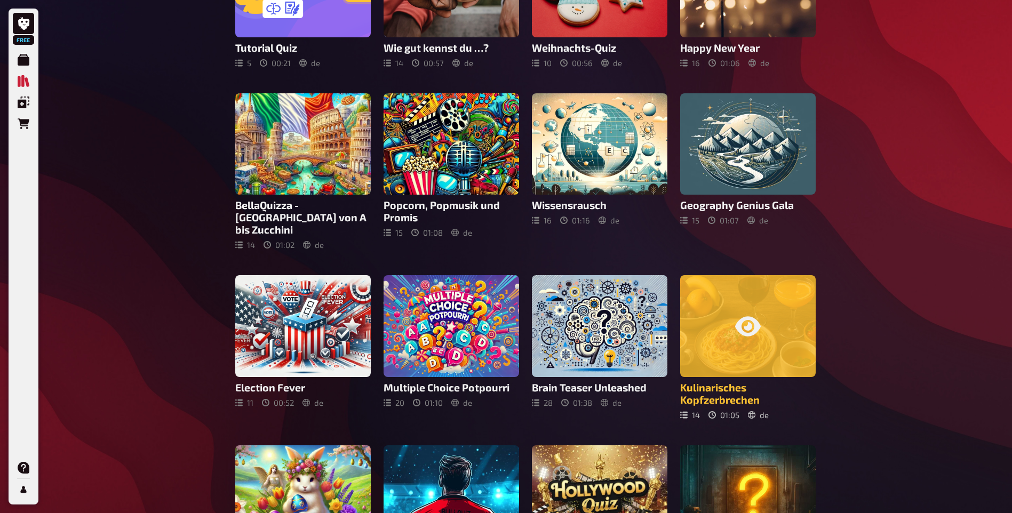
click at [711, 406] on h3 "Kulinarisches Kopfzerbrechen" at bounding box center [747, 393] width 135 height 25
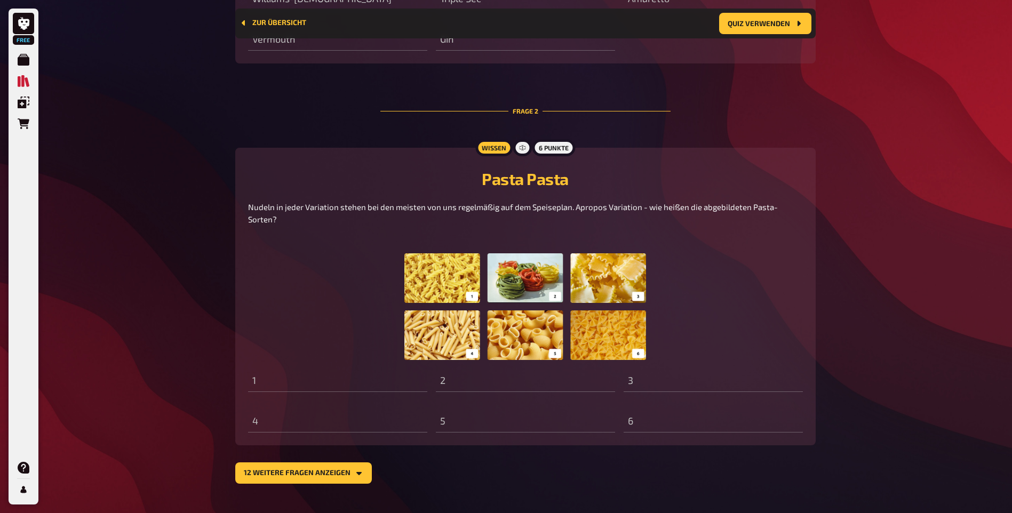
scroll to position [720, 0]
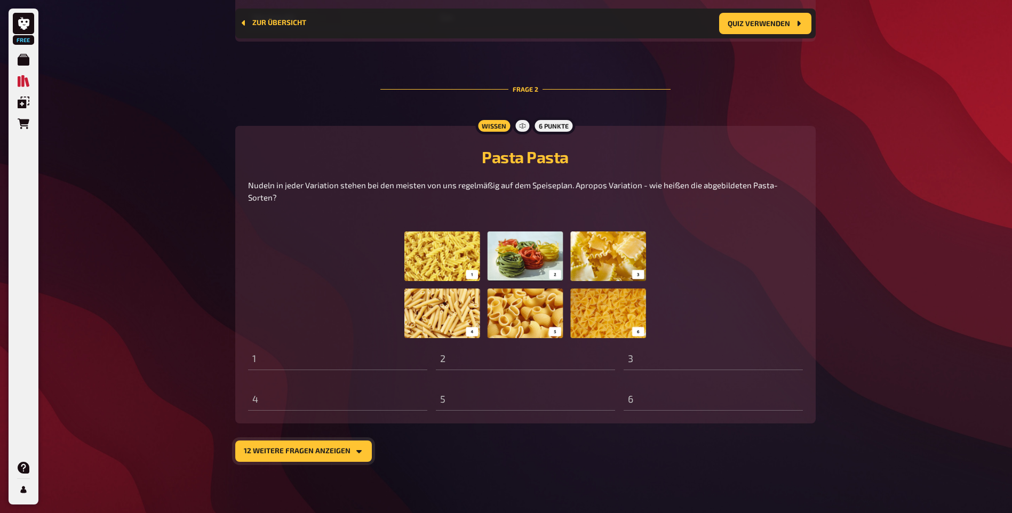
click at [289, 451] on button "12 weitere Fragen anzeigen" at bounding box center [303, 451] width 137 height 21
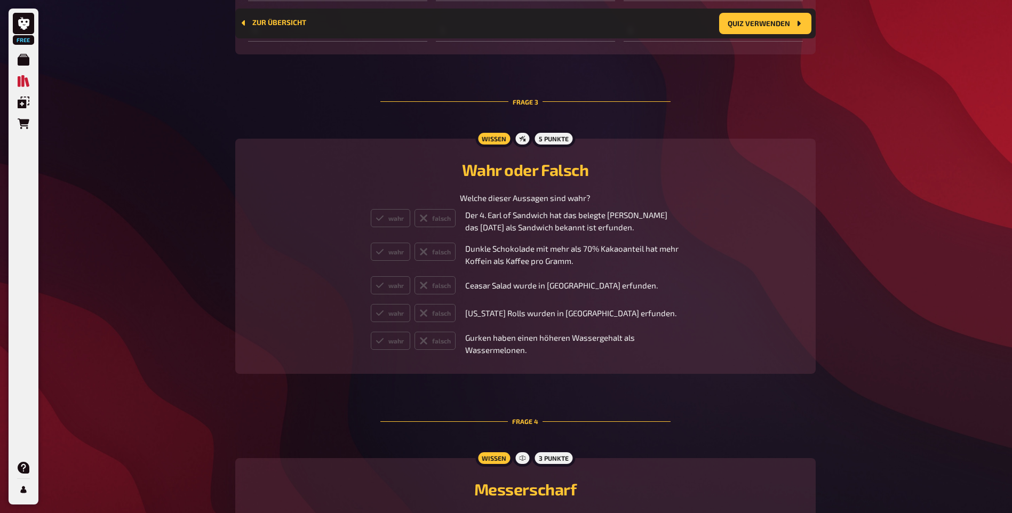
scroll to position [1093, 0]
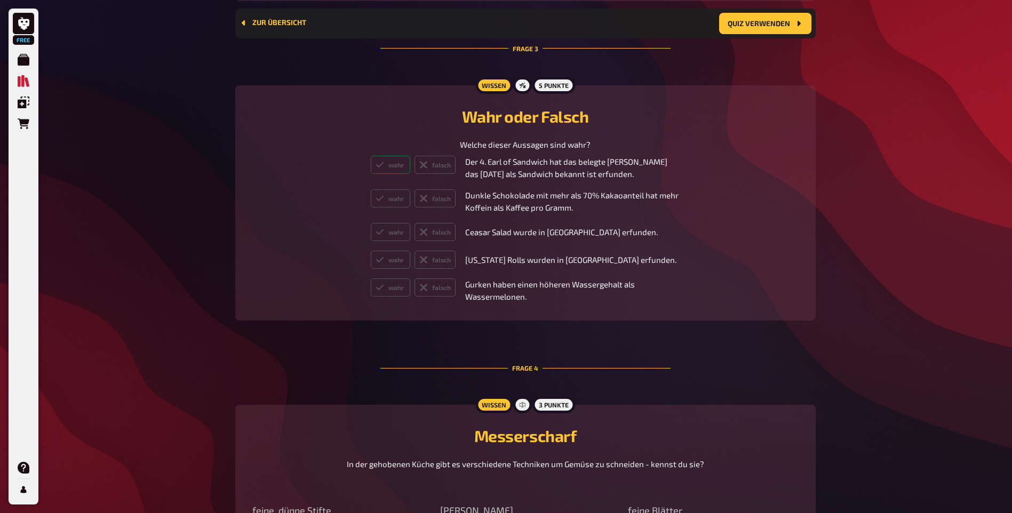
click at [397, 174] on label "wahr" at bounding box center [390, 165] width 39 height 18
click at [434, 174] on label "falsch" at bounding box center [434, 165] width 41 height 18
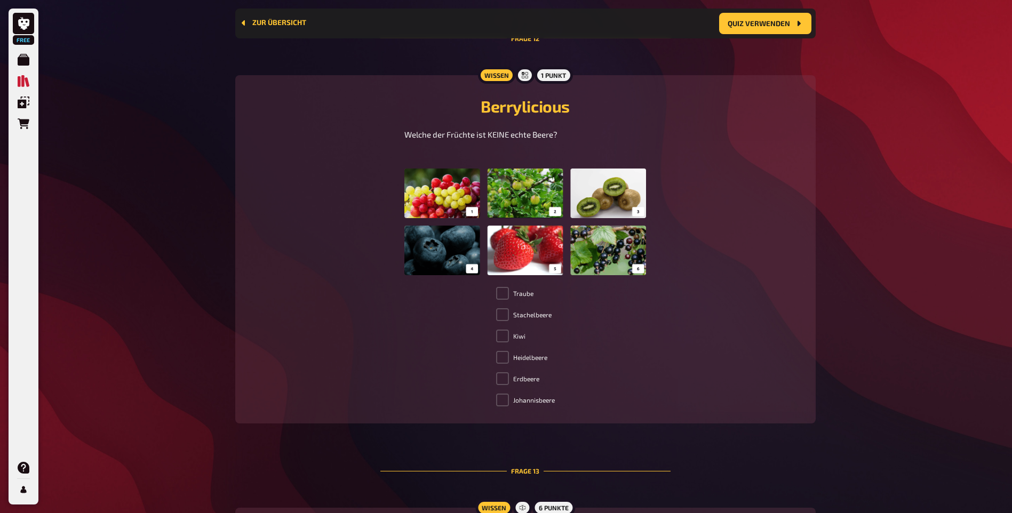
scroll to position [3813, 0]
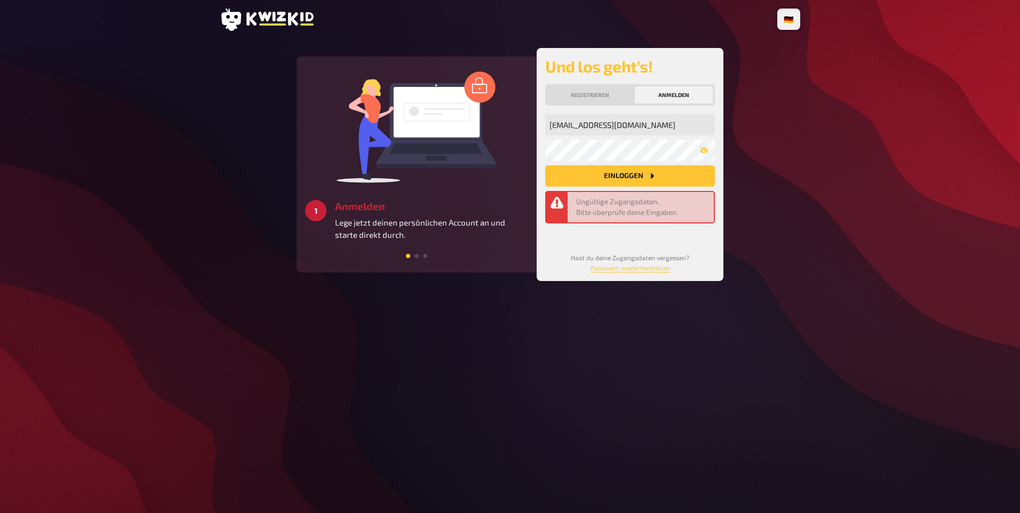
click at [253, 18] on icon at bounding box center [279, 19] width 67 height 14
